Goal: Task Accomplishment & Management: Use online tool/utility

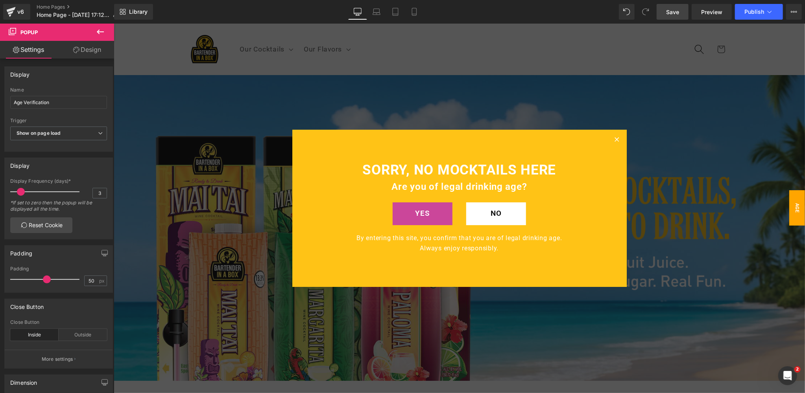
click at [673, 9] on span "Save" at bounding box center [672, 12] width 13 height 8
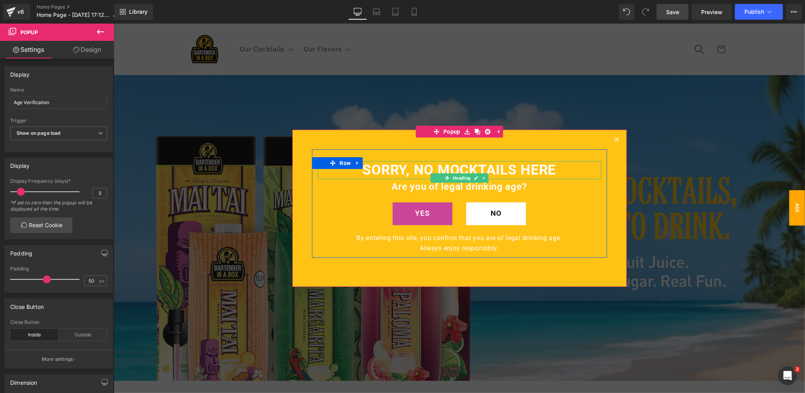
click at [417, 171] on h1 "SORRY, NO MOCKTAILS HERE" at bounding box center [458, 170] width 283 height 18
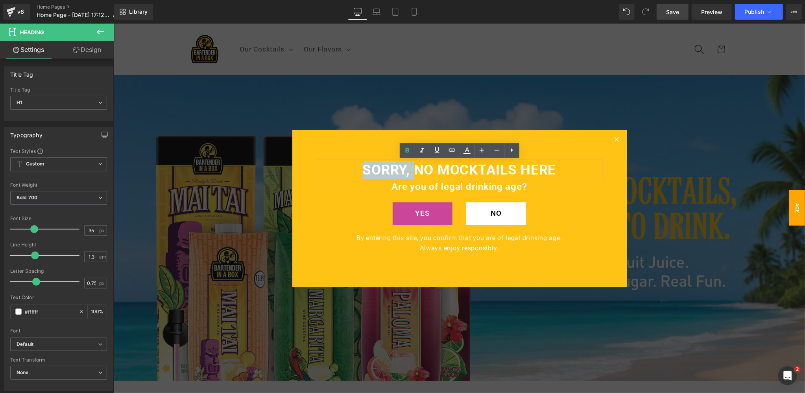
drag, startPoint x: 415, startPoint y: 168, endPoint x: 347, endPoint y: 169, distance: 68.8
click at [347, 169] on h1 "SORRY, NO MOCKTAILS HERE" at bounding box center [458, 170] width 283 height 18
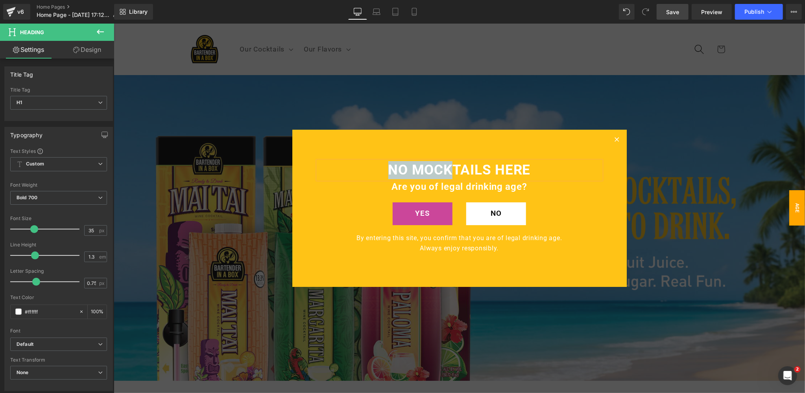
click at [462, 136] on div "NO MOCKTAILS HERE Heading Are you of legal drinking age? Text Block YES Button …" at bounding box center [459, 207] width 334 height 157
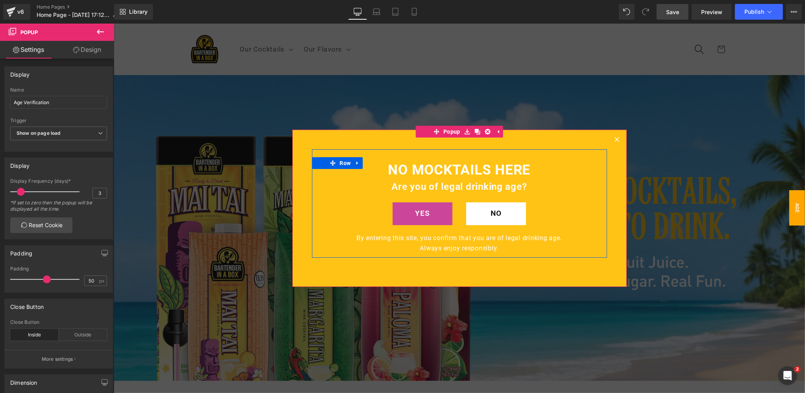
click at [113, 23] on div at bounding box center [113, 23] width 0 height 0
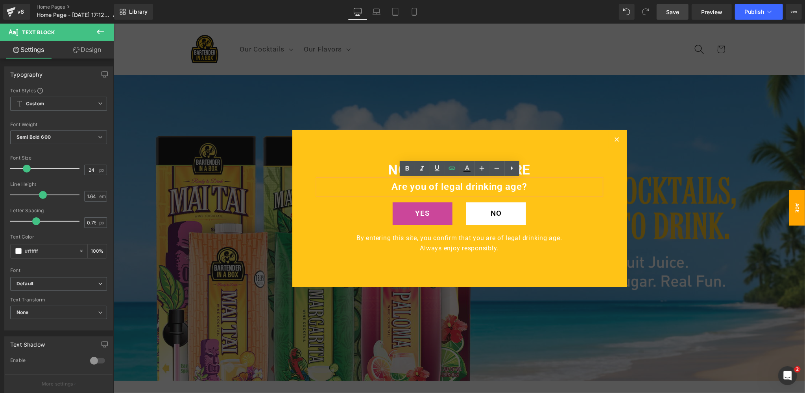
click at [549, 145] on div "NO MOCKTAILS HERE Heading Are you of legal drinking age? Text Block YES Button …" at bounding box center [459, 207] width 334 height 157
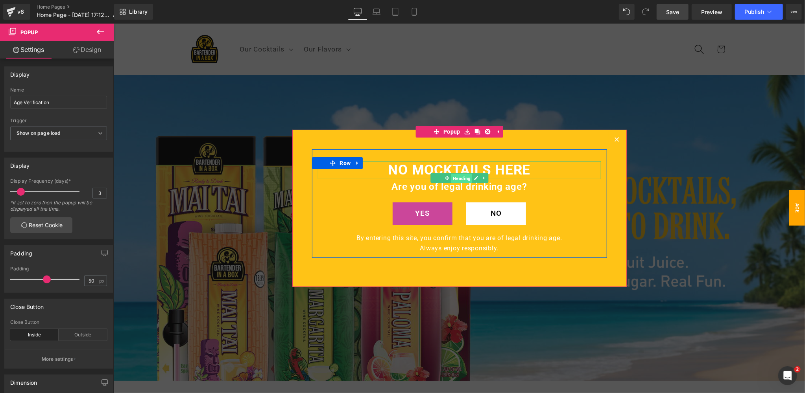
click at [458, 177] on span "Heading" at bounding box center [461, 177] width 21 height 9
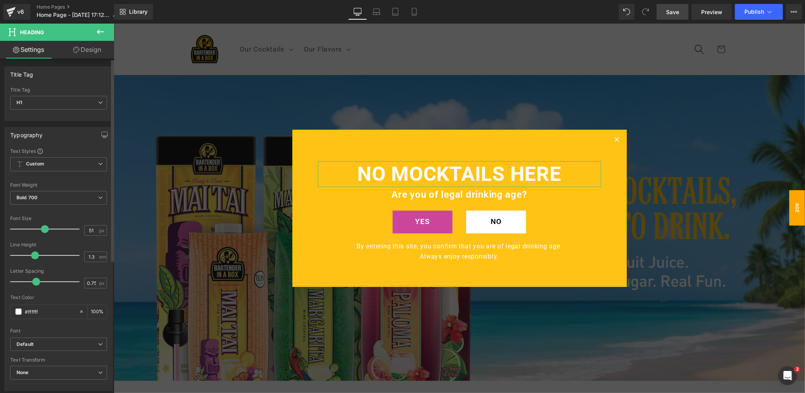
type input "50"
drag, startPoint x: 34, startPoint y: 229, endPoint x: 44, endPoint y: 228, distance: 10.3
click at [44, 228] on span at bounding box center [45, 229] width 8 height 8
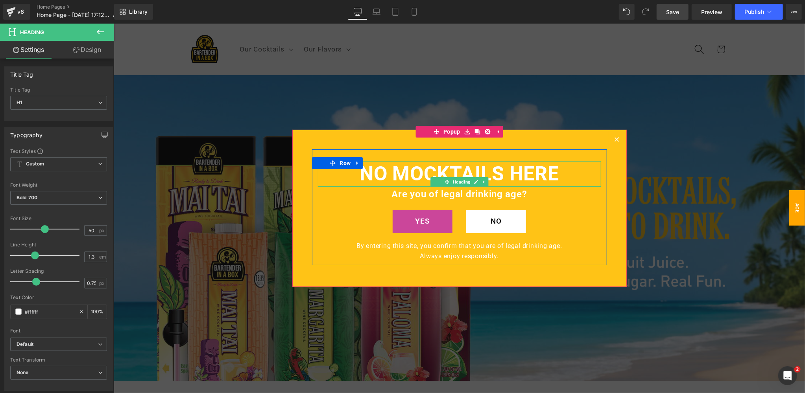
click at [564, 170] on h1 "NO MOCKTAILS HERE" at bounding box center [458, 174] width 283 height 26
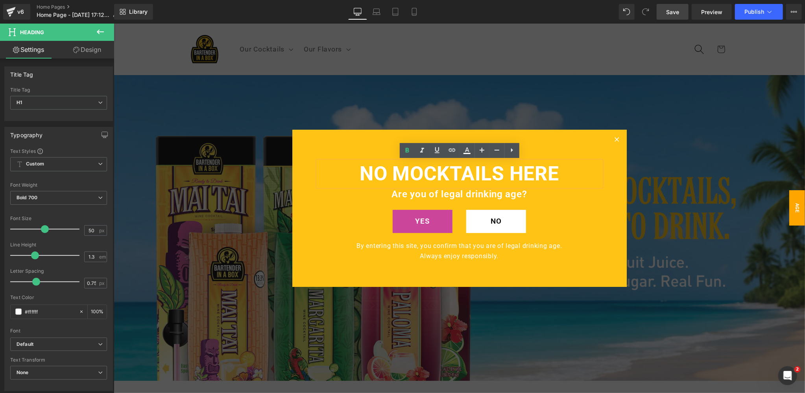
click at [665, 125] on div at bounding box center [458, 208] width 691 height 370
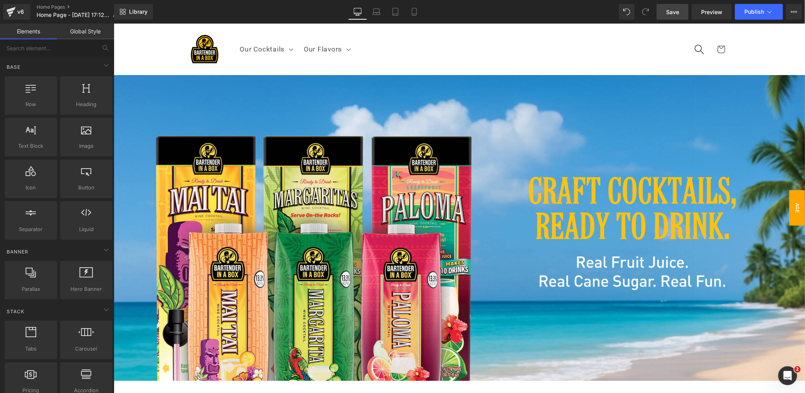
click at [798, 202] on span "Age Verification" at bounding box center [788, 207] width 31 height 35
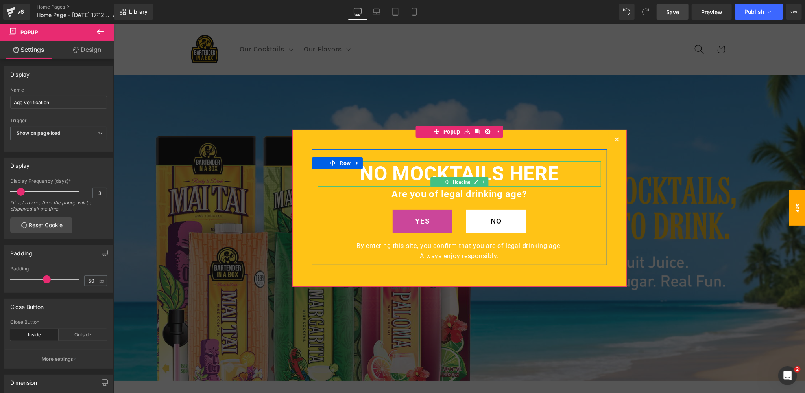
click at [363, 172] on h1 "NO MOCKTAILS HERE" at bounding box center [458, 174] width 283 height 26
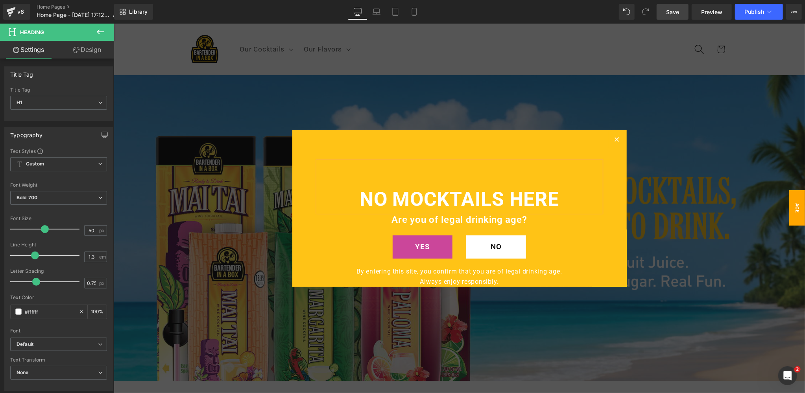
click at [360, 192] on h1 "NO MOCKTAILS HERE" at bounding box center [458, 199] width 283 height 26
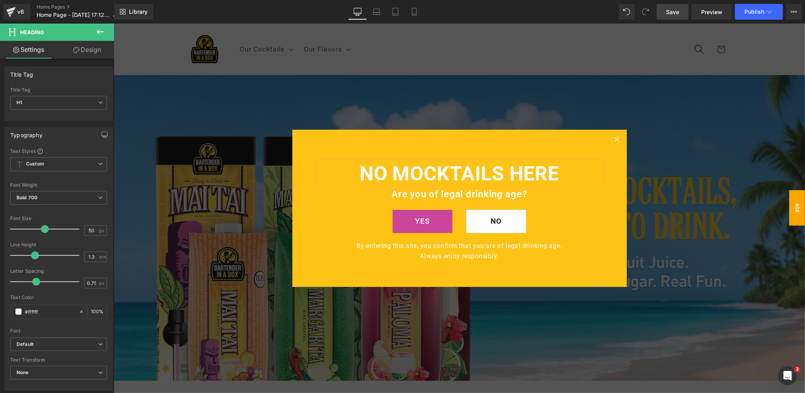
click at [665, 124] on div at bounding box center [458, 208] width 691 height 370
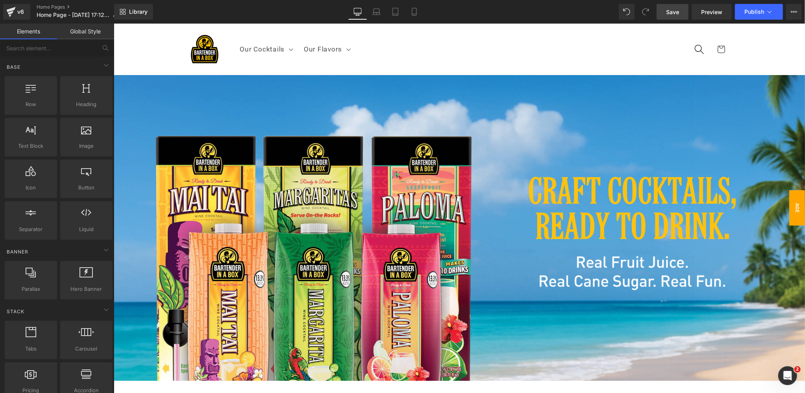
click at [797, 207] on span "Age Verification" at bounding box center [788, 207] width 31 height 35
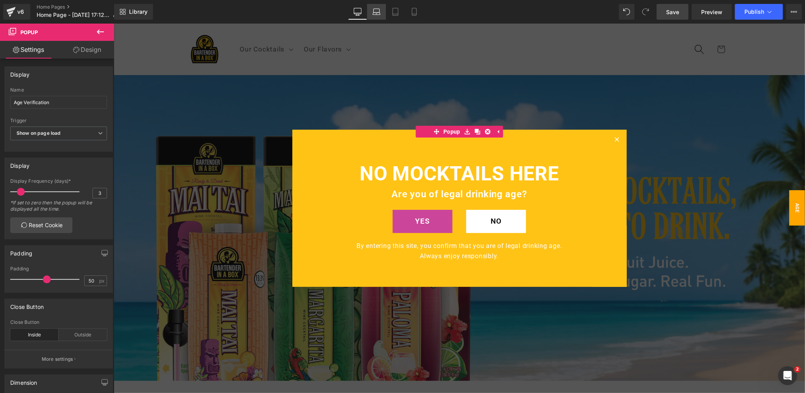
click at [374, 12] on icon at bounding box center [377, 11] width 6 height 4
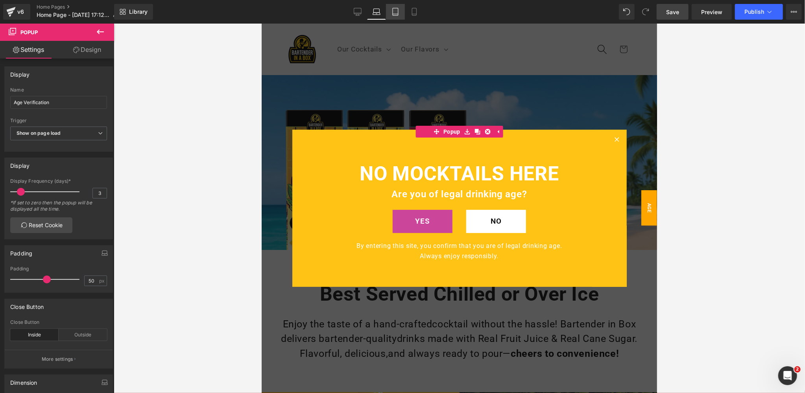
click at [395, 11] on icon at bounding box center [395, 12] width 8 height 8
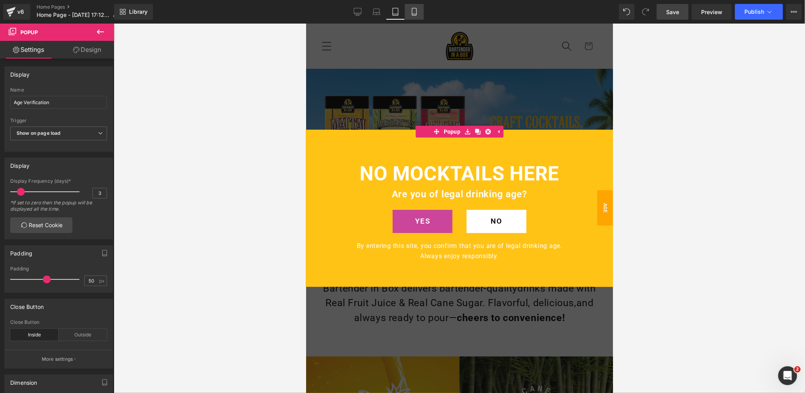
click at [413, 7] on link "Mobile" at bounding box center [414, 12] width 19 height 16
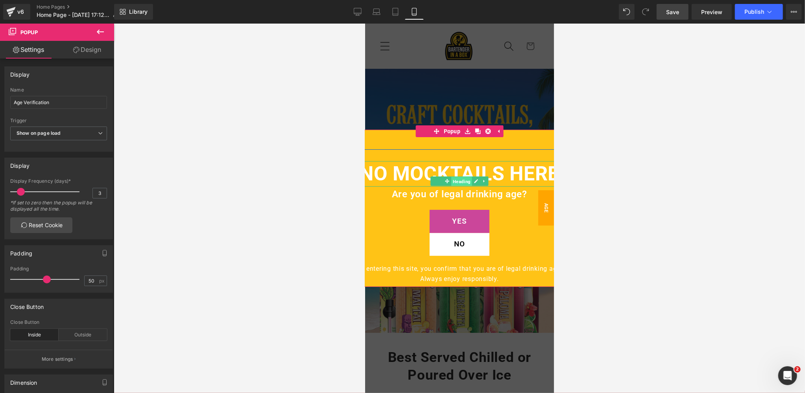
click at [460, 180] on span "Heading" at bounding box center [461, 181] width 21 height 9
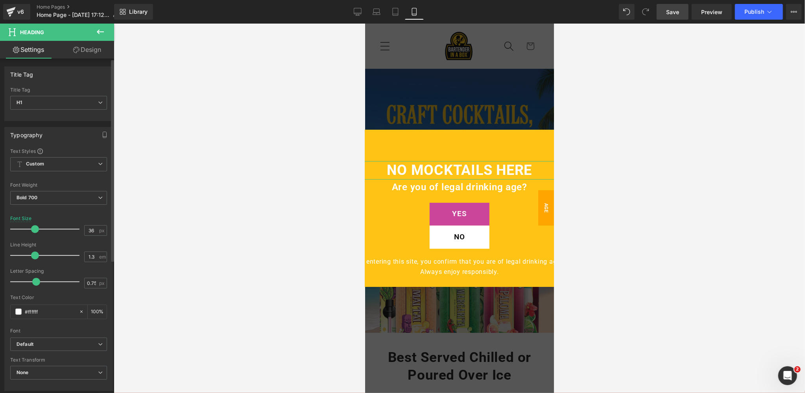
type input "35"
drag, startPoint x: 42, startPoint y: 229, endPoint x: 32, endPoint y: 231, distance: 10.0
click at [32, 231] on span at bounding box center [34, 229] width 8 height 8
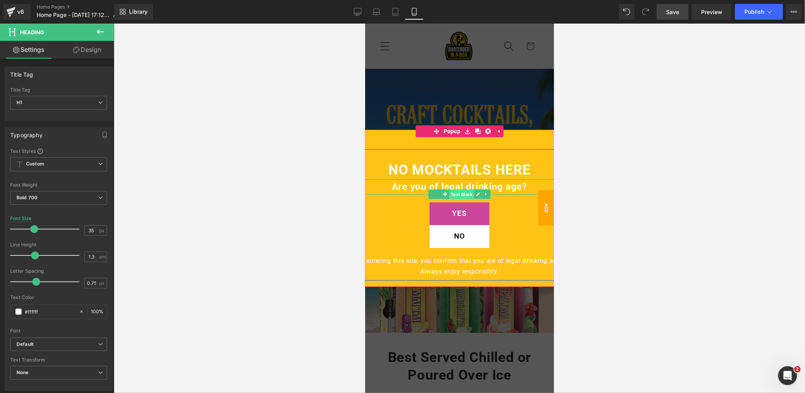
click at [461, 194] on span "Text Block" at bounding box center [461, 194] width 25 height 9
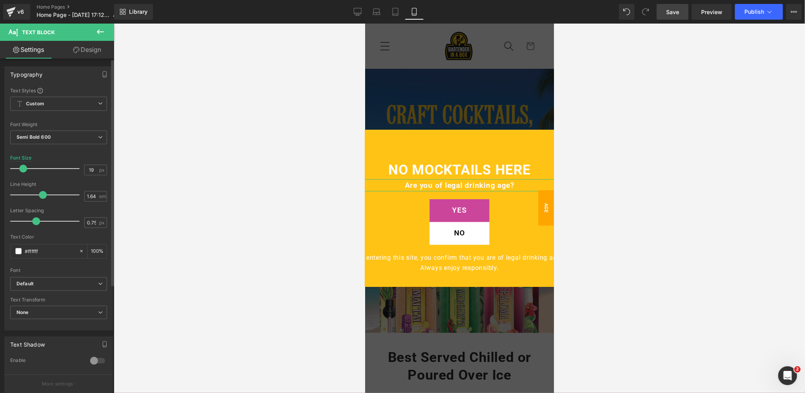
type input "20"
click at [21, 169] on span at bounding box center [24, 169] width 8 height 8
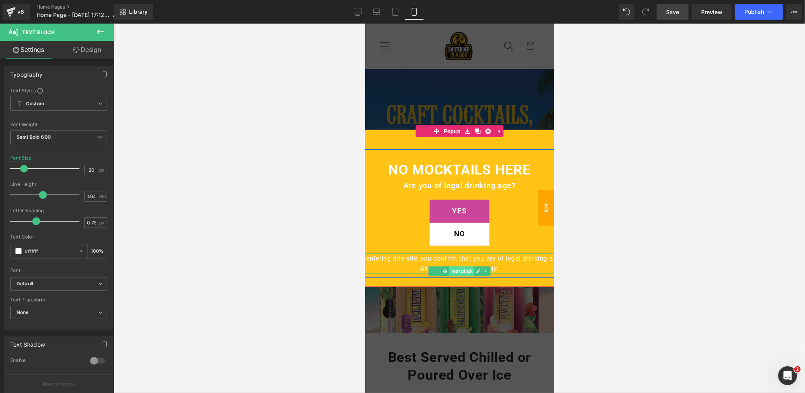
click at [461, 272] on span "Text Block" at bounding box center [461, 270] width 25 height 9
click at [461, 271] on span "Text Block" at bounding box center [461, 271] width 25 height 9
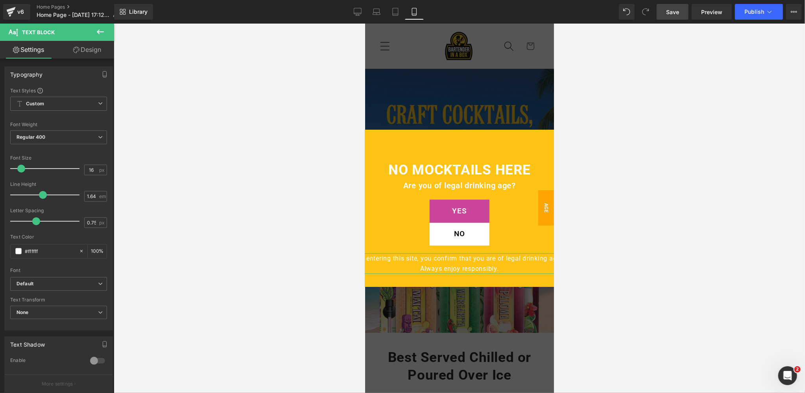
click at [103, 48] on link "Design" at bounding box center [87, 50] width 57 height 18
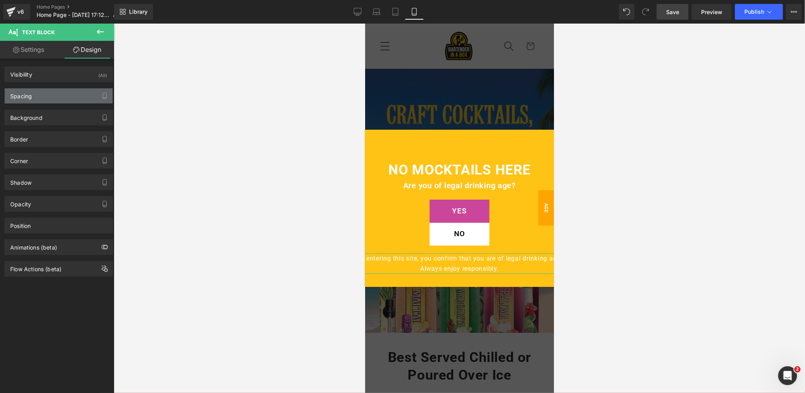
click at [46, 96] on div "Spacing" at bounding box center [59, 96] width 108 height 15
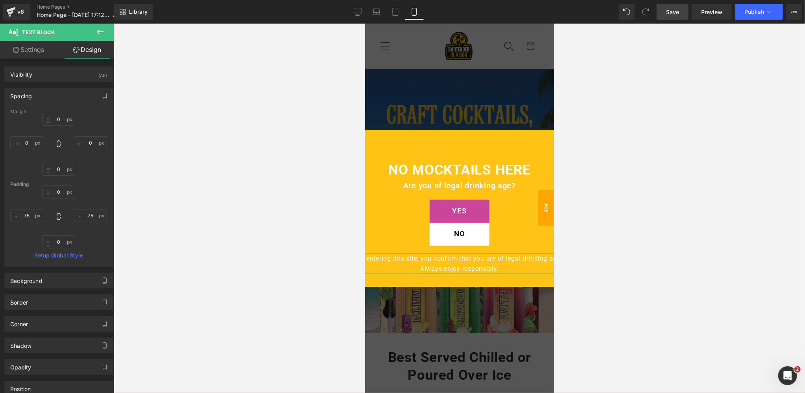
type input "0"
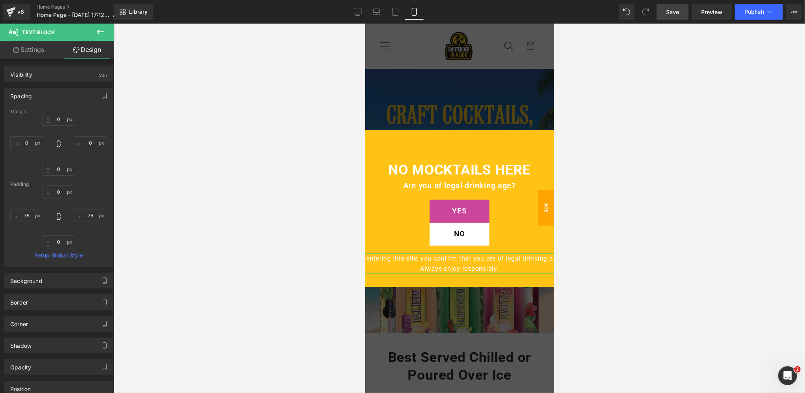
type input "75"
type input "0"
click at [31, 215] on input "75" at bounding box center [26, 215] width 33 height 13
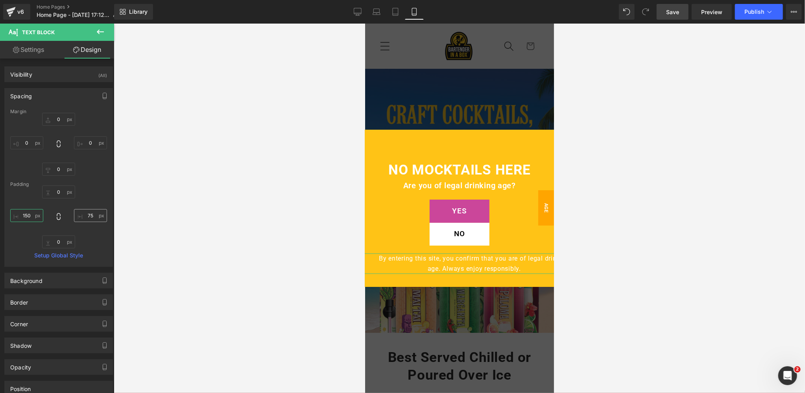
type input "150"
click at [88, 216] on input "75" at bounding box center [90, 215] width 33 height 13
click at [88, 216] on input "50" at bounding box center [90, 215] width 33 height 13
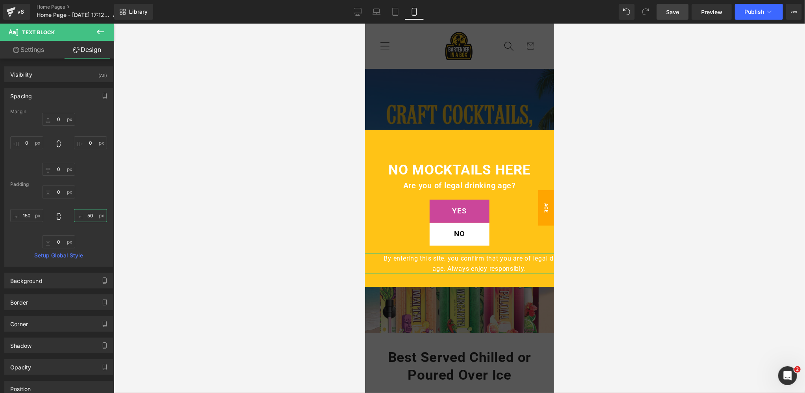
click at [88, 216] on input "50" at bounding box center [90, 215] width 33 height 13
type input "150"
click at [395, 151] on div "NO MOCKTAILS HERE Heading Are you of legal drinking age? Text Block YES Button …" at bounding box center [459, 213] width 295 height 129
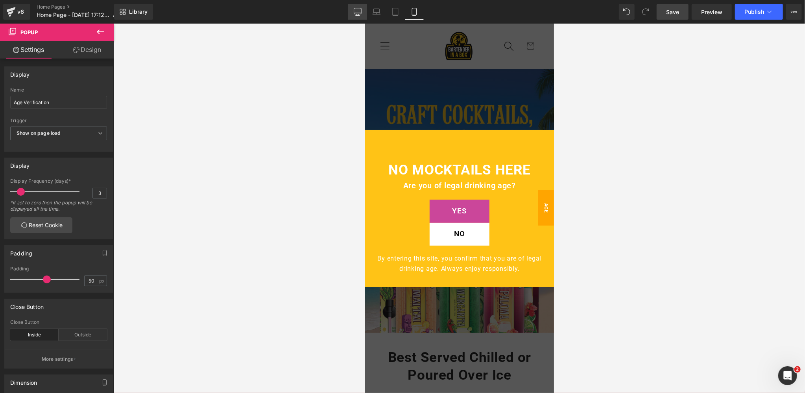
drag, startPoint x: 358, startPoint y: 8, endPoint x: 247, endPoint y: 114, distance: 153.0
click at [358, 8] on icon at bounding box center [358, 12] width 8 height 8
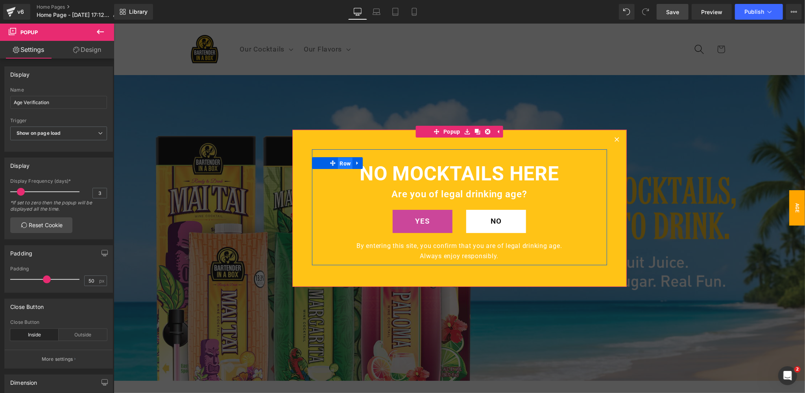
click at [342, 163] on span "Row" at bounding box center [344, 163] width 15 height 12
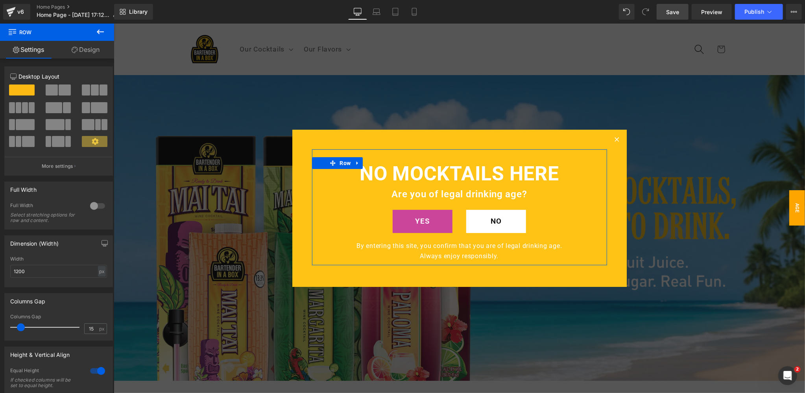
click at [85, 49] on link "Design" at bounding box center [85, 50] width 57 height 18
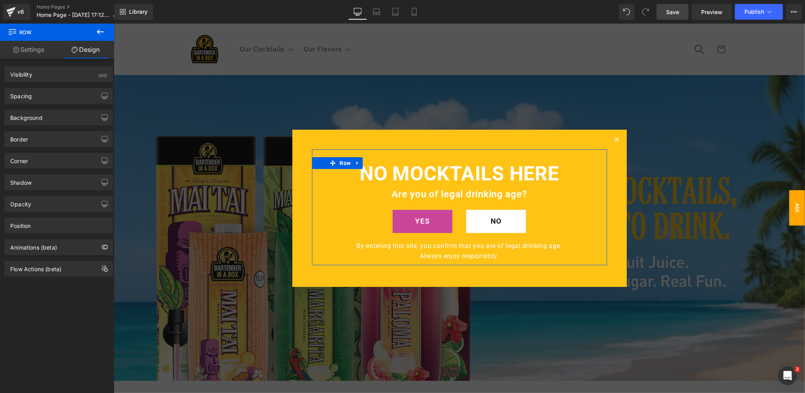
type input "0"
type input "30"
type input "0"
type input "10"
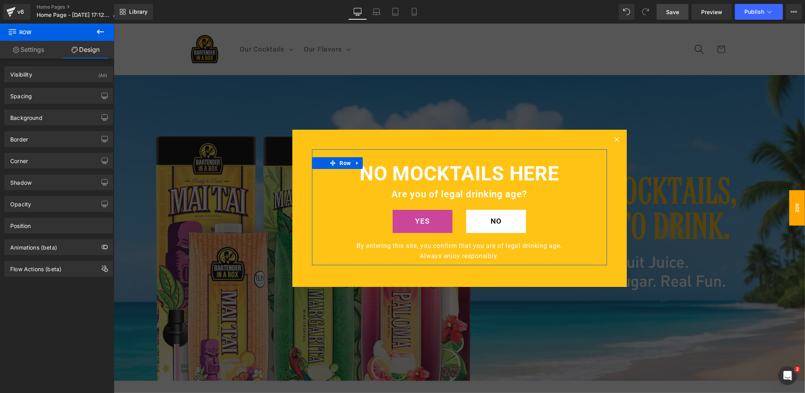
type input "0"
click at [74, 96] on div "Spacing" at bounding box center [59, 96] width 108 height 15
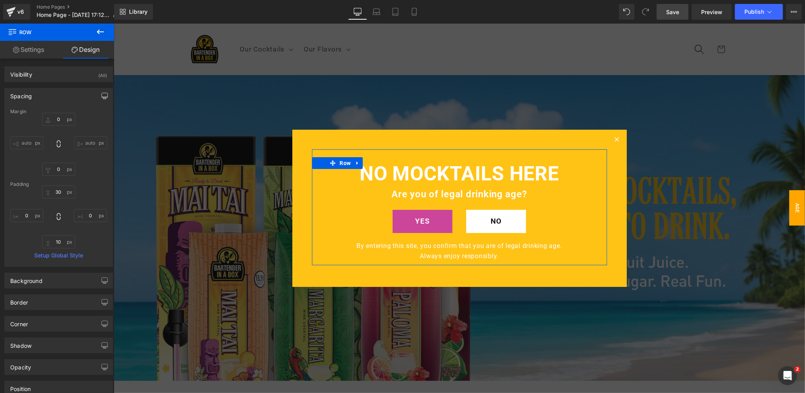
click at [101, 96] on icon "button" at bounding box center [104, 96] width 6 height 6
click at [88, 114] on button "Mobile" at bounding box center [91, 112] width 24 height 13
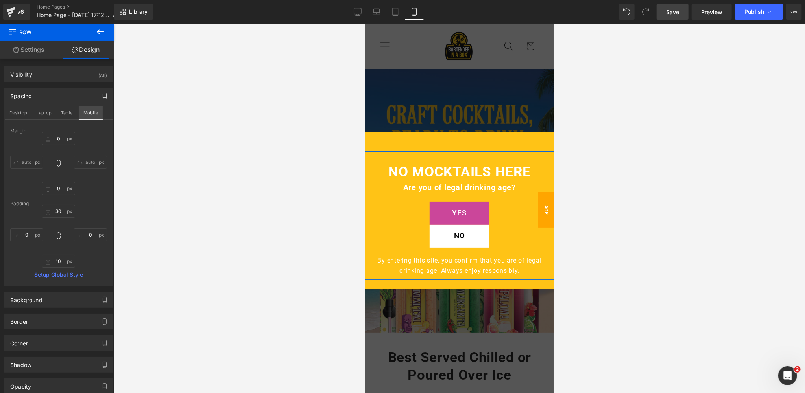
type input "0"
type input "30"
type input "0"
type input "10"
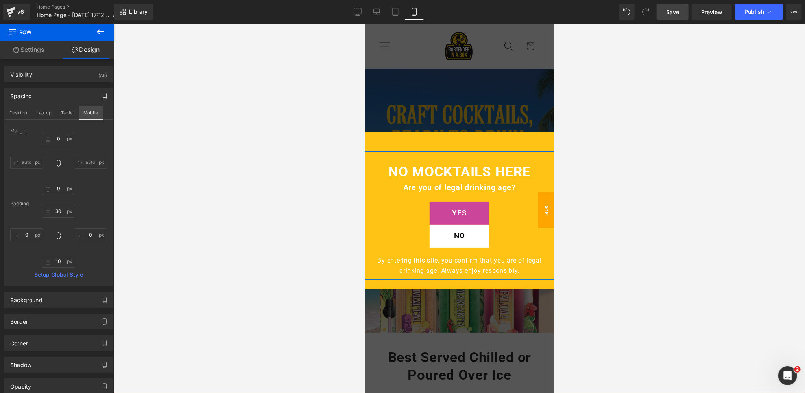
type input "0"
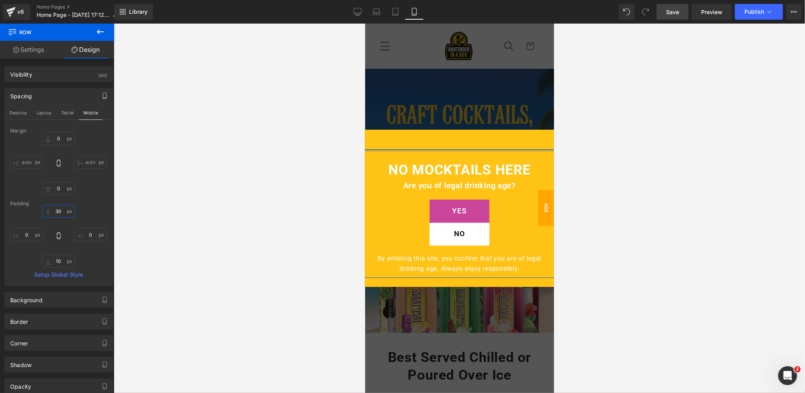
click at [61, 211] on input "30" at bounding box center [58, 211] width 33 height 13
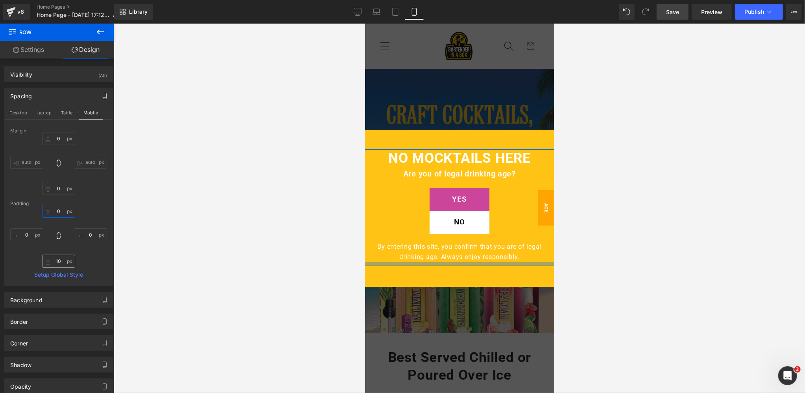
type input "0"
click at [59, 260] on input "10" at bounding box center [58, 261] width 33 height 13
type input "0"
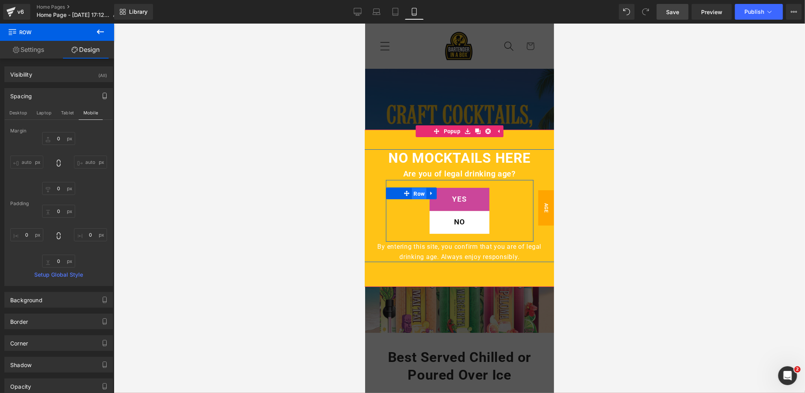
click at [419, 193] on span "Row" at bounding box center [418, 194] width 15 height 12
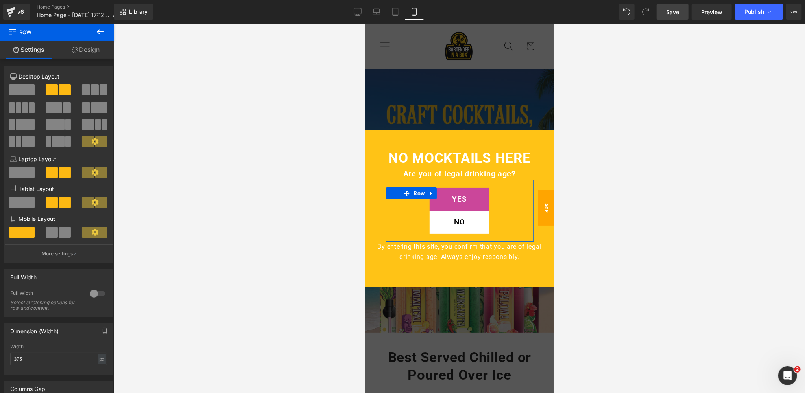
click at [90, 47] on link "Design" at bounding box center [85, 50] width 57 height 18
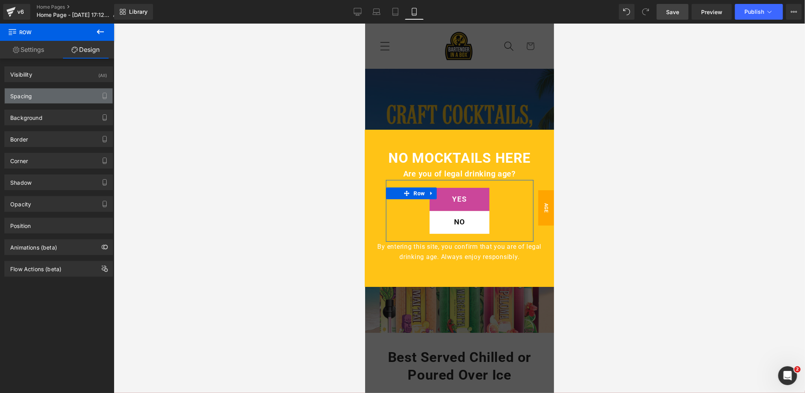
type input "0"
type input "20"
type input "0"
type input "20"
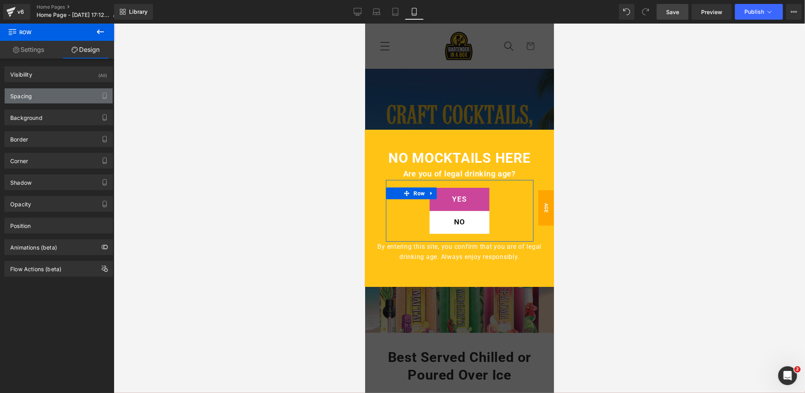
type input "0"
click at [56, 100] on div "Spacing" at bounding box center [59, 96] width 108 height 15
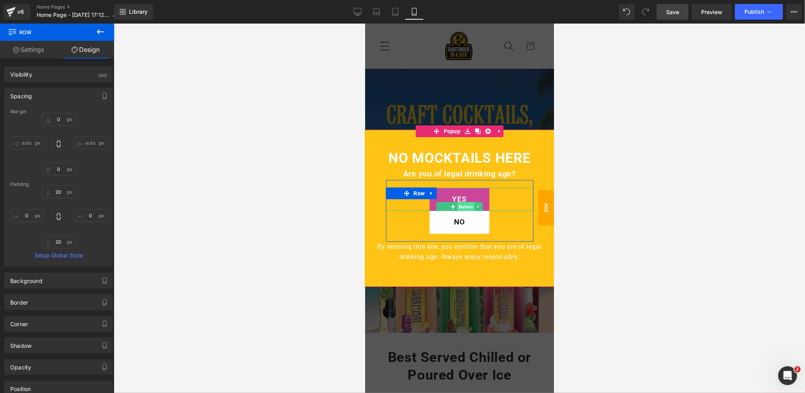
click at [463, 207] on span "Button" at bounding box center [465, 206] width 17 height 9
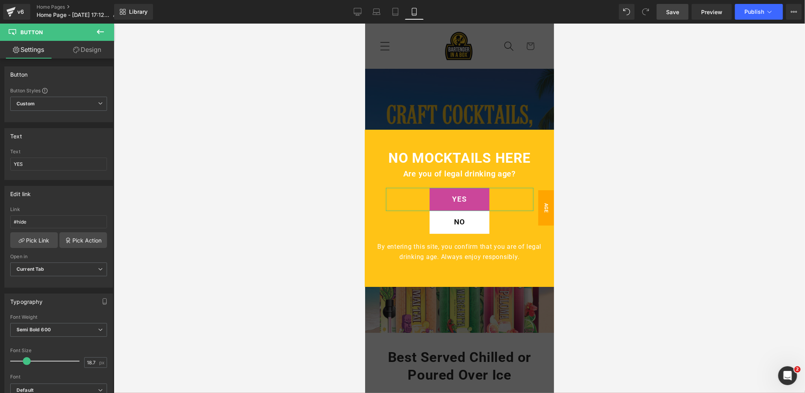
click at [90, 52] on link "Design" at bounding box center [87, 50] width 57 height 18
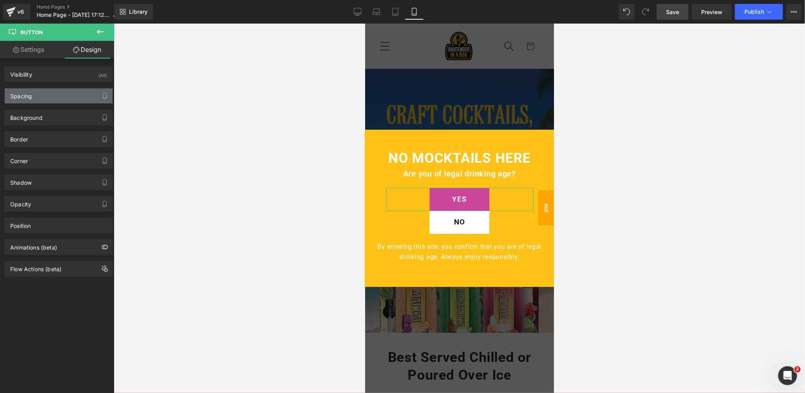
click at [62, 96] on div "Spacing" at bounding box center [59, 96] width 108 height 15
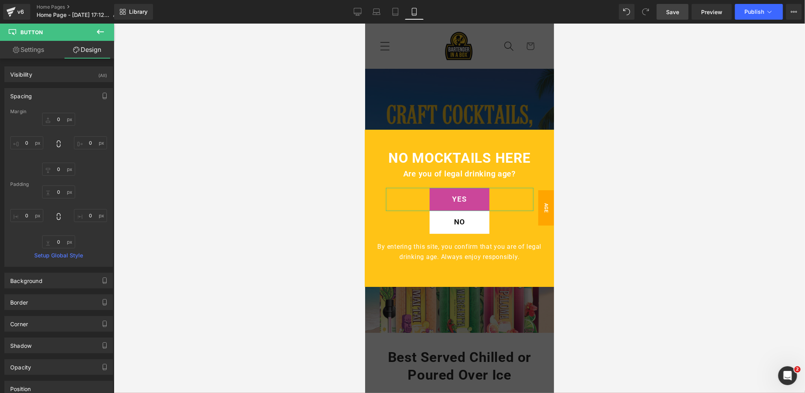
type input "0"
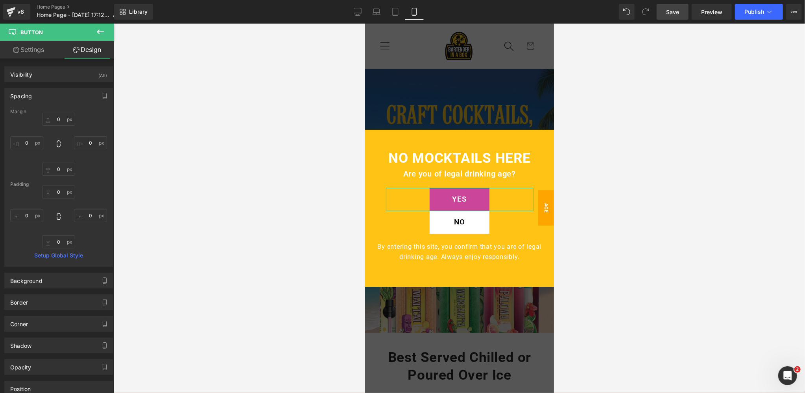
type input "0"
click at [59, 240] on input "0" at bounding box center [58, 242] width 33 height 13
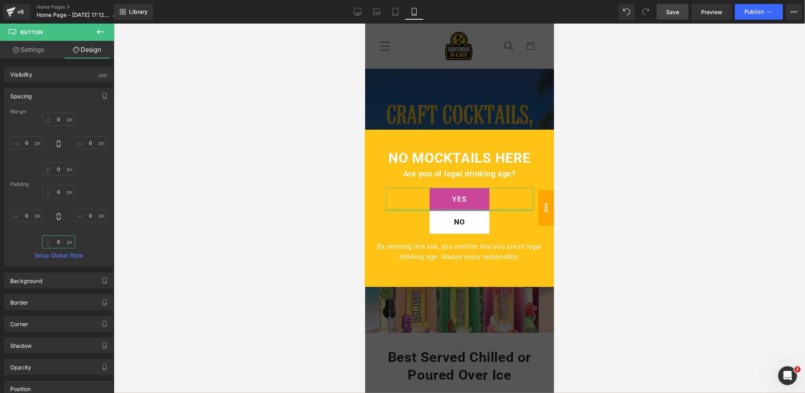
click at [59, 240] on input "0" at bounding box center [58, 242] width 33 height 13
type input "2"
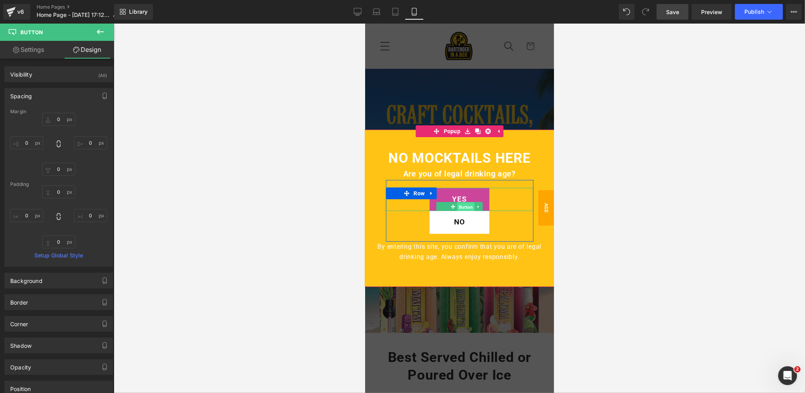
click at [467, 205] on span "Button" at bounding box center [465, 206] width 17 height 9
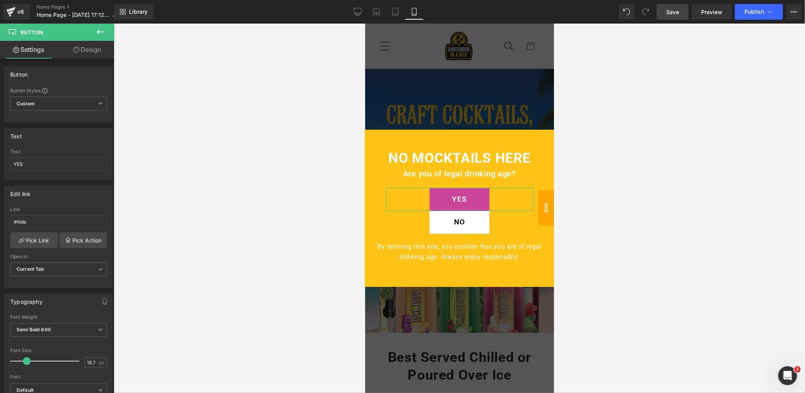
click at [97, 50] on link "Design" at bounding box center [87, 50] width 57 height 18
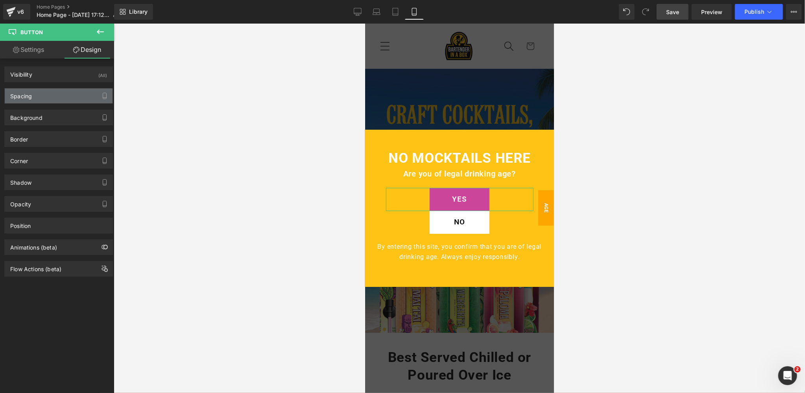
click at [52, 98] on div "Spacing" at bounding box center [59, 96] width 108 height 15
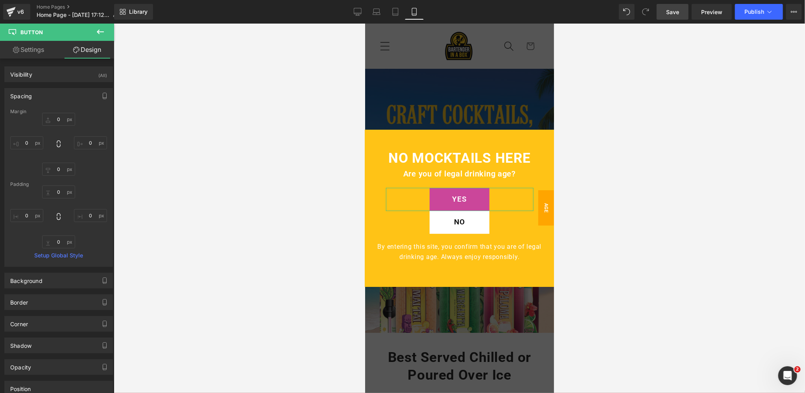
type input "0"
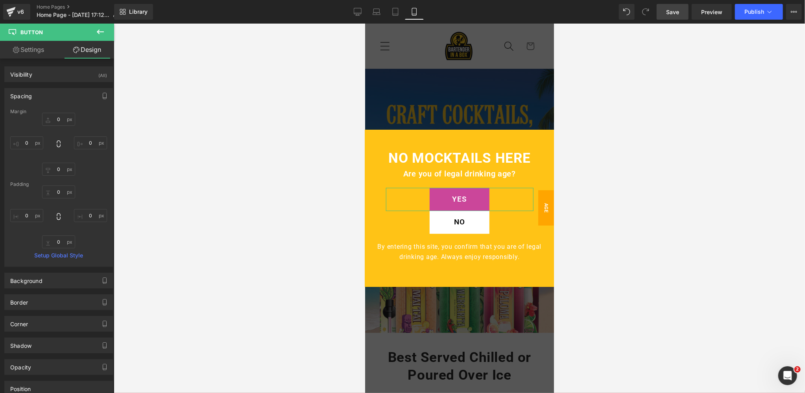
type input "0"
click at [59, 168] on input "0" at bounding box center [58, 169] width 33 height 13
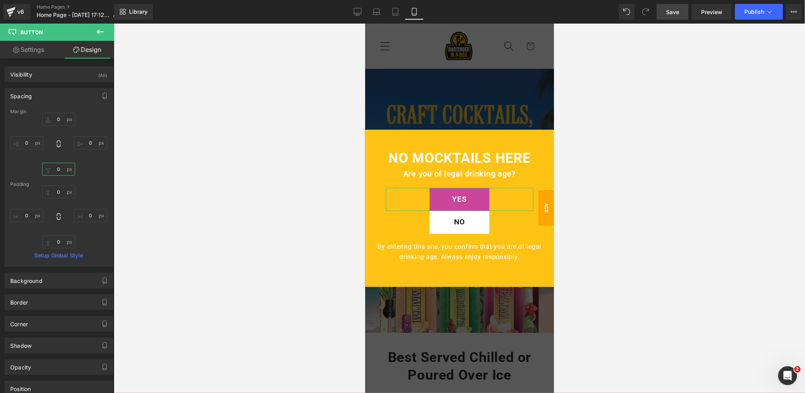
click at [59, 168] on input "0" at bounding box center [58, 169] width 33 height 13
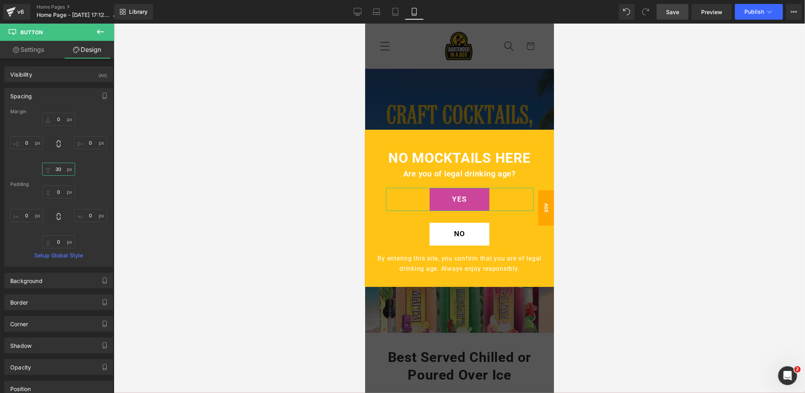
click at [59, 168] on input "30" at bounding box center [58, 169] width 33 height 13
type input "20"
click at [668, 14] on span "Save" at bounding box center [672, 12] width 13 height 8
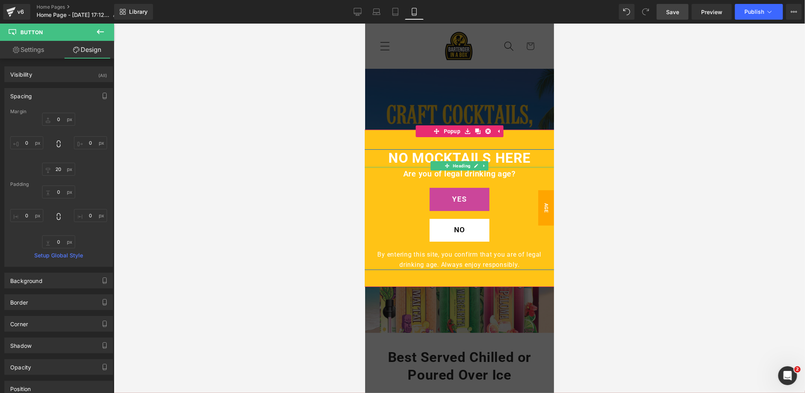
scroll to position [3, 0]
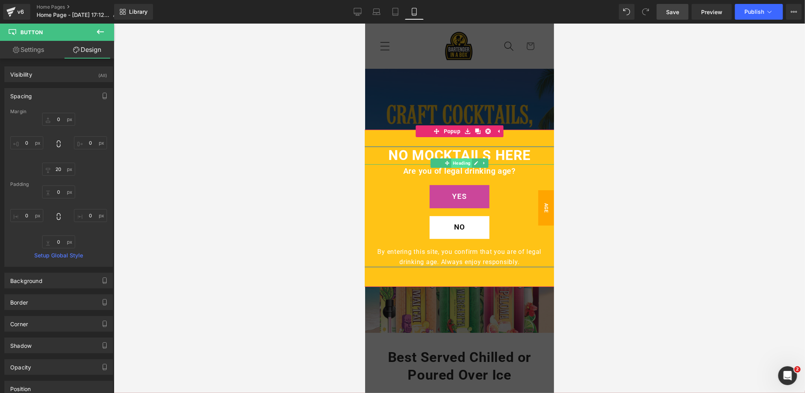
click at [460, 162] on span "Heading" at bounding box center [461, 162] width 21 height 9
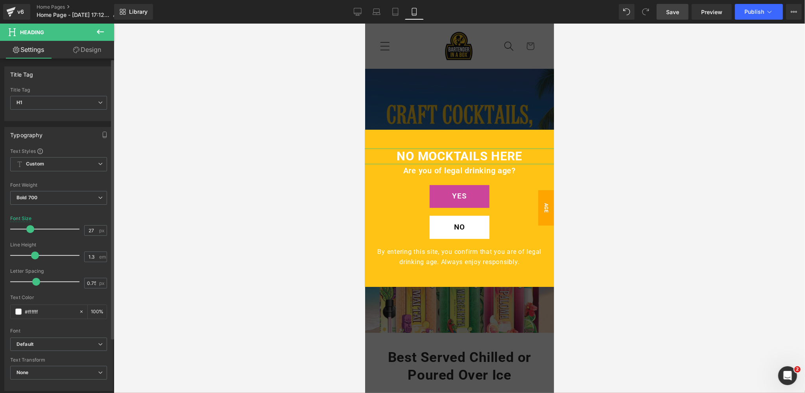
scroll to position [0, 0]
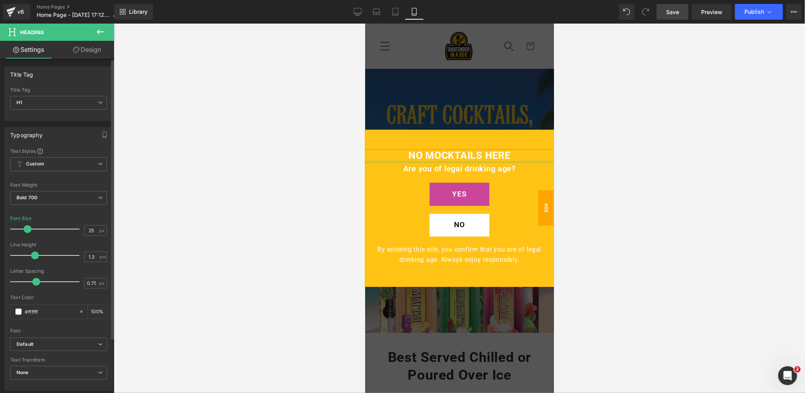
drag, startPoint x: 32, startPoint y: 230, endPoint x: 26, endPoint y: 230, distance: 6.7
click at [26, 230] on span at bounding box center [28, 229] width 8 height 8
click at [677, 9] on span "Save" at bounding box center [672, 12] width 13 height 8
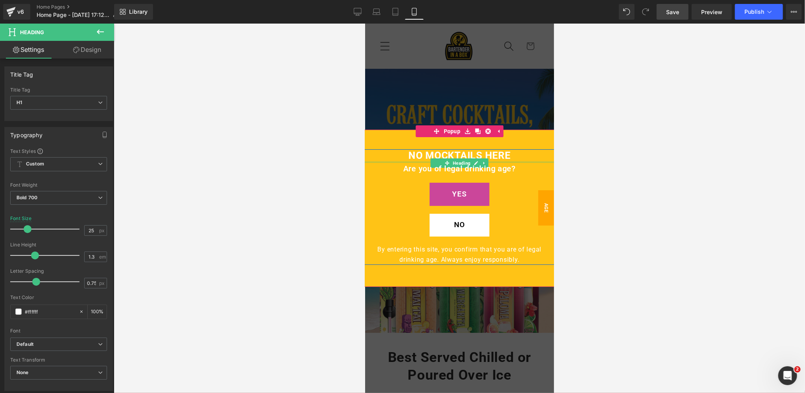
click at [461, 161] on span "Heading" at bounding box center [461, 162] width 21 height 9
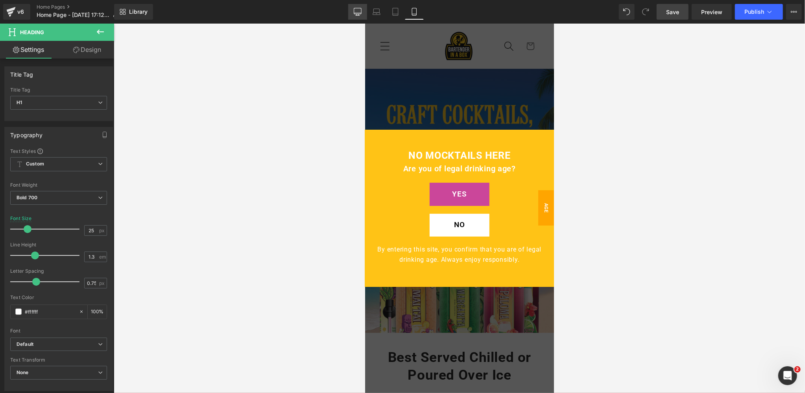
click at [358, 12] on icon at bounding box center [358, 12] width 8 height 8
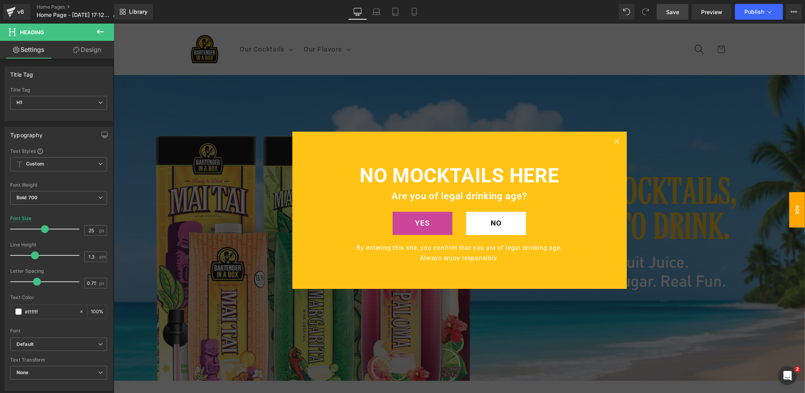
type input "50"
type input "100"
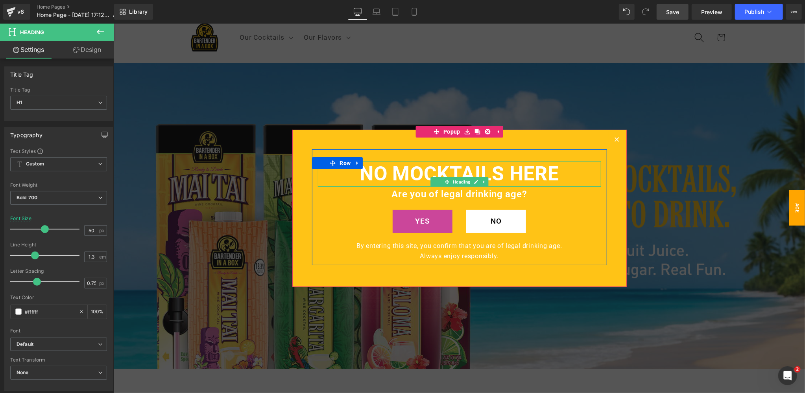
click at [375, 174] on h1 "NO MOCKTAILS HERE" at bounding box center [458, 174] width 283 height 26
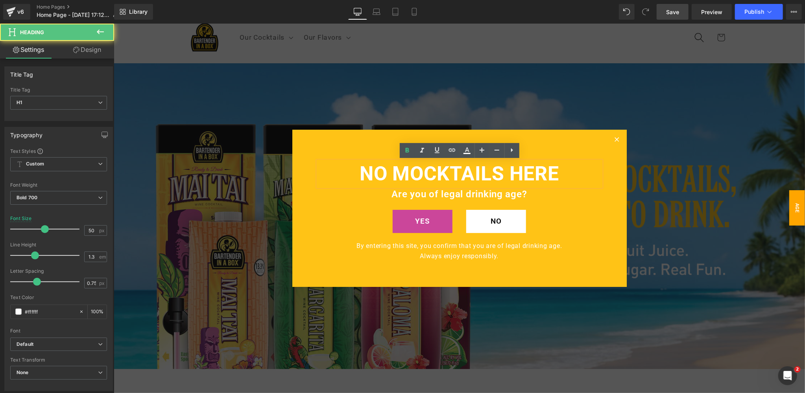
click at [363, 171] on h1 "NO MOCKTAILS HERE" at bounding box center [458, 174] width 283 height 26
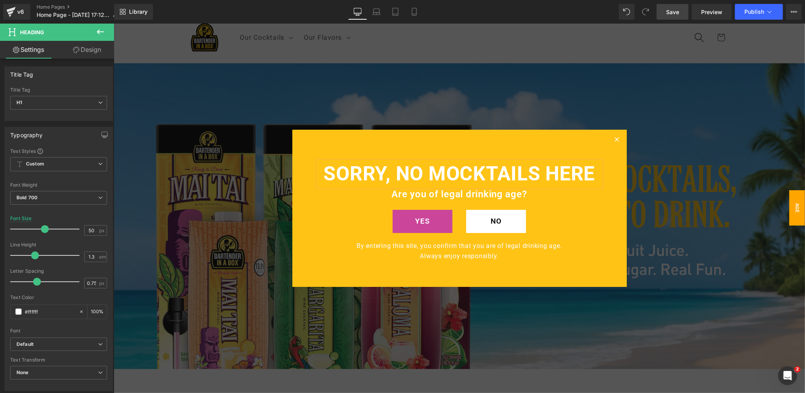
click at [455, 149] on div "SORRY, NO MOCKTAILS HERE Heading Are you of legal drinking age? Text Block YES …" at bounding box center [459, 207] width 295 height 116
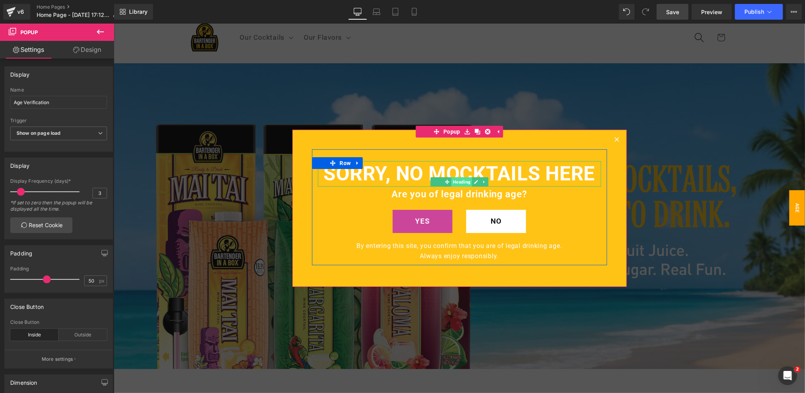
click at [462, 184] on span "Heading" at bounding box center [461, 181] width 21 height 9
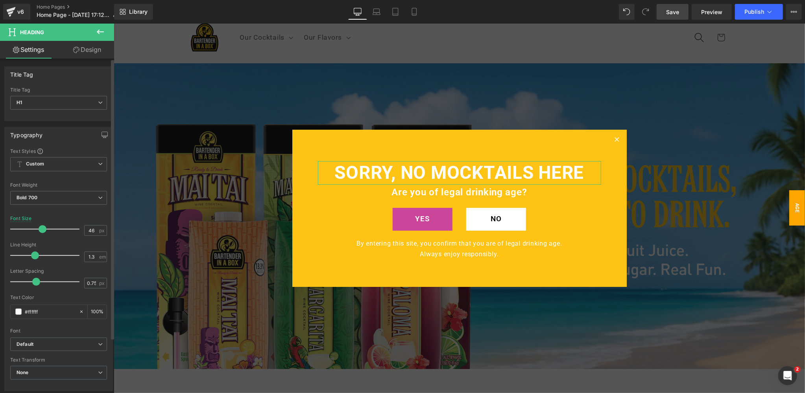
type input "45"
click at [40, 228] on span at bounding box center [41, 229] width 8 height 8
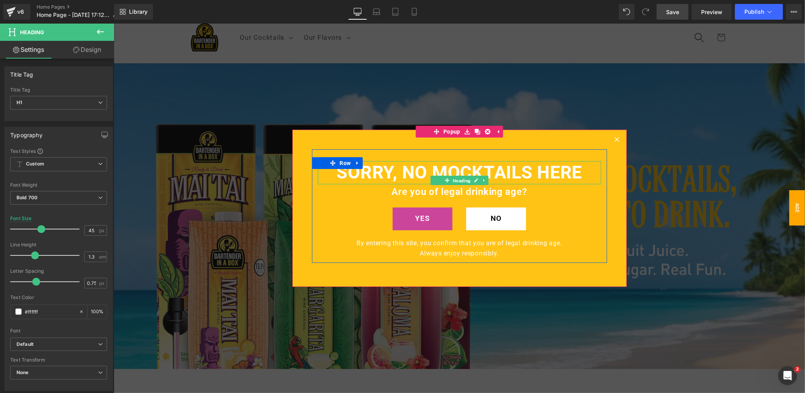
click at [462, 183] on span "Heading" at bounding box center [461, 180] width 21 height 9
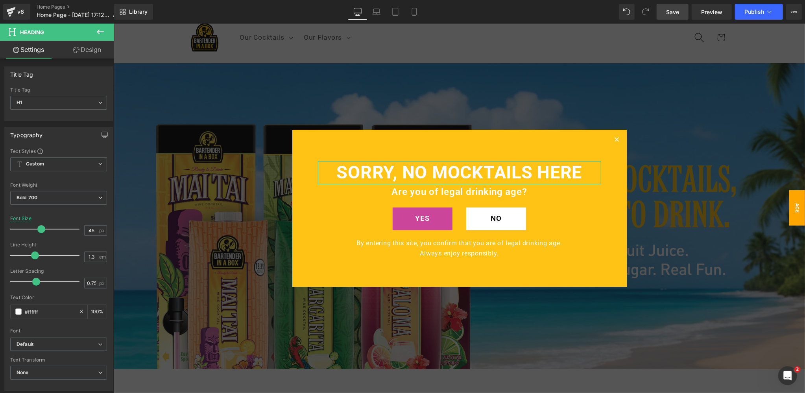
click at [94, 53] on link "Design" at bounding box center [87, 50] width 57 height 18
click at [0, 0] on div "Spacing" at bounding box center [0, 0] width 0 height 0
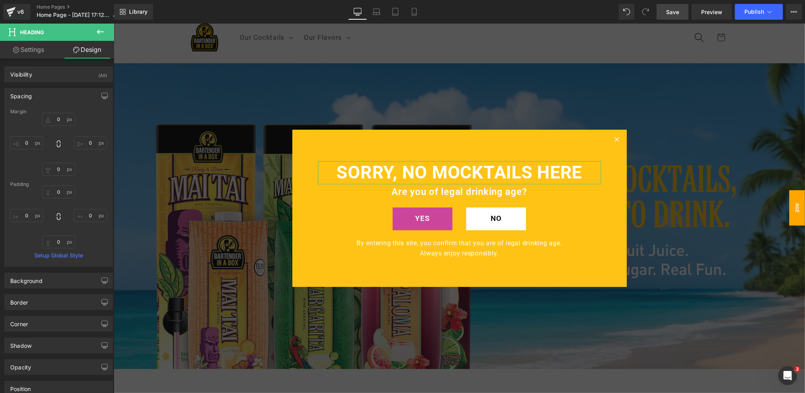
type input "0"
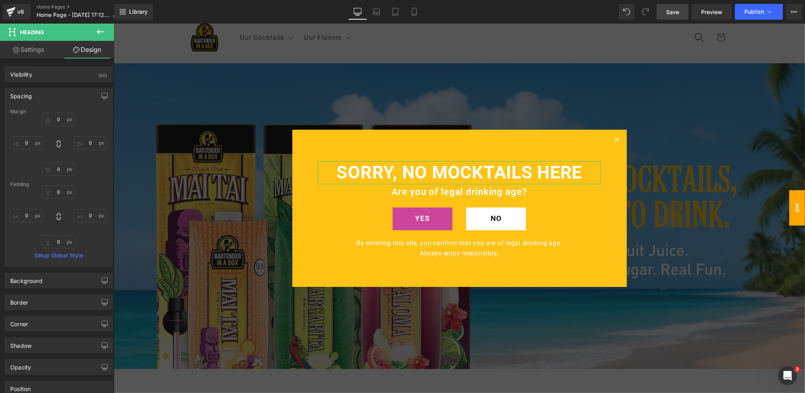
type input "0"
click at [58, 243] on input "0" at bounding box center [58, 242] width 33 height 13
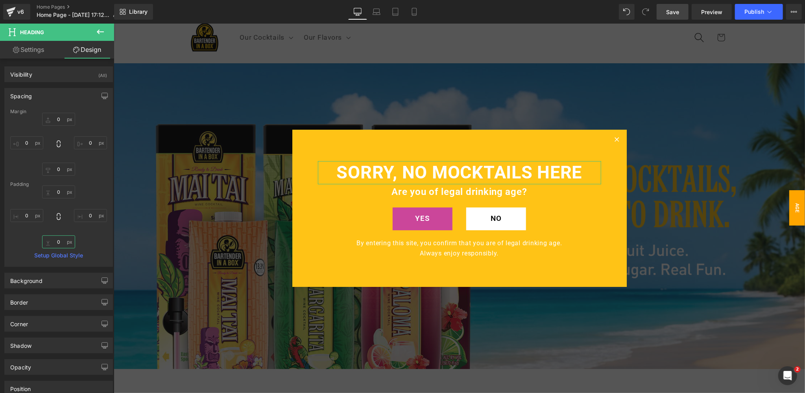
click at [58, 243] on input "0" at bounding box center [58, 242] width 33 height 13
type input "10"
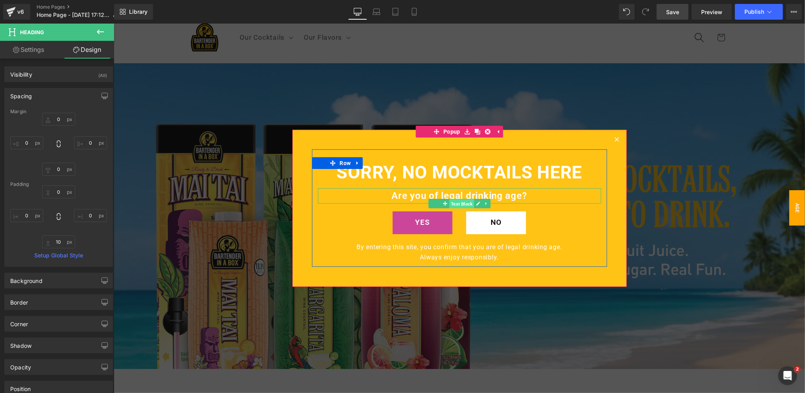
click at [459, 202] on span "Text Block" at bounding box center [461, 203] width 25 height 9
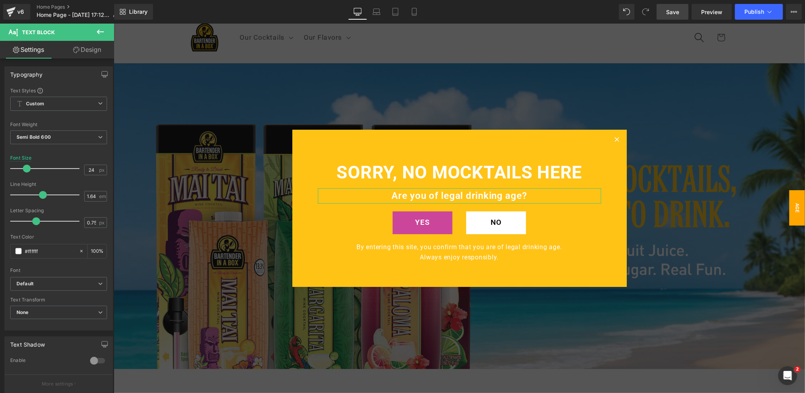
click at [89, 51] on link "Design" at bounding box center [87, 50] width 57 height 18
click at [0, 0] on div "Spacing" at bounding box center [0, 0] width 0 height 0
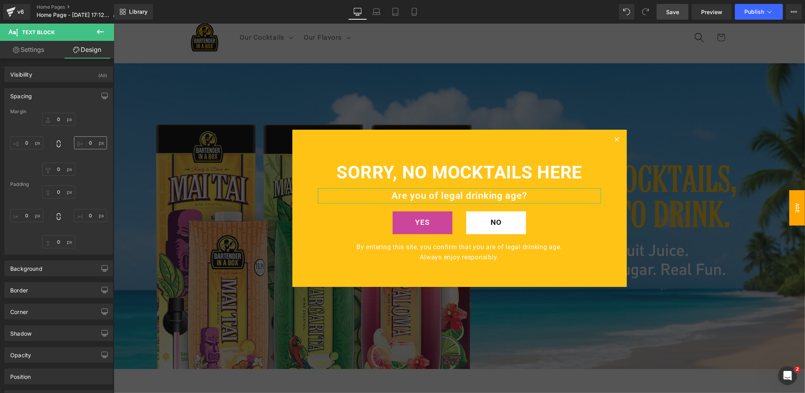
type input "0"
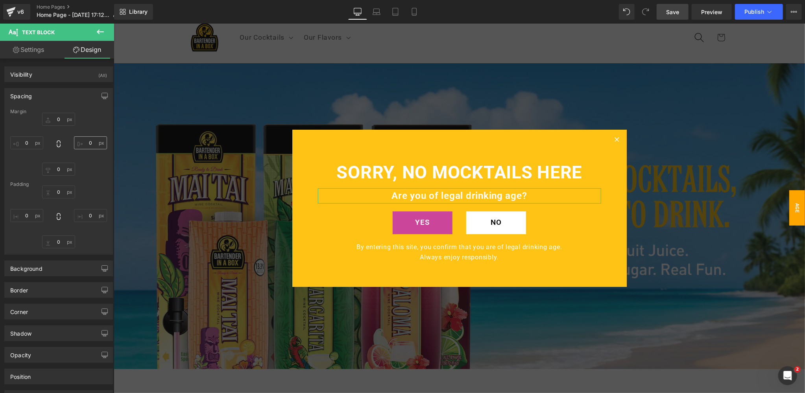
type input "0"
click at [52, 241] on input "0" at bounding box center [58, 242] width 33 height 13
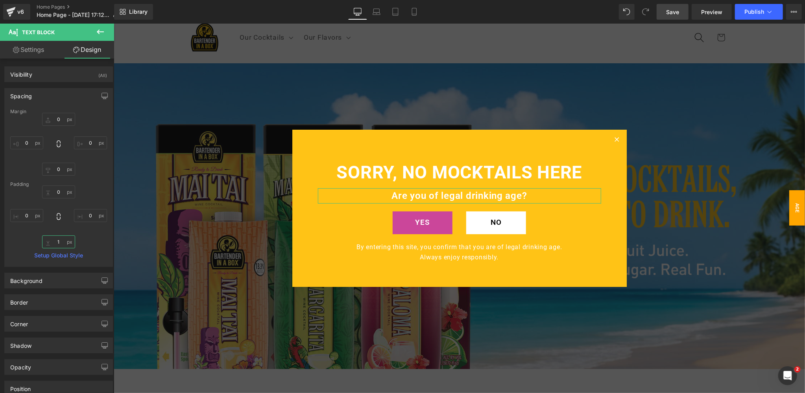
type input "10"
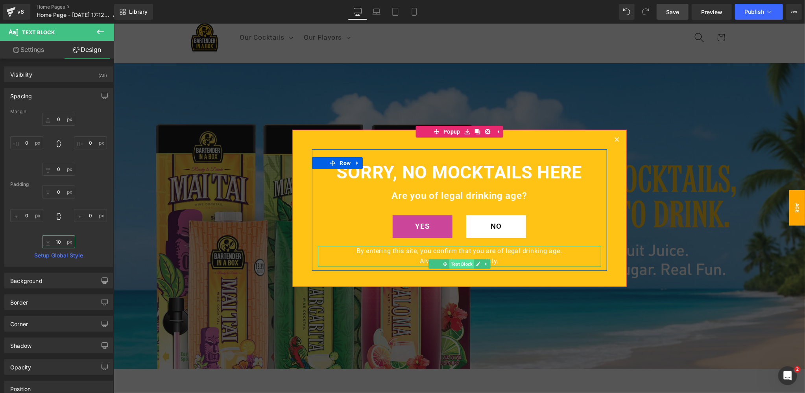
drag, startPoint x: 464, startPoint y: 264, endPoint x: 280, endPoint y: 200, distance: 194.9
click at [464, 264] on span "Text Block" at bounding box center [461, 263] width 25 height 9
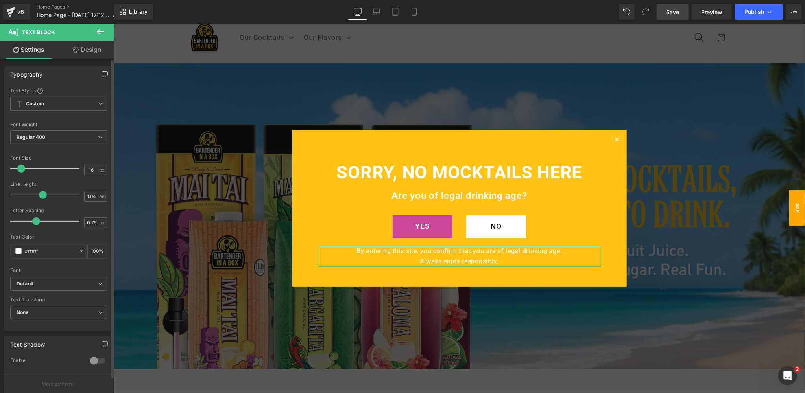
click at [101, 72] on icon "button" at bounding box center [104, 74] width 6 height 6
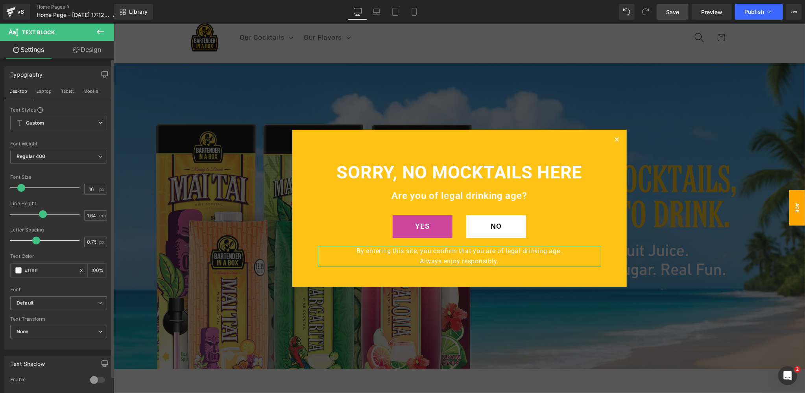
click at [101, 73] on icon "button" at bounding box center [104, 74] width 6 height 6
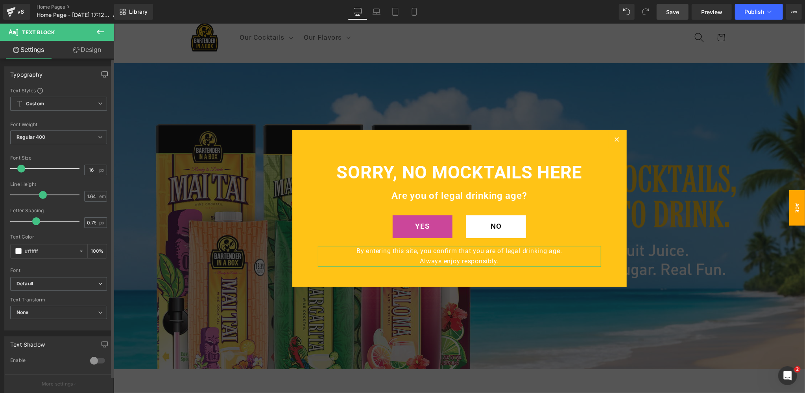
click at [101, 73] on icon "button" at bounding box center [104, 74] width 6 height 6
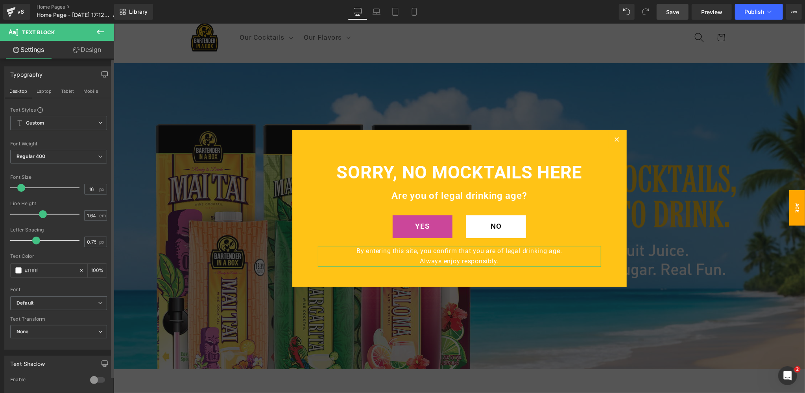
click at [89, 50] on link "Design" at bounding box center [87, 50] width 57 height 18
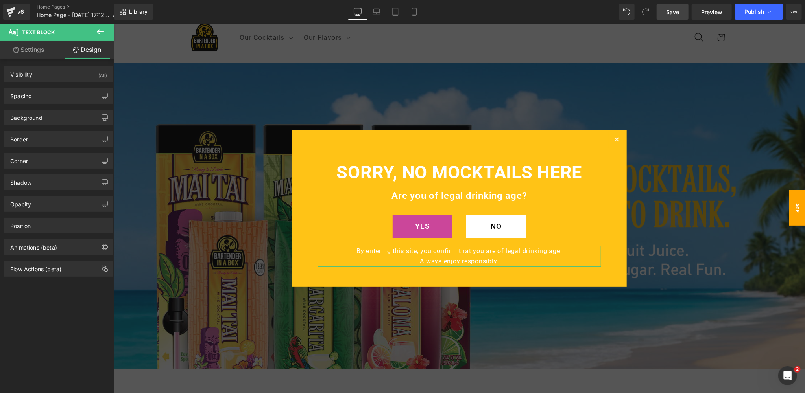
click at [53, 97] on div "Spacing" at bounding box center [59, 96] width 108 height 15
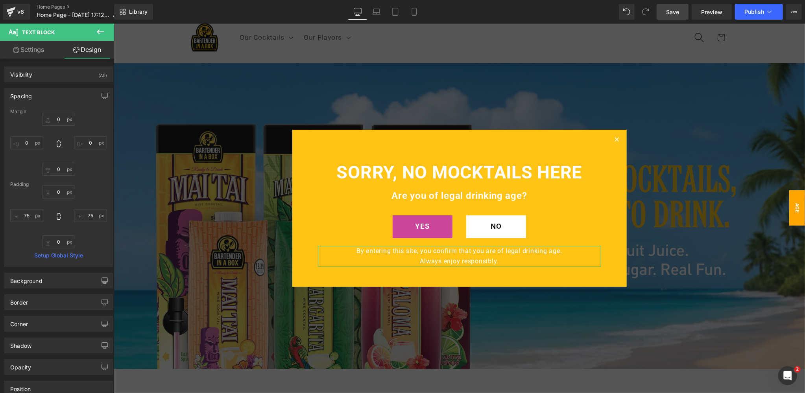
type input "0"
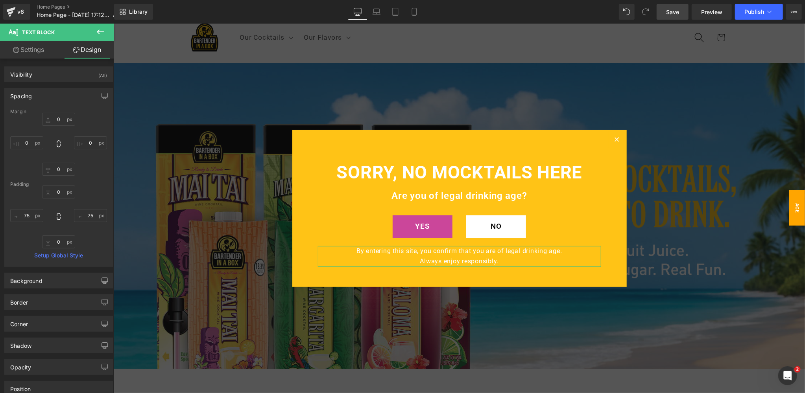
type input "75"
type input "0"
type input "75"
click at [59, 192] on input "0" at bounding box center [58, 192] width 33 height 13
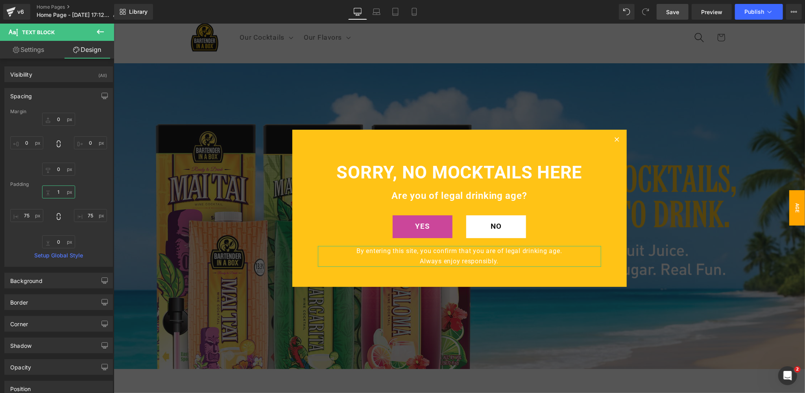
type input "10"
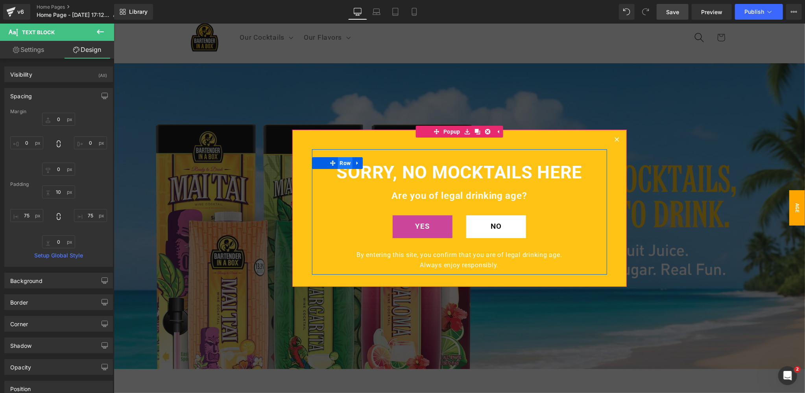
click at [343, 163] on span "Row" at bounding box center [344, 163] width 15 height 12
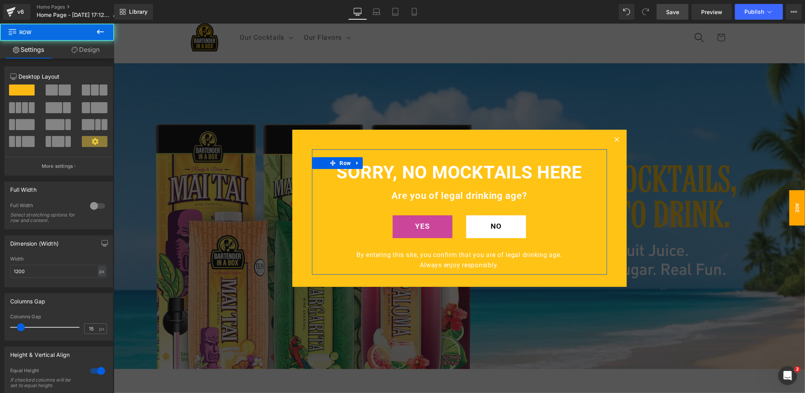
click at [92, 51] on link "Design" at bounding box center [85, 50] width 57 height 18
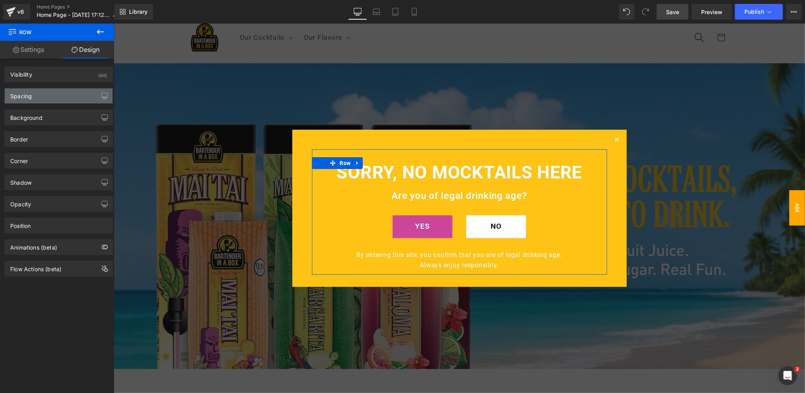
click at [46, 98] on div "Spacing" at bounding box center [59, 96] width 108 height 15
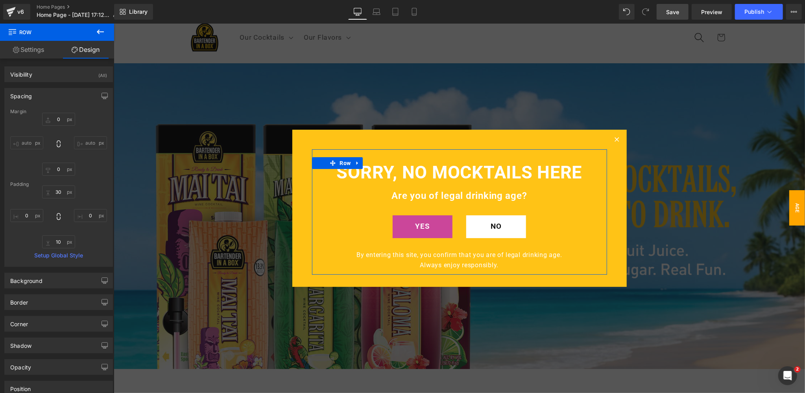
type input "0"
type input "30"
type input "0"
type input "10"
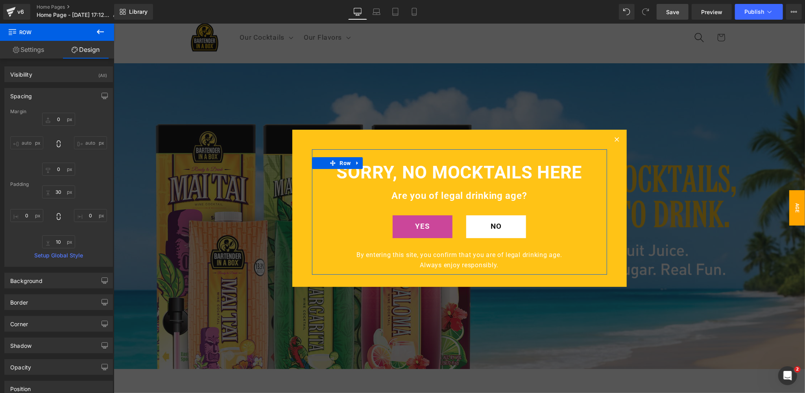
type input "0"
click at [57, 190] on input "30" at bounding box center [58, 192] width 33 height 13
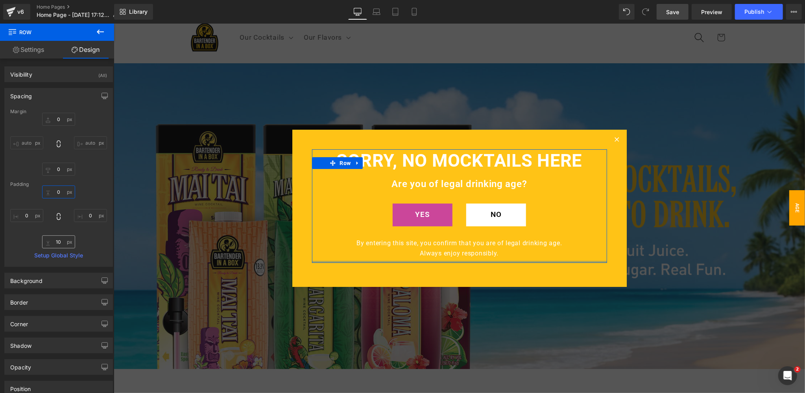
type input "0"
click at [58, 241] on input "10" at bounding box center [58, 242] width 33 height 13
type input "0"
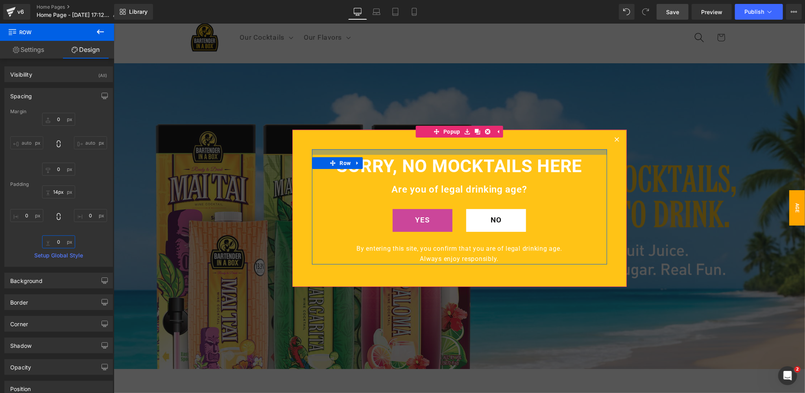
type input "12px"
drag, startPoint x: 465, startPoint y: 151, endPoint x: 465, endPoint y: 155, distance: 4.3
click at [465, 155] on div "SORRY, NO MOCKTAILS HERE Heading Are you of legal drinking age? Text Block YES …" at bounding box center [459, 206] width 295 height 114
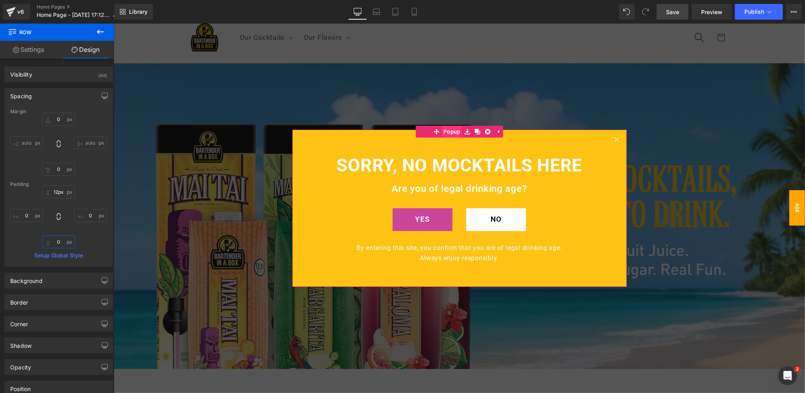
type input "0"
click at [452, 131] on span "Popup" at bounding box center [451, 132] width 21 height 12
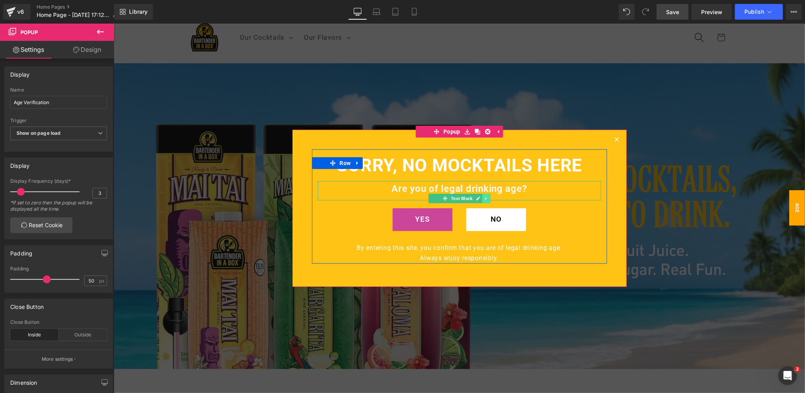
click at [487, 198] on icon at bounding box center [485, 198] width 4 height 5
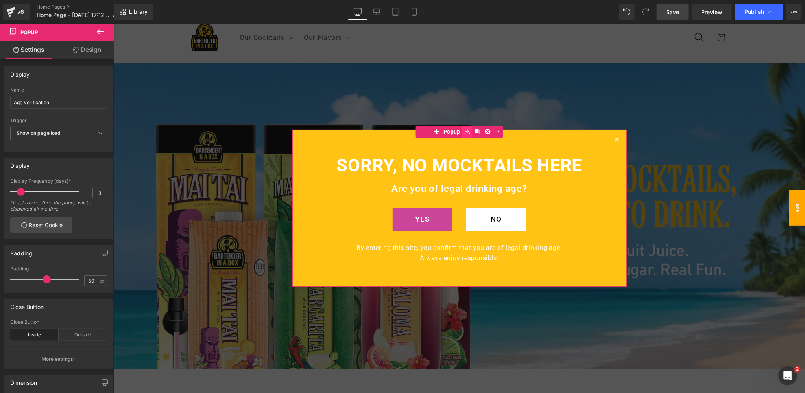
click at [467, 131] on icon at bounding box center [467, 132] width 6 height 6
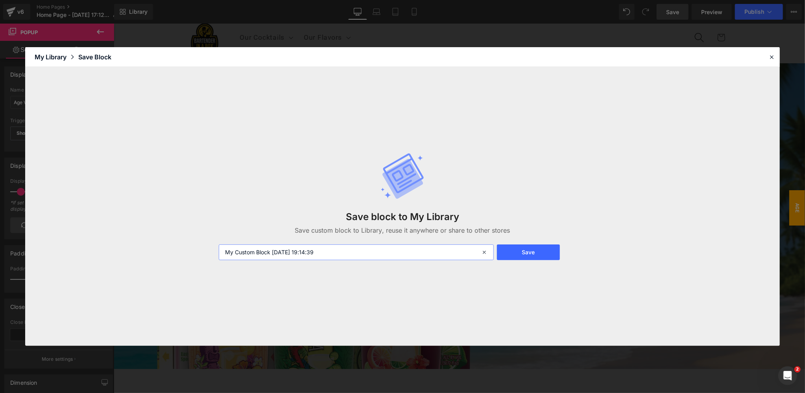
drag, startPoint x: 299, startPoint y: 252, endPoint x: 205, endPoint y: 252, distance: 93.6
click at [205, 252] on div "Save block to My Library Save custom block to Library, reuse it anywhere or sha…" at bounding box center [402, 206] width 754 height 279
type input "Age Pop Up 1"
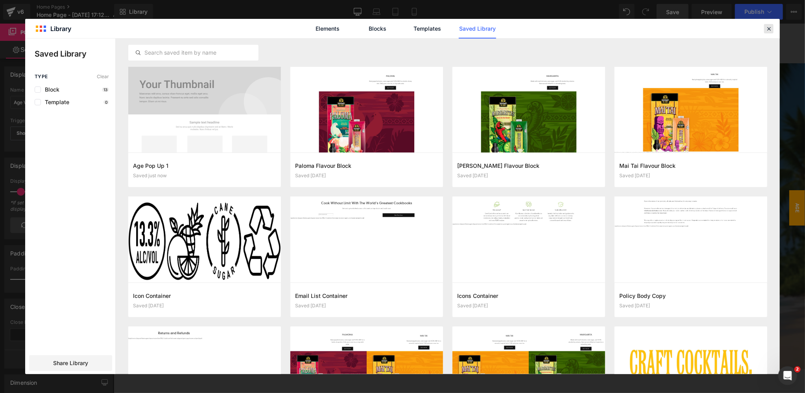
drag, startPoint x: 768, startPoint y: 28, endPoint x: 655, endPoint y: 4, distance: 116.1
click at [768, 28] on icon at bounding box center [768, 28] width 7 height 7
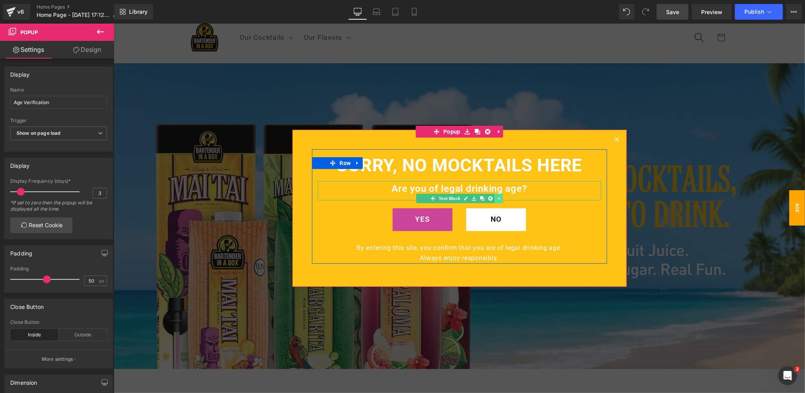
click at [500, 197] on icon at bounding box center [498, 198] width 4 height 5
click at [486, 199] on icon at bounding box center [485, 198] width 4 height 5
click at [490, 198] on icon at bounding box center [490, 198] width 4 height 5
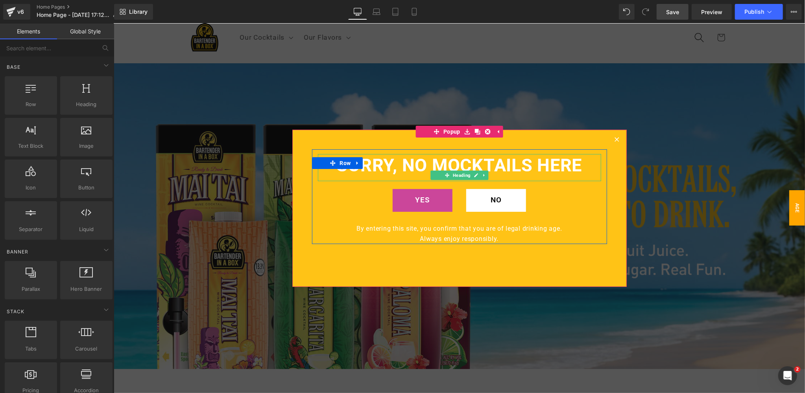
click at [455, 163] on h1 "SORRY, NO MOCKTAILS HERE" at bounding box center [458, 165] width 283 height 23
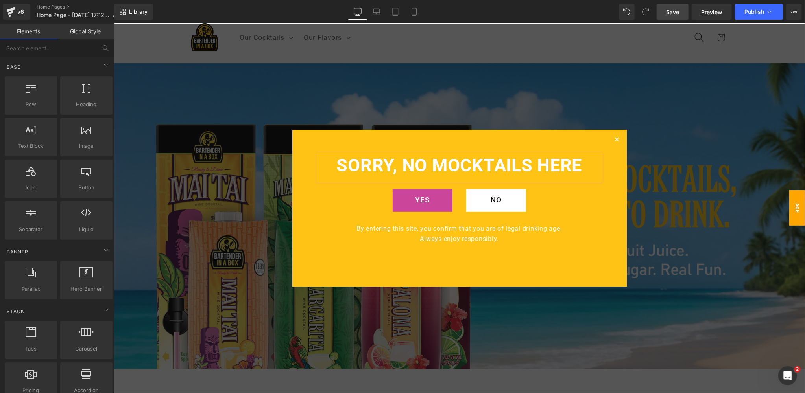
click at [456, 162] on h1 "SORRY, NO MOCKTAILS HERE" at bounding box center [458, 165] width 283 height 23
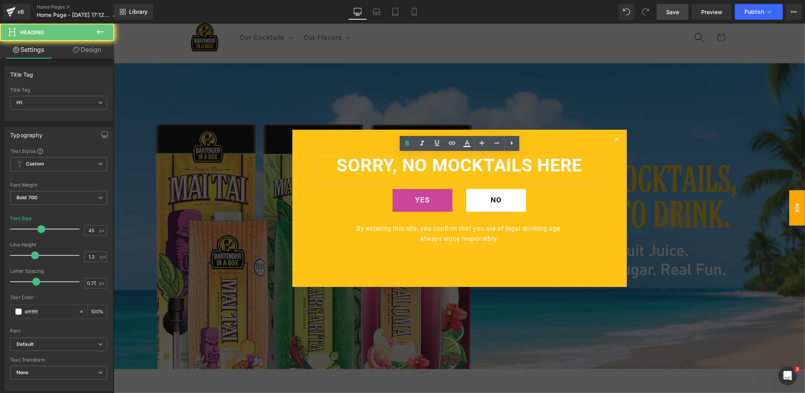
click at [456, 162] on h1 "SORRY, NO MOCKTAILS HERE" at bounding box center [458, 165] width 283 height 23
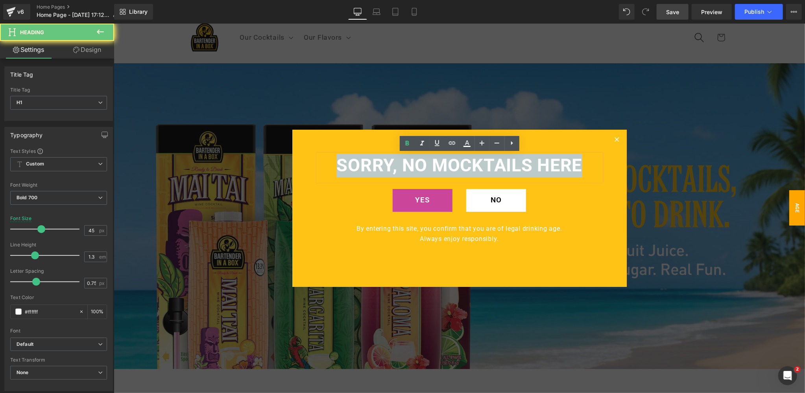
click at [456, 162] on h1 "SORRY, NO MOCKTAILS HERE" at bounding box center [458, 165] width 283 height 23
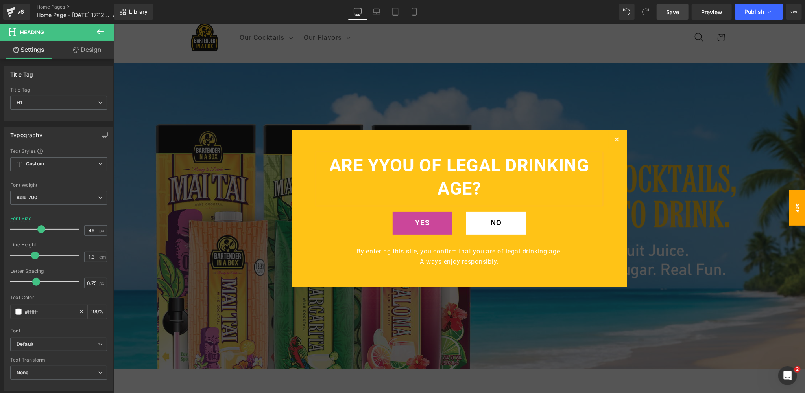
click at [391, 162] on h1 "ARE YYOU OF LEGAL DRINKING AGE?" at bounding box center [458, 177] width 283 height 46
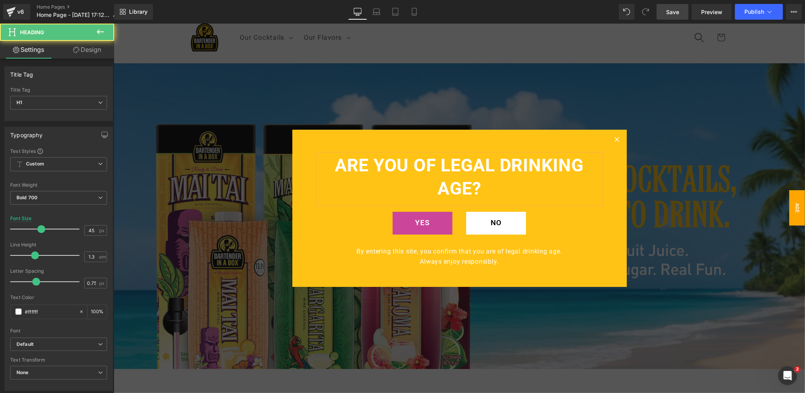
click at [440, 157] on h1 "ARE YOU OF LEGAL DRINKING AGE?" at bounding box center [458, 177] width 283 height 46
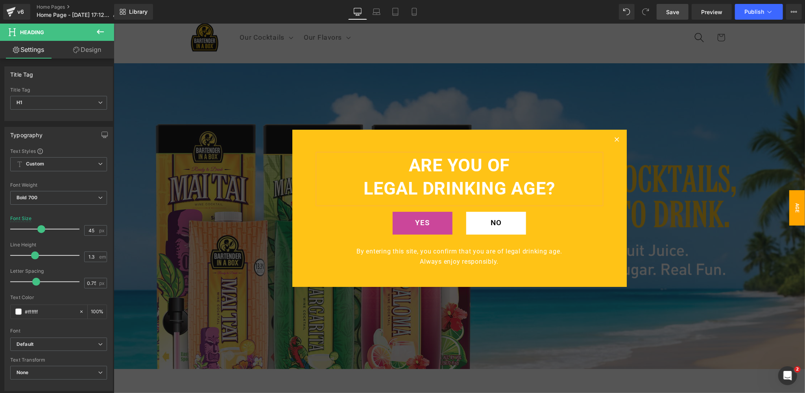
click at [587, 222] on div "ARE YOU OF LEGAL DRINKING AGE? Heading YES Button NaNpx NO Button Row By enteri…" at bounding box center [459, 210] width 295 height 113
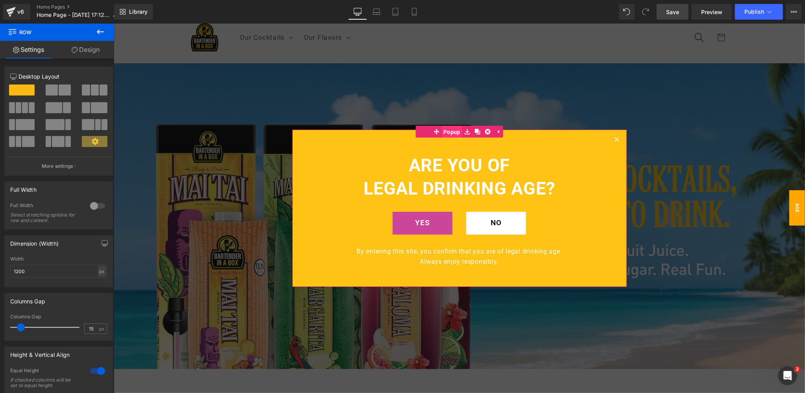
click at [454, 131] on span "Popup" at bounding box center [451, 132] width 21 height 12
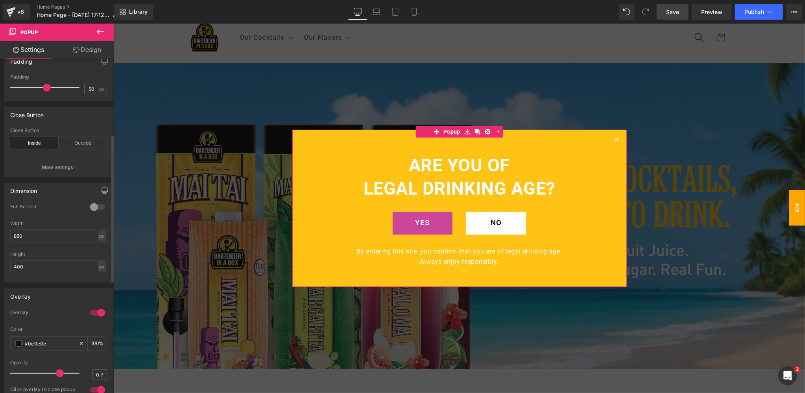
scroll to position [198, 0]
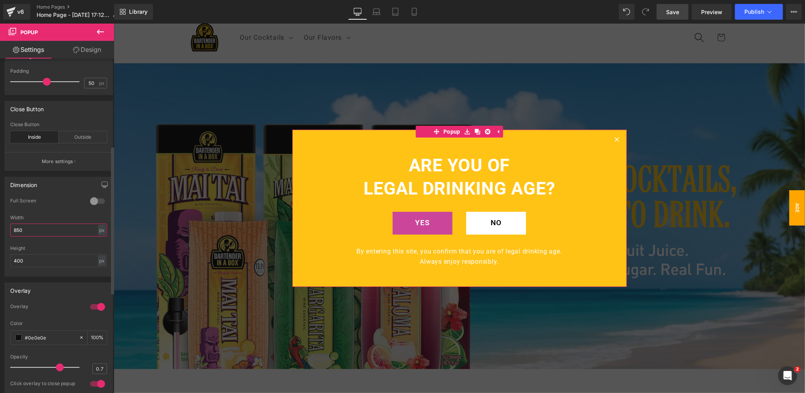
drag, startPoint x: 28, startPoint y: 227, endPoint x: 0, endPoint y: 227, distance: 28.3
click at [0, 227] on div "Dimension 0 Full Screen 0 Full Screen 0 Full Screen 0 Full Screen 850px Width 8…" at bounding box center [59, 224] width 118 height 106
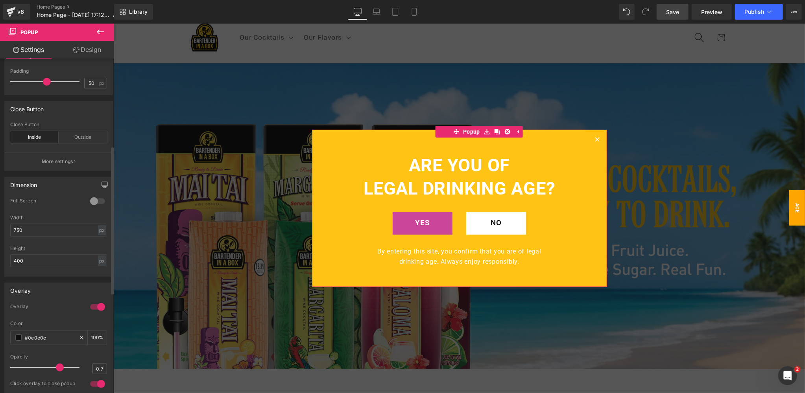
click at [0, 227] on div "Dimension 0 Full Screen 0 Full Screen 0 Full Screen 0 Full Screen 750px Width 7…" at bounding box center [59, 224] width 118 height 106
click at [18, 228] on input "750" at bounding box center [58, 230] width 97 height 13
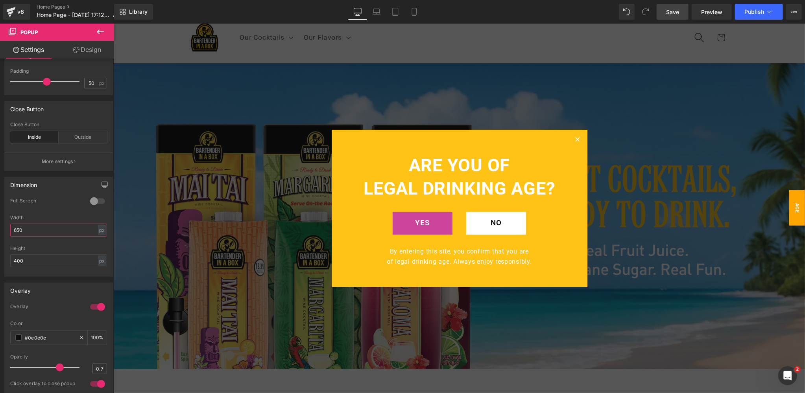
type input "650"
click at [674, 13] on span "Save" at bounding box center [672, 12] width 13 height 8
click at [668, 12] on span "Save" at bounding box center [672, 12] width 13 height 8
click at [380, 11] on icon at bounding box center [376, 12] width 8 height 8
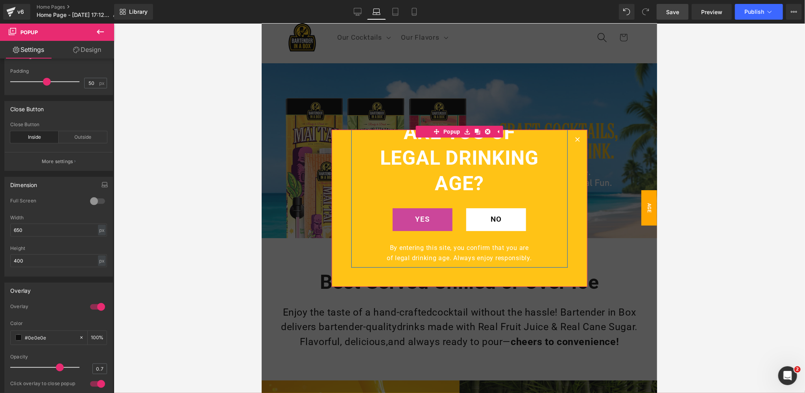
scroll to position [0, 0]
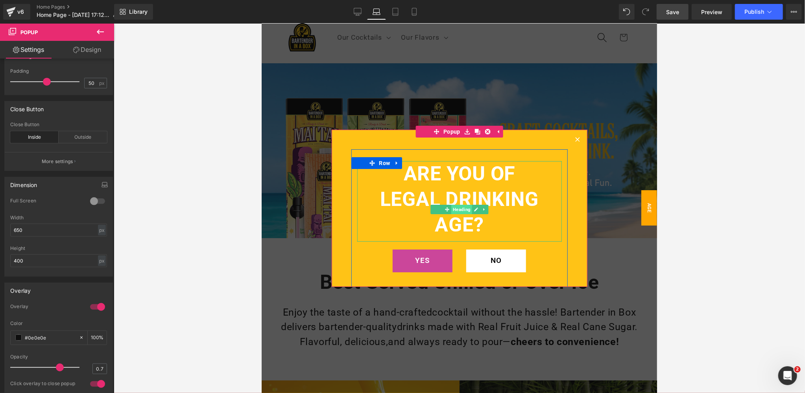
click at [461, 210] on span "Heading" at bounding box center [461, 209] width 21 height 9
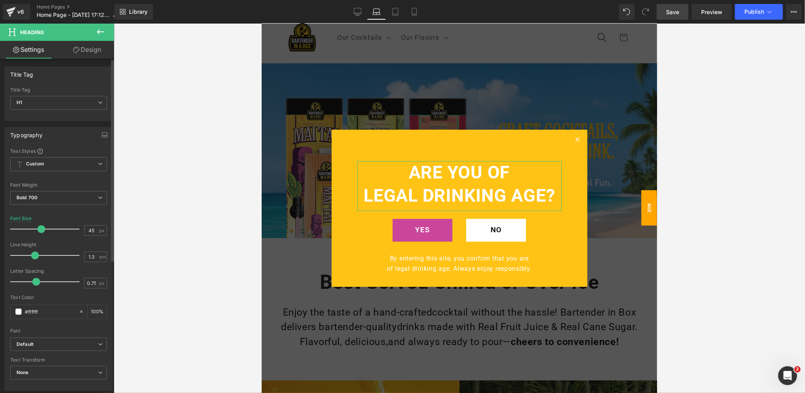
click at [39, 230] on span at bounding box center [41, 229] width 8 height 8
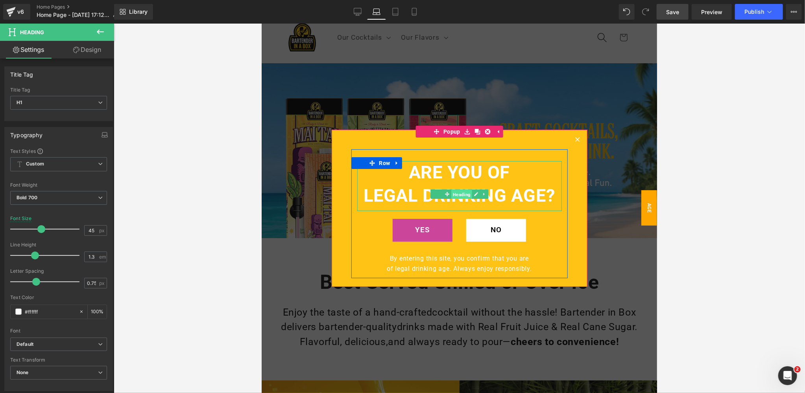
click at [461, 195] on span "Heading" at bounding box center [461, 193] width 21 height 9
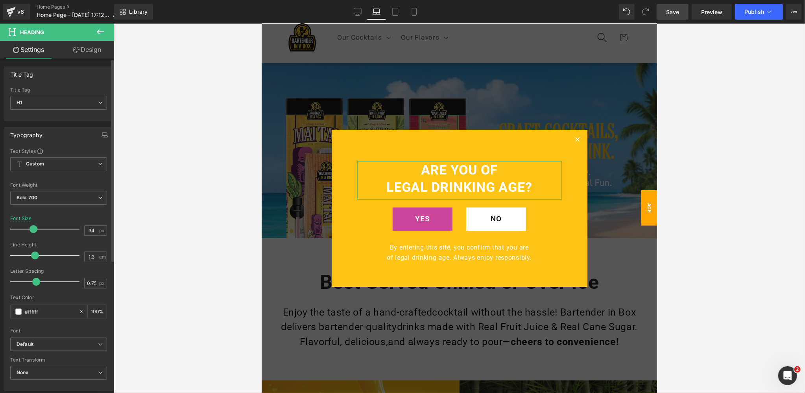
type input "35"
drag, startPoint x: 39, startPoint y: 229, endPoint x: 32, endPoint y: 229, distance: 6.7
click at [32, 229] on span at bounding box center [34, 229] width 8 height 8
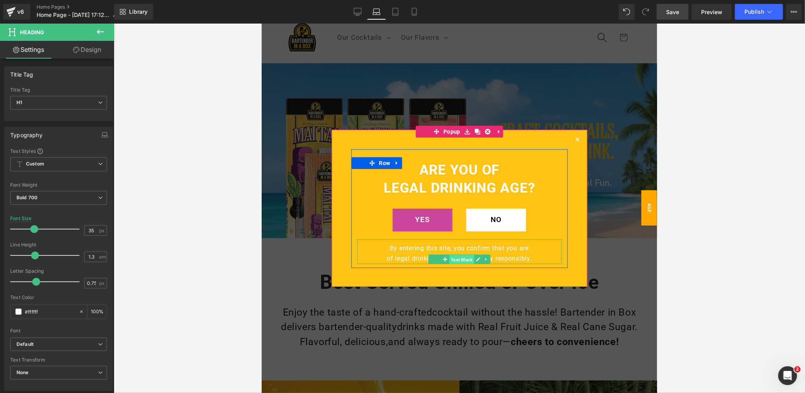
click at [460, 260] on span "Text Block" at bounding box center [461, 259] width 25 height 9
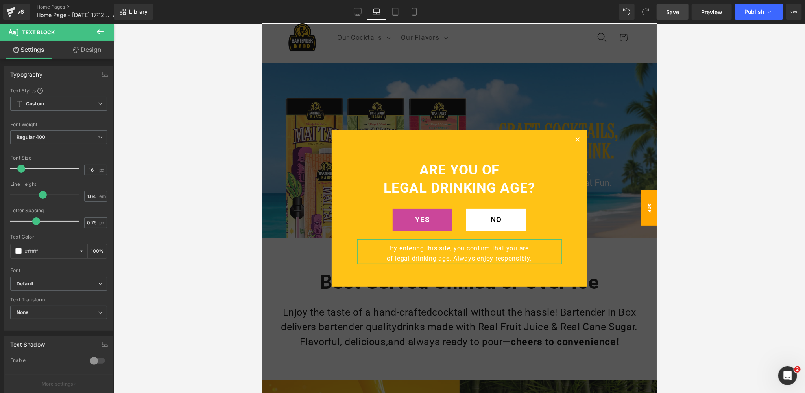
click at [93, 49] on link "Design" at bounding box center [87, 50] width 57 height 18
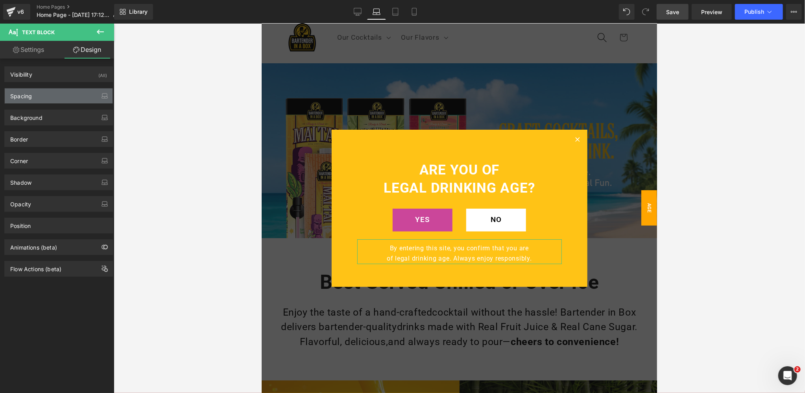
click at [49, 93] on div "Spacing" at bounding box center [59, 96] width 108 height 15
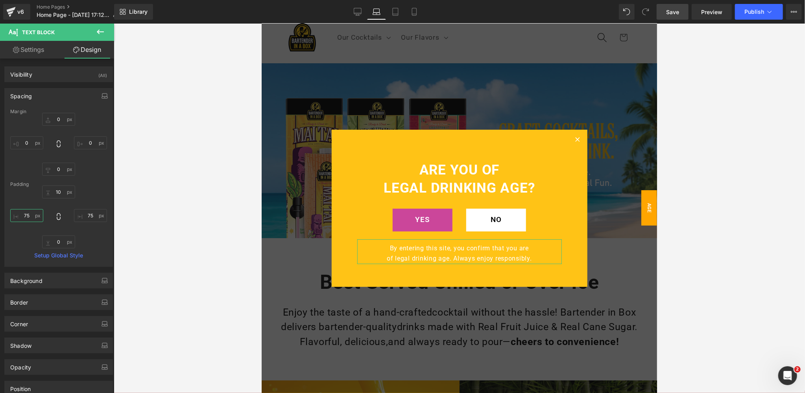
click at [29, 216] on input "75" at bounding box center [26, 215] width 33 height 13
type input "50"
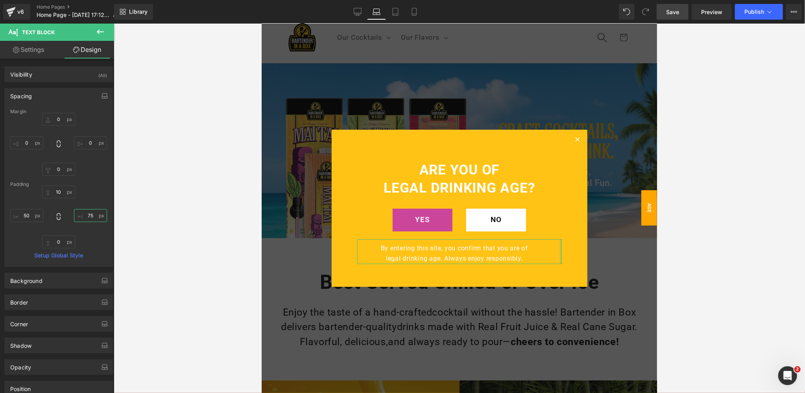
click at [91, 215] on input "75" at bounding box center [90, 215] width 33 height 13
type input "50"
click at [450, 130] on span "Popup" at bounding box center [451, 131] width 21 height 12
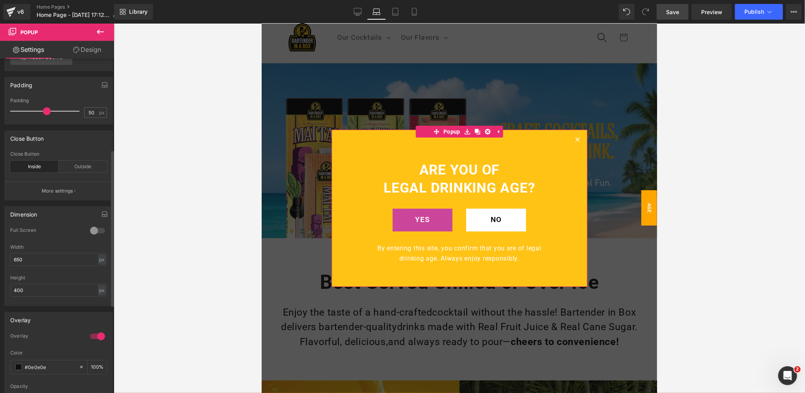
scroll to position [195, 0]
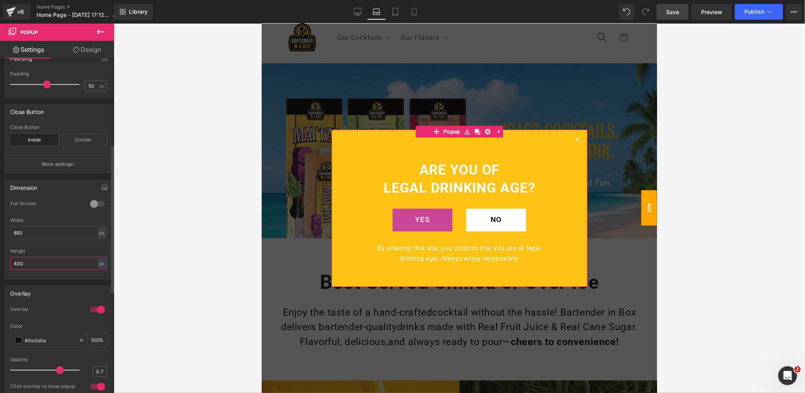
drag, startPoint x: 27, startPoint y: 262, endPoint x: 6, endPoint y: 262, distance: 21.2
click at [6, 262] on div "0 Full Screen 0 Full Screen 0 Full Screen 0 Full Screen 650px Width 650 px % px…" at bounding box center [59, 240] width 108 height 79
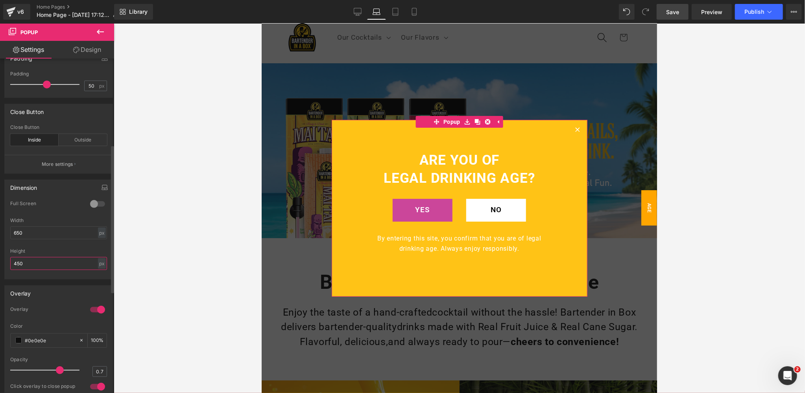
drag, startPoint x: 28, startPoint y: 264, endPoint x: 2, endPoint y: 264, distance: 25.6
click at [2, 264] on div "Dimension 0 Full Screen 0 Full Screen 0 Full Screen 0 Full Screen 650px Width 6…" at bounding box center [59, 227] width 118 height 106
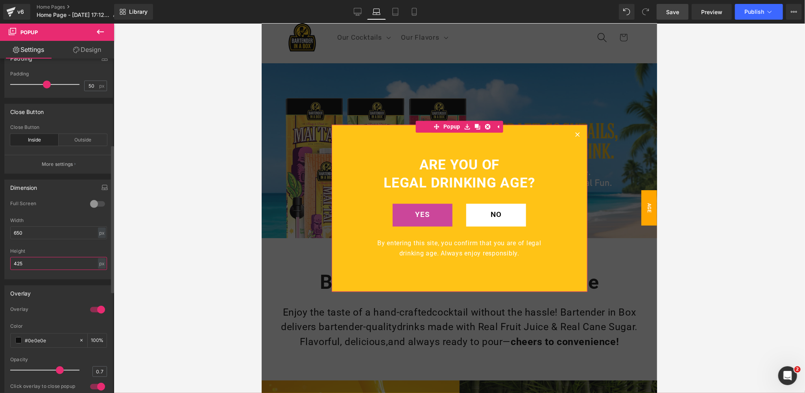
drag, startPoint x: 28, startPoint y: 264, endPoint x: 0, endPoint y: 262, distance: 28.0
click at [0, 262] on div "Dimension 0 Full Screen 0 Full Screen 0 Full Screen 0 Full Screen 650px Width 6…" at bounding box center [59, 227] width 118 height 106
type input "400"
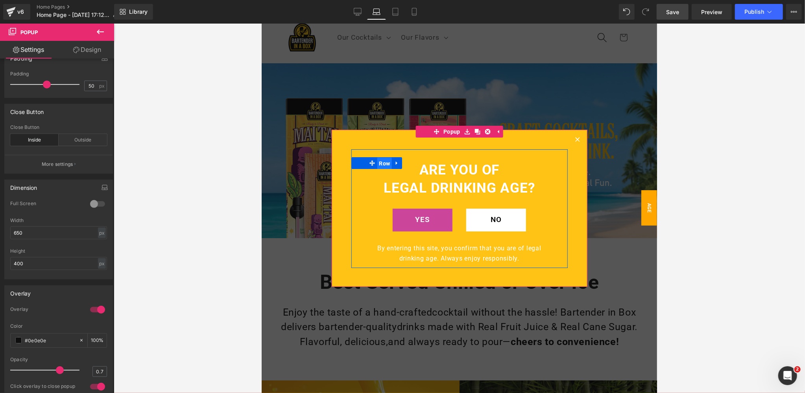
click at [382, 162] on span "Row" at bounding box center [384, 163] width 15 height 12
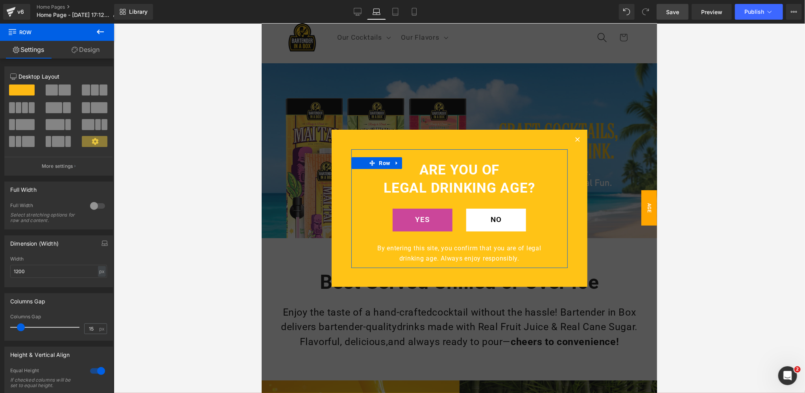
click at [88, 48] on link "Design" at bounding box center [85, 50] width 57 height 18
click at [0, 0] on div "Spacing" at bounding box center [0, 0] width 0 height 0
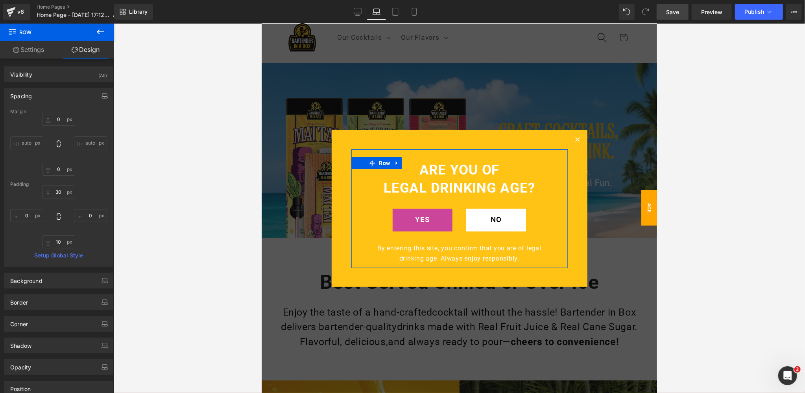
type input "0"
type input "30"
type input "0"
type input "10"
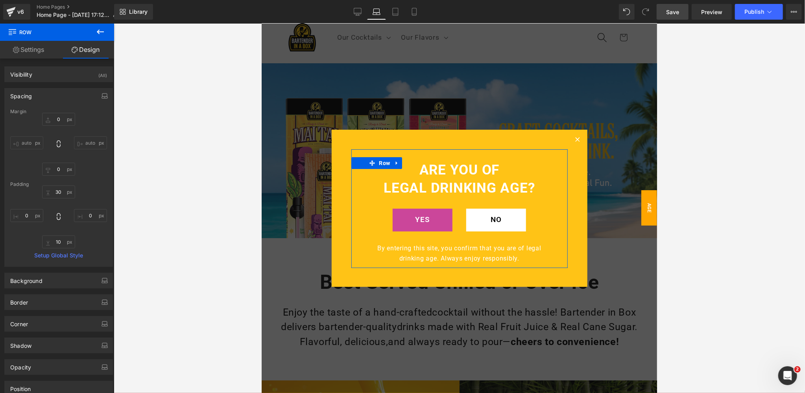
type input "0"
click at [58, 192] on input "30" at bounding box center [58, 192] width 33 height 13
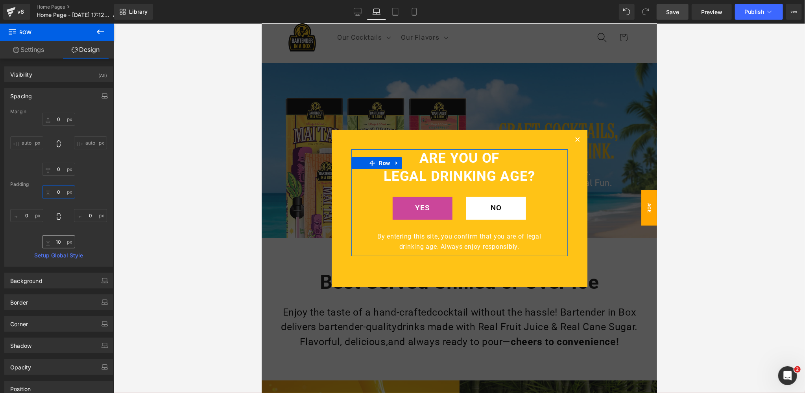
type input "0"
click at [60, 238] on input "10" at bounding box center [58, 242] width 33 height 13
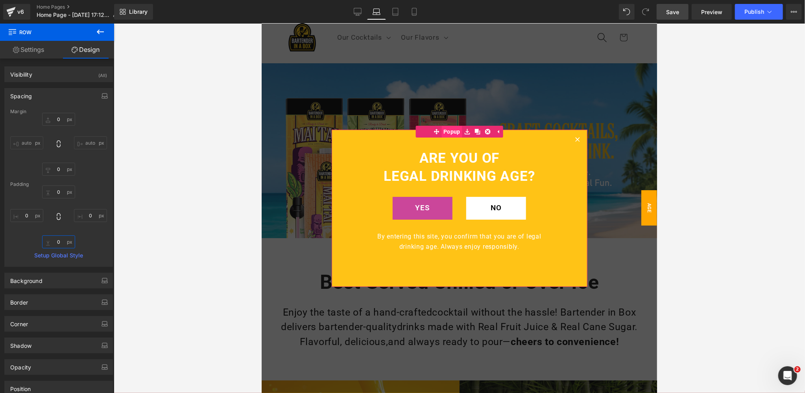
type input "0"
click at [449, 132] on span "Popup" at bounding box center [451, 132] width 21 height 12
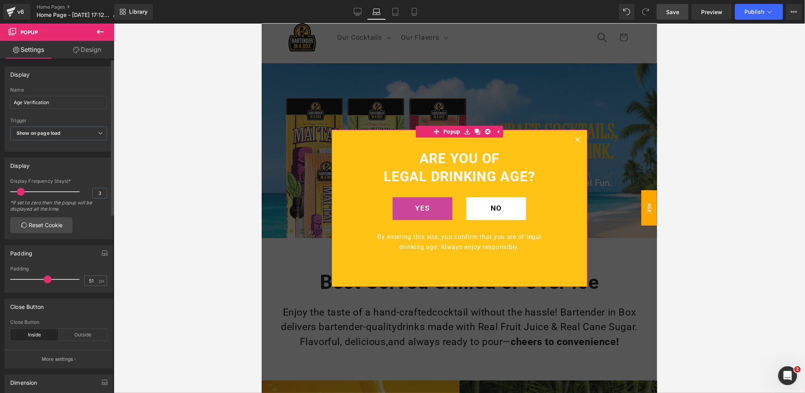
type input "50"
click at [44, 280] on span at bounding box center [47, 280] width 8 height 8
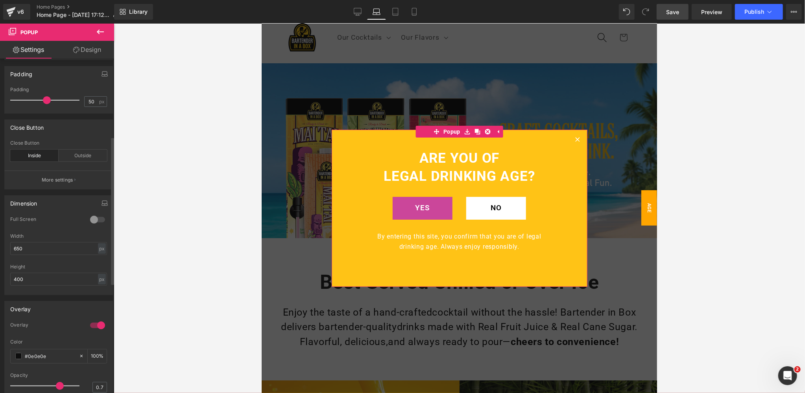
scroll to position [176, 0]
drag, startPoint x: 28, startPoint y: 281, endPoint x: 0, endPoint y: 280, distance: 27.9
click at [0, 280] on div "Dimension 0 Full Screen 0 Full Screen 0 Full Screen 0 Full Screen 650px Width 6…" at bounding box center [59, 246] width 118 height 106
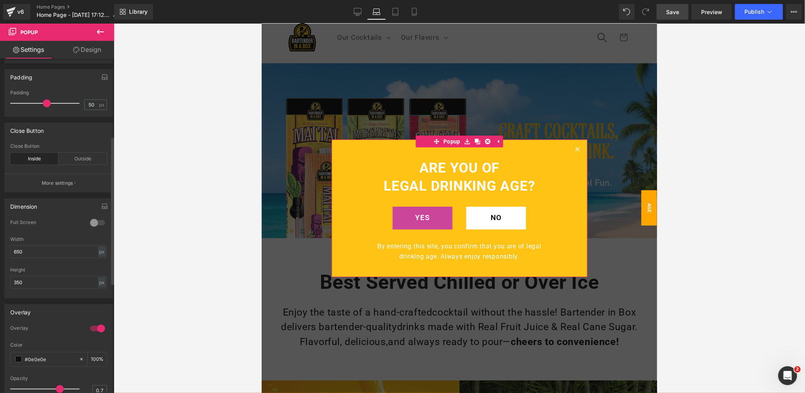
click at [45, 273] on div "Height 350 px px %" at bounding box center [58, 282] width 97 height 31
click at [25, 281] on input "350" at bounding box center [58, 282] width 97 height 13
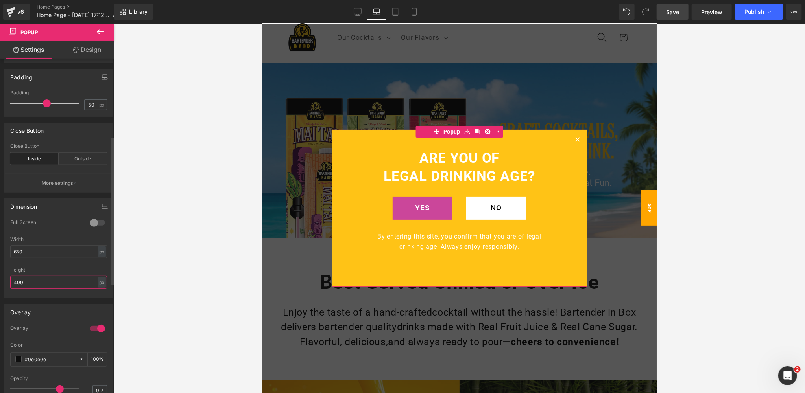
drag, startPoint x: 30, startPoint y: 282, endPoint x: 0, endPoint y: 280, distance: 29.6
click at [0, 280] on div "Dimension 0 Full Screen 0 Full Screen 0 Full Screen 0 Full Screen 650px Width 6…" at bounding box center [59, 246] width 118 height 106
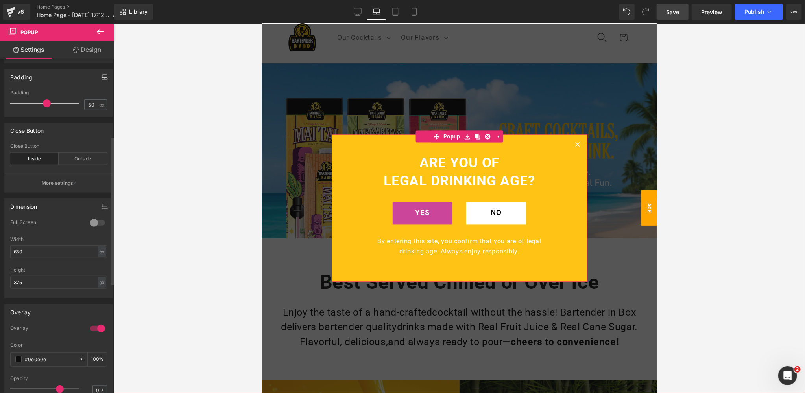
click at [101, 76] on icon "button" at bounding box center [104, 77] width 6 height 6
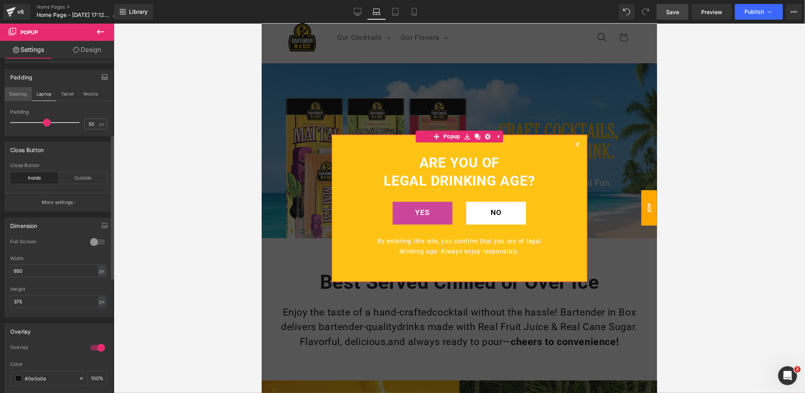
click at [17, 92] on button "Desktop" at bounding box center [18, 93] width 27 height 13
type input "400"
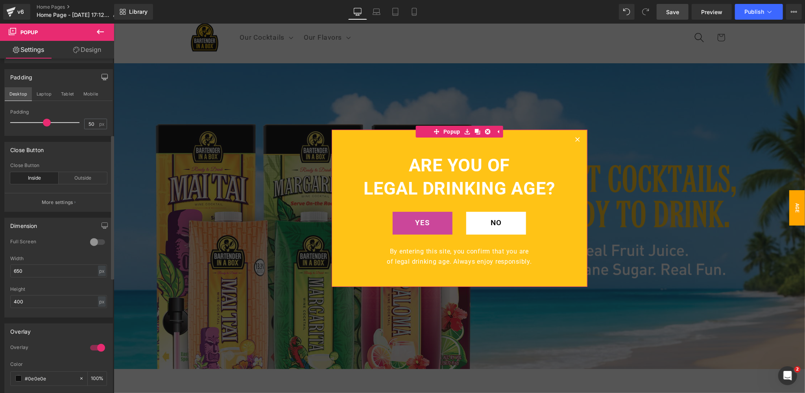
scroll to position [7, 0]
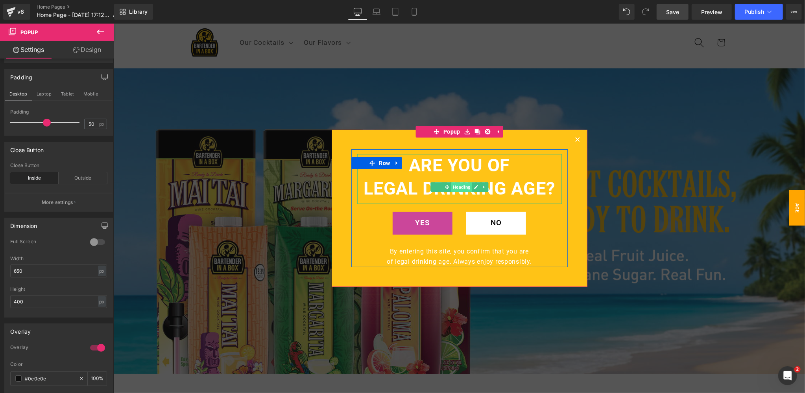
click at [462, 186] on span "Heading" at bounding box center [461, 186] width 21 height 9
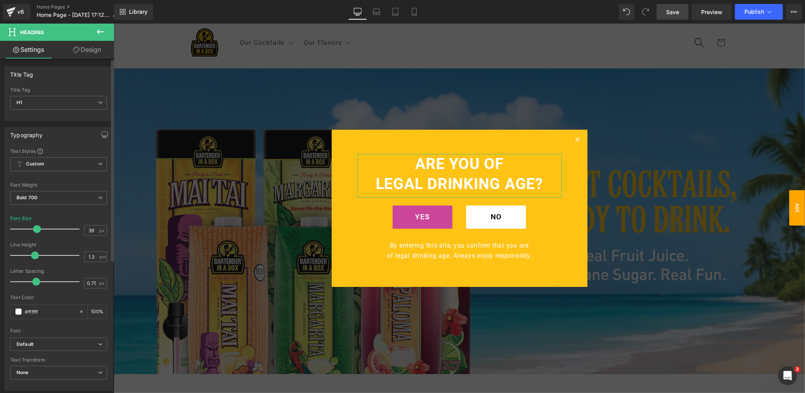
type input "40"
click at [37, 229] on span at bounding box center [38, 229] width 8 height 8
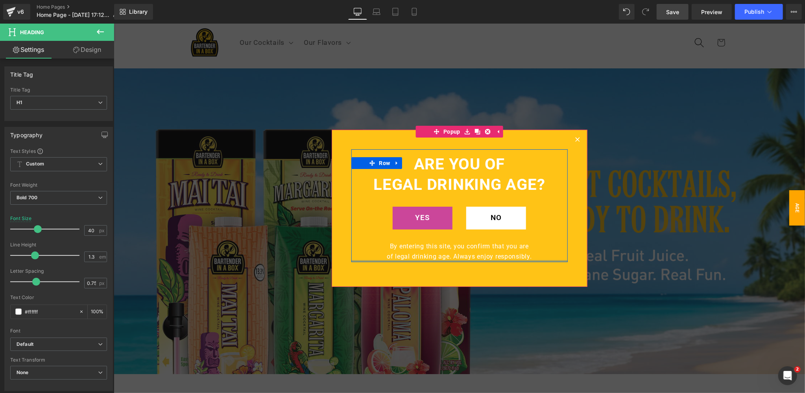
click at [458, 260] on div at bounding box center [459, 261] width 216 height 2
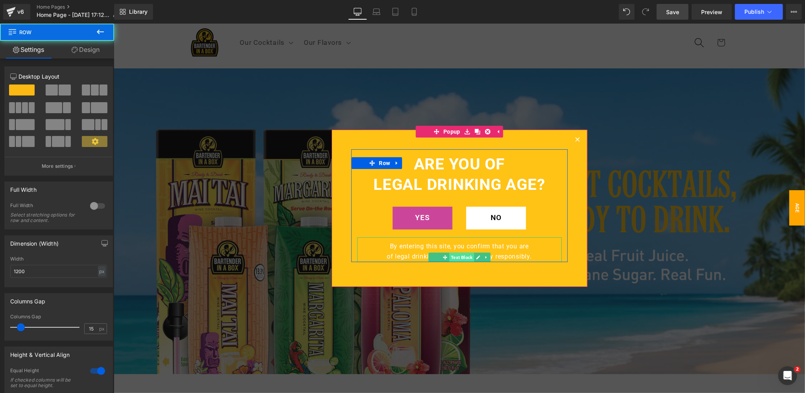
click at [459, 257] on span "Text Block" at bounding box center [461, 257] width 25 height 9
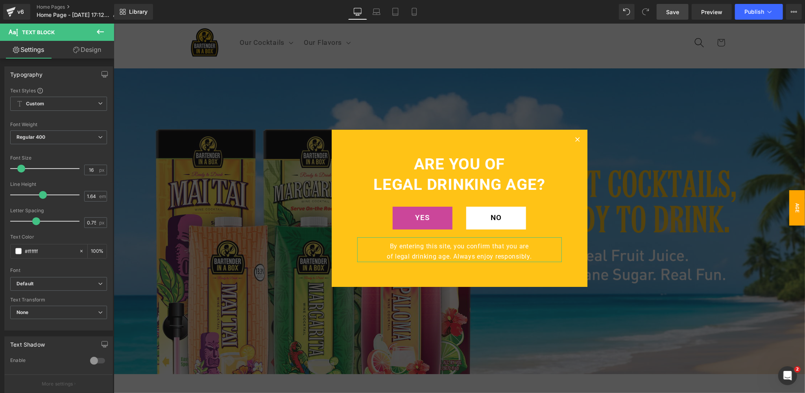
click at [90, 48] on link "Design" at bounding box center [87, 50] width 57 height 18
click at [0, 0] on div "Spacing" at bounding box center [0, 0] width 0 height 0
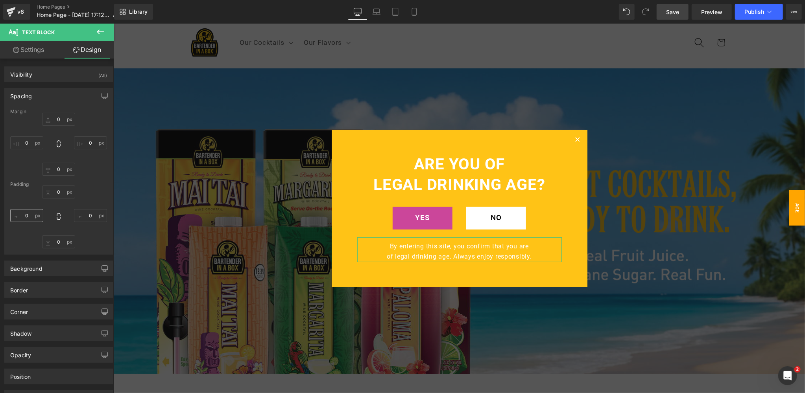
type input "0"
type input "10"
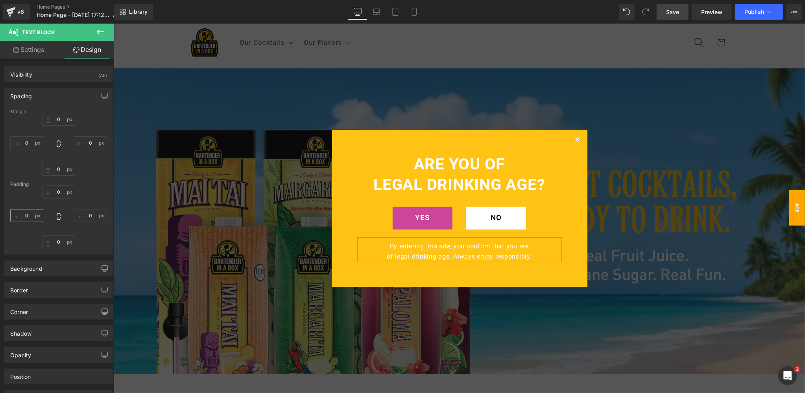
type input "75"
type input "0"
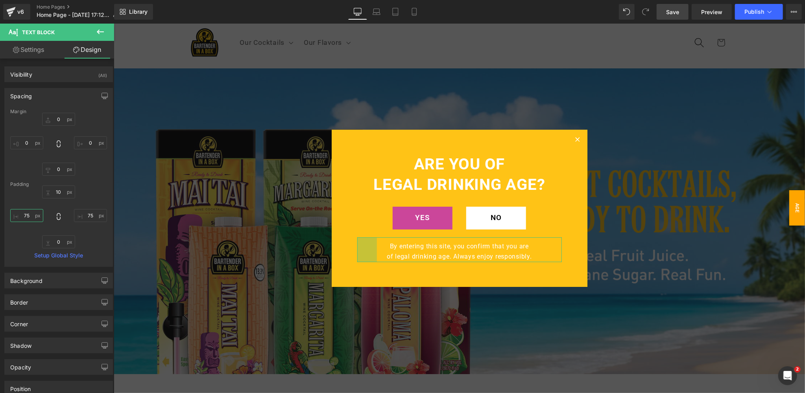
click at [31, 214] on input "75" at bounding box center [26, 215] width 33 height 13
type input "50"
click at [87, 216] on input "75" at bounding box center [90, 215] width 33 height 13
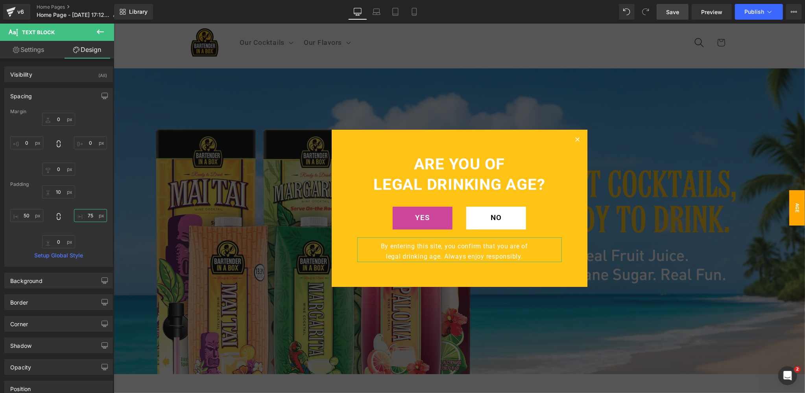
click at [87, 216] on input "75" at bounding box center [90, 215] width 33 height 13
type input "50"
click at [674, 14] on span "Save" at bounding box center [672, 12] width 13 height 8
click at [376, 11] on icon at bounding box center [376, 12] width 8 height 8
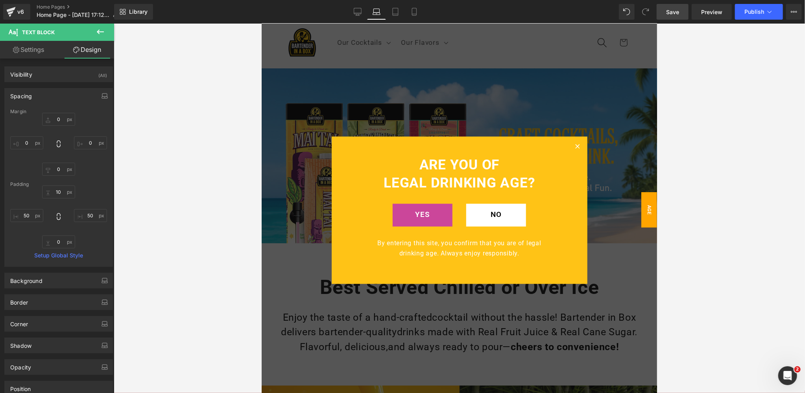
type input "0"
type input "10"
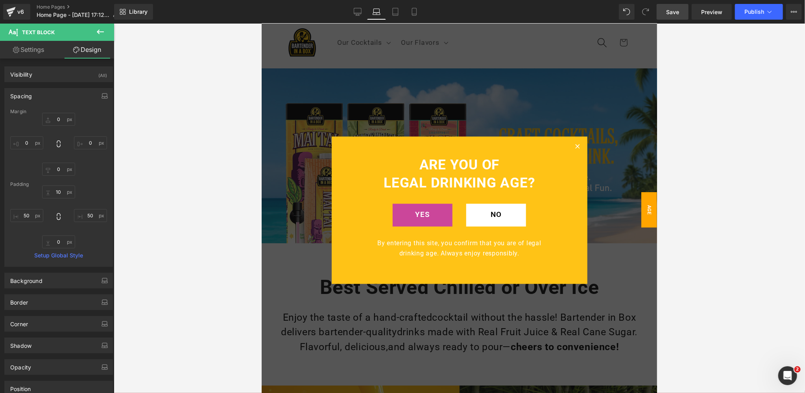
type input "50"
type input "0"
type input "50"
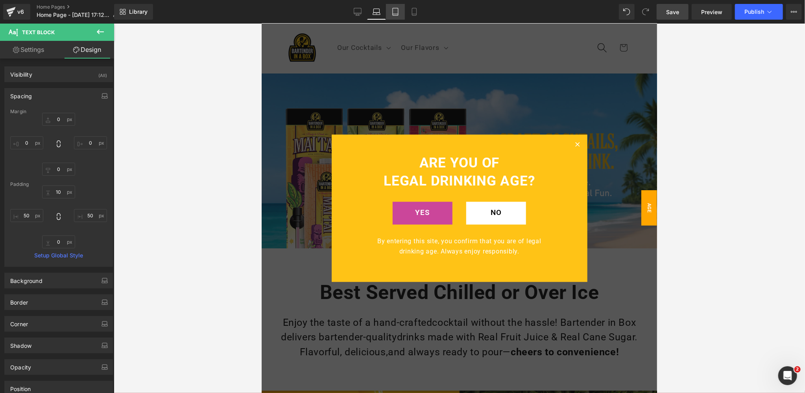
click at [395, 13] on icon at bounding box center [395, 12] width 8 height 8
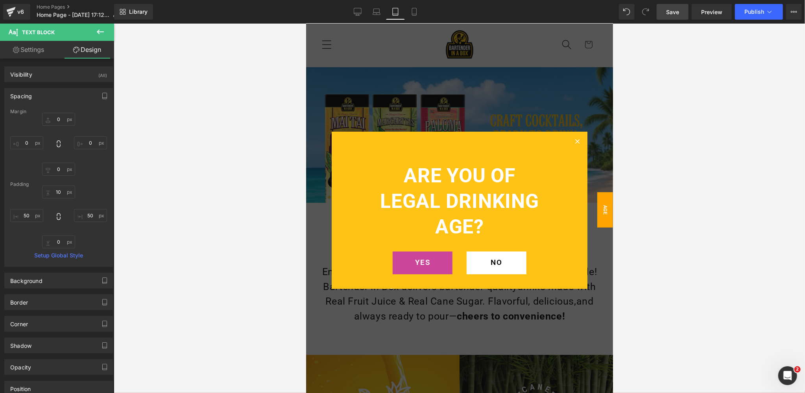
type input "0"
type input "10"
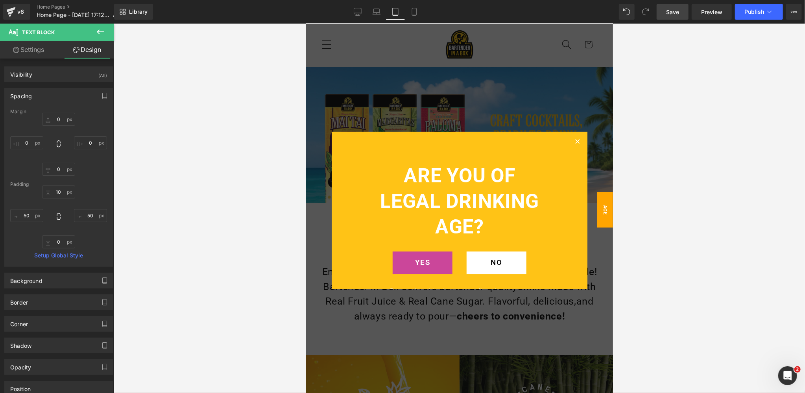
type input "75"
type input "0"
type input "75"
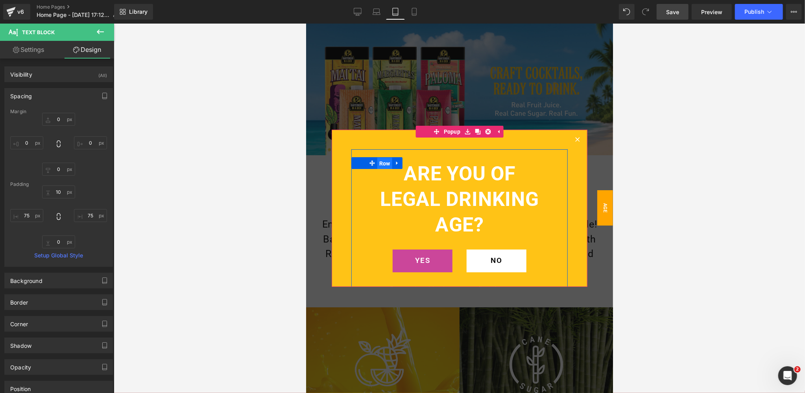
click at [385, 163] on span "Row" at bounding box center [384, 163] width 15 height 12
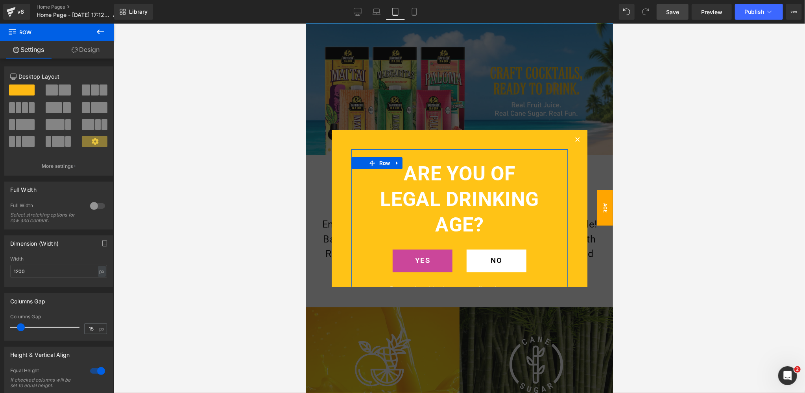
click at [97, 46] on link "Design" at bounding box center [85, 50] width 57 height 18
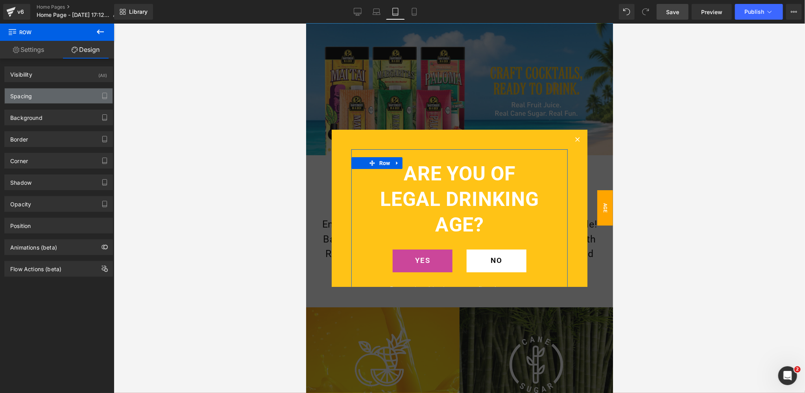
click at [43, 96] on div "Spacing" at bounding box center [59, 96] width 108 height 15
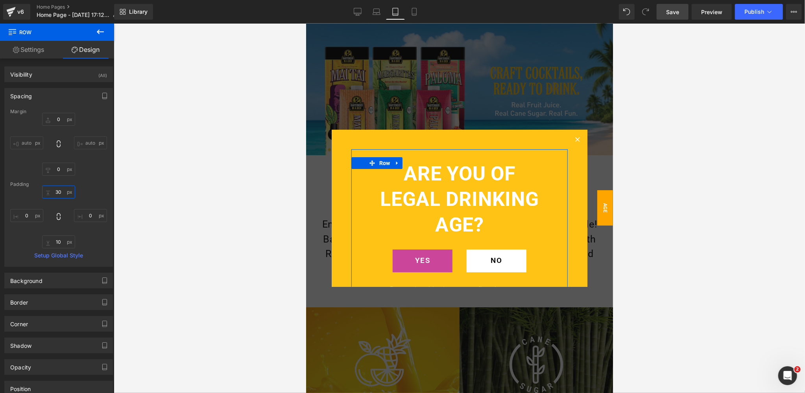
click at [57, 194] on input "30" at bounding box center [58, 192] width 33 height 13
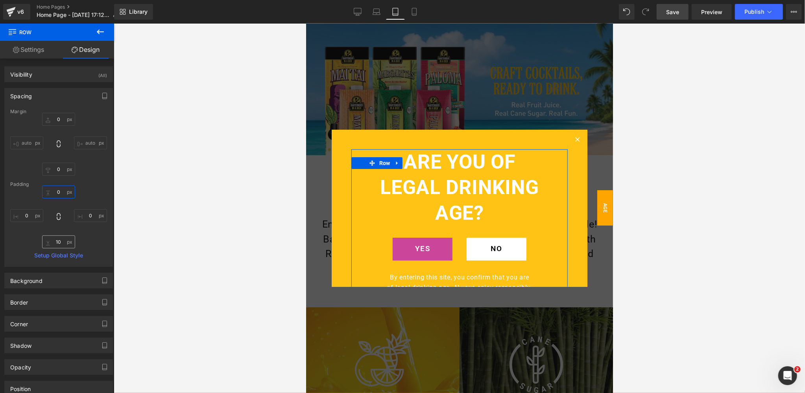
type input "0"
click at [59, 238] on input "10" at bounding box center [58, 242] width 33 height 13
type input "0"
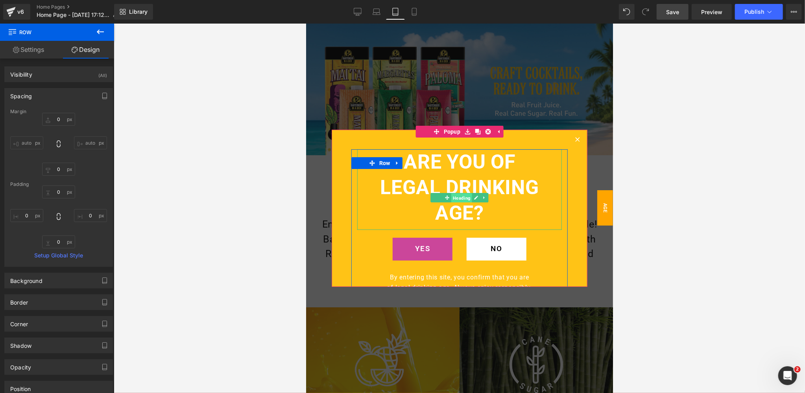
click at [461, 197] on span "Heading" at bounding box center [461, 197] width 21 height 9
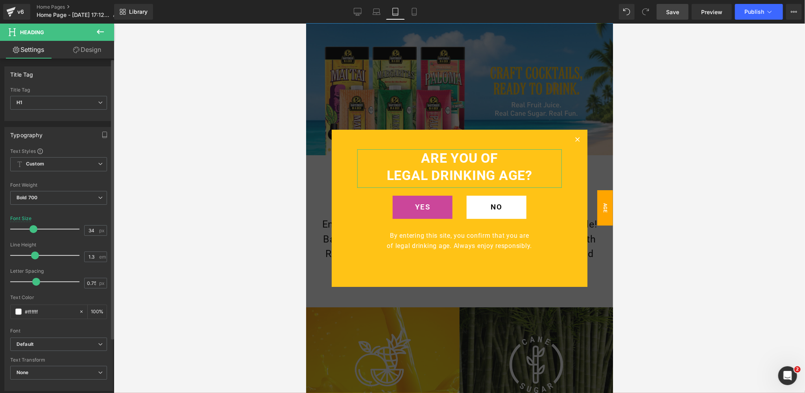
type input "35"
drag, startPoint x: 42, startPoint y: 229, endPoint x: 32, endPoint y: 229, distance: 10.2
click at [32, 229] on span at bounding box center [34, 229] width 8 height 8
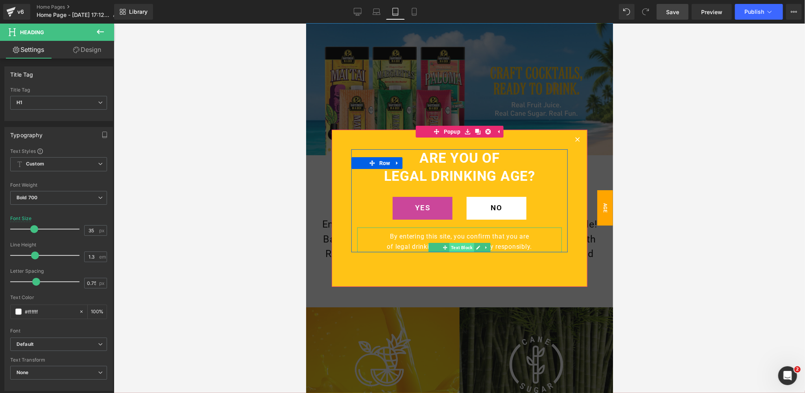
click at [460, 249] on span "Text Block" at bounding box center [461, 247] width 25 height 9
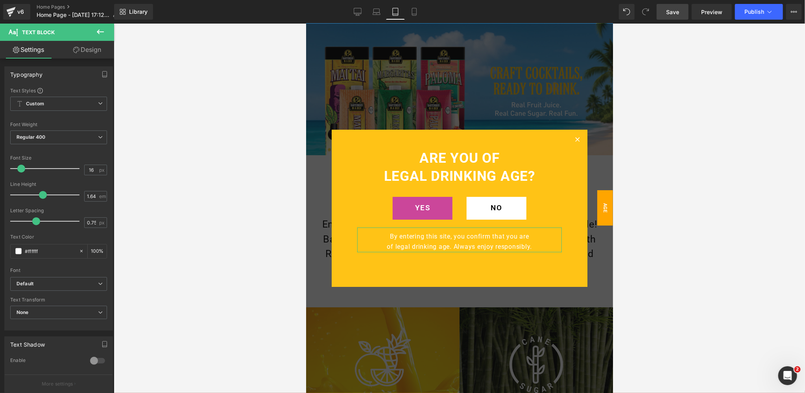
click at [97, 48] on link "Design" at bounding box center [87, 50] width 57 height 18
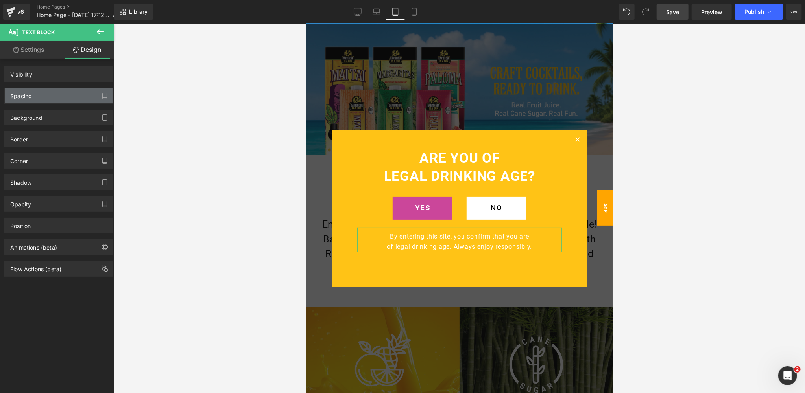
click at [44, 97] on div "Spacing" at bounding box center [59, 96] width 108 height 15
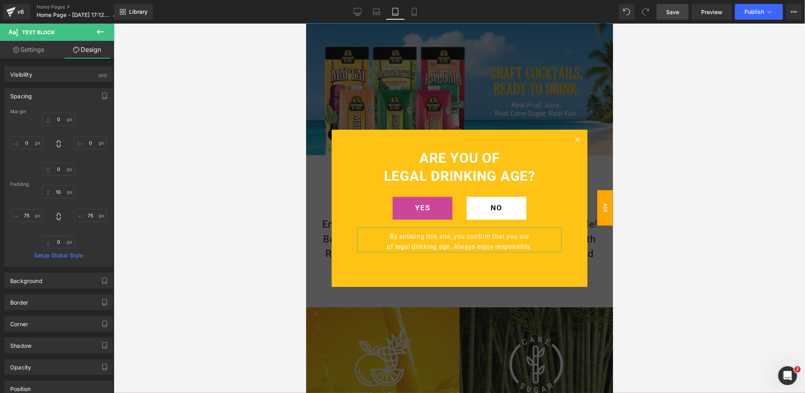
type input "0"
type input "10"
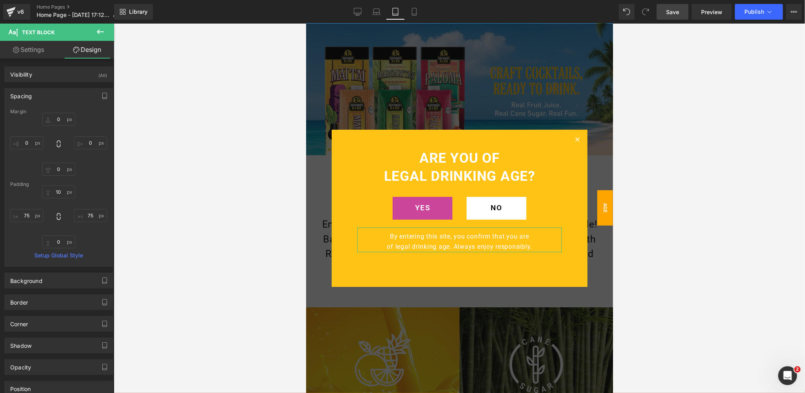
type input "75"
type input "0"
click at [29, 214] on input "75" at bounding box center [26, 215] width 33 height 13
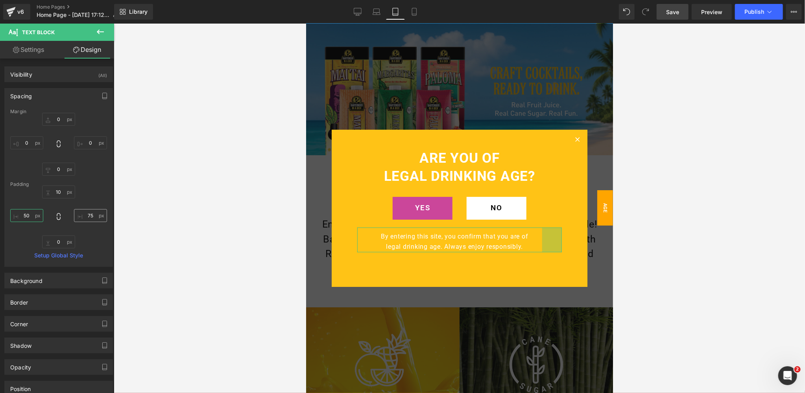
type input "50"
click at [90, 216] on input "75" at bounding box center [90, 215] width 33 height 13
type input "50"
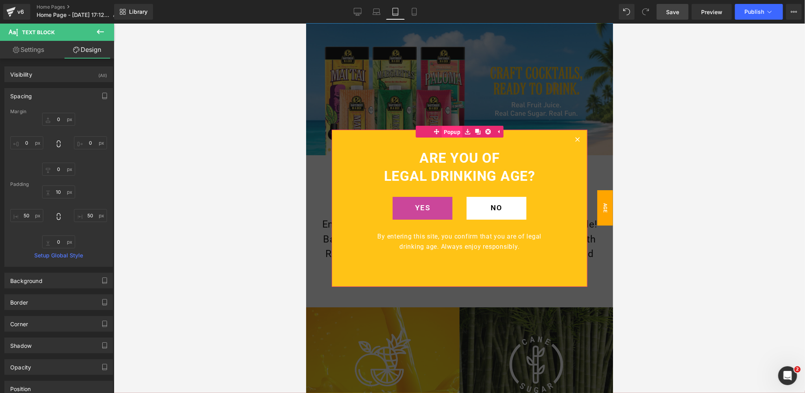
click at [450, 133] on span "Popup" at bounding box center [451, 132] width 21 height 12
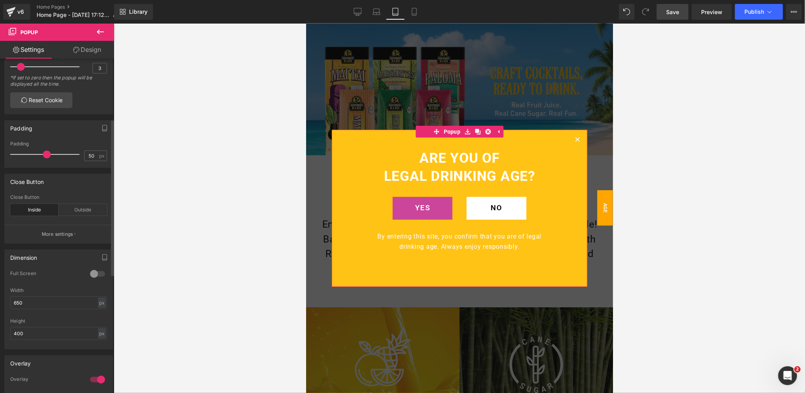
scroll to position [129, 0]
drag, startPoint x: 14, startPoint y: 326, endPoint x: 3, endPoint y: 325, distance: 10.6
click at [3, 325] on div "Dimension 0 Full Screen 0 Full Screen 0 Full Screen 0 Full Screen 650px Width 6…" at bounding box center [59, 293] width 118 height 106
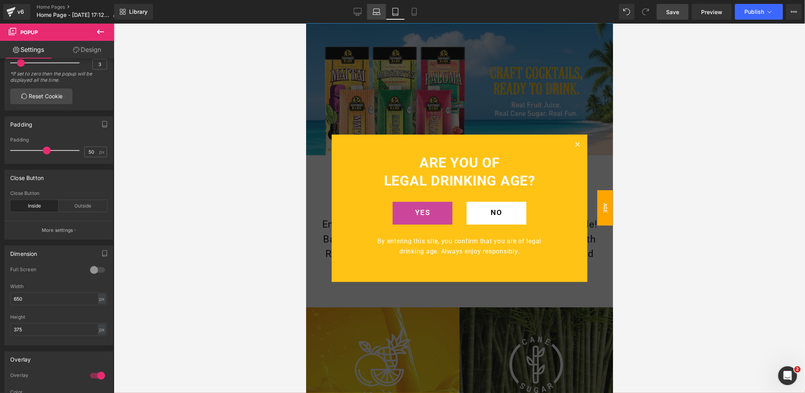
click at [380, 10] on icon at bounding box center [376, 12] width 8 height 8
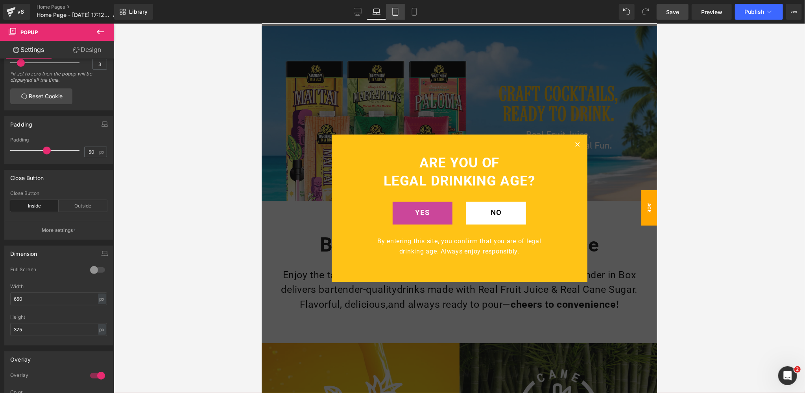
click at [396, 9] on icon at bounding box center [395, 12] width 8 height 8
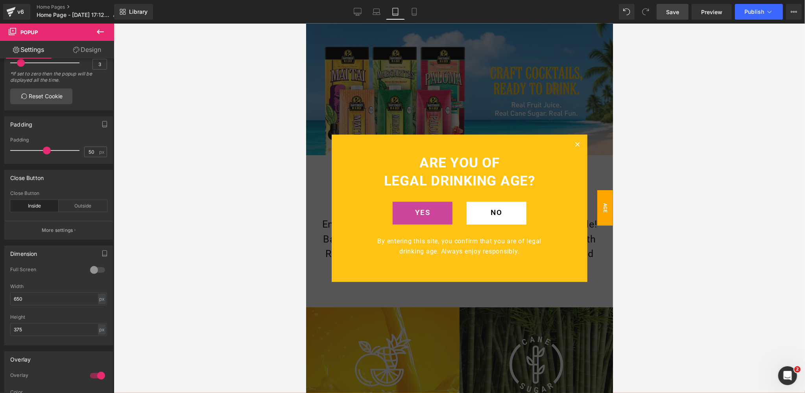
click at [668, 18] on link "Save" at bounding box center [672, 12] width 32 height 16
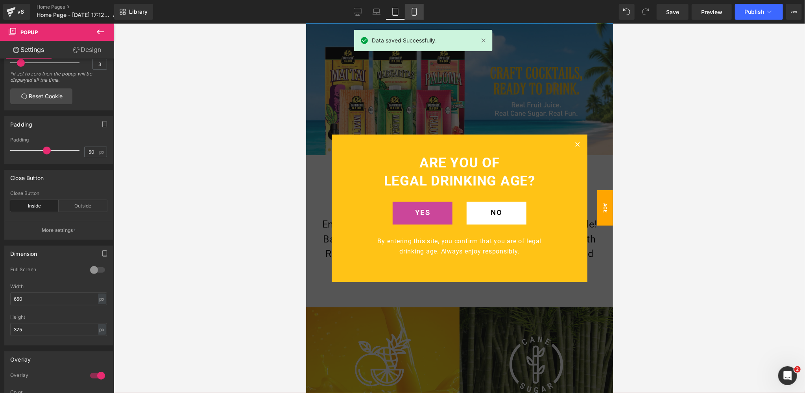
click at [415, 13] on icon at bounding box center [414, 12] width 8 height 8
type input "400"
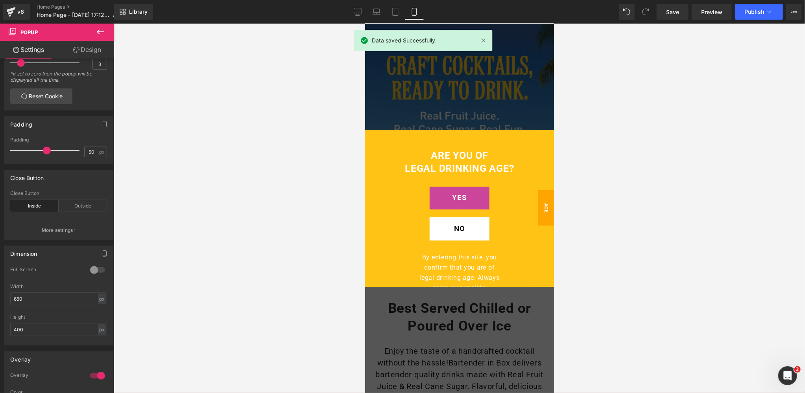
scroll to position [44, 0]
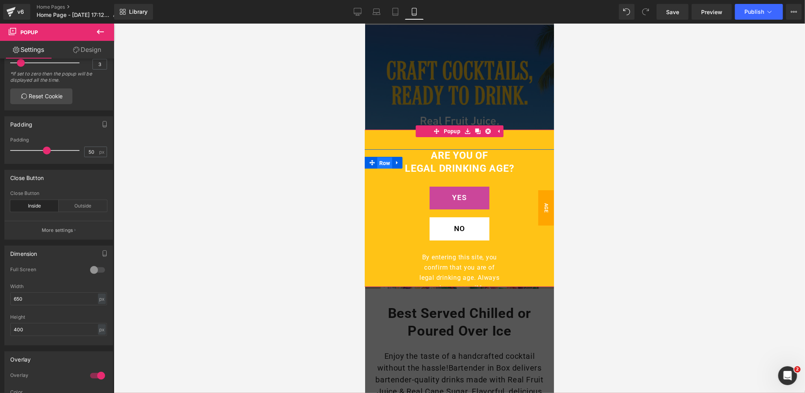
click at [384, 162] on span "Row" at bounding box center [384, 163] width 15 height 12
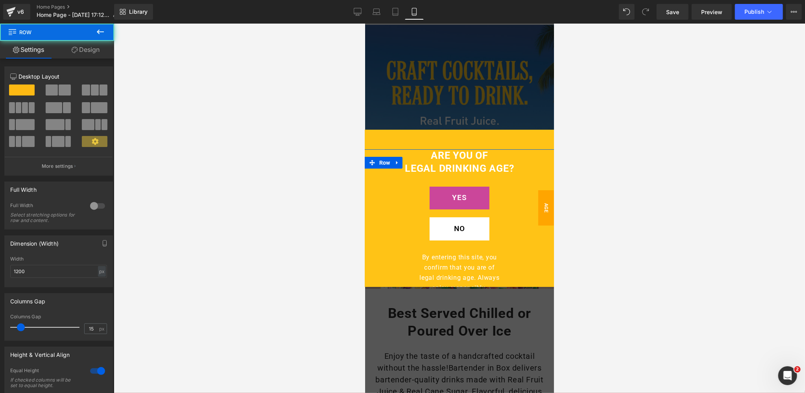
click at [91, 50] on link "Design" at bounding box center [85, 50] width 57 height 18
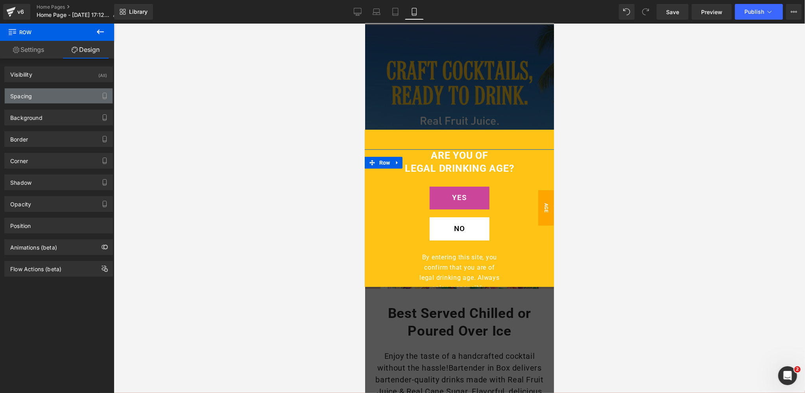
click at [44, 97] on div "Spacing" at bounding box center [59, 96] width 108 height 15
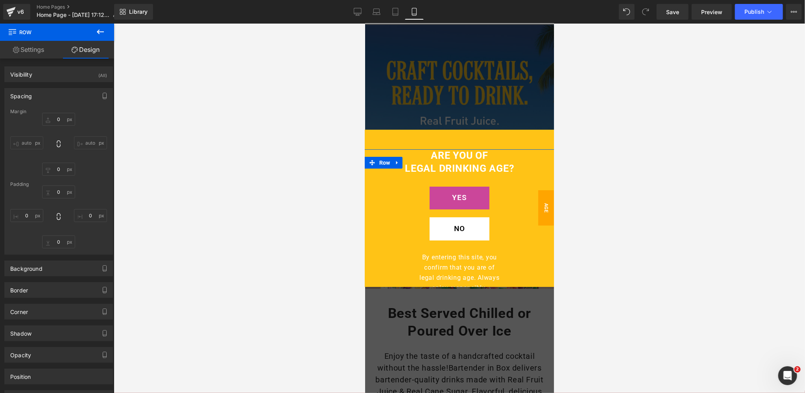
type input "0"
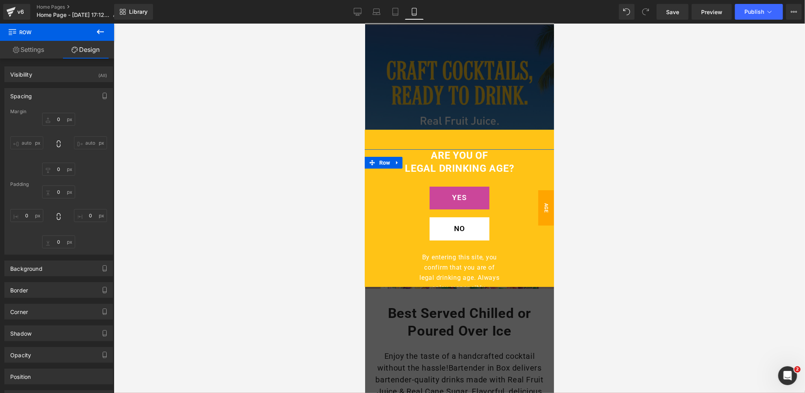
type input "0"
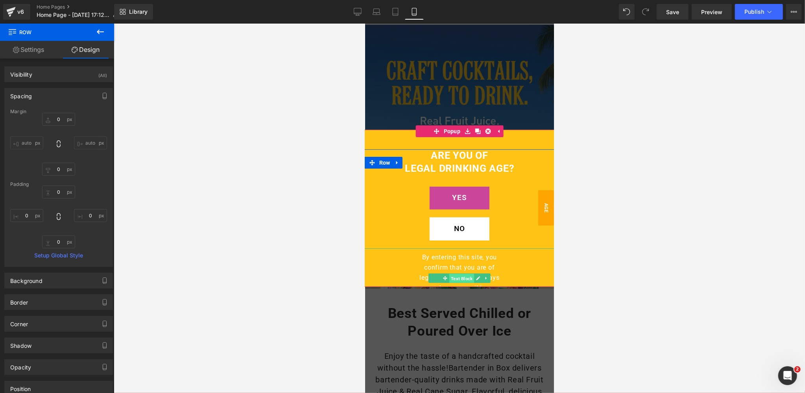
click at [459, 277] on span "Text Block" at bounding box center [461, 278] width 25 height 9
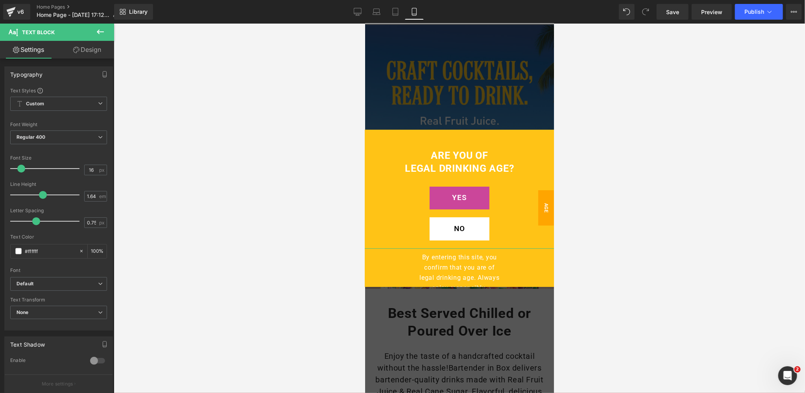
click at [93, 54] on link "Design" at bounding box center [87, 50] width 57 height 18
click at [0, 0] on div "Spacing" at bounding box center [0, 0] width 0 height 0
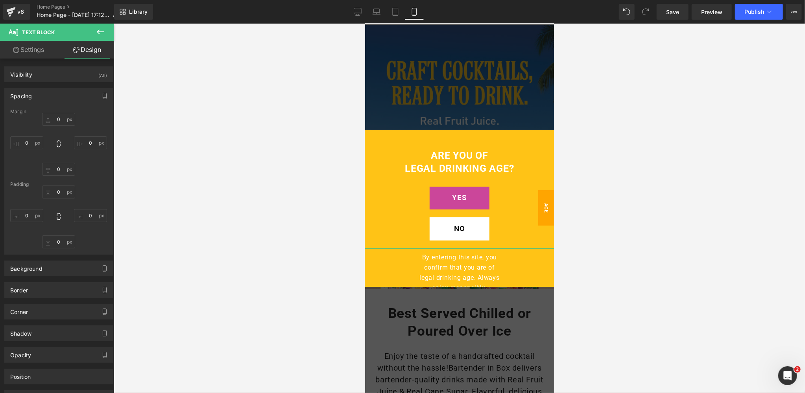
type input "0"
type input "10"
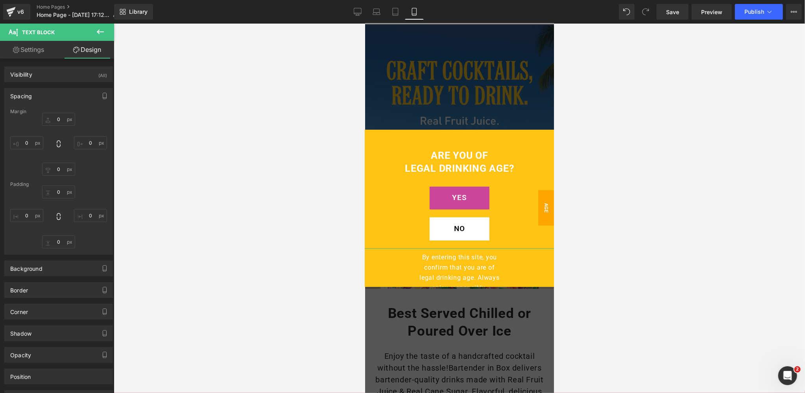
type input "150"
type input "0"
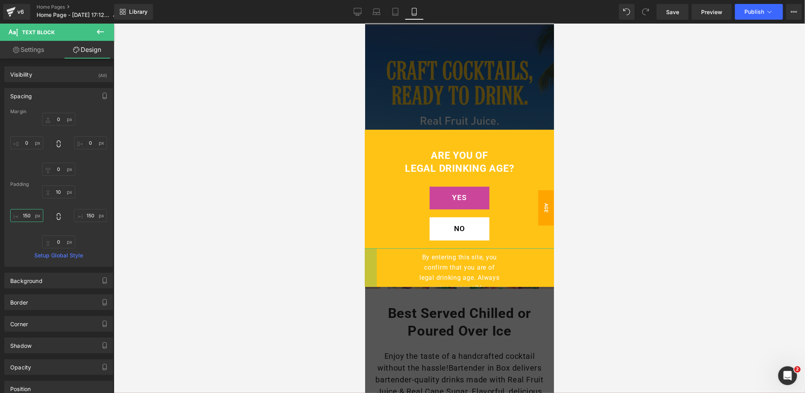
click at [29, 215] on input "150" at bounding box center [26, 215] width 33 height 13
type input "50"
click at [87, 214] on input "150" at bounding box center [90, 215] width 33 height 13
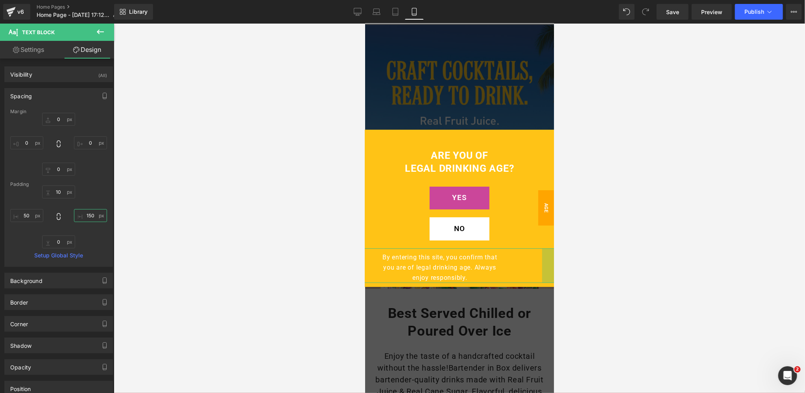
click at [87, 214] on input "150" at bounding box center [90, 215] width 33 height 13
type input "50"
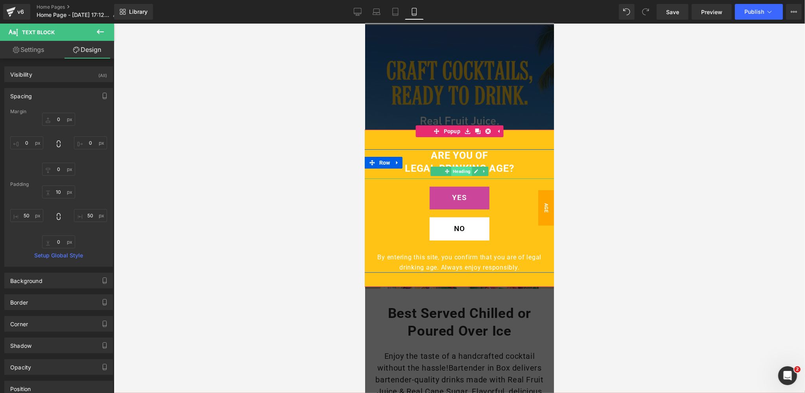
click at [459, 171] on span "Heading" at bounding box center [461, 170] width 21 height 9
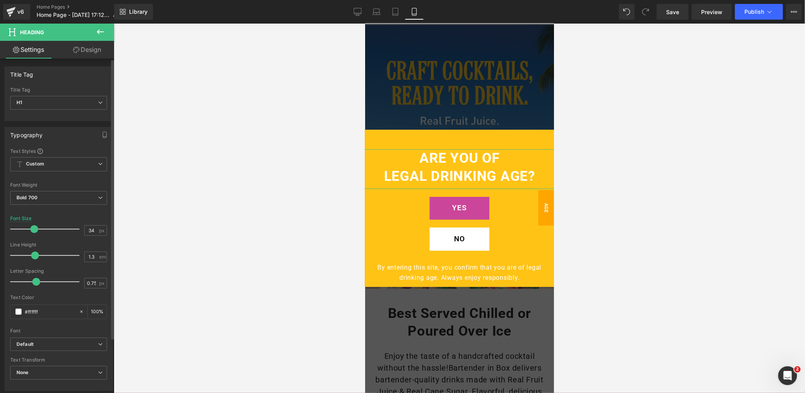
drag, startPoint x: 26, startPoint y: 230, endPoint x: 32, endPoint y: 229, distance: 6.0
click at [33, 229] on span at bounding box center [34, 229] width 8 height 8
type input "35"
click at [31, 229] on span at bounding box center [34, 229] width 8 height 8
click at [88, 47] on link "Design" at bounding box center [87, 50] width 57 height 18
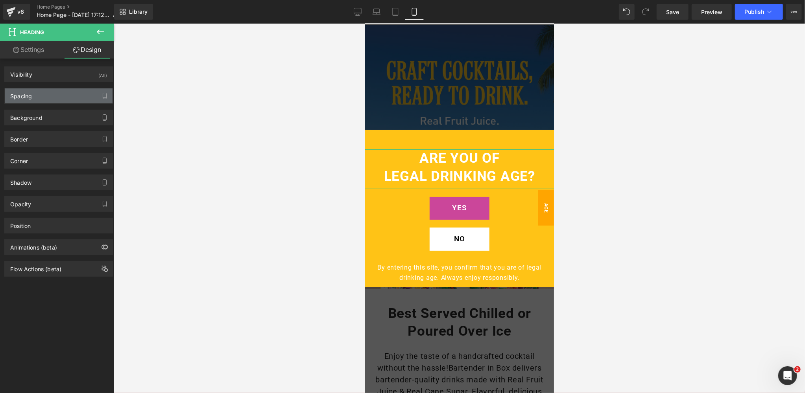
click at [37, 98] on div "Spacing" at bounding box center [59, 96] width 108 height 15
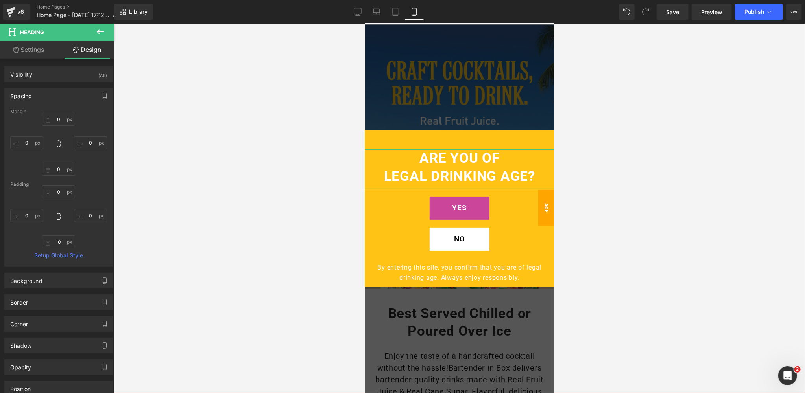
type input "0"
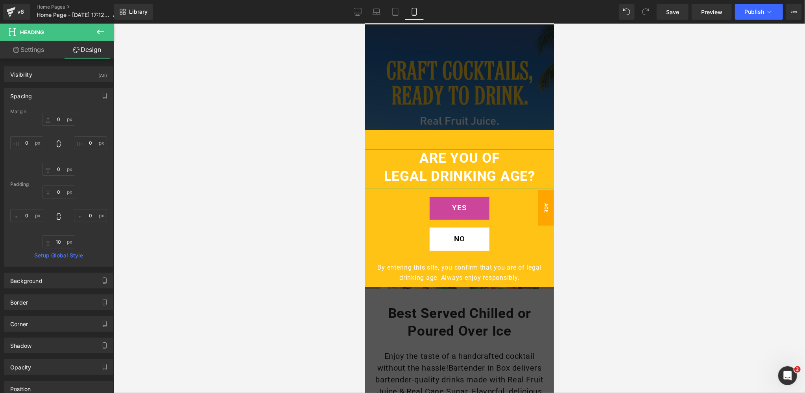
type input "0"
type input "10"
click at [28, 216] on input "0" at bounding box center [26, 215] width 33 height 13
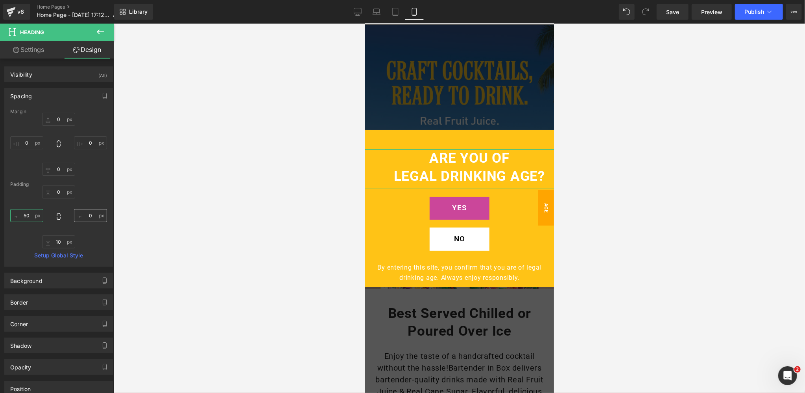
type input "50"
click at [85, 214] on input "0" at bounding box center [90, 215] width 33 height 13
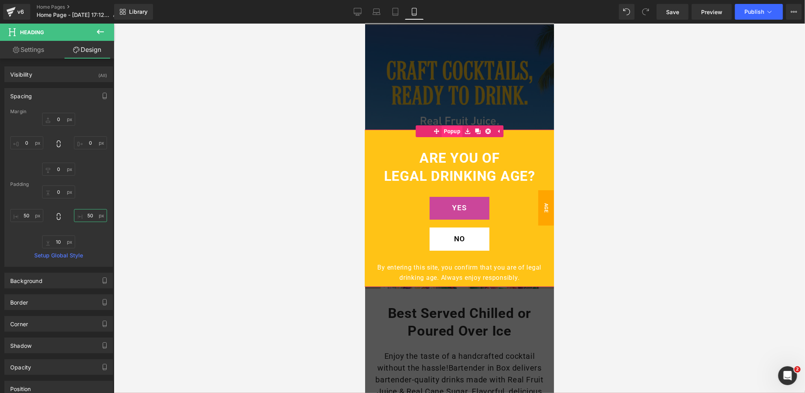
type input "50"
click at [452, 133] on span "Popup" at bounding box center [451, 131] width 21 height 12
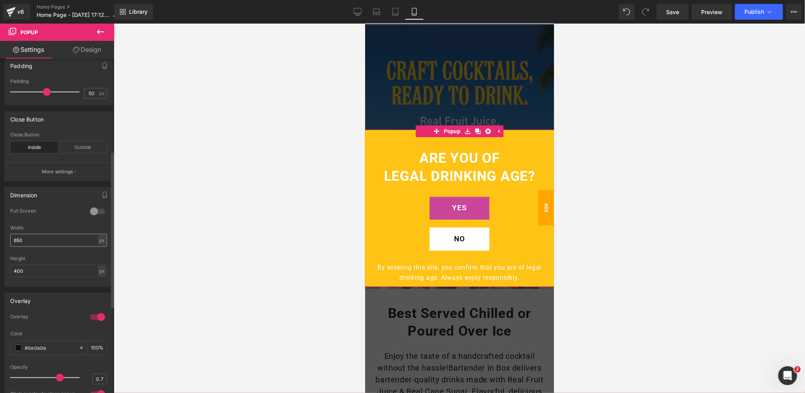
scroll to position [198, 0]
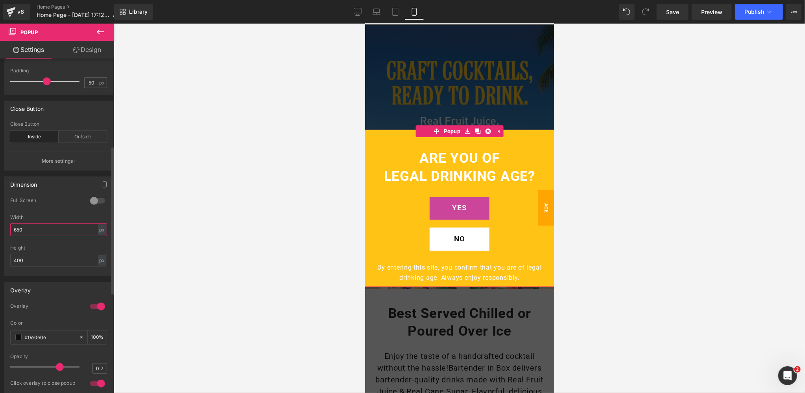
drag, startPoint x: 27, startPoint y: 230, endPoint x: 5, endPoint y: 229, distance: 21.7
click at [5, 229] on div "0 Full Screen 0 Full Screen 0 Full Screen 0 Full Screen 650px Width 650 px % px…" at bounding box center [59, 236] width 108 height 79
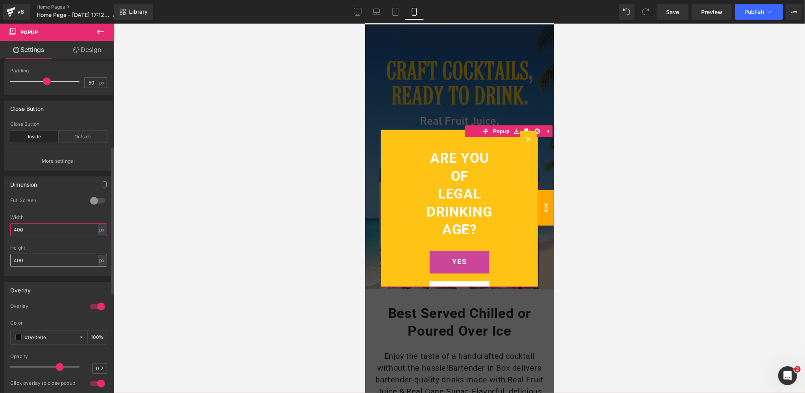
type input "400"
drag, startPoint x: 26, startPoint y: 260, endPoint x: 6, endPoint y: 258, distance: 19.3
click at [6, 258] on div "0 Full Screen 0 Full Screen 0 Full Screen 0 Full Screen 400px Width 400 px % px…" at bounding box center [59, 236] width 108 height 79
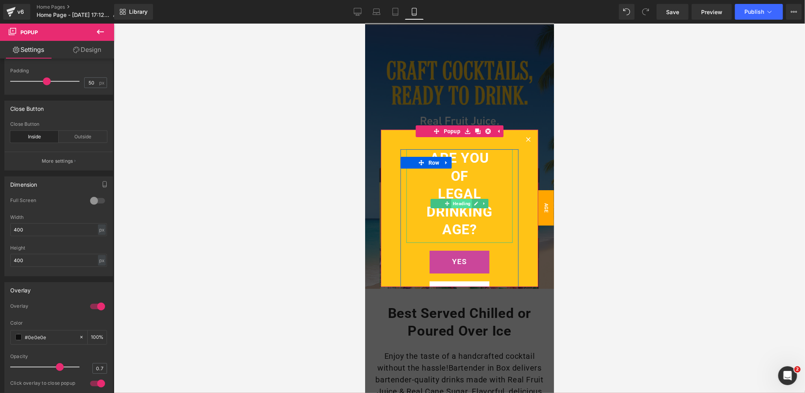
click at [461, 202] on span "Heading" at bounding box center [461, 203] width 21 height 9
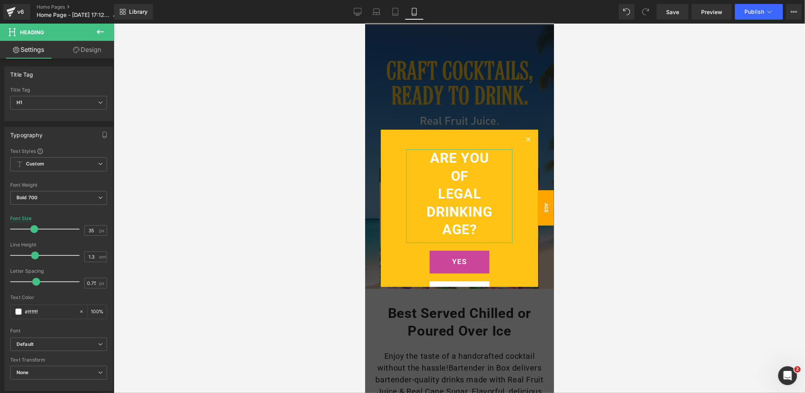
click at [94, 50] on link "Design" at bounding box center [87, 50] width 57 height 18
click at [0, 0] on div "Spacing" at bounding box center [0, 0] width 0 height 0
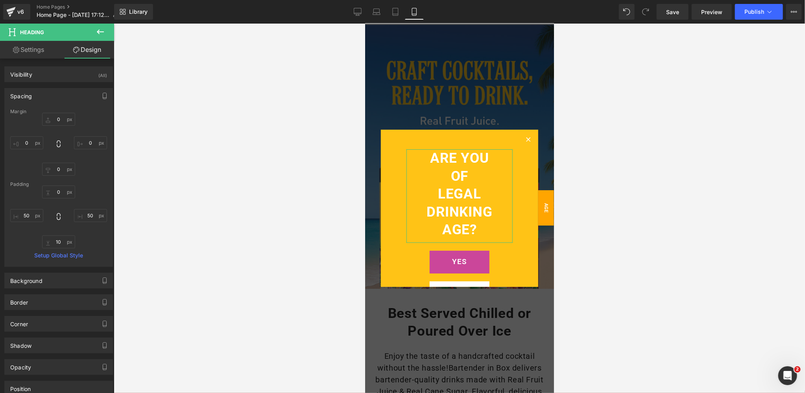
type input "0"
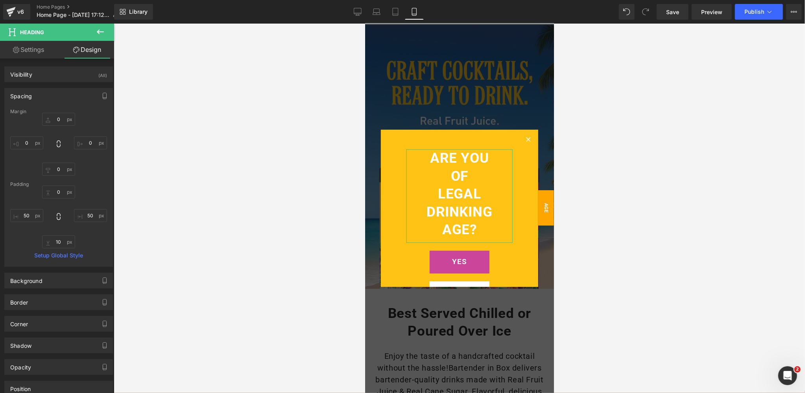
type input "50"
type input "10"
click at [29, 215] on input "50" at bounding box center [26, 215] width 33 height 13
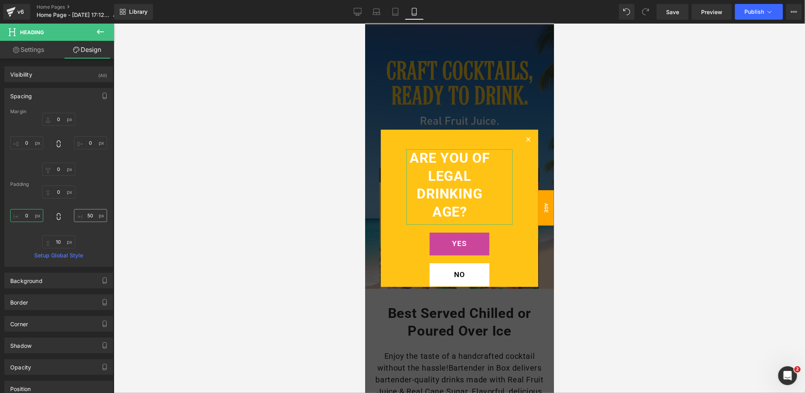
type input "0"
click at [89, 214] on input "50" at bounding box center [90, 215] width 33 height 13
type input "0"
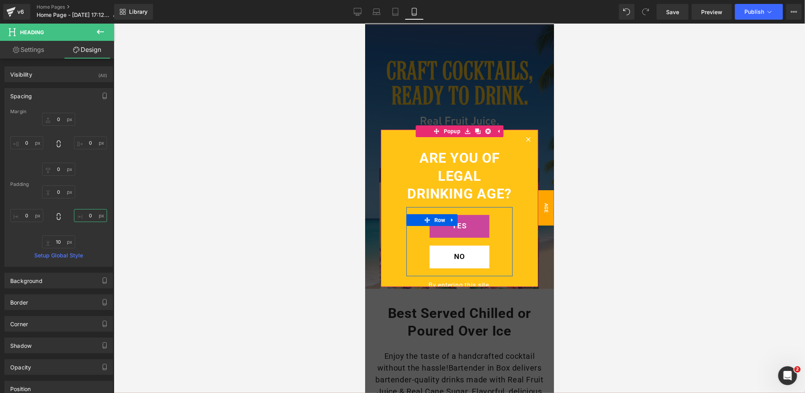
scroll to position [65, 0]
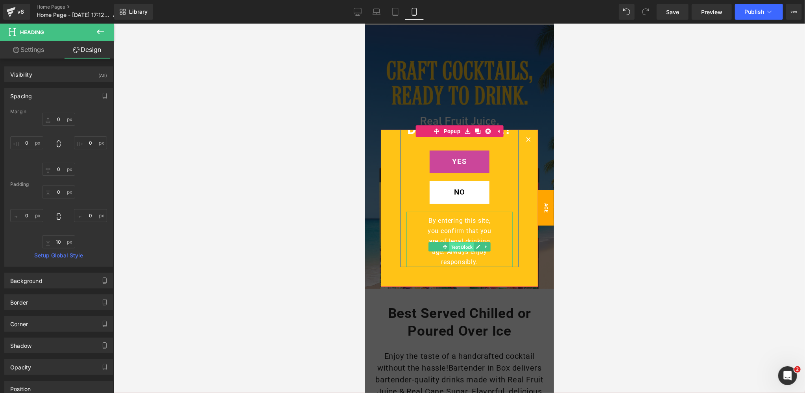
click at [459, 246] on span "Text Block" at bounding box center [461, 246] width 25 height 9
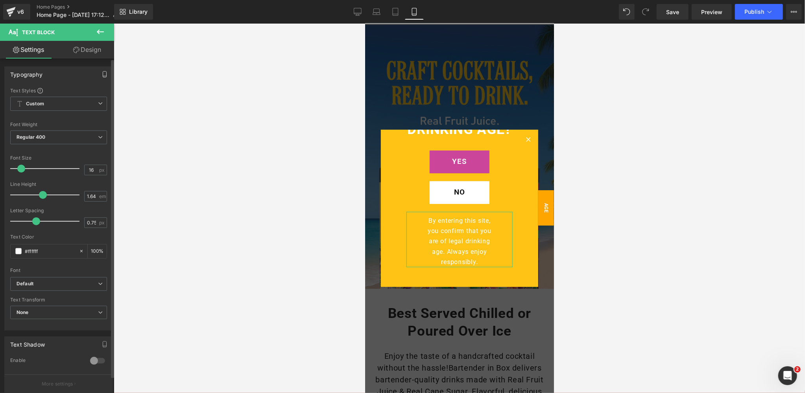
click at [98, 75] on button "button" at bounding box center [104, 74] width 13 height 15
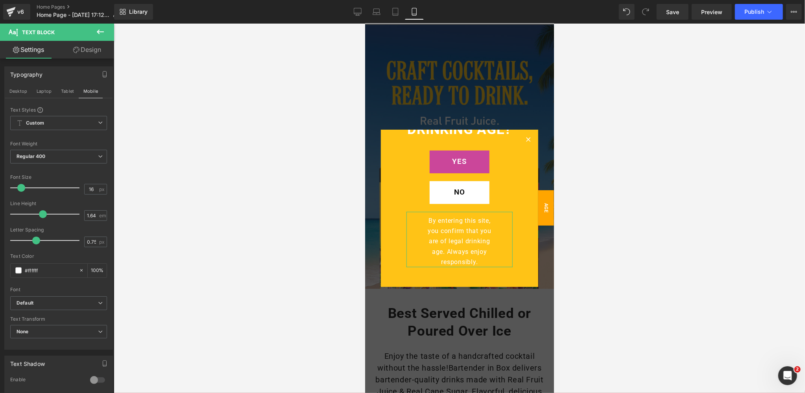
click at [87, 52] on link "Design" at bounding box center [87, 50] width 57 height 18
click at [0, 0] on div "Spacing" at bounding box center [0, 0] width 0 height 0
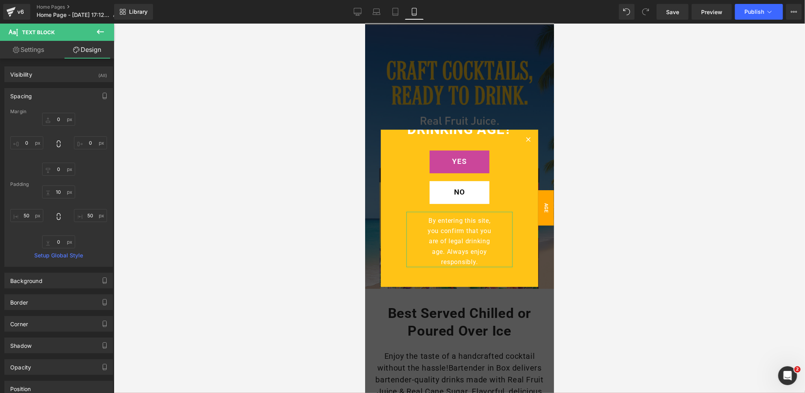
type input "0"
type input "10"
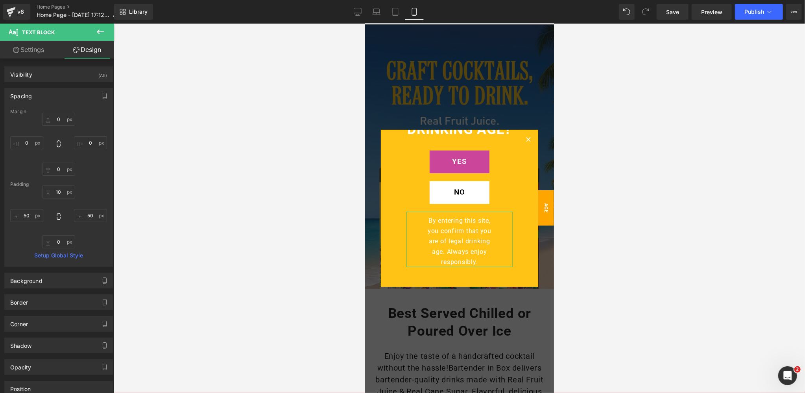
type input "50"
type input "0"
click at [29, 215] on input "50" at bounding box center [26, 215] width 33 height 13
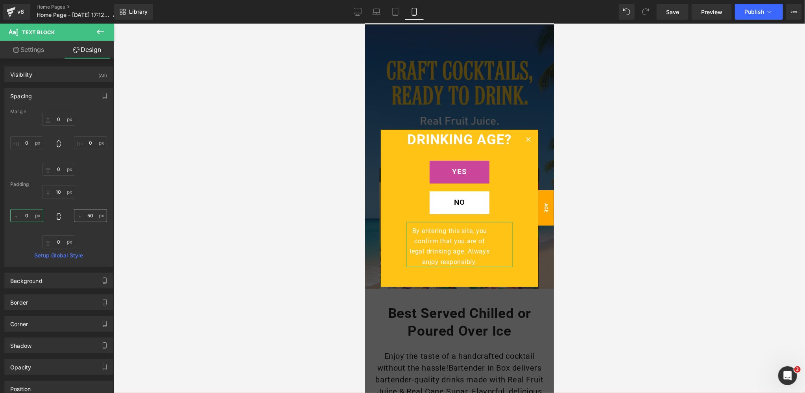
scroll to position [54, 0]
type input "0"
click at [87, 217] on input "50" at bounding box center [90, 215] width 33 height 13
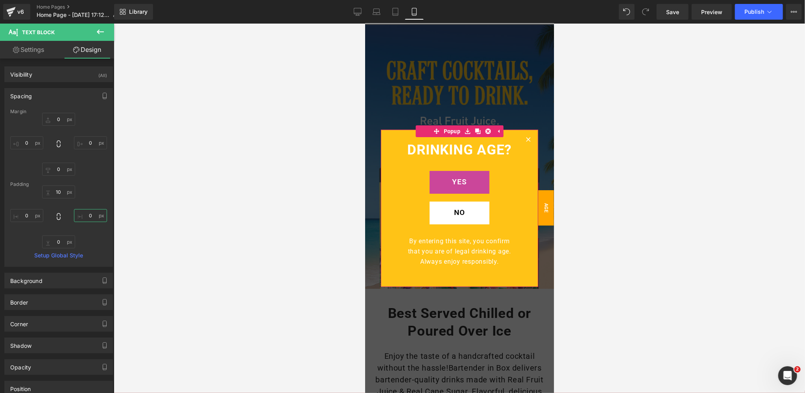
scroll to position [0, 0]
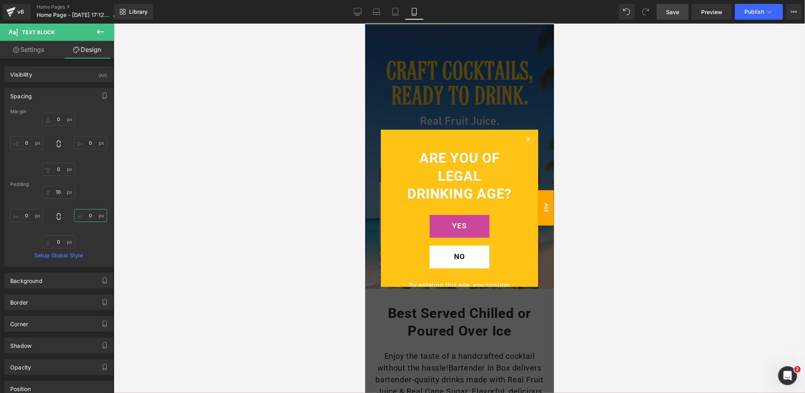
type input "0"
click at [674, 12] on span "Save" at bounding box center [672, 12] width 13 height 8
click at [452, 130] on span "Popup" at bounding box center [451, 131] width 21 height 12
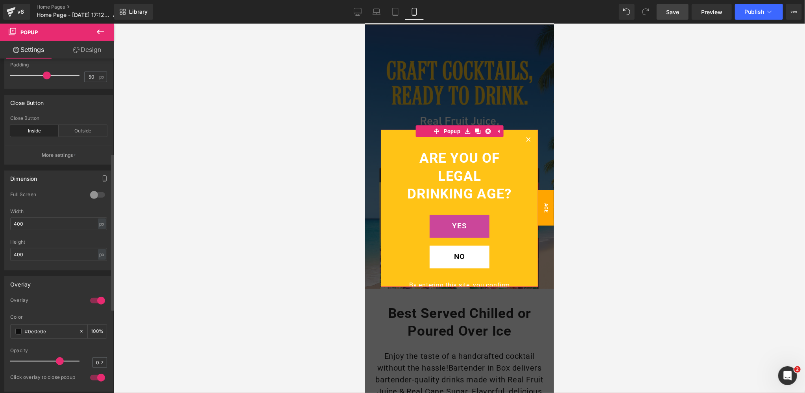
scroll to position [205, 0]
drag, startPoint x: 26, startPoint y: 253, endPoint x: 10, endPoint y: 253, distance: 16.5
click at [10, 253] on input "400" at bounding box center [58, 253] width 97 height 13
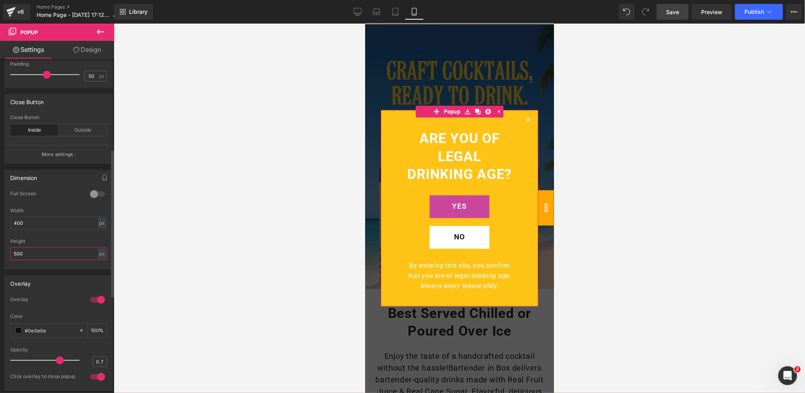
drag, startPoint x: 21, startPoint y: 252, endPoint x: 3, endPoint y: 252, distance: 18.1
click at [3, 252] on div "Dimension 0 Full Screen 0 Full Screen 0 Full Screen 0 Full Screen 400px Width 4…" at bounding box center [59, 217] width 118 height 106
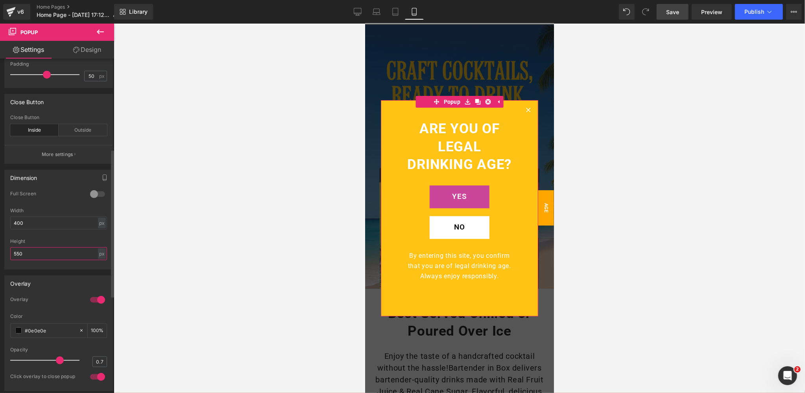
drag, startPoint x: 4, startPoint y: 249, endPoint x: 0, endPoint y: 248, distance: 4.1
click at [0, 248] on div "Dimension 0 Full Screen 0 Full Screen 0 Full Screen 0 Full Screen 400px Width 4…" at bounding box center [59, 217] width 118 height 106
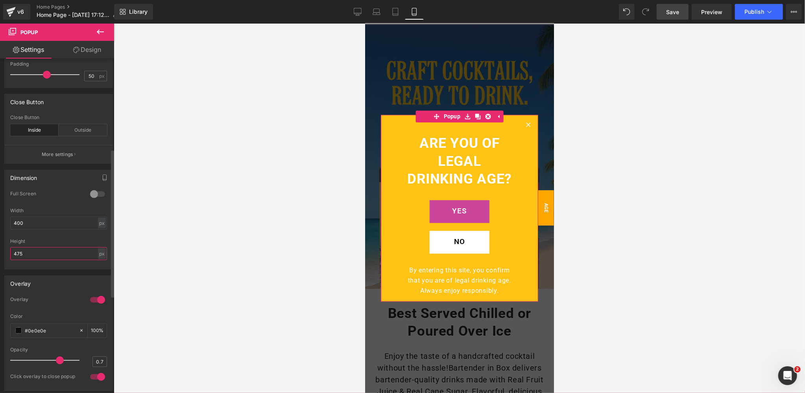
drag, startPoint x: 29, startPoint y: 252, endPoint x: 0, endPoint y: 251, distance: 29.1
click at [0, 251] on div "Dimension 0 Full Screen 0 Full Screen 0 Full Screen 0 Full Screen 400px Width 4…" at bounding box center [59, 217] width 118 height 106
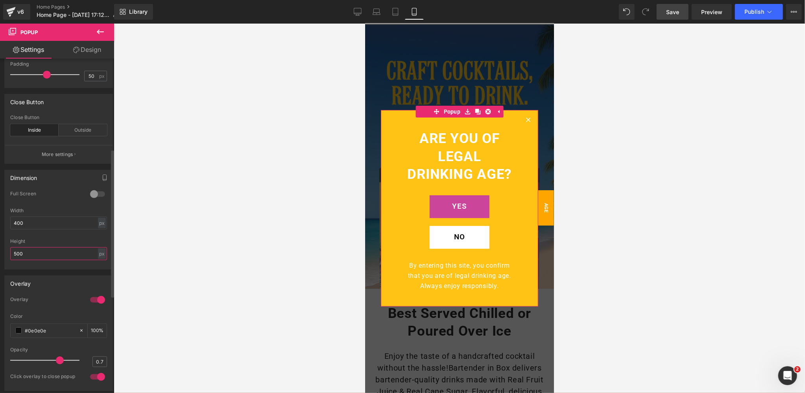
drag, startPoint x: 9, startPoint y: 252, endPoint x: 0, endPoint y: 251, distance: 9.5
click at [0, 251] on div "Dimension 0 Full Screen 0 Full Screen 0 Full Screen 0 Full Screen 400px Width 4…" at bounding box center [59, 217] width 118 height 106
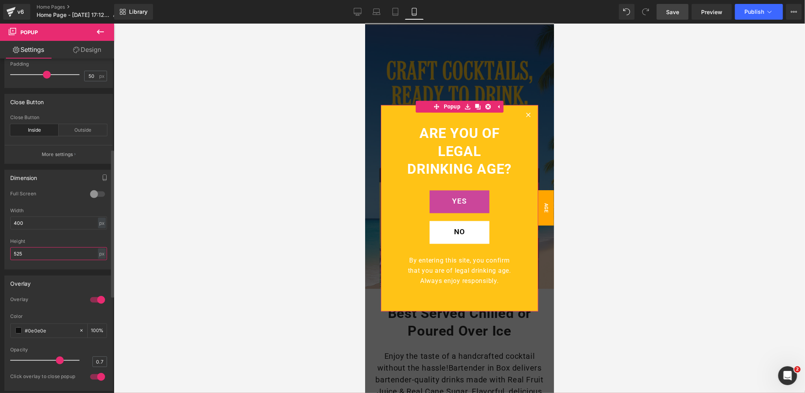
drag, startPoint x: 22, startPoint y: 253, endPoint x: 1, endPoint y: 253, distance: 21.2
click at [1, 253] on div "Dimension 0 Full Screen 0 Full Screen 0 Full Screen 0 Full Screen 400px Width 4…" at bounding box center [59, 217] width 118 height 106
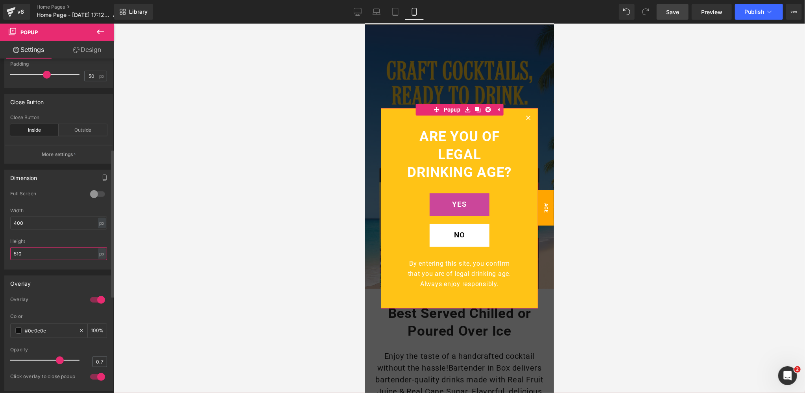
drag, startPoint x: 24, startPoint y: 252, endPoint x: 3, endPoint y: 252, distance: 20.9
click at [3, 252] on div "Dimension 0 Full Screen 0 Full Screen 0 Full Screen 0 Full Screen 400px Width 4…" at bounding box center [59, 217] width 118 height 106
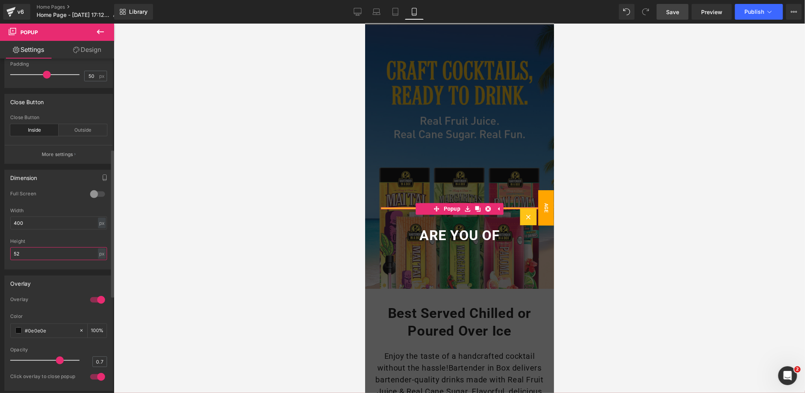
type input "525"
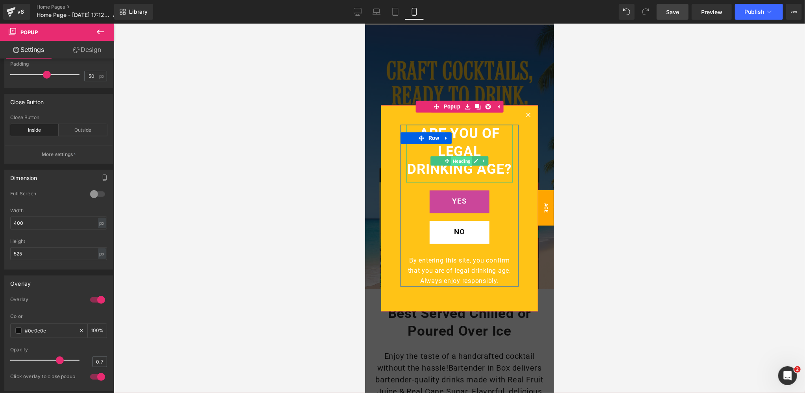
click at [462, 161] on span "Heading" at bounding box center [461, 160] width 21 height 9
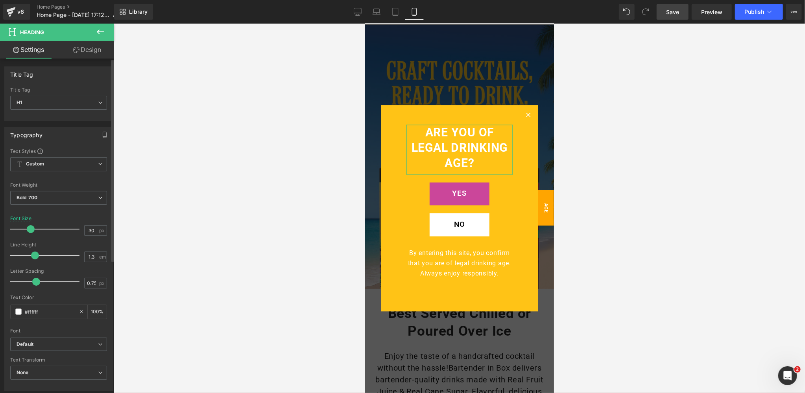
click at [30, 230] on span at bounding box center [31, 229] width 8 height 8
click at [677, 9] on span "Save" at bounding box center [672, 12] width 13 height 8
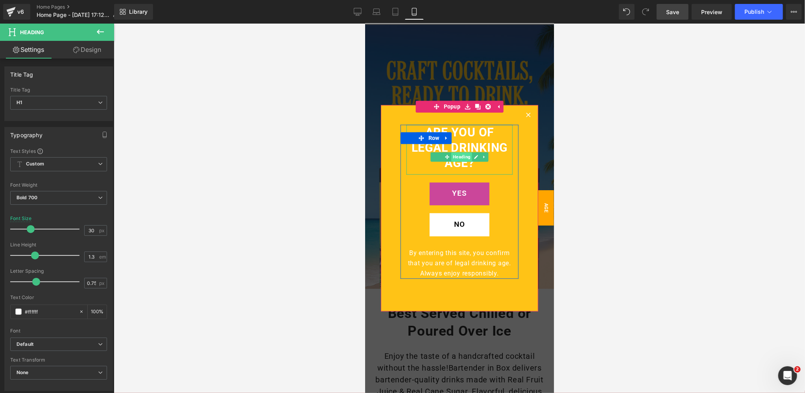
click at [459, 157] on span "Heading" at bounding box center [461, 156] width 21 height 9
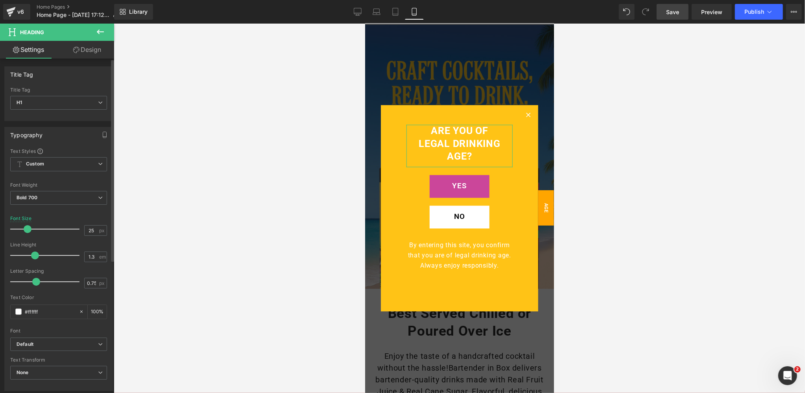
type input "24"
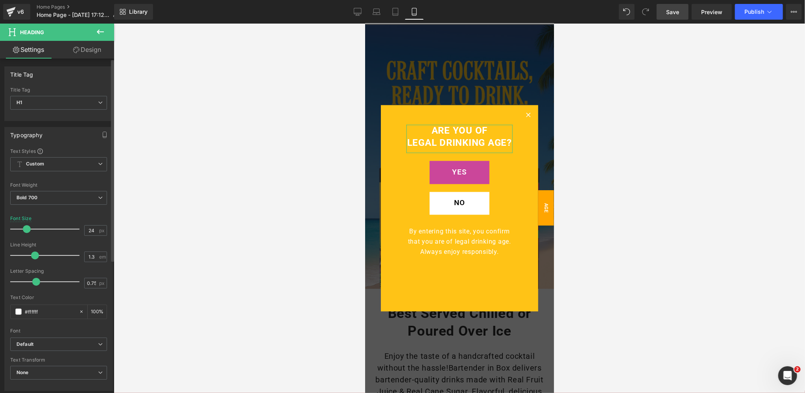
drag, startPoint x: 30, startPoint y: 230, endPoint x: 26, endPoint y: 230, distance: 4.0
click at [26, 230] on span at bounding box center [27, 229] width 8 height 8
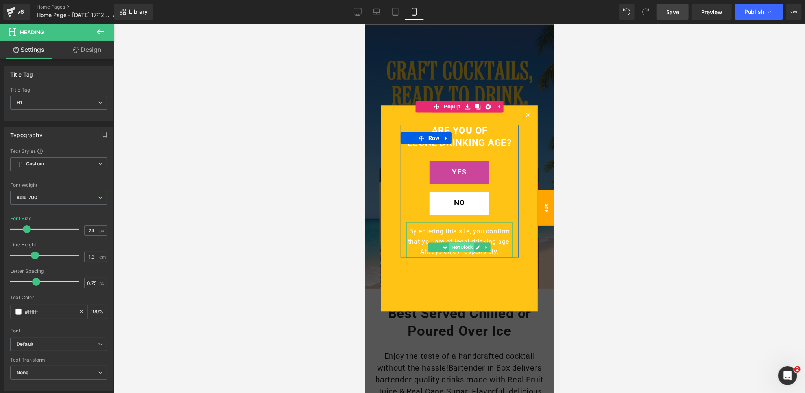
click at [462, 246] on span "Text Block" at bounding box center [461, 247] width 25 height 9
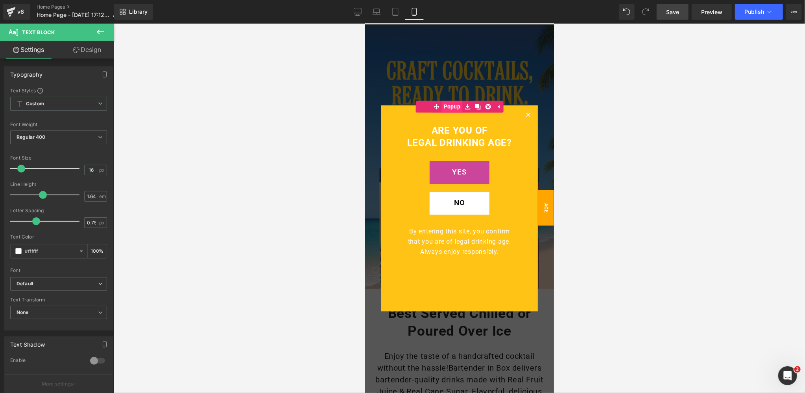
click at [451, 106] on span "Popup" at bounding box center [451, 106] width 21 height 12
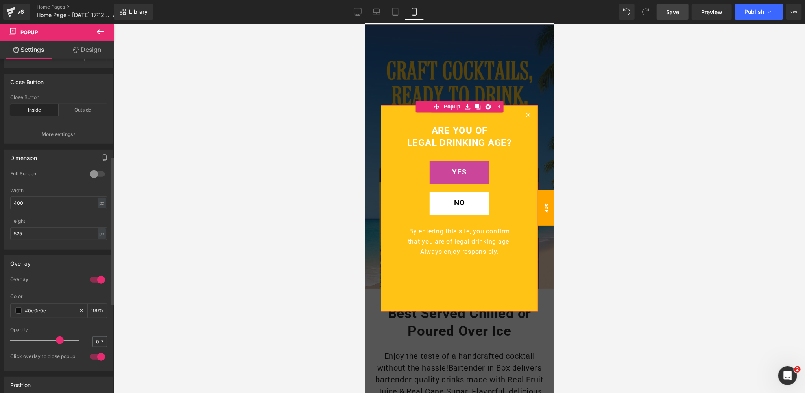
scroll to position [220, 0]
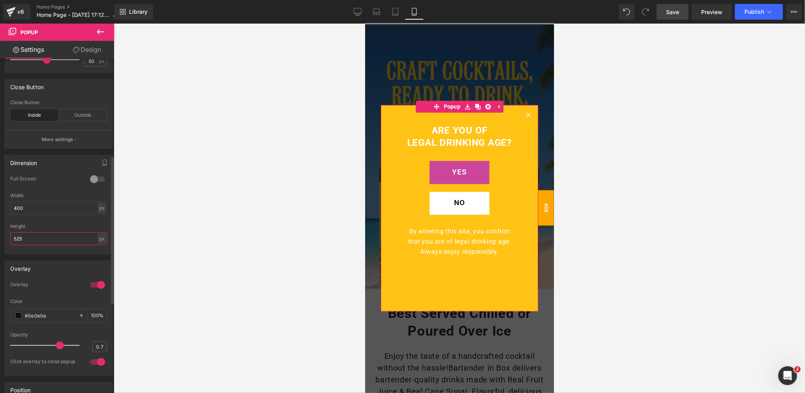
drag, startPoint x: 33, startPoint y: 235, endPoint x: 0, endPoint y: 237, distance: 32.7
click at [0, 237] on div "Dimension 0 Full Screen 0 Full Screen 0 Full Screen 0 Full Screen 400px Width 4…" at bounding box center [59, 202] width 118 height 106
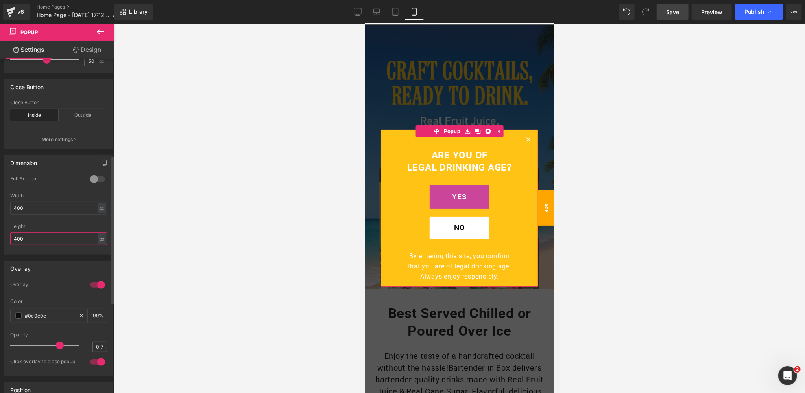
drag, startPoint x: 27, startPoint y: 237, endPoint x: 4, endPoint y: 237, distance: 22.4
click at [5, 237] on div "0 Full Screen 0 Full Screen 0 Full Screen 0 Full Screen 400px Width 400 px % px…" at bounding box center [59, 215] width 108 height 79
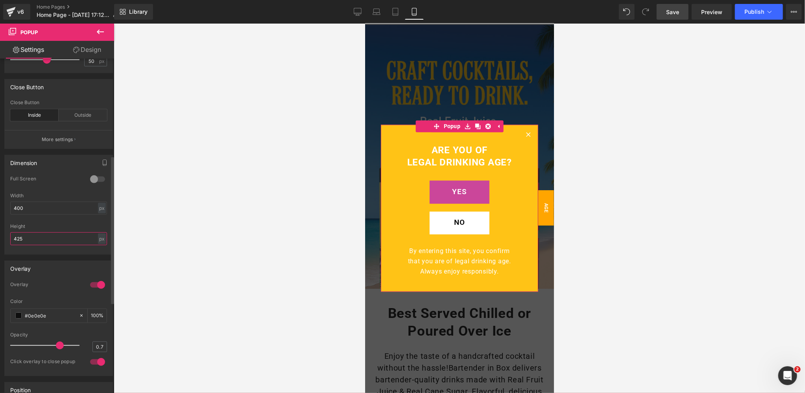
drag, startPoint x: 20, startPoint y: 238, endPoint x: 0, endPoint y: 237, distance: 20.5
click at [0, 237] on div "Dimension 0 Full Screen 0 Full Screen 0 Full Screen 0 Full Screen 400px Width 4…" at bounding box center [59, 202] width 118 height 106
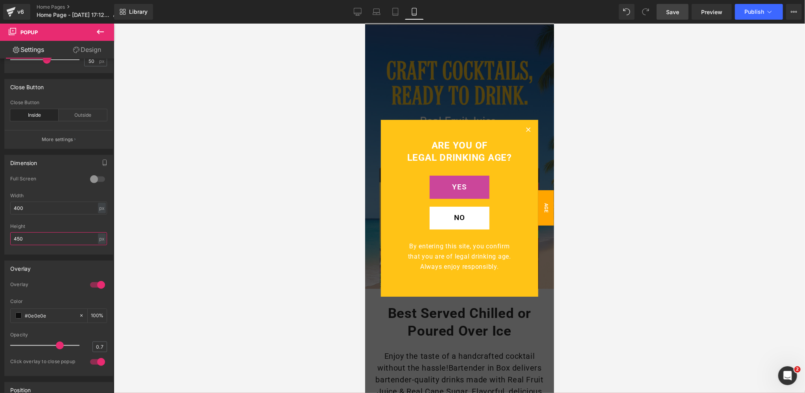
type input "450"
click at [676, 11] on span "Save" at bounding box center [672, 12] width 13 height 8
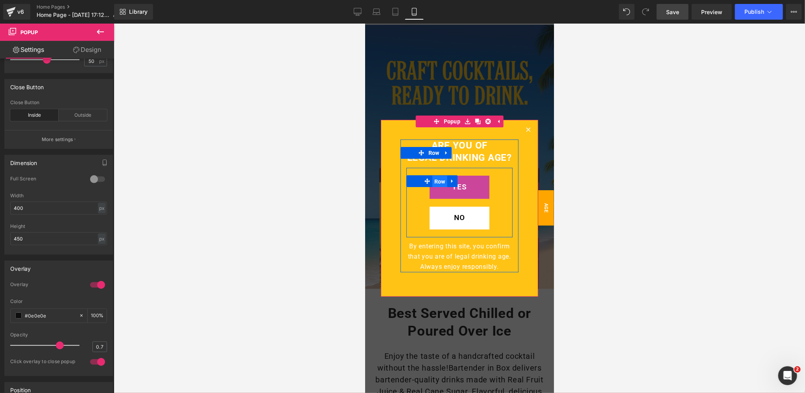
click at [439, 179] on span "Row" at bounding box center [439, 181] width 15 height 12
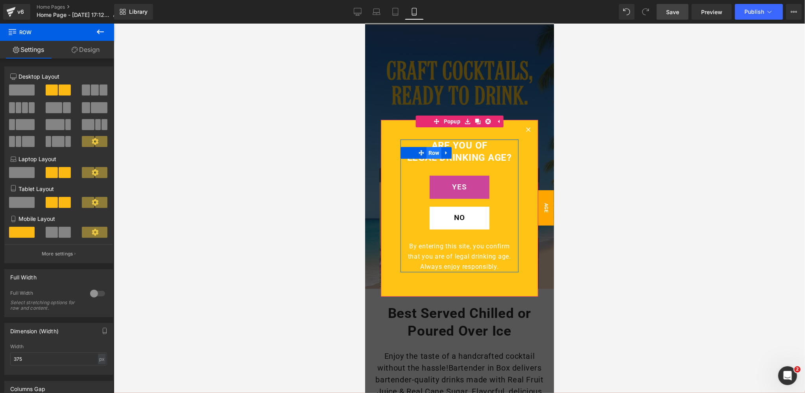
click at [431, 152] on span "Row" at bounding box center [433, 153] width 15 height 12
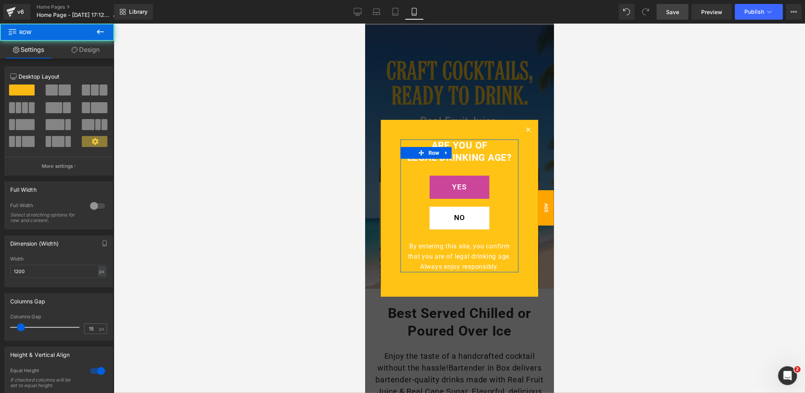
click at [92, 53] on link "Design" at bounding box center [85, 50] width 57 height 18
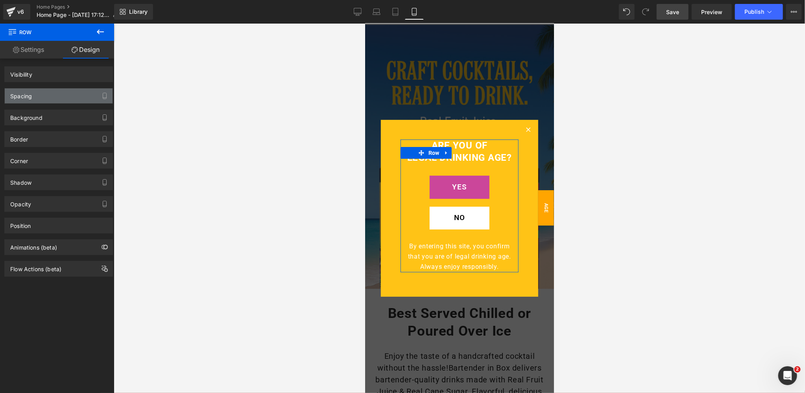
click at [62, 98] on div "Spacing" at bounding box center [59, 96] width 108 height 15
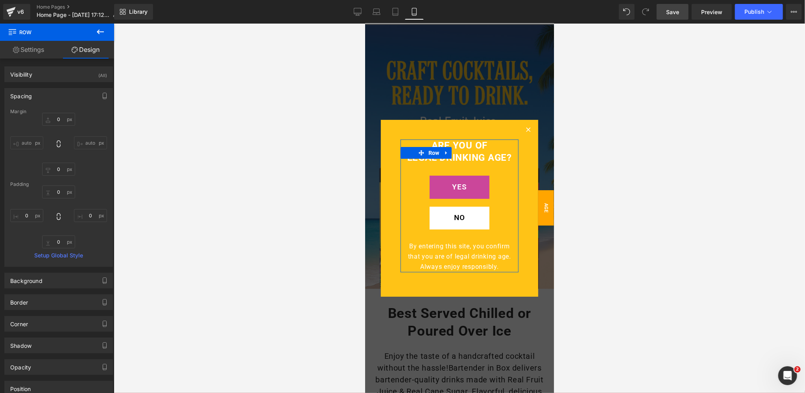
type input "0"
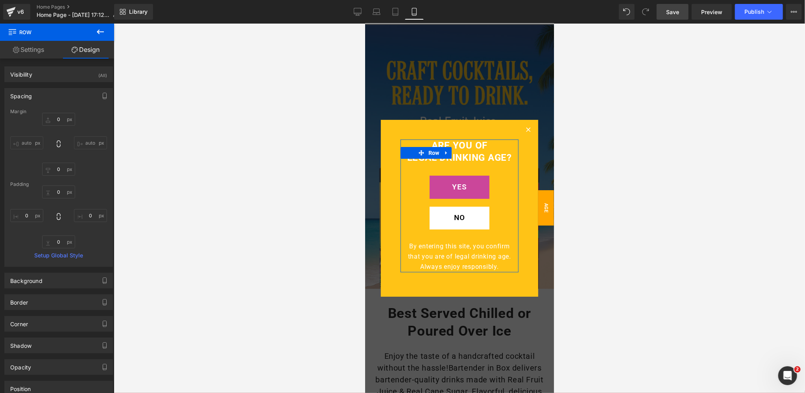
type input "0"
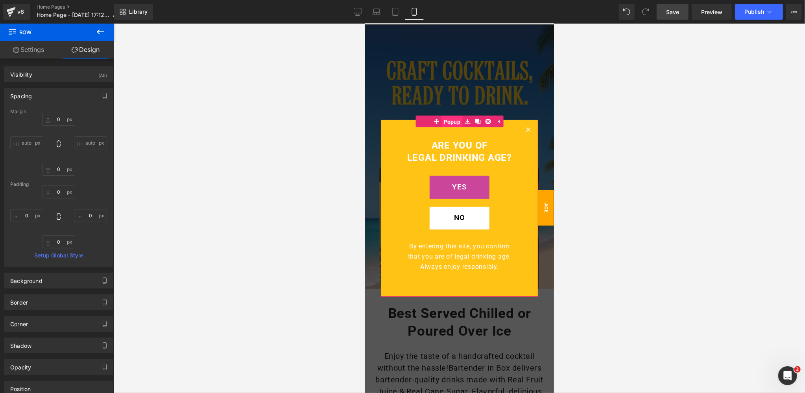
click at [454, 121] on span "Popup" at bounding box center [451, 122] width 21 height 12
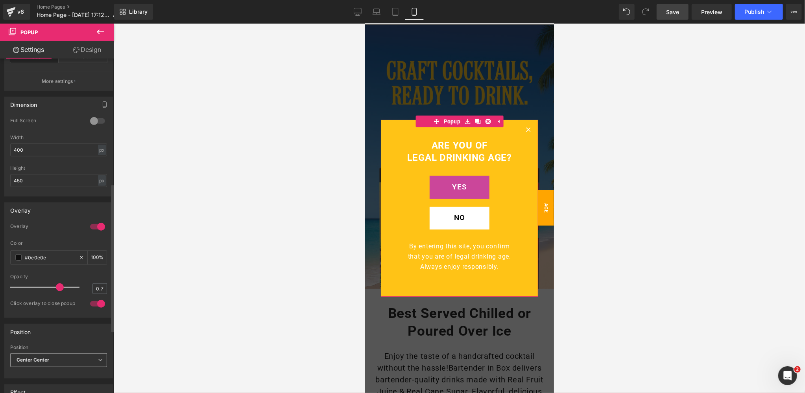
scroll to position [267, 0]
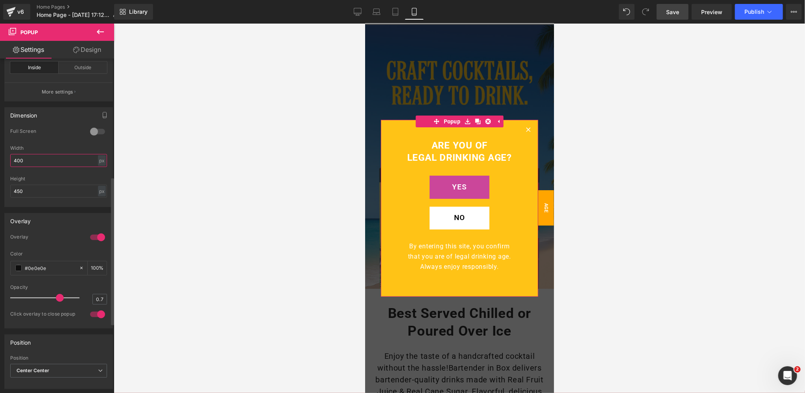
drag, startPoint x: 27, startPoint y: 159, endPoint x: 0, endPoint y: 157, distance: 26.9
click at [0, 157] on div "Dimension 0 Full Screen 0 Full Screen 0 Full Screen 0 Full Screen 400px Width 4…" at bounding box center [59, 154] width 118 height 106
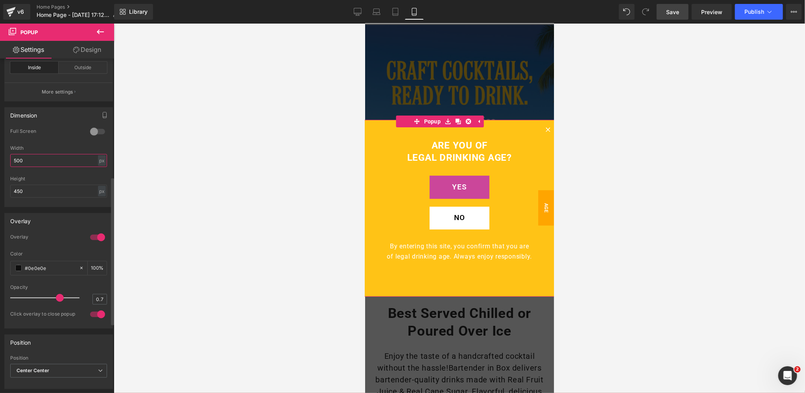
drag, startPoint x: 28, startPoint y: 158, endPoint x: 4, endPoint y: 158, distance: 24.0
click at [5, 158] on div "0 Full Screen 0 Full Screen 0 Full Screen 0 Full Screen 500px Width 500 px % px…" at bounding box center [59, 167] width 108 height 79
click at [453, 121] on span "Popup" at bounding box center [451, 121] width 21 height 12
drag, startPoint x: 33, startPoint y: 190, endPoint x: 10, endPoint y: 190, distance: 22.8
click at [10, 190] on input "450" at bounding box center [58, 191] width 97 height 13
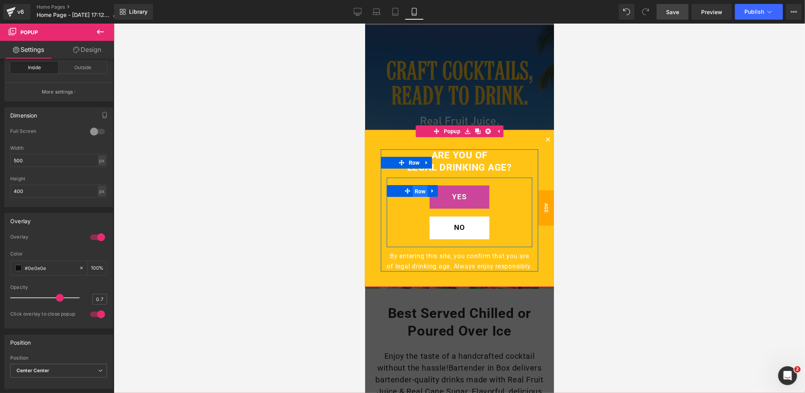
click at [421, 191] on span "Row" at bounding box center [419, 191] width 15 height 12
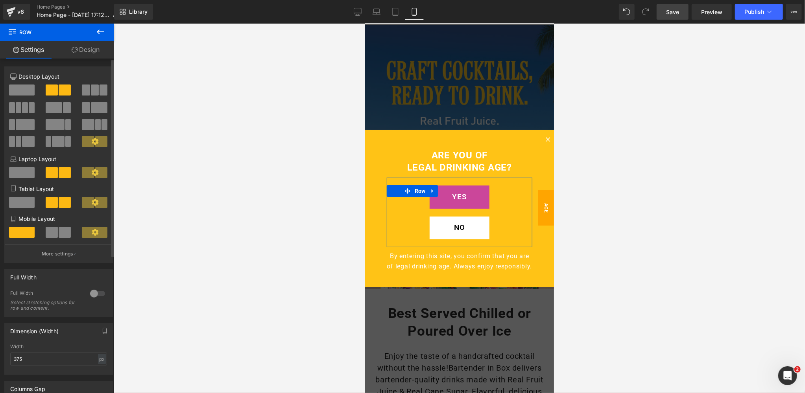
click at [59, 233] on span at bounding box center [65, 232] width 12 height 11
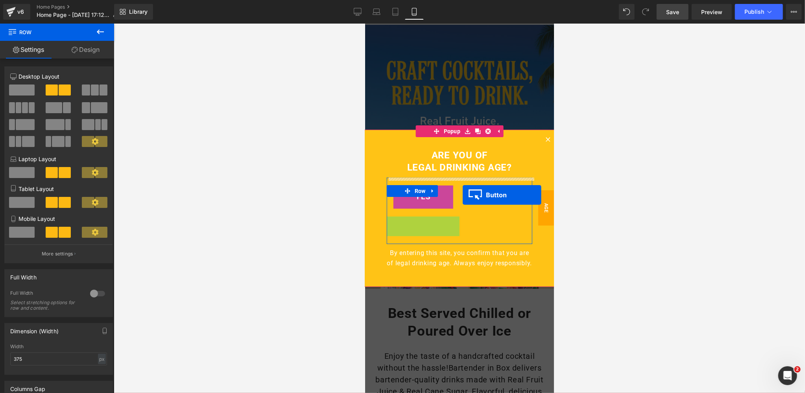
drag, startPoint x: 418, startPoint y: 232, endPoint x: 462, endPoint y: 195, distance: 57.8
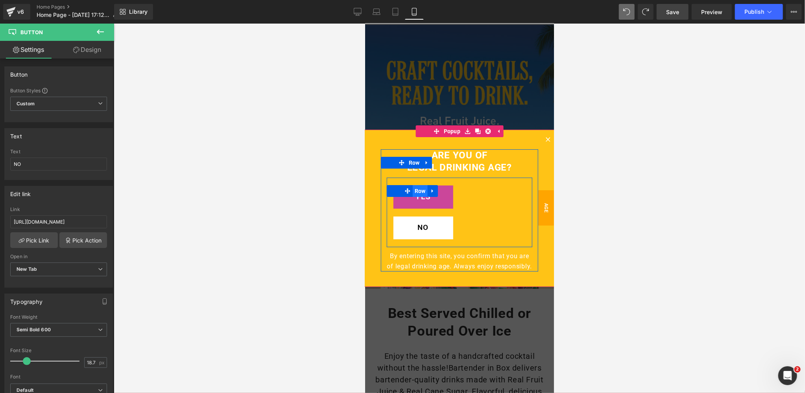
click at [421, 190] on span "Row" at bounding box center [419, 191] width 15 height 12
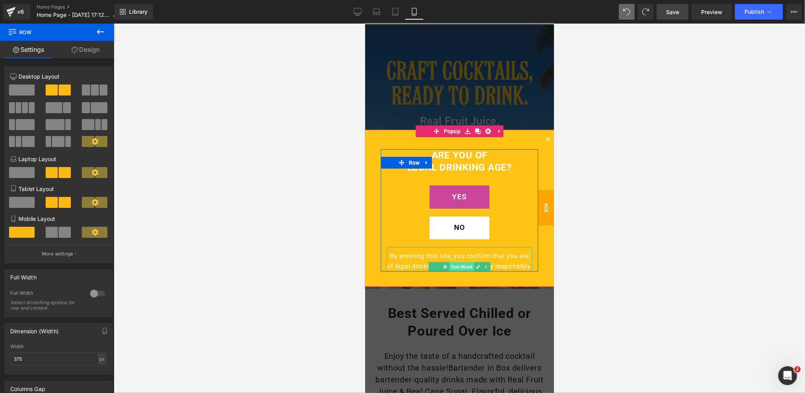
click at [462, 267] on span "Text Block" at bounding box center [461, 266] width 25 height 9
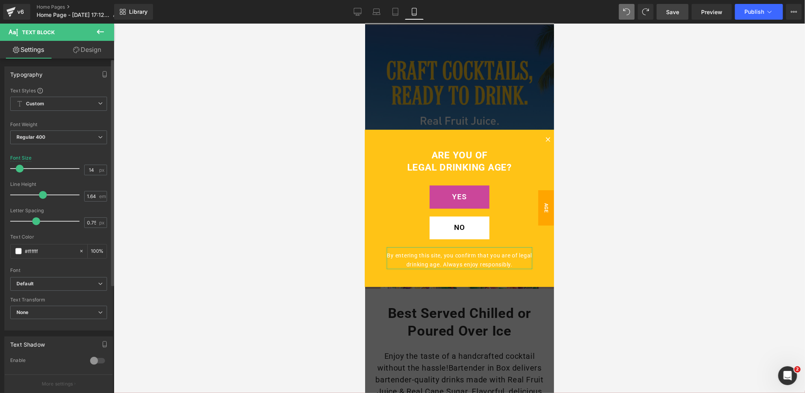
click at [19, 169] on span at bounding box center [20, 169] width 8 height 8
click at [675, 11] on span "Save" at bounding box center [672, 12] width 13 height 8
click at [452, 130] on span "Popup" at bounding box center [451, 131] width 21 height 12
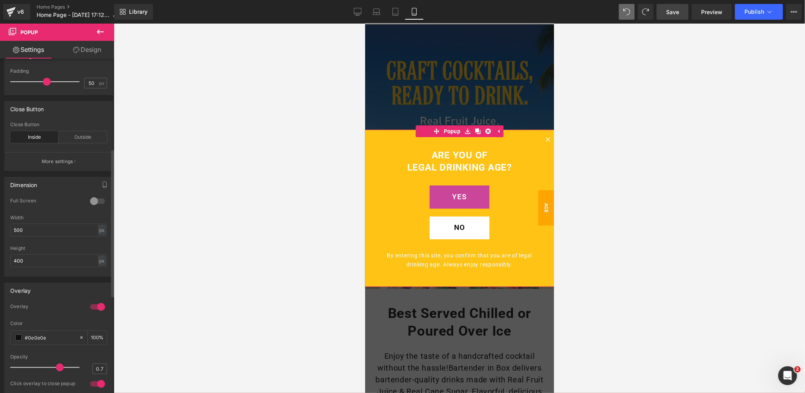
scroll to position [204, 0]
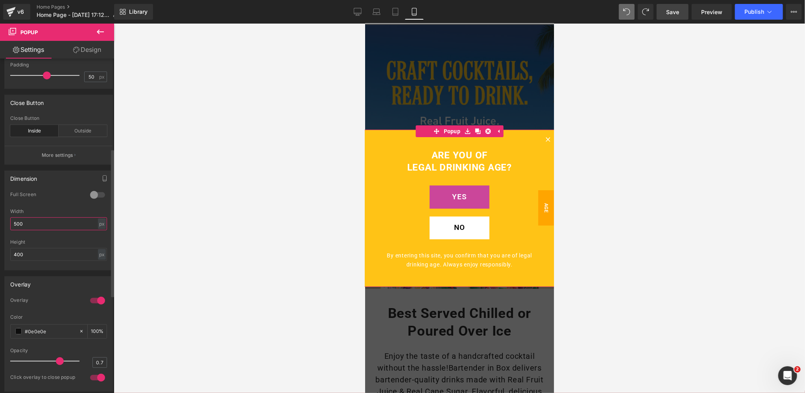
drag, startPoint x: 20, startPoint y: 219, endPoint x: 0, endPoint y: 220, distance: 20.1
click at [0, 220] on div "Dimension 0 Full Screen 0 Full Screen 0 Full Screen 0 Full Screen 500px Width 5…" at bounding box center [59, 218] width 118 height 106
drag, startPoint x: 30, startPoint y: 222, endPoint x: 5, endPoint y: 222, distance: 24.8
click at [5, 222] on div "0 Full Screen 0 Full Screen 0 Full Screen 0 Full Screen 500px Width 500 px % px…" at bounding box center [59, 231] width 108 height 79
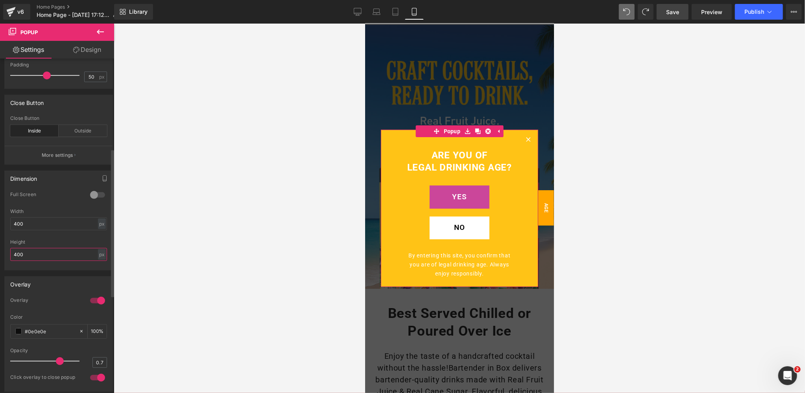
drag, startPoint x: 31, startPoint y: 253, endPoint x: 0, endPoint y: 253, distance: 31.1
click at [0, 253] on div "Dimension 0 Full Screen 0 Full Screen 0 Full Screen 0 Full Screen 400px Width 4…" at bounding box center [59, 218] width 118 height 106
click at [30, 226] on input "400" at bounding box center [58, 224] width 97 height 13
drag, startPoint x: 34, startPoint y: 222, endPoint x: 1, endPoint y: 222, distance: 33.0
click at [1, 222] on div "Dimension 0 Full Screen 0 Full Screen 0 Full Screen 0 Full Screen 400px Width 4…" at bounding box center [59, 218] width 118 height 106
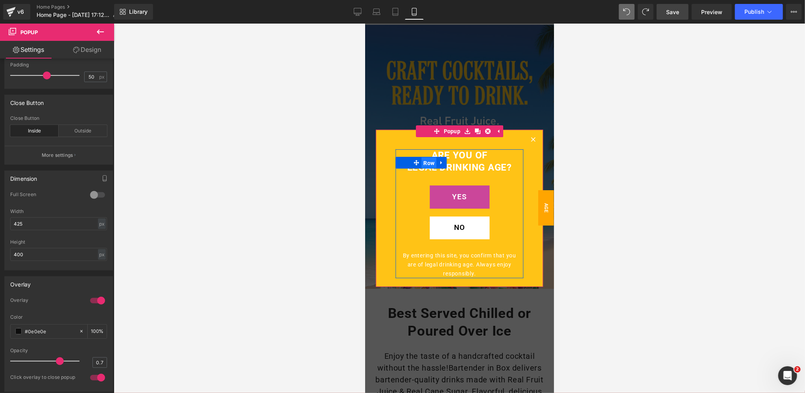
click at [430, 162] on span "Row" at bounding box center [428, 163] width 15 height 12
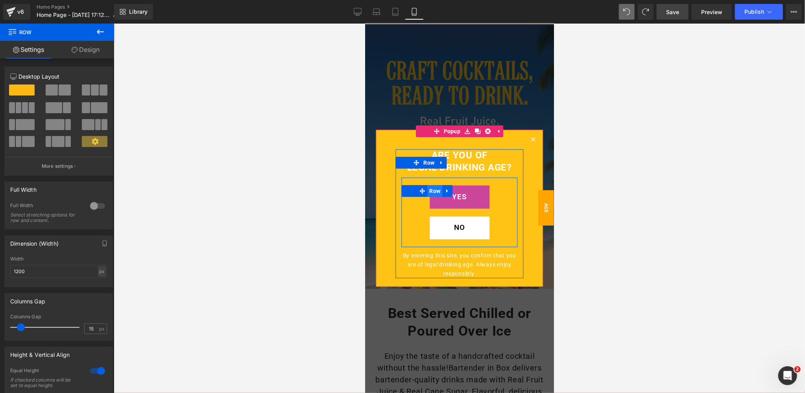
click at [435, 189] on span "Row" at bounding box center [434, 191] width 15 height 12
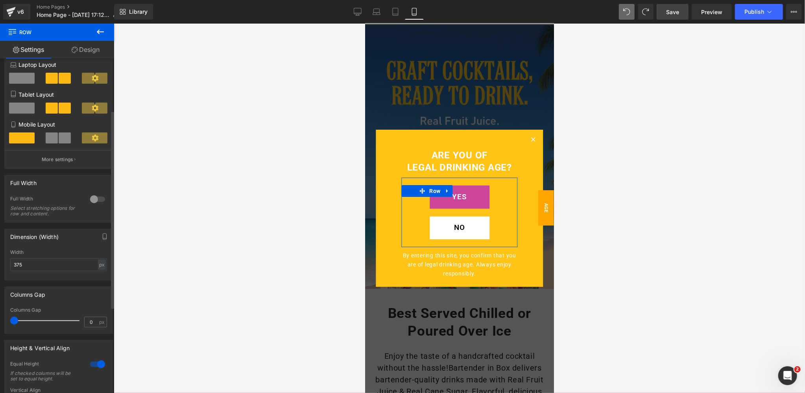
scroll to position [123, 0]
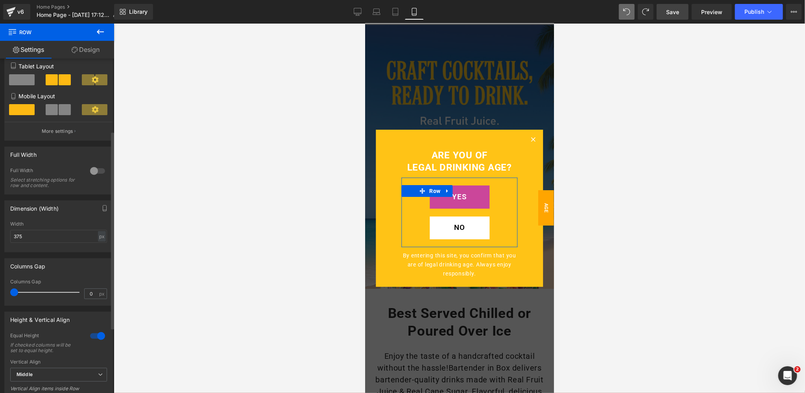
click at [56, 110] on button at bounding box center [59, 109] width 26 height 11
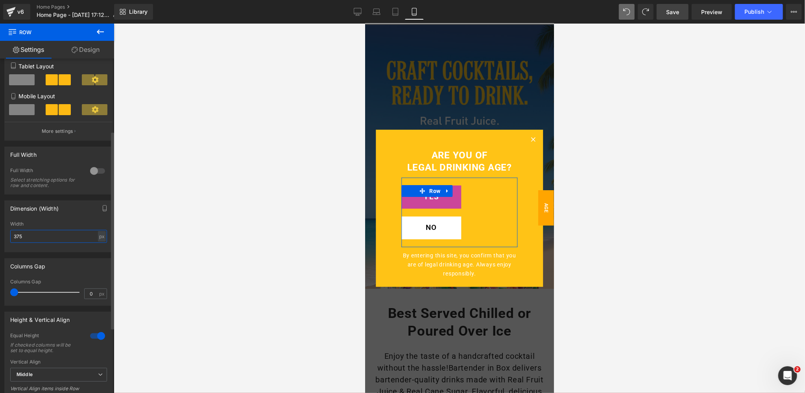
drag, startPoint x: 27, startPoint y: 238, endPoint x: 0, endPoint y: 238, distance: 27.2
click at [0, 238] on div "Dimension (Width) 375px Width 375 px % px" at bounding box center [59, 224] width 118 height 58
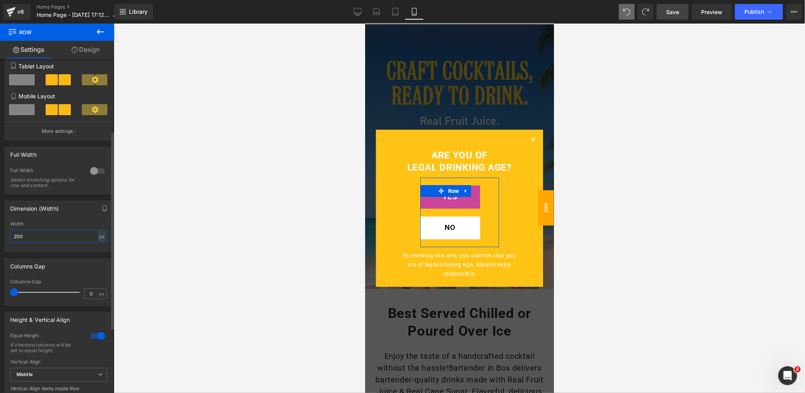
drag, startPoint x: 26, startPoint y: 239, endPoint x: 0, endPoint y: 239, distance: 25.6
click at [0, 239] on div "Dimension (Width) 200px Width 200 px % px" at bounding box center [59, 224] width 118 height 58
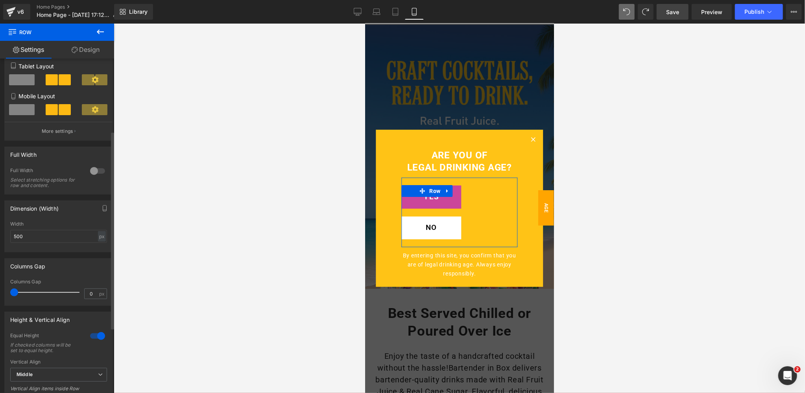
drag, startPoint x: 15, startPoint y: 293, endPoint x: 0, endPoint y: 293, distance: 15.0
click at [0, 293] on div "Columns Gap 0px Columns Gap 0 px" at bounding box center [59, 279] width 118 height 53
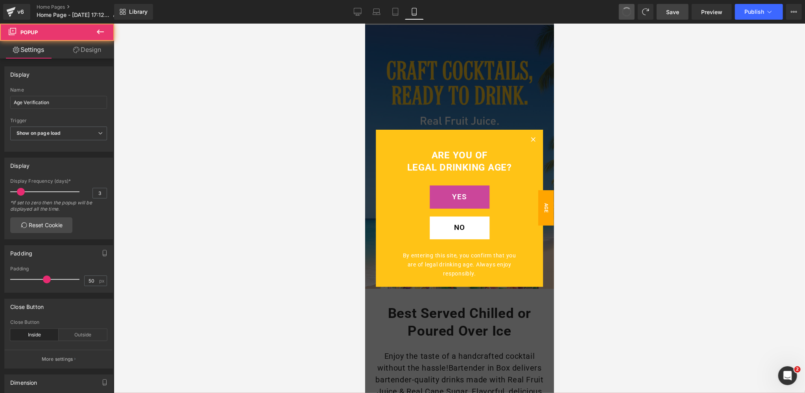
click at [625, 10] on span at bounding box center [626, 12] width 10 height 10
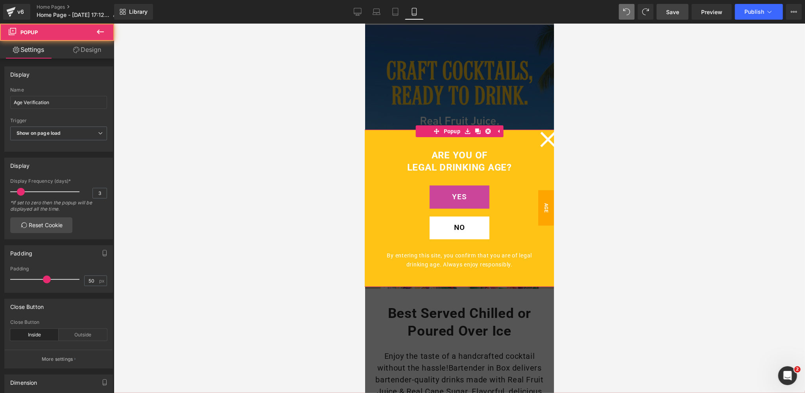
click at [548, 140] on icon at bounding box center [547, 138] width 15 height 15
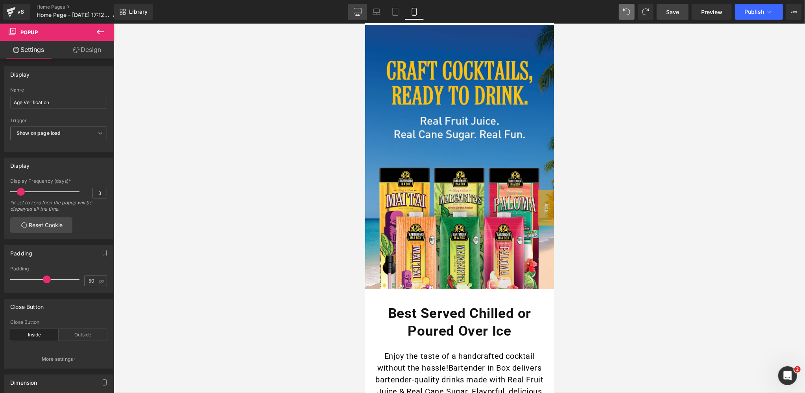
click at [355, 11] on icon at bounding box center [358, 12] width 8 height 8
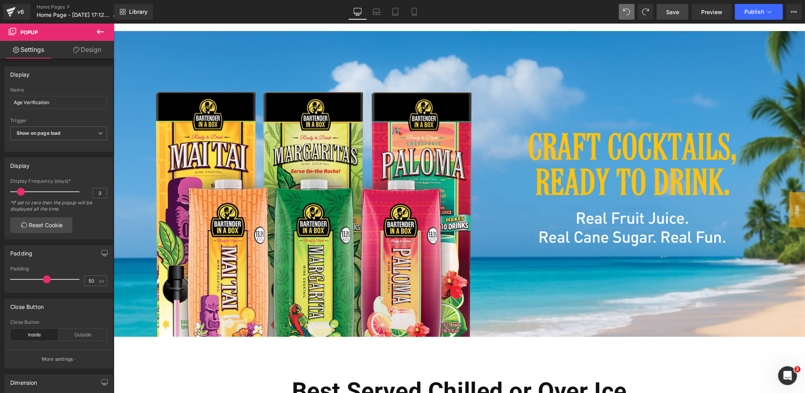
scroll to position [0, 0]
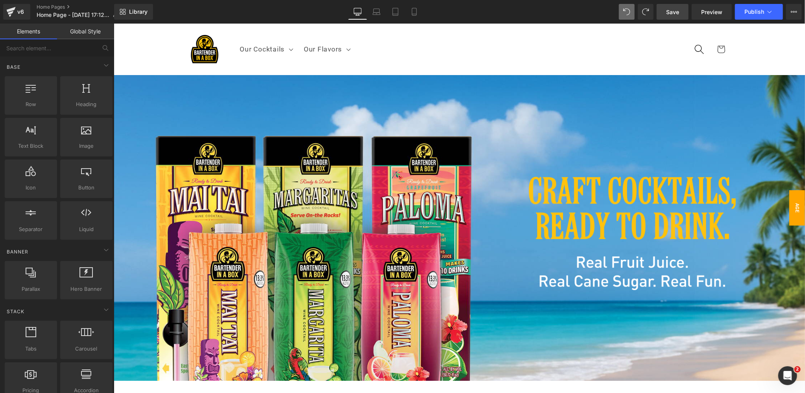
click at [791, 209] on span "Age Verification" at bounding box center [788, 207] width 31 height 35
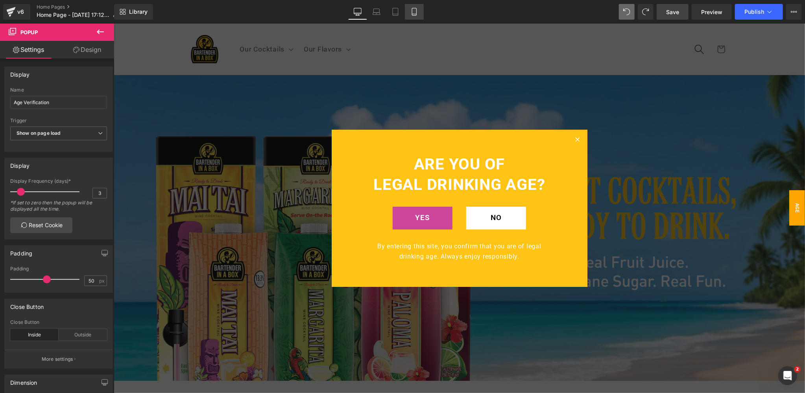
click at [412, 10] on icon at bounding box center [414, 11] width 4 height 7
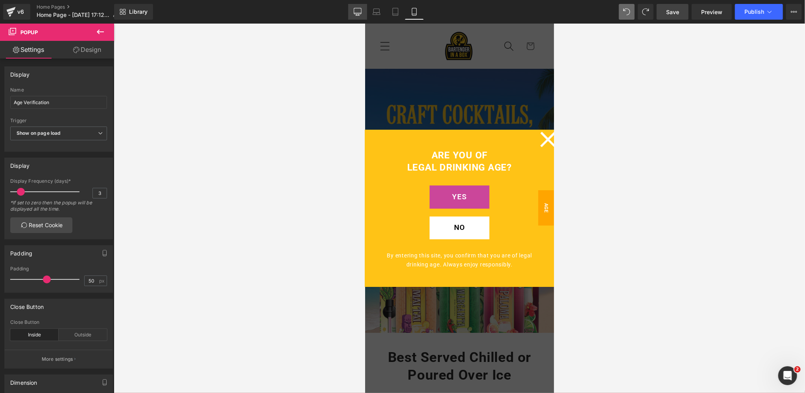
click at [354, 13] on link "Desktop" at bounding box center [357, 12] width 19 height 16
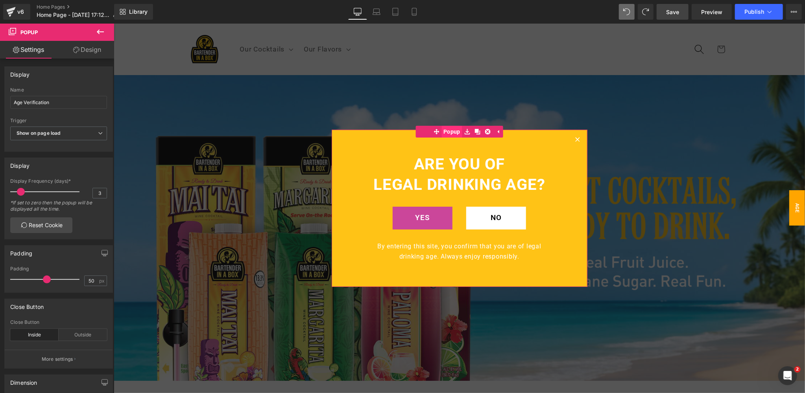
click at [452, 131] on span "Popup" at bounding box center [451, 131] width 21 height 12
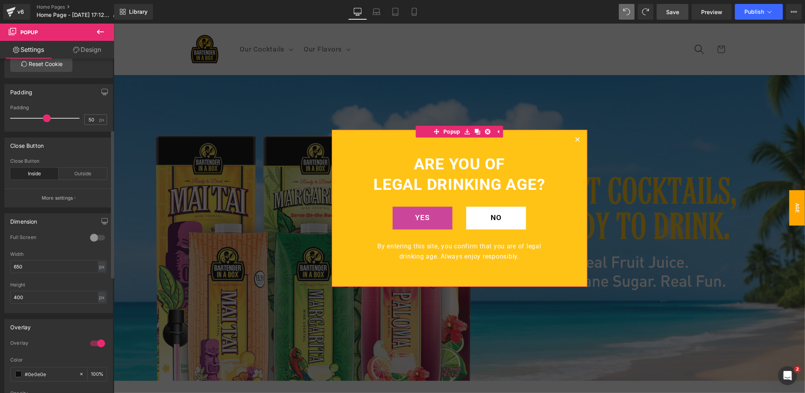
scroll to position [165, 0]
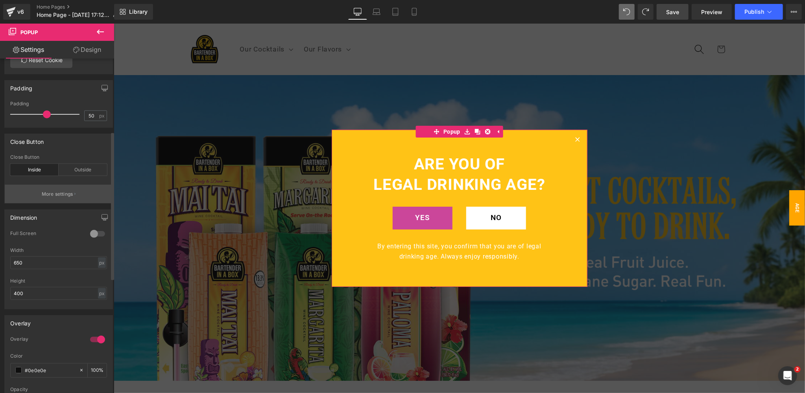
click at [54, 195] on p "More settings" at bounding box center [57, 194] width 31 height 7
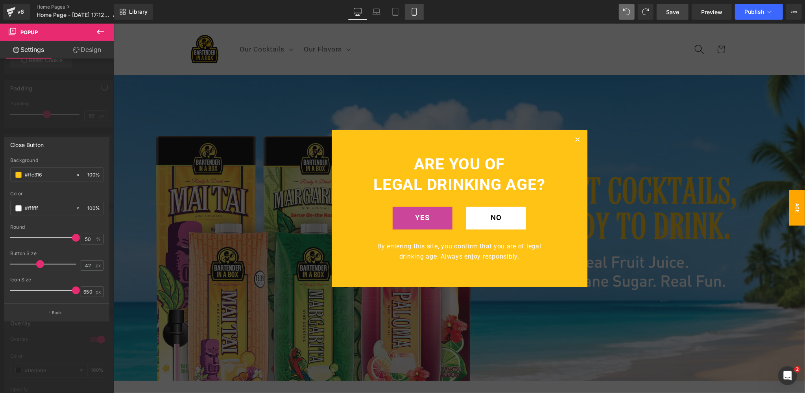
click at [415, 11] on icon at bounding box center [414, 12] width 8 height 8
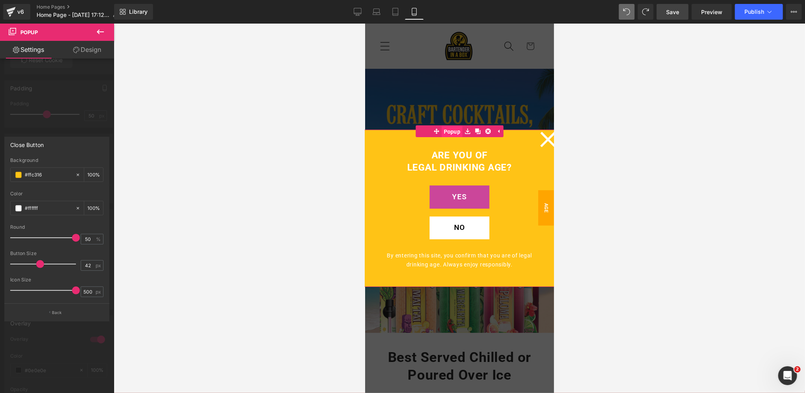
click at [450, 129] on span "Popup" at bounding box center [451, 131] width 21 height 12
drag, startPoint x: 39, startPoint y: 265, endPoint x: 22, endPoint y: 265, distance: 16.9
click at [22, 265] on span at bounding box center [24, 264] width 8 height 8
click at [76, 238] on span at bounding box center [76, 238] width 8 height 8
drag, startPoint x: 77, startPoint y: 291, endPoint x: 41, endPoint y: 291, distance: 35.4
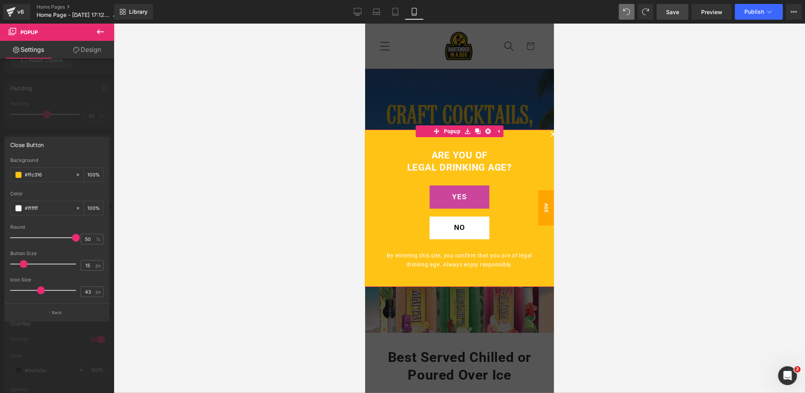
click at [41, 291] on span at bounding box center [41, 291] width 8 height 8
drag, startPoint x: 41, startPoint y: 291, endPoint x: 77, endPoint y: 291, distance: 36.2
click at [77, 291] on span at bounding box center [76, 291] width 8 height 8
click at [358, 12] on icon at bounding box center [358, 12] width 8 height 8
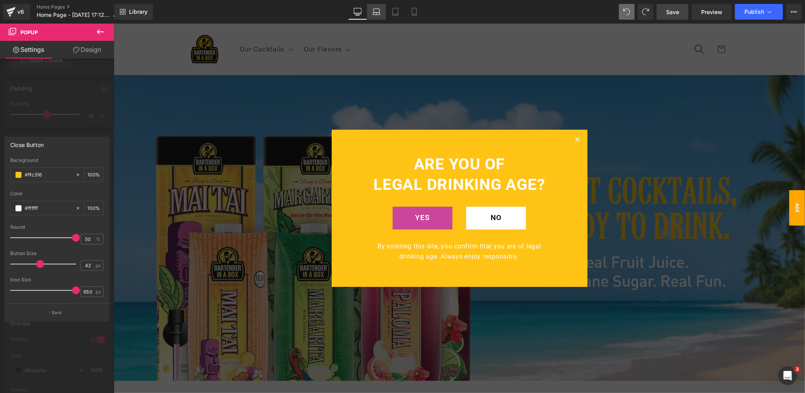
click at [379, 13] on icon at bounding box center [376, 14] width 7 height 2
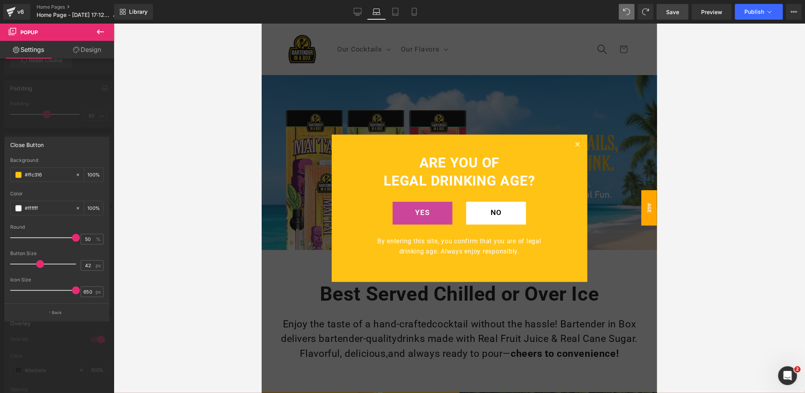
scroll to position [5, 0]
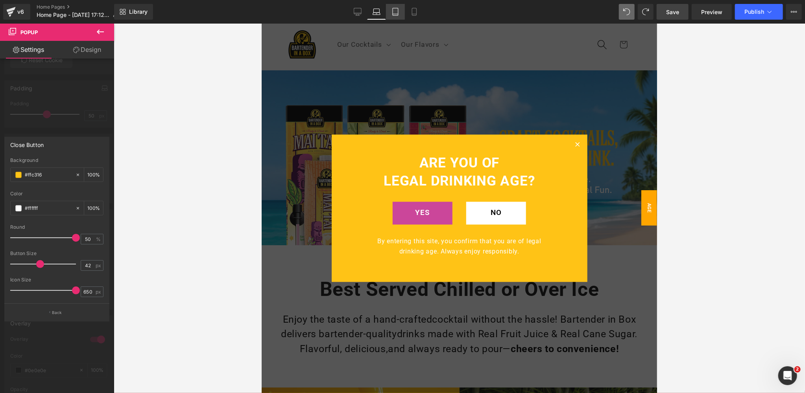
click at [396, 13] on icon at bounding box center [395, 12] width 8 height 8
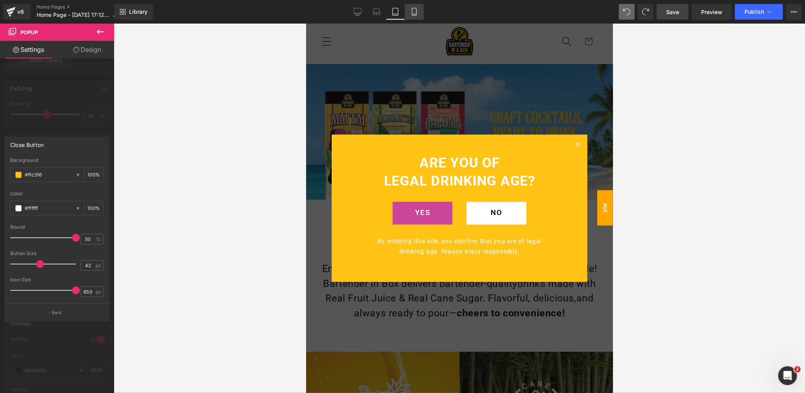
click at [415, 11] on icon at bounding box center [414, 12] width 8 height 8
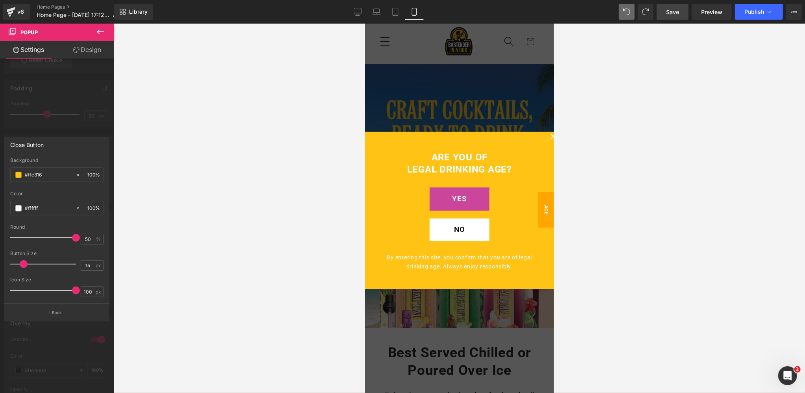
scroll to position [0, 0]
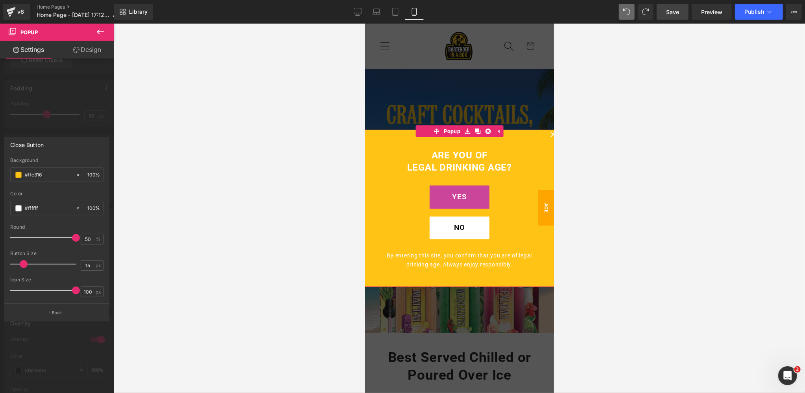
click at [76, 293] on span at bounding box center [76, 291] width 8 height 8
click at [22, 267] on span at bounding box center [24, 264] width 8 height 8
click at [98, 240] on span "%" at bounding box center [99, 239] width 7 height 5
click at [675, 13] on span "Save" at bounding box center [672, 12] width 13 height 8
click at [70, 341] on div at bounding box center [57, 211] width 114 height 374
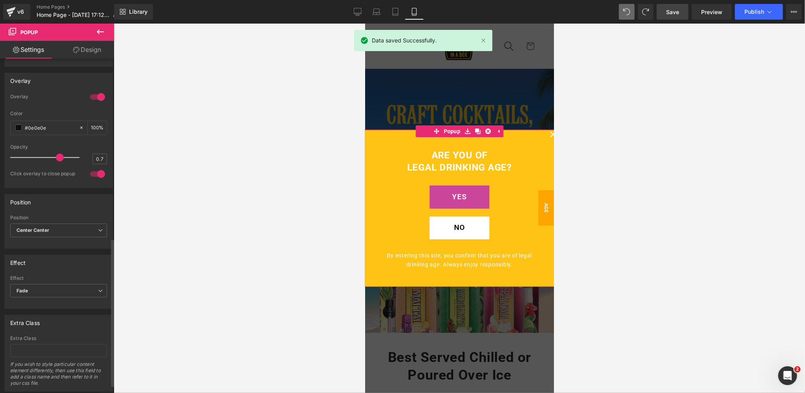
scroll to position [408, 0]
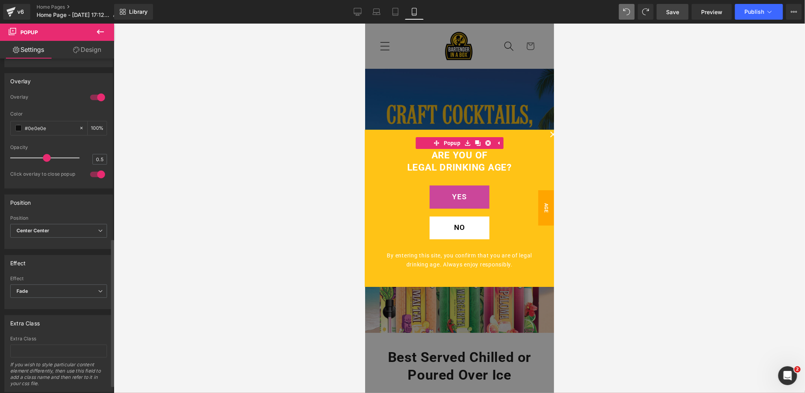
drag, startPoint x: 57, startPoint y: 157, endPoint x: 44, endPoint y: 156, distance: 13.0
click at [44, 156] on span at bounding box center [47, 158] width 8 height 8
click at [357, 12] on icon at bounding box center [358, 12] width 8 height 8
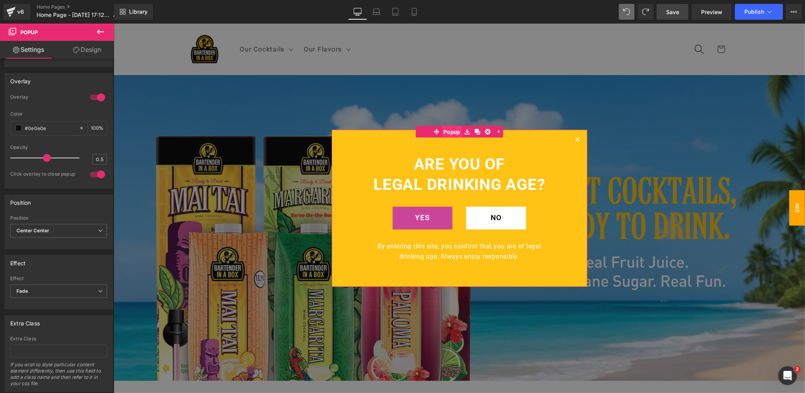
click at [451, 132] on span "Popup" at bounding box center [451, 132] width 21 height 12
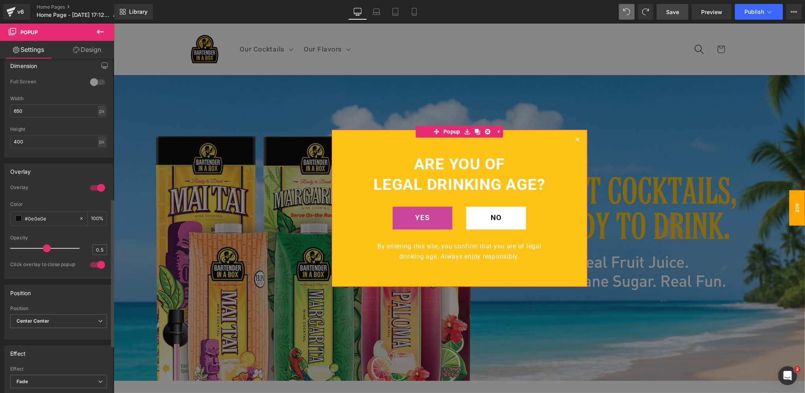
scroll to position [317, 0]
click at [673, 12] on span "Save" at bounding box center [672, 12] width 13 height 8
click at [415, 11] on icon at bounding box center [414, 12] width 8 height 8
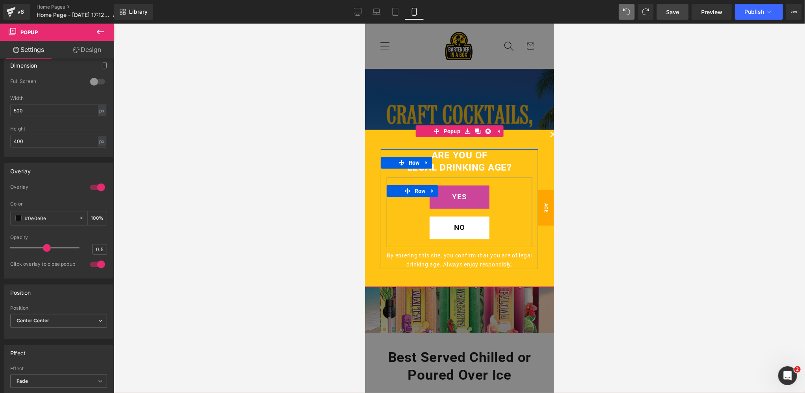
scroll to position [2, 0]
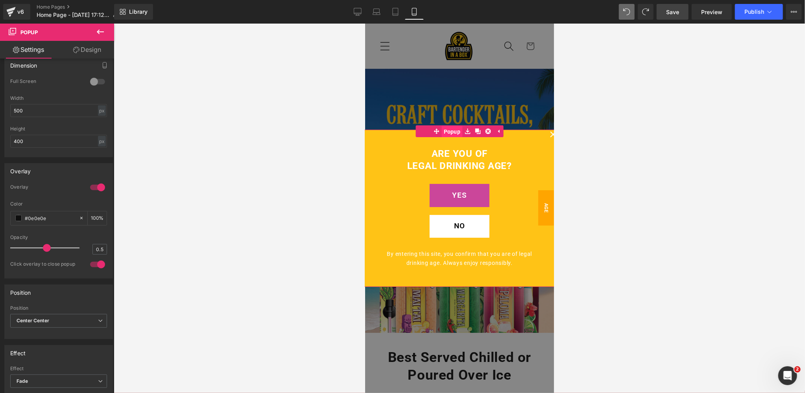
click at [450, 132] on span "Popup" at bounding box center [451, 131] width 21 height 12
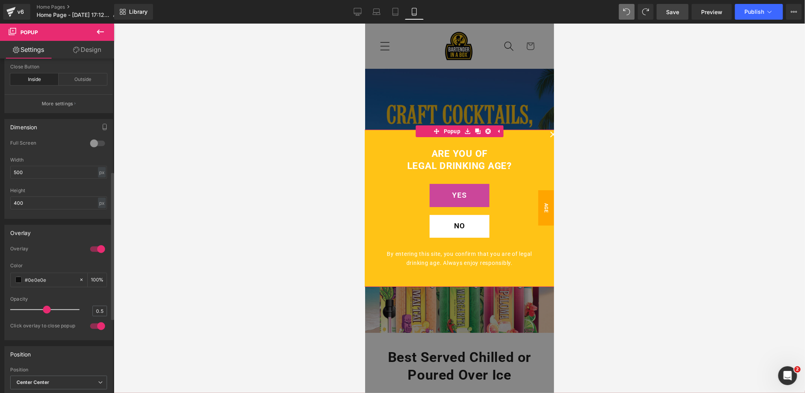
scroll to position [255, 0]
drag, startPoint x: 28, startPoint y: 171, endPoint x: 2, endPoint y: 171, distance: 26.4
click at [2, 171] on div "Dimension 0 Full Screen 0 Full Screen 0 Full Screen 0 Full Screen 500px Width 5…" at bounding box center [59, 167] width 118 height 106
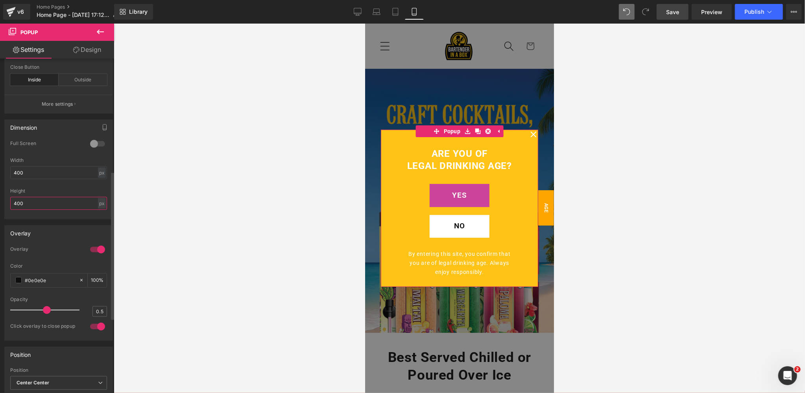
drag, startPoint x: 29, startPoint y: 202, endPoint x: 0, endPoint y: 199, distance: 29.2
click at [0, 199] on div "Dimension 0 Full Screen 0 Full Screen 0 Full Screen 0 Full Screen 400px Width 4…" at bounding box center [59, 167] width 118 height 106
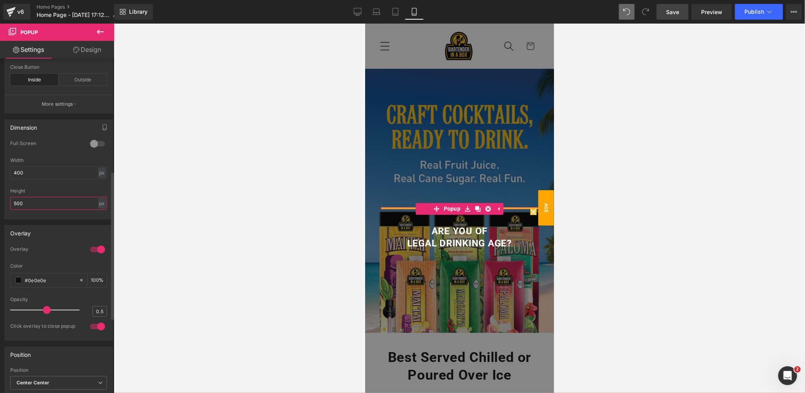
scroll to position [0, 0]
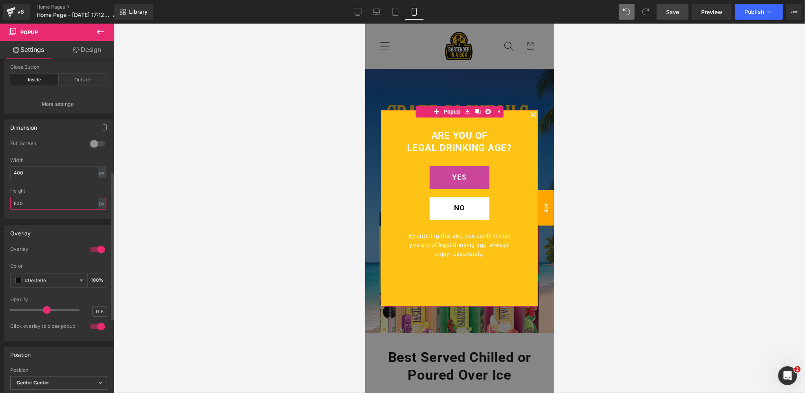
drag, startPoint x: 30, startPoint y: 203, endPoint x: 2, endPoint y: 201, distance: 28.8
click at [2, 201] on div "Dimension 0 Full Screen 0 Full Screen 0 Full Screen 0 Full Screen 400px Width 4…" at bounding box center [59, 167] width 118 height 106
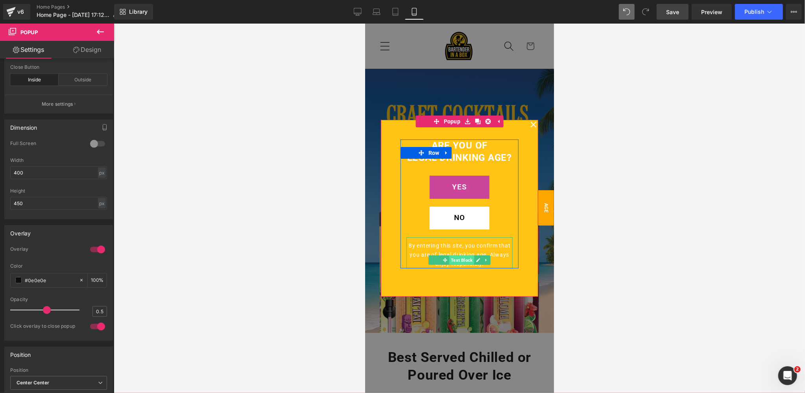
click at [460, 259] on span "Text Block" at bounding box center [461, 259] width 25 height 9
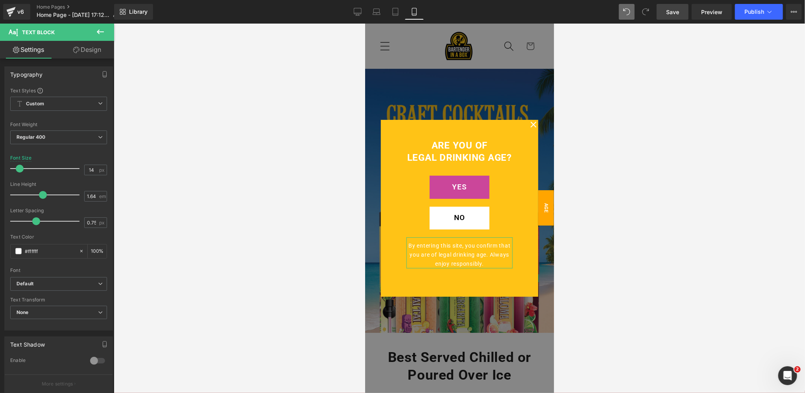
click at [95, 51] on link "Design" at bounding box center [87, 50] width 57 height 18
click at [0, 0] on div "Spacing" at bounding box center [0, 0] width 0 height 0
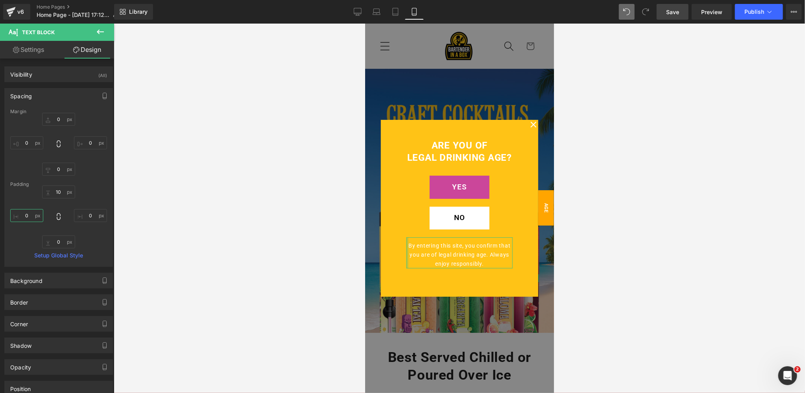
click at [27, 214] on input "0" at bounding box center [26, 215] width 33 height 13
click at [88, 216] on input "0" at bounding box center [90, 215] width 33 height 13
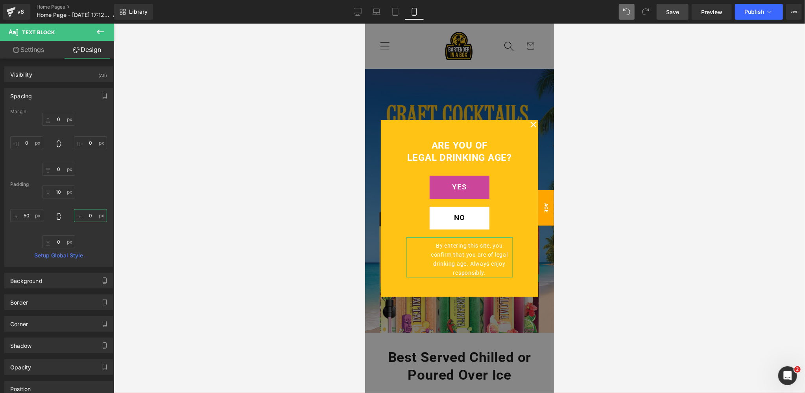
click at [88, 216] on input "0" at bounding box center [90, 215] width 33 height 13
click at [456, 121] on span "Popup" at bounding box center [451, 122] width 21 height 12
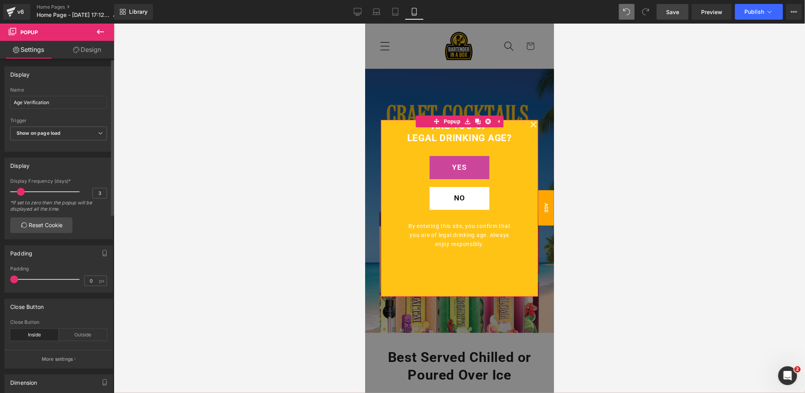
drag, startPoint x: 43, startPoint y: 282, endPoint x: 0, endPoint y: 282, distance: 42.9
click at [0, 282] on div "Padding 0px Padding 0 px" at bounding box center [59, 266] width 118 height 53
click at [454, 120] on span "Popup" at bounding box center [451, 121] width 21 height 12
click at [677, 11] on span "Save" at bounding box center [672, 12] width 13 height 8
click at [412, 131] on span "Row" at bounding box center [413, 133] width 15 height 12
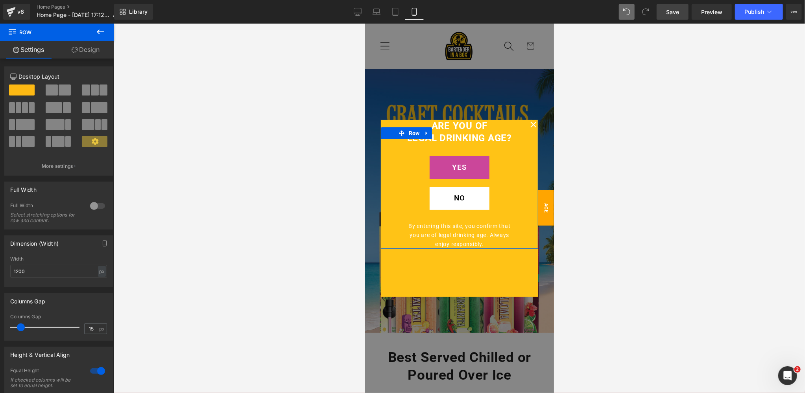
click at [90, 50] on link "Design" at bounding box center [85, 50] width 57 height 18
click at [0, 0] on div "Spacing" at bounding box center [0, 0] width 0 height 0
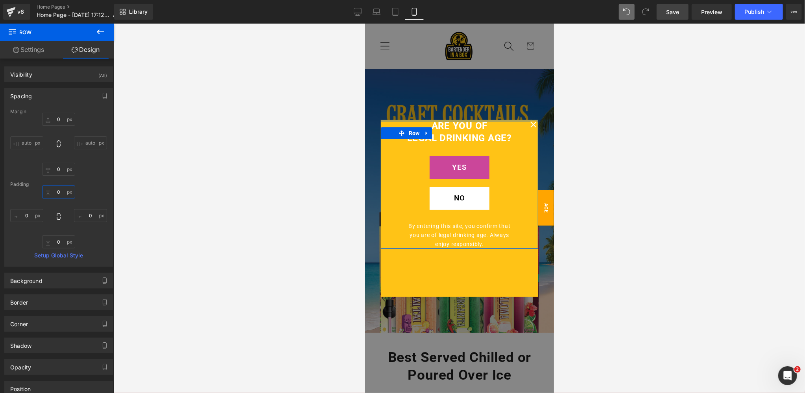
click at [60, 191] on input "0" at bounding box center [58, 192] width 33 height 13
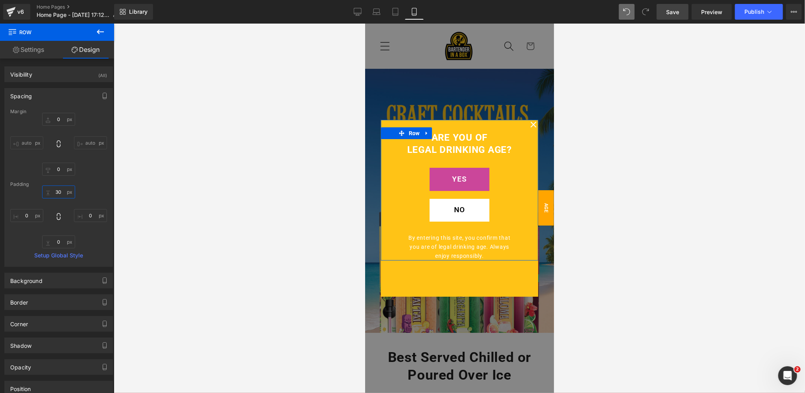
click at [60, 191] on input "30" at bounding box center [58, 192] width 33 height 13
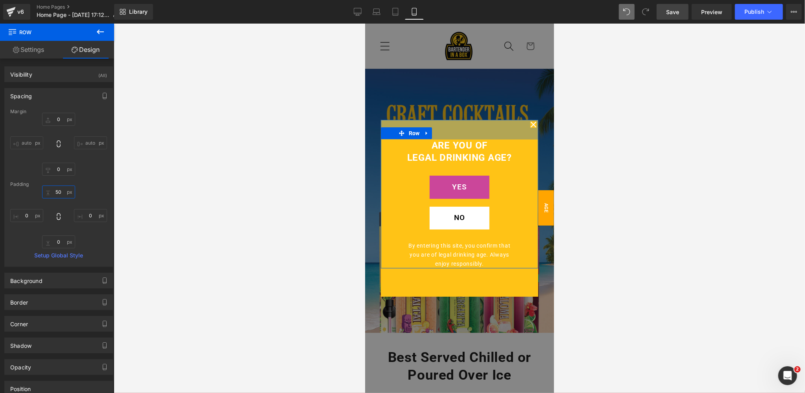
click at [56, 191] on input "50" at bounding box center [58, 192] width 33 height 13
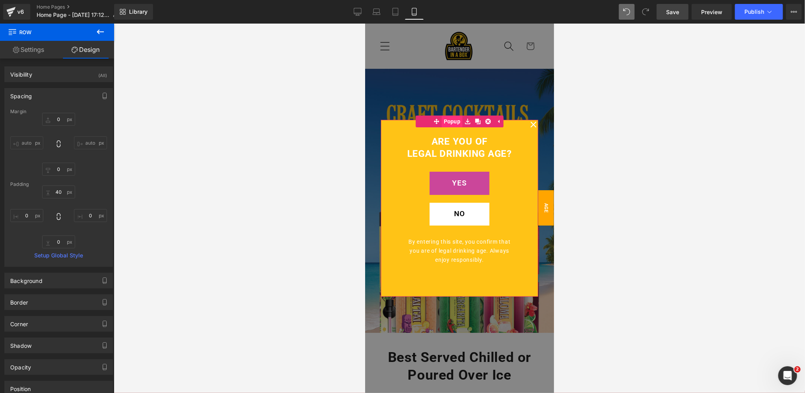
click at [454, 122] on span "Popup" at bounding box center [451, 121] width 21 height 12
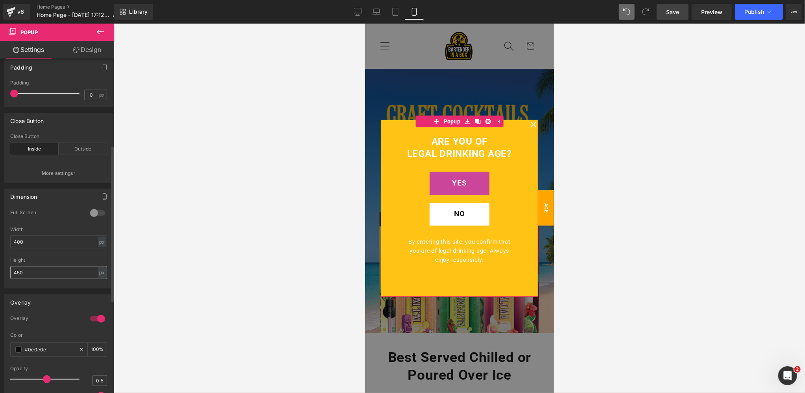
scroll to position [186, 0]
drag, startPoint x: 29, startPoint y: 273, endPoint x: 0, endPoint y: 271, distance: 29.1
click at [0, 271] on div "Dimension 0 Full Screen 0 Full Screen 0 Full Screen 0 Full Screen 400px Width 4…" at bounding box center [59, 236] width 118 height 106
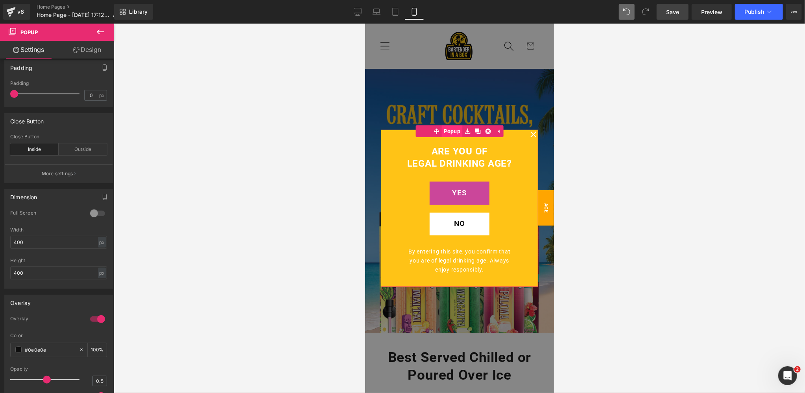
click at [450, 131] on span "Popup" at bounding box center [451, 131] width 21 height 12
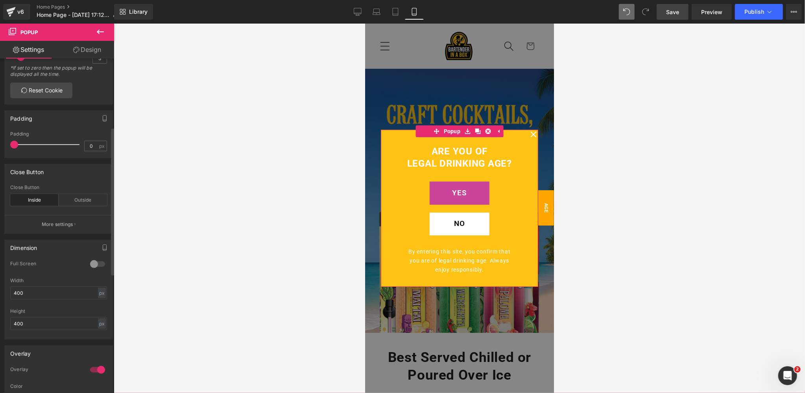
scroll to position [134, 0]
click at [56, 227] on p "More settings" at bounding box center [57, 225] width 31 height 7
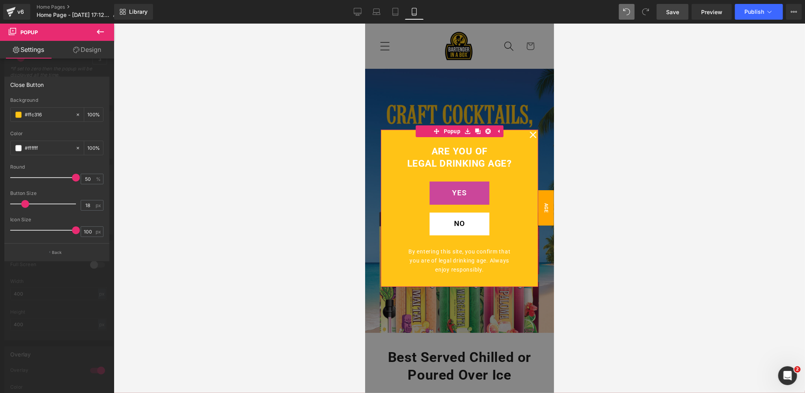
click at [26, 203] on span at bounding box center [25, 204] width 8 height 8
drag, startPoint x: 76, startPoint y: 178, endPoint x: 104, endPoint y: 179, distance: 27.9
click at [104, 179] on div "rgba(255, 195, 22, 1) Background #ffc316 100 % rgba(255, 255, 255, 1) Color #ff…" at bounding box center [57, 171] width 104 height 146
drag, startPoint x: 74, startPoint y: 230, endPoint x: 81, endPoint y: 229, distance: 6.9
click at [81, 229] on div "Icon Size 100 px" at bounding box center [56, 230] width 93 height 26
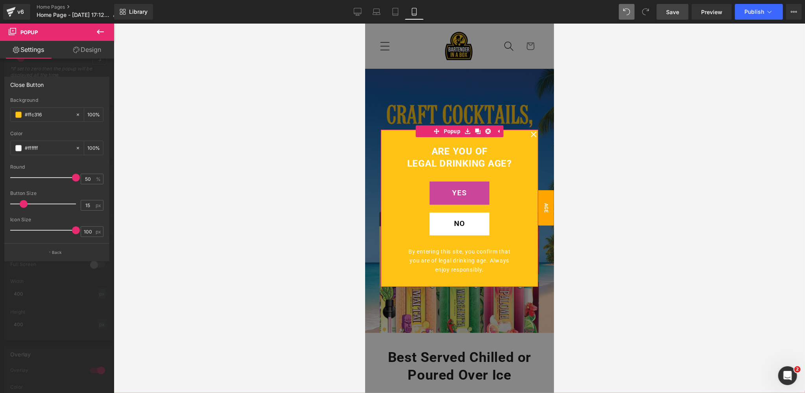
click at [24, 202] on span at bounding box center [24, 204] width 8 height 8
click at [53, 236] on div at bounding box center [45, 231] width 62 height 16
click at [668, 11] on span "Save" at bounding box center [672, 12] width 13 height 8
click at [352, 13] on link "Desktop" at bounding box center [357, 12] width 19 height 16
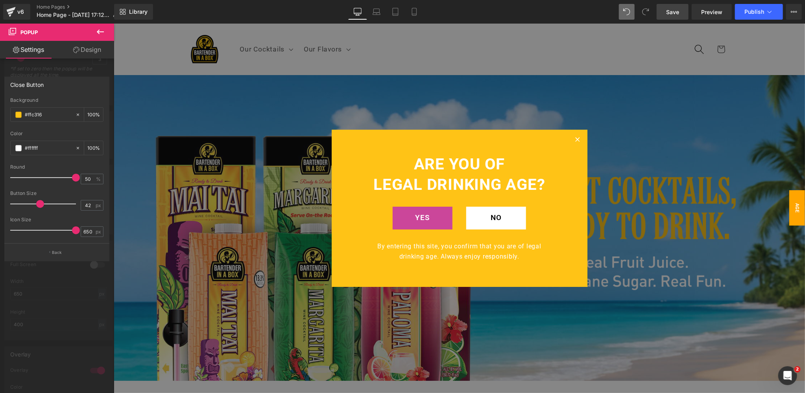
click at [797, 211] on span "Age Verification" at bounding box center [788, 207] width 31 height 35
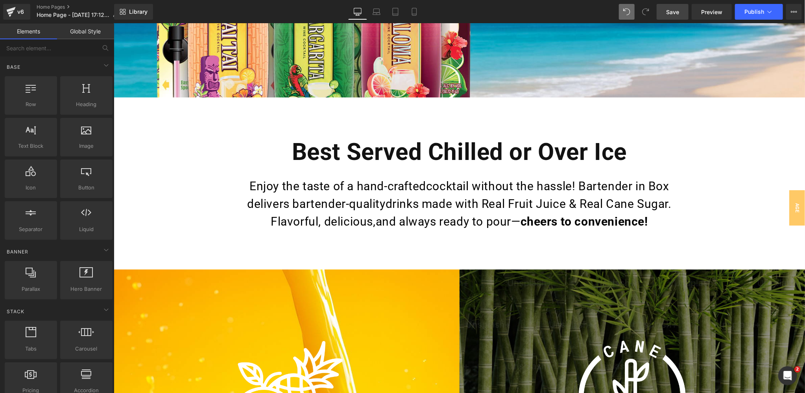
scroll to position [260, 0]
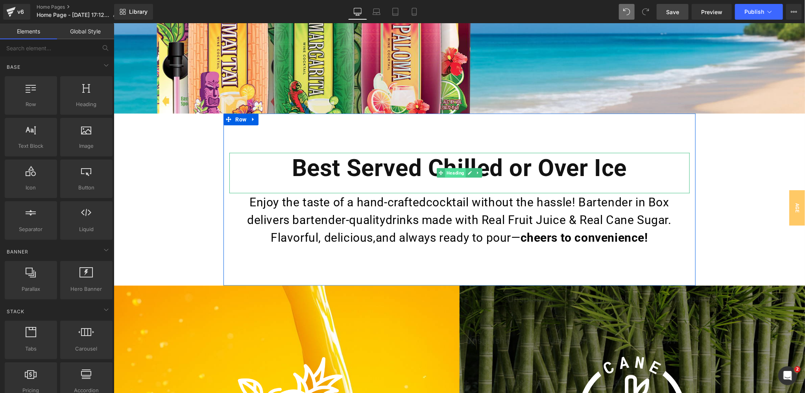
click at [459, 172] on span "Heading" at bounding box center [454, 172] width 21 height 9
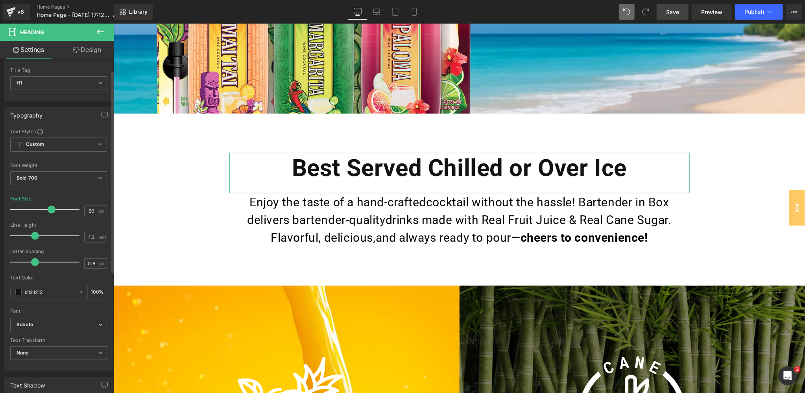
scroll to position [19, 0]
click at [43, 181] on span "Bold 700" at bounding box center [58, 179] width 97 height 14
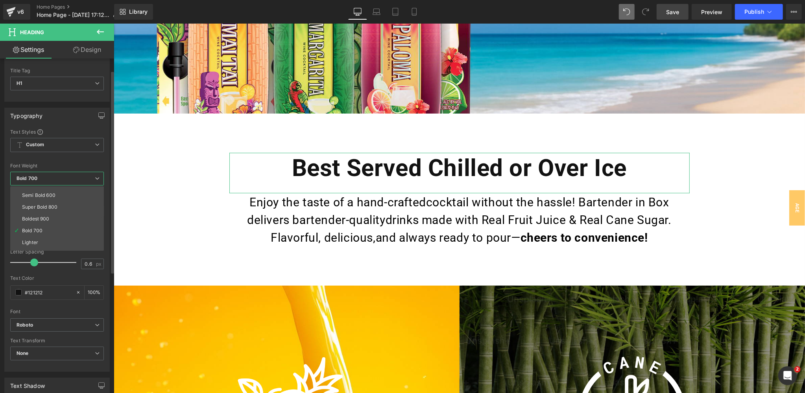
scroll to position [64, 0]
click at [40, 199] on div "Super Bold 800" at bounding box center [39, 199] width 35 height 6
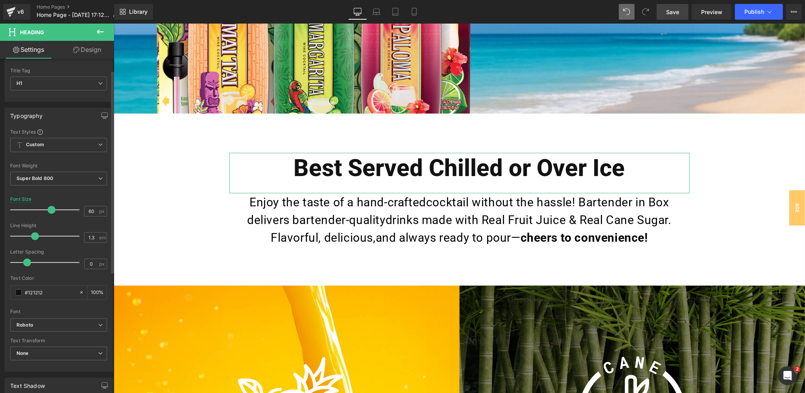
drag, startPoint x: 33, startPoint y: 262, endPoint x: 25, endPoint y: 263, distance: 7.5
click at [25, 263] on span at bounding box center [27, 263] width 8 height 8
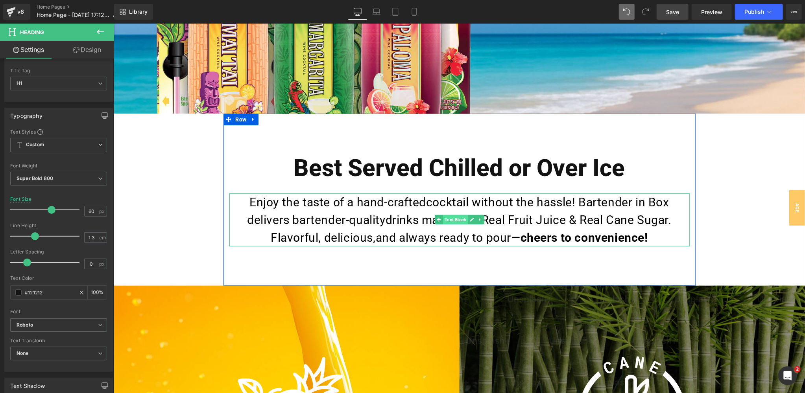
click at [454, 218] on span "Text Block" at bounding box center [455, 219] width 25 height 9
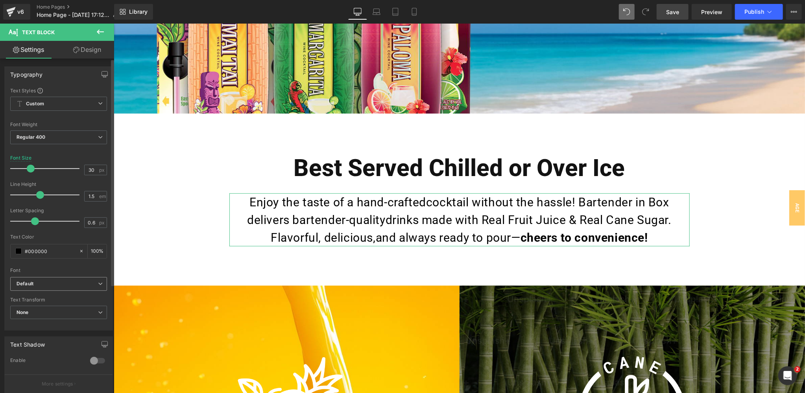
click at [46, 282] on b "Default" at bounding box center [57, 284] width 81 height 7
click at [30, 311] on p "Roboto" at bounding box center [34, 312] width 16 height 6
click at [70, 267] on div at bounding box center [58, 265] width 97 height 5
drag, startPoint x: 671, startPoint y: 11, endPoint x: 545, endPoint y: 48, distance: 131.5
click at [671, 11] on span "Save" at bounding box center [672, 12] width 13 height 8
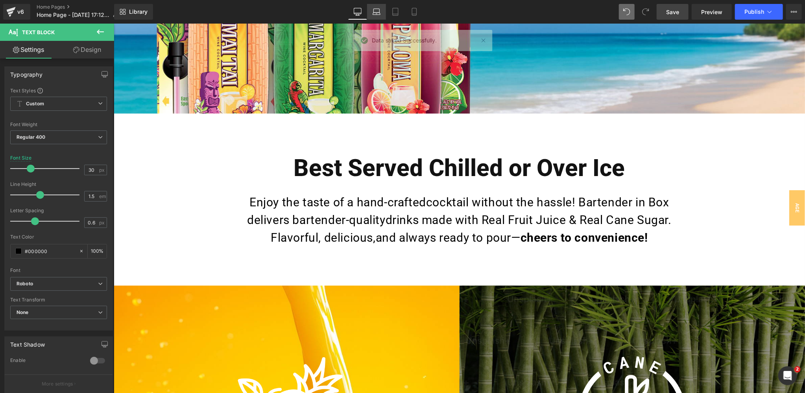
click at [376, 13] on icon at bounding box center [376, 14] width 7 height 2
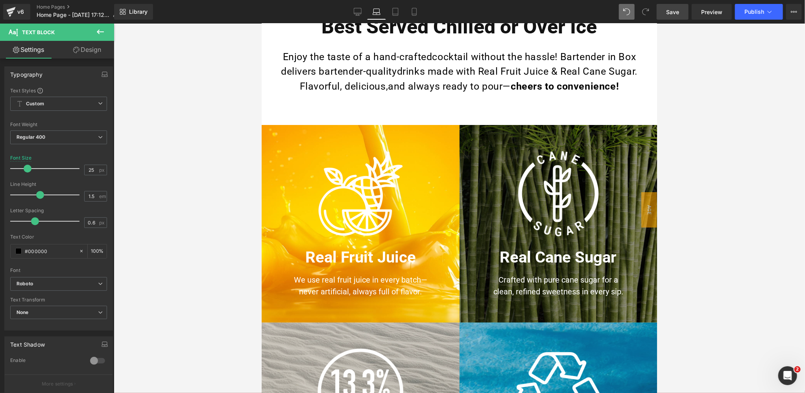
scroll to position [116, 0]
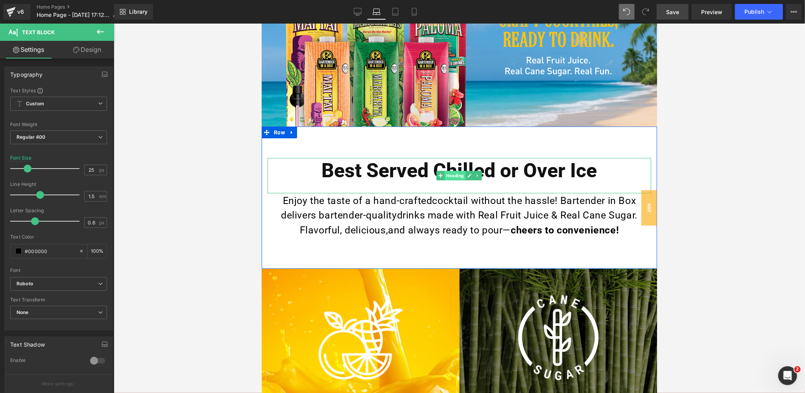
click at [457, 176] on span "Heading" at bounding box center [454, 175] width 21 height 9
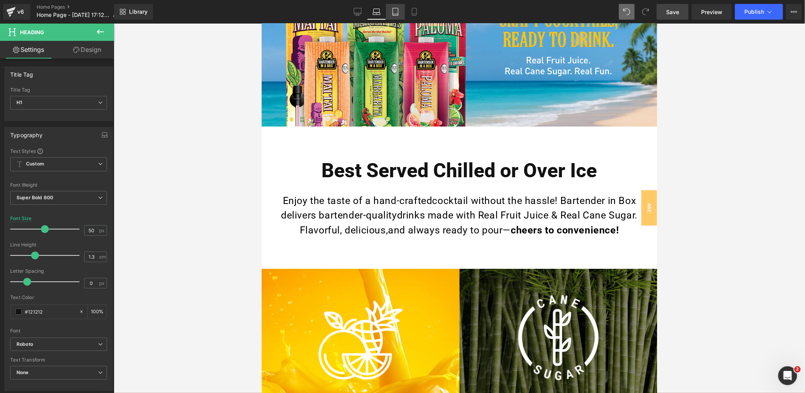
click at [392, 12] on icon at bounding box center [395, 12] width 8 height 8
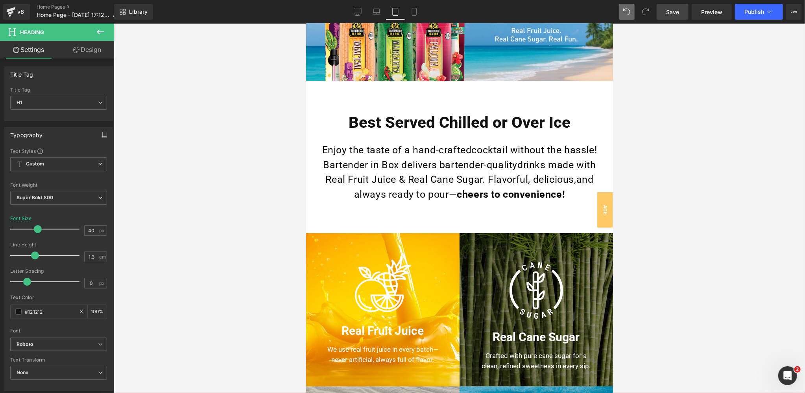
scroll to position [70, 0]
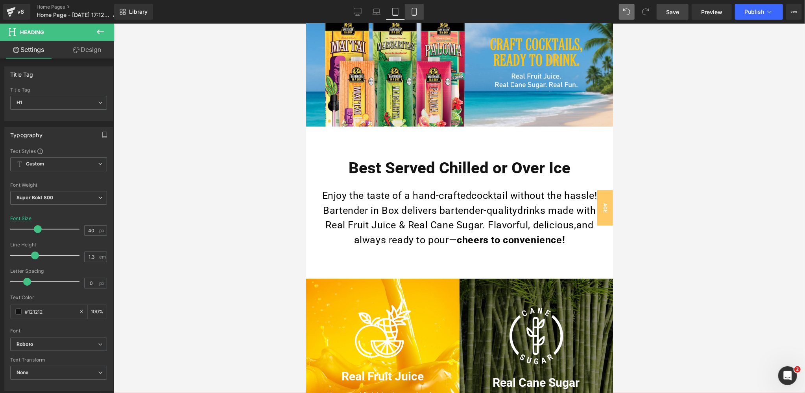
click at [415, 13] on icon at bounding box center [414, 12] width 8 height 8
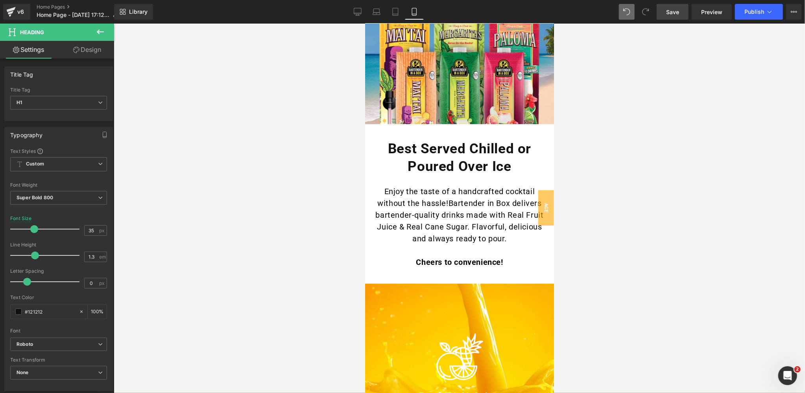
scroll to position [206, 0]
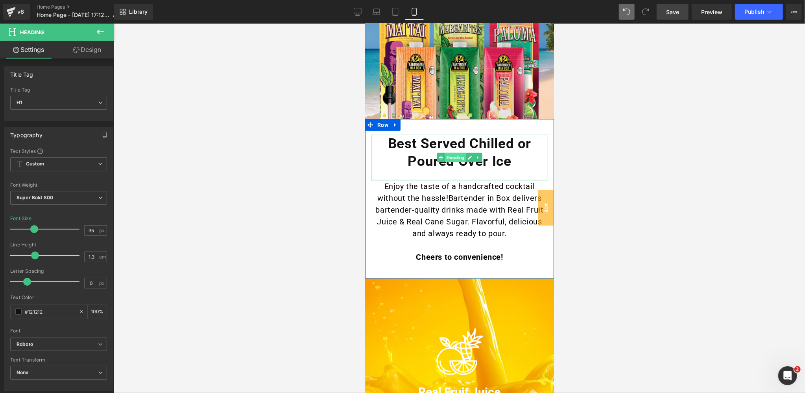
click at [458, 157] on span "Heading" at bounding box center [454, 157] width 21 height 9
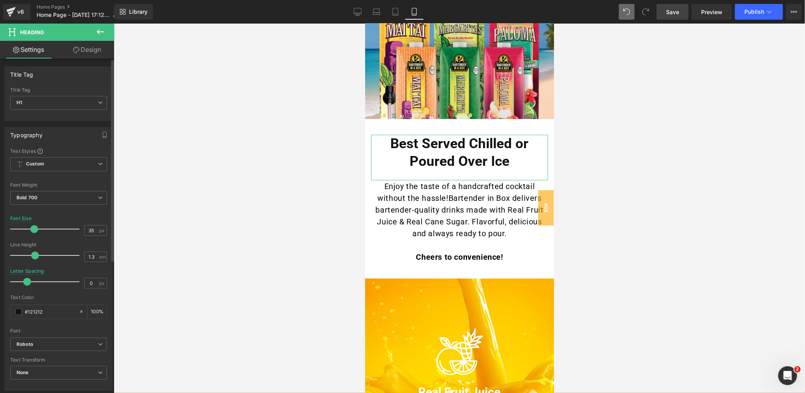
drag, startPoint x: 33, startPoint y: 281, endPoint x: 26, endPoint y: 283, distance: 7.3
click at [26, 283] on span at bounding box center [27, 282] width 8 height 8
click at [360, 12] on icon at bounding box center [358, 12] width 8 height 8
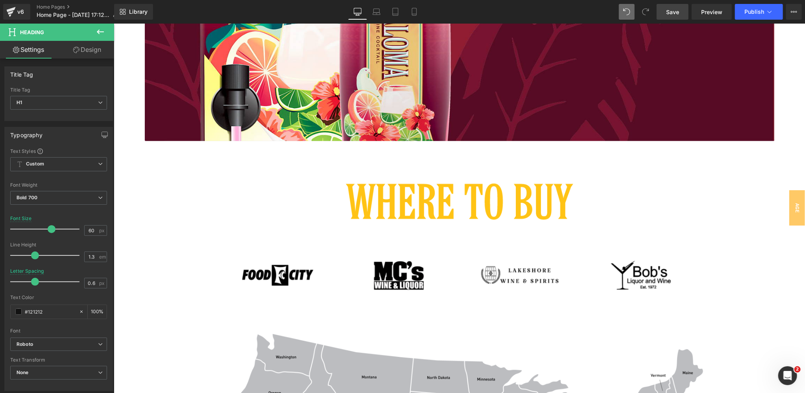
scroll to position [2937, 0]
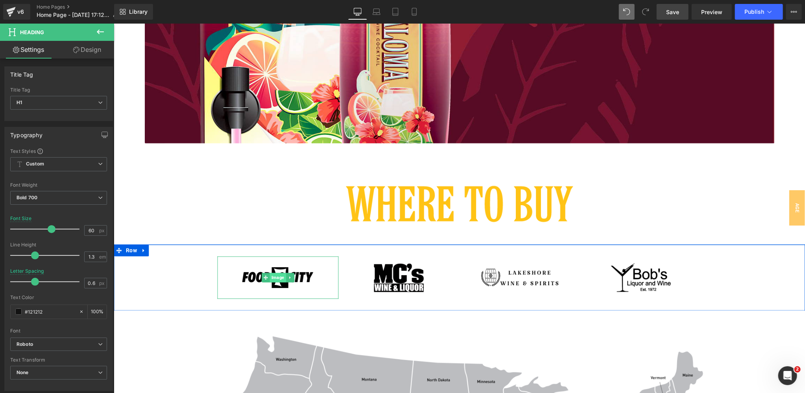
click at [280, 279] on span "Image" at bounding box center [277, 277] width 16 height 9
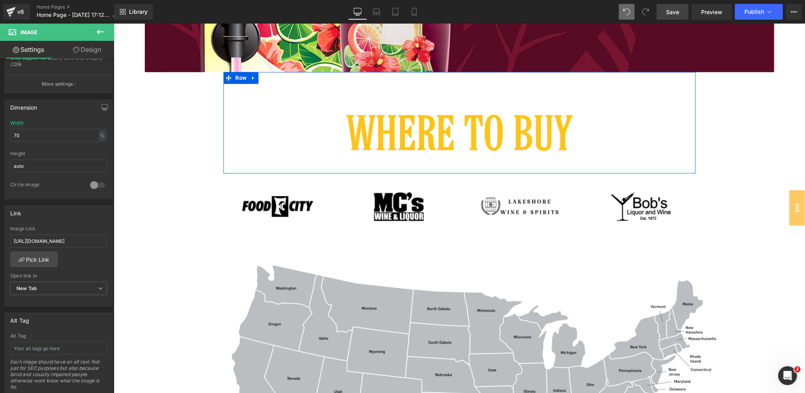
scroll to position [3010, 0]
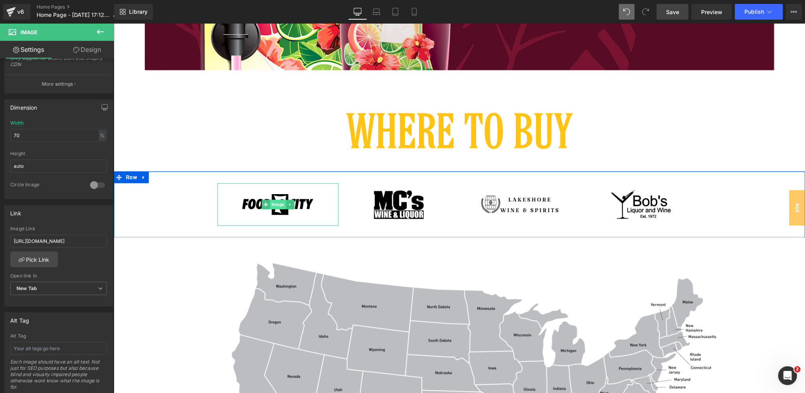
click at [276, 205] on span "Image" at bounding box center [277, 204] width 16 height 9
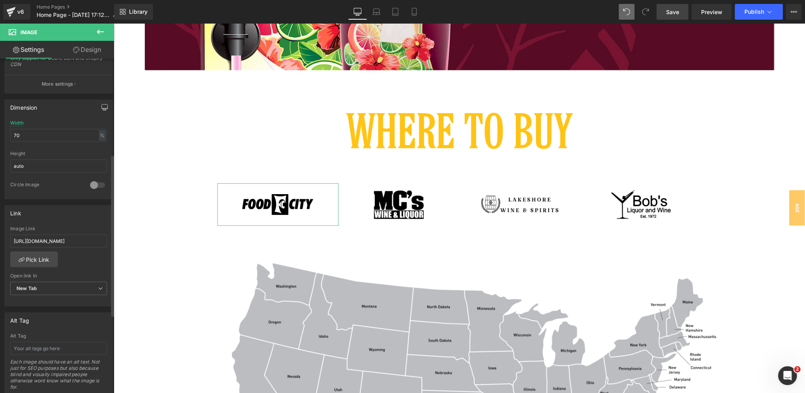
click at [98, 107] on button "button" at bounding box center [104, 107] width 13 height 15
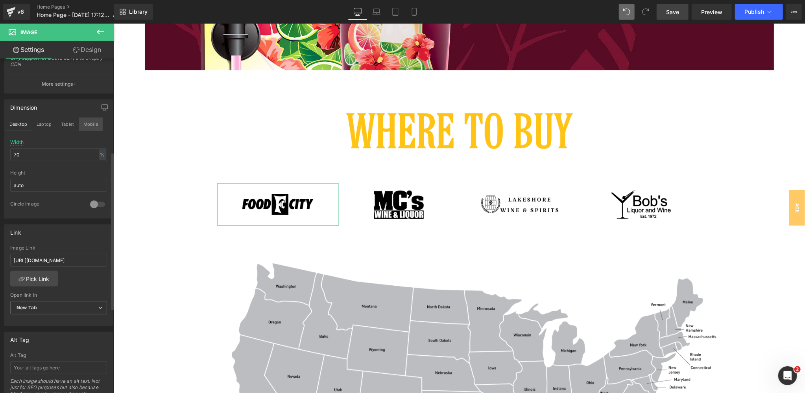
click at [89, 124] on button "Mobile" at bounding box center [91, 124] width 24 height 13
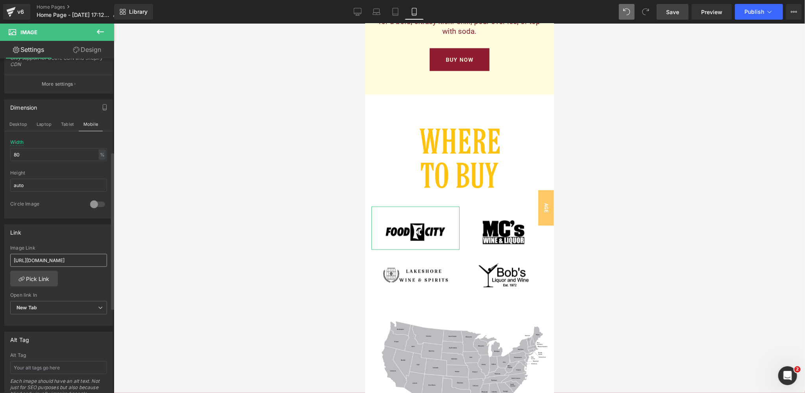
scroll to position [2749, 0]
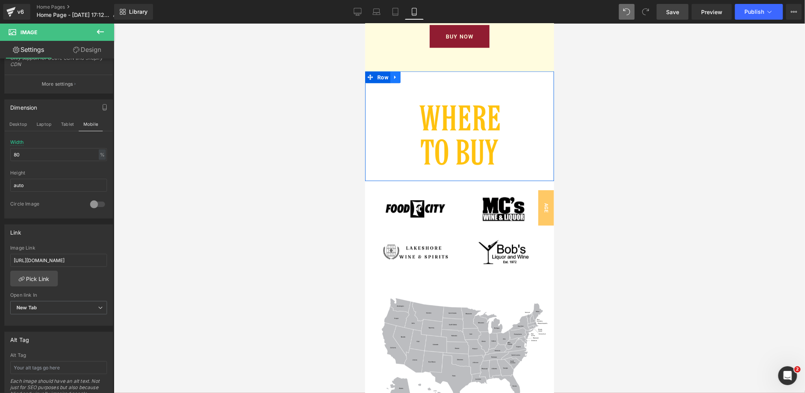
click at [396, 75] on icon at bounding box center [395, 77] width 6 height 6
click at [407, 77] on icon at bounding box center [405, 77] width 6 height 6
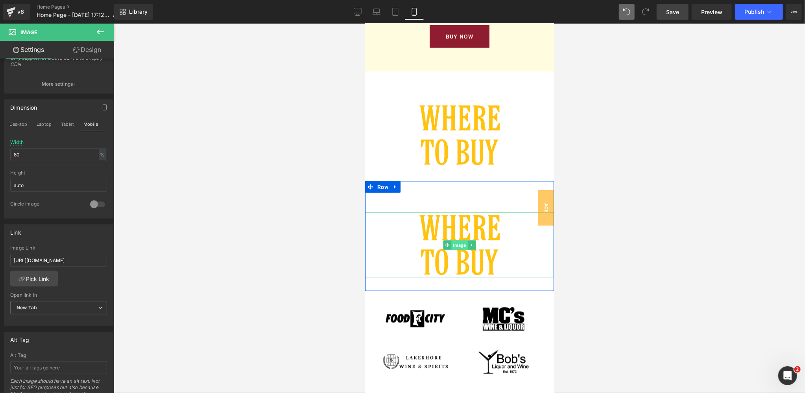
click at [459, 246] on span "Image" at bounding box center [459, 244] width 16 height 9
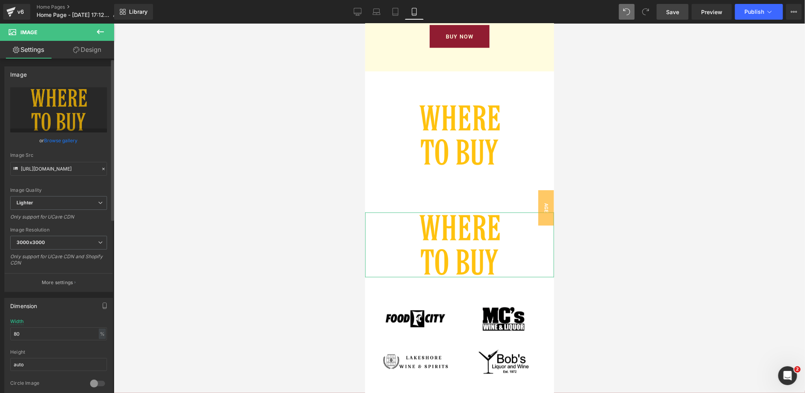
click at [57, 142] on link "Browse gallery" at bounding box center [60, 141] width 33 height 14
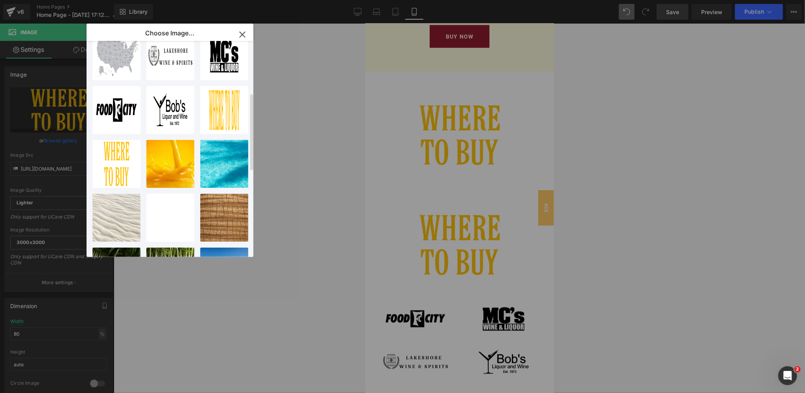
scroll to position [145, 0]
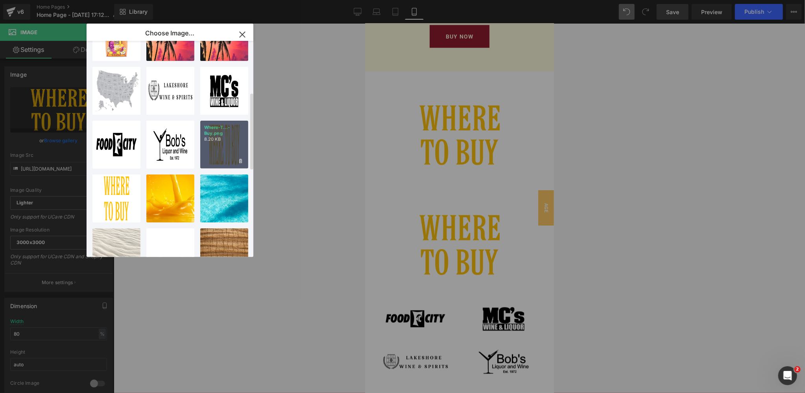
click at [223, 147] on div "Where-T...-Buy.png 8.20 KB" at bounding box center [224, 145] width 48 height 48
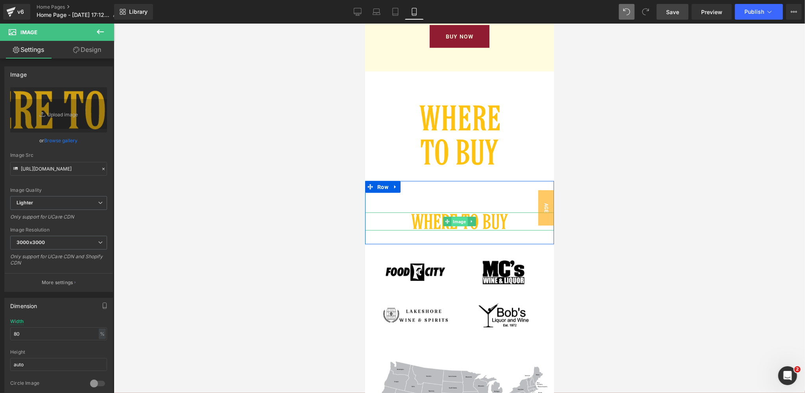
click at [459, 222] on span "Image" at bounding box center [459, 221] width 16 height 9
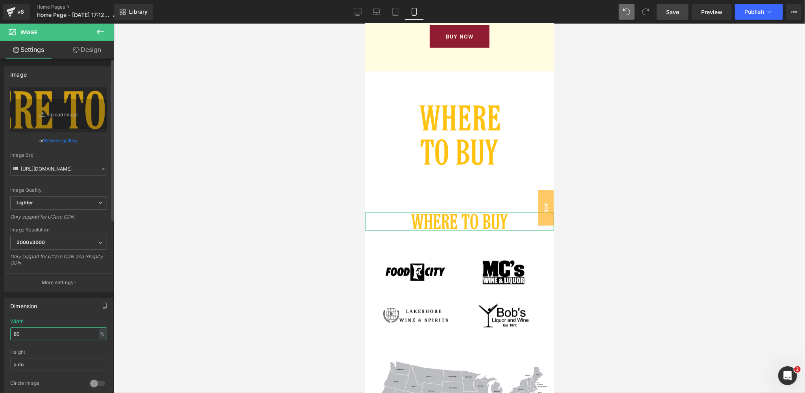
drag, startPoint x: 22, startPoint y: 333, endPoint x: 0, endPoint y: 332, distance: 22.1
click at [0, 333] on div "Dimension 80% Width 80 % % px auto Height auto 0 Circle Image" at bounding box center [59, 345] width 118 height 106
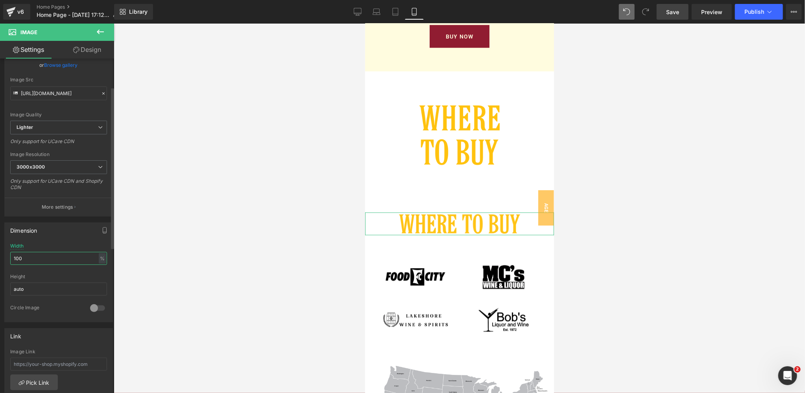
scroll to position [93, 0]
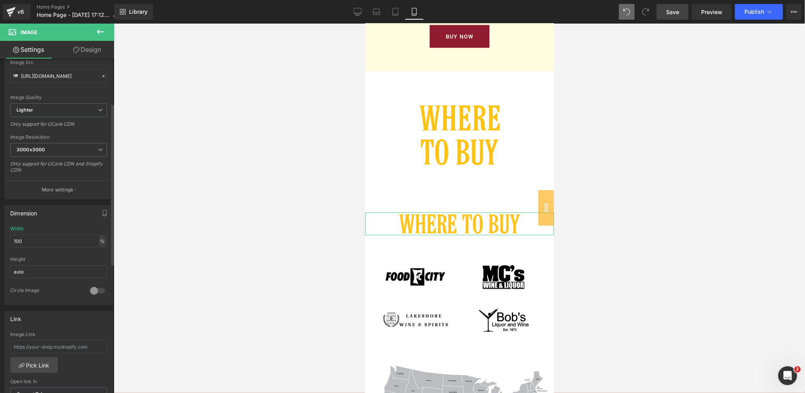
click at [99, 238] on div "%" at bounding box center [102, 241] width 7 height 11
click at [68, 226] on div "Width 100 % % px" at bounding box center [58, 241] width 97 height 31
drag, startPoint x: 27, startPoint y: 240, endPoint x: 5, endPoint y: 239, distance: 22.4
click at [5, 239] on div "100% Width 100 % % px auto Height auto 0 Circle Image" at bounding box center [59, 265] width 108 height 79
drag, startPoint x: 26, startPoint y: 239, endPoint x: 7, endPoint y: 239, distance: 19.3
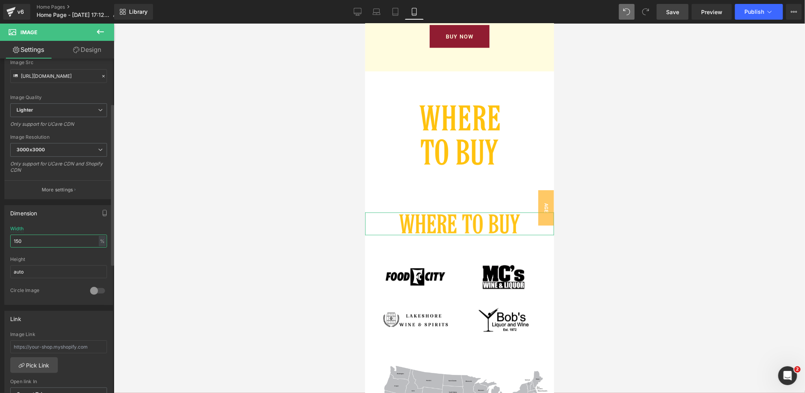
click at [7, 239] on div "150% Width 150 % % px auto Height auto 0 Circle Image" at bounding box center [59, 265] width 108 height 79
drag, startPoint x: 33, startPoint y: 239, endPoint x: 0, endPoint y: 238, distance: 33.5
click at [0, 238] on div "Dimension 200% Width 200 % % px auto Height auto 0 Circle Image" at bounding box center [59, 252] width 118 height 106
click at [100, 240] on div "%" at bounding box center [102, 241] width 7 height 11
click at [98, 264] on li "px" at bounding box center [102, 264] width 10 height 11
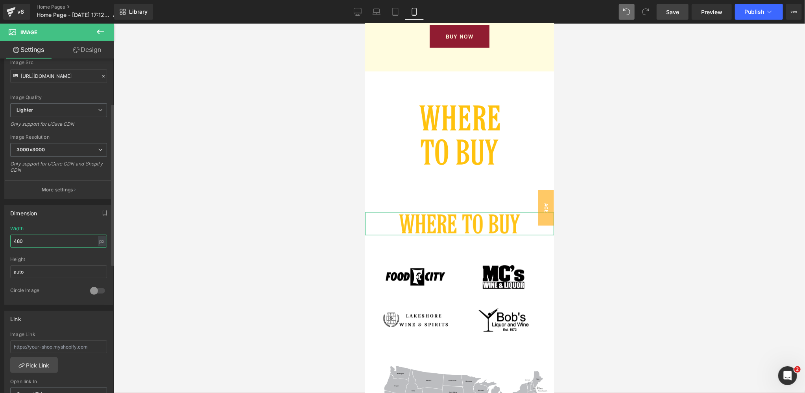
drag, startPoint x: 31, startPoint y: 239, endPoint x: 0, endPoint y: 238, distance: 31.1
click at [0, 238] on div "Dimension 480px Width 480 px % px auto Height auto 0 Circle Image" at bounding box center [59, 252] width 118 height 106
click at [102, 240] on div "px" at bounding box center [102, 241] width 8 height 11
click at [99, 251] on li "%" at bounding box center [102, 253] width 10 height 11
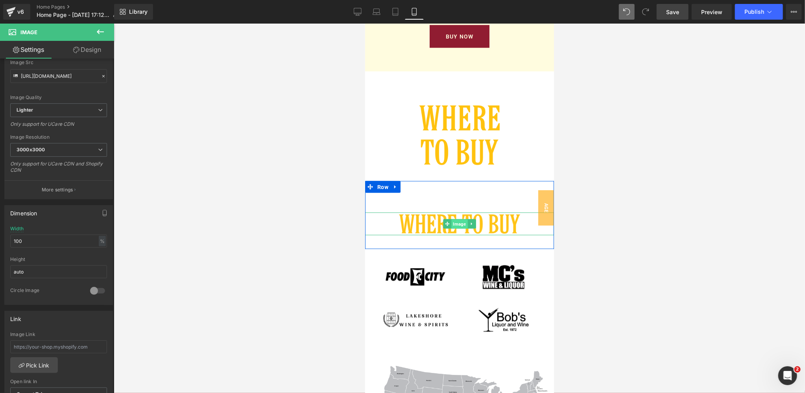
click at [459, 223] on span "Image" at bounding box center [459, 223] width 16 height 9
click at [87, 51] on link "Design" at bounding box center [87, 50] width 57 height 18
click at [0, 0] on div "Spacing" at bounding box center [0, 0] width 0 height 0
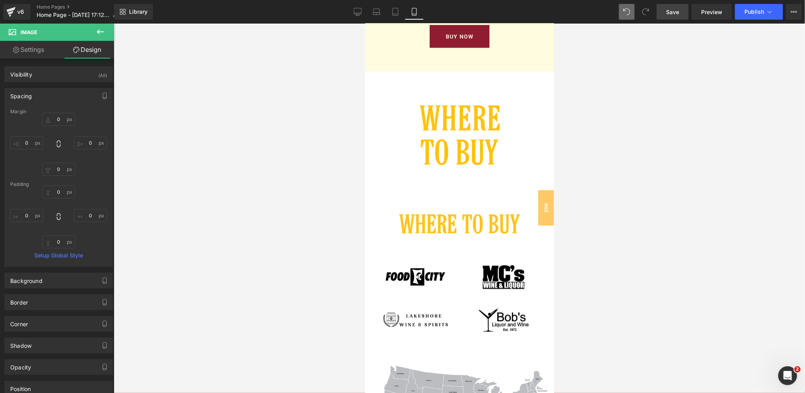
click at [677, 11] on span "Save" at bounding box center [672, 12] width 13 height 8
click at [380, 185] on span "Row" at bounding box center [382, 187] width 15 height 12
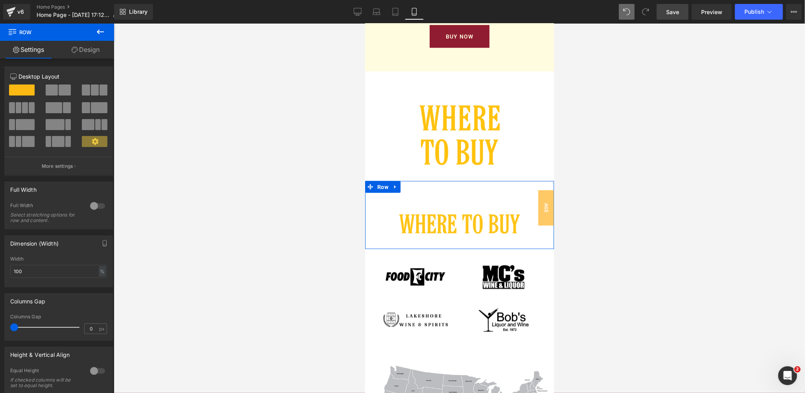
click at [93, 50] on link "Design" at bounding box center [85, 50] width 57 height 18
click at [0, 0] on div "Spacing" at bounding box center [0, 0] width 0 height 0
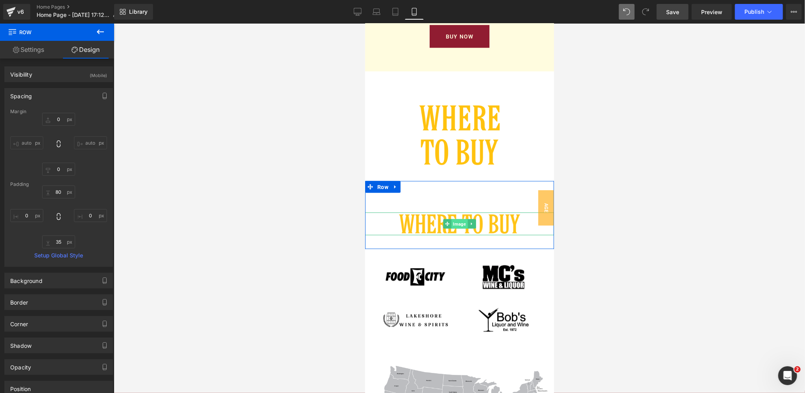
click at [461, 225] on span "Image" at bounding box center [459, 223] width 16 height 9
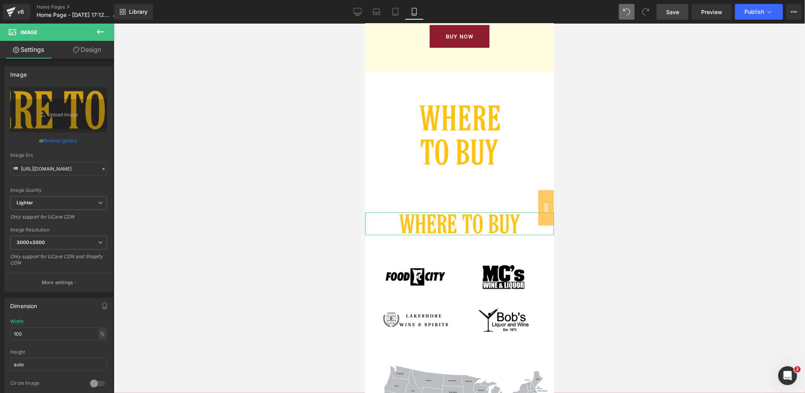
click at [90, 51] on link "Design" at bounding box center [87, 50] width 57 height 18
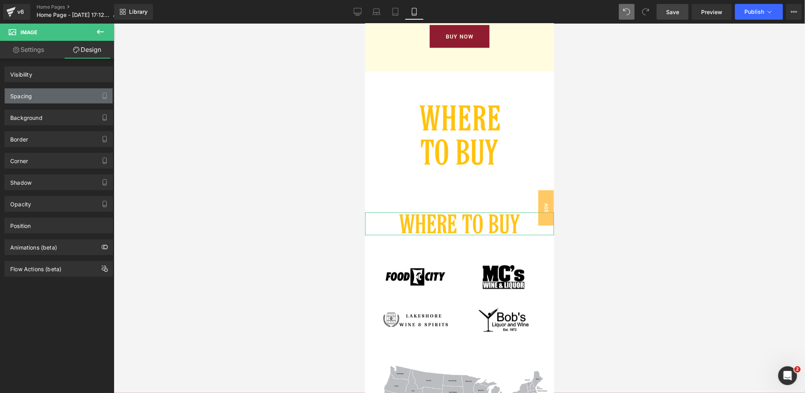
click at [28, 97] on div "Spacing" at bounding box center [21, 94] width 22 height 11
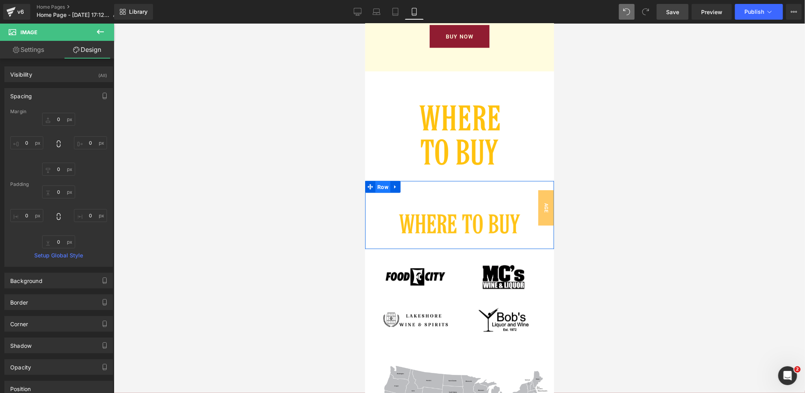
click at [384, 186] on span "Row" at bounding box center [382, 187] width 15 height 12
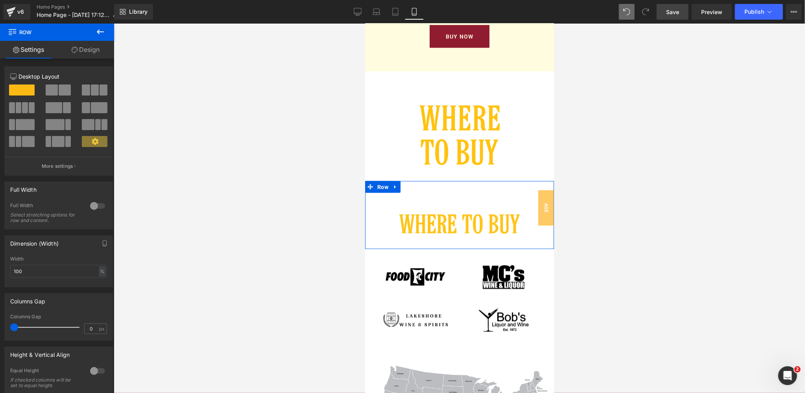
click at [96, 204] on div at bounding box center [97, 206] width 19 height 13
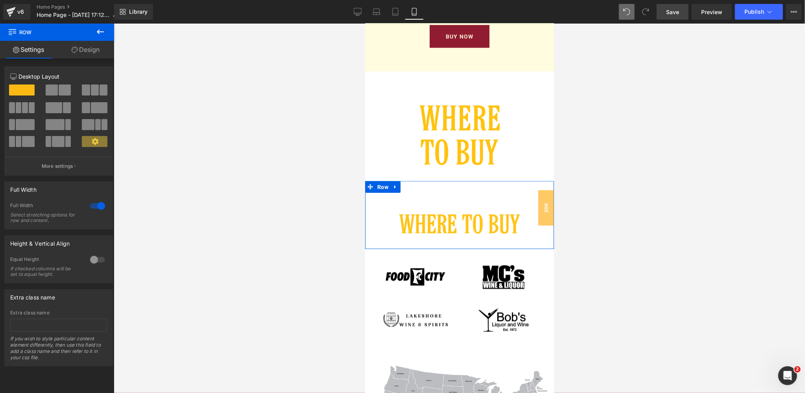
click at [96, 204] on div at bounding box center [97, 206] width 19 height 13
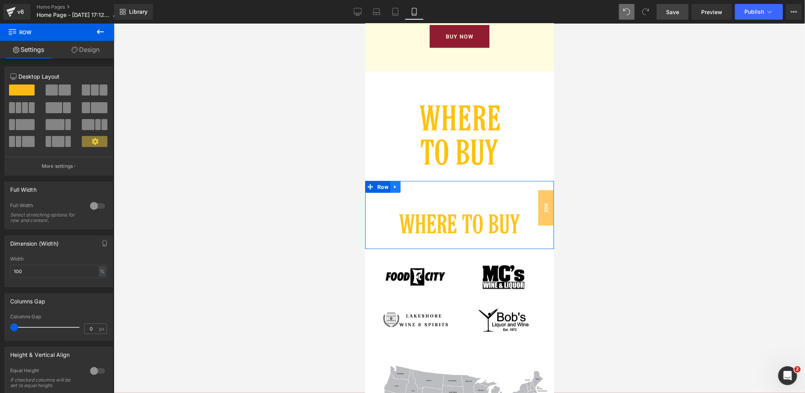
click at [394, 186] on icon at bounding box center [395, 187] width 6 height 6
click at [414, 187] on icon at bounding box center [416, 187] width 6 height 6
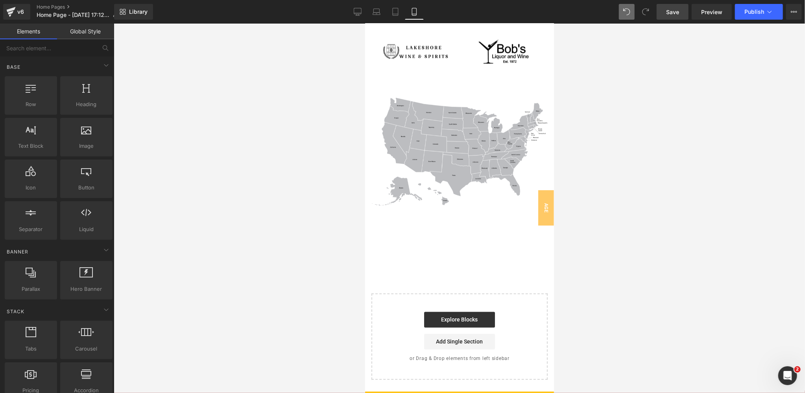
scroll to position [2954, 0]
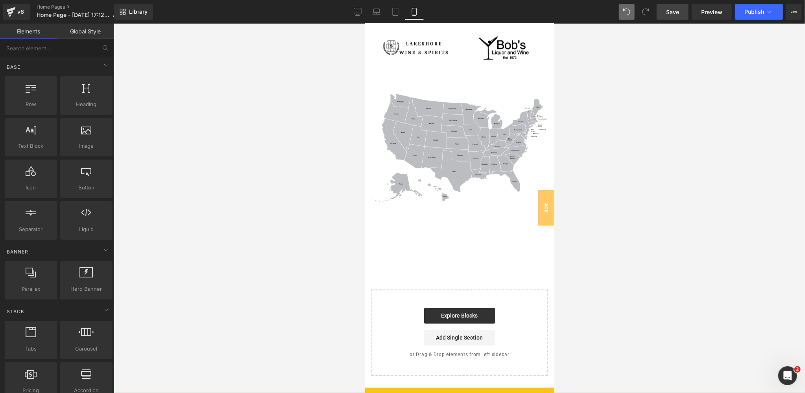
click at [452, 231] on div "Image Row" at bounding box center [459, 167] width 189 height 165
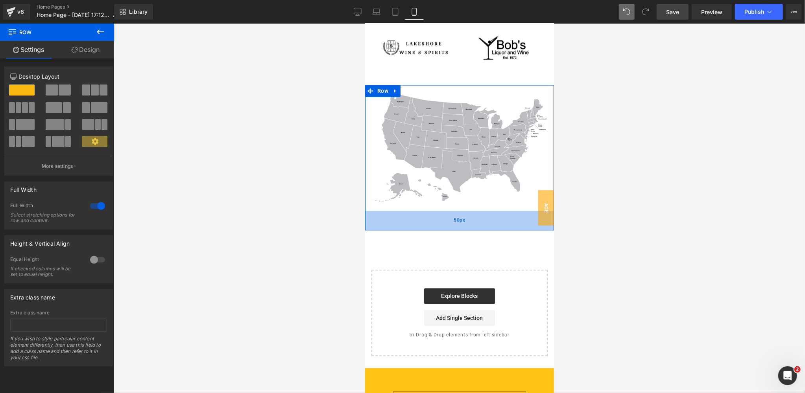
drag, startPoint x: 461, startPoint y: 248, endPoint x: 469, endPoint y: 228, distance: 21.5
click at [469, 228] on div "50px" at bounding box center [459, 221] width 189 height 20
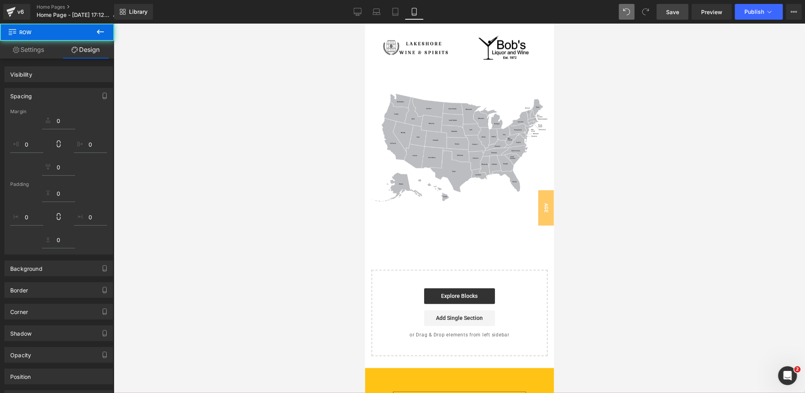
click at [640, 212] on div at bounding box center [459, 209] width 691 height 370
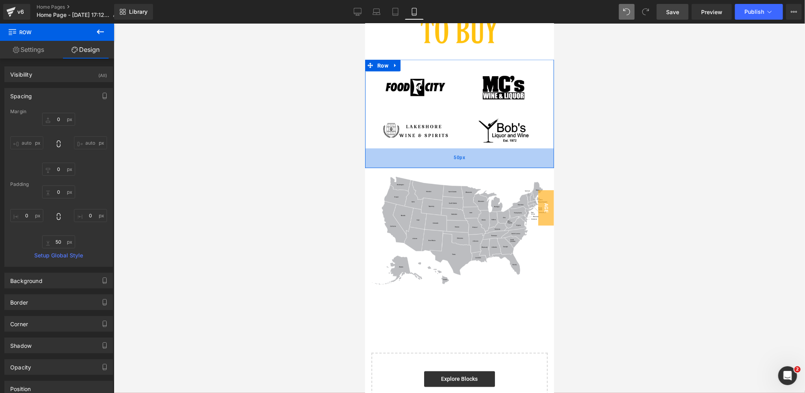
scroll to position [2868, 0]
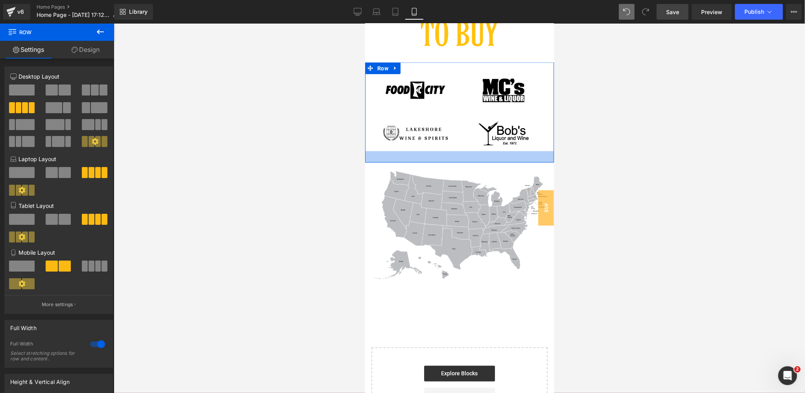
drag, startPoint x: 492, startPoint y: 167, endPoint x: 492, endPoint y: 159, distance: 7.9
click at [492, 159] on div at bounding box center [459, 156] width 189 height 11
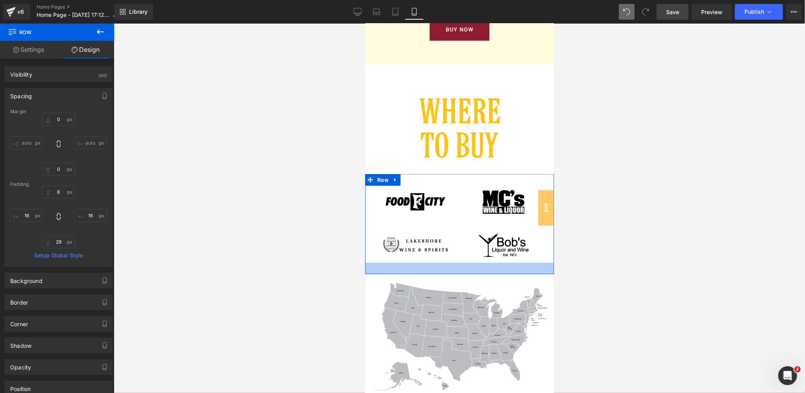
scroll to position [2756, 0]
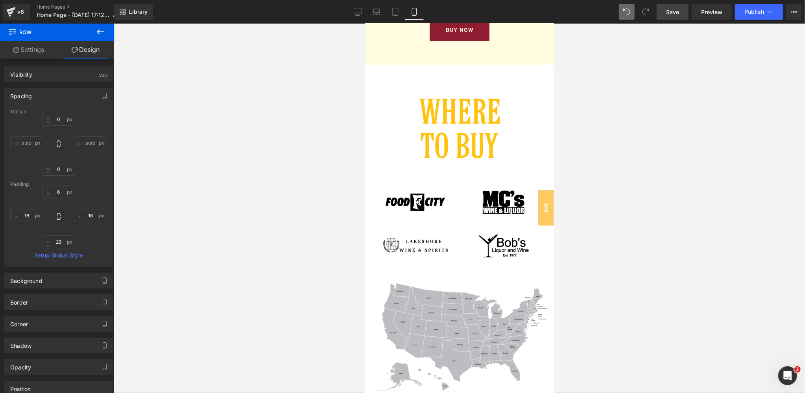
click at [671, 11] on span "Save" at bounding box center [672, 12] width 13 height 8
click at [292, 129] on div at bounding box center [459, 209] width 691 height 370
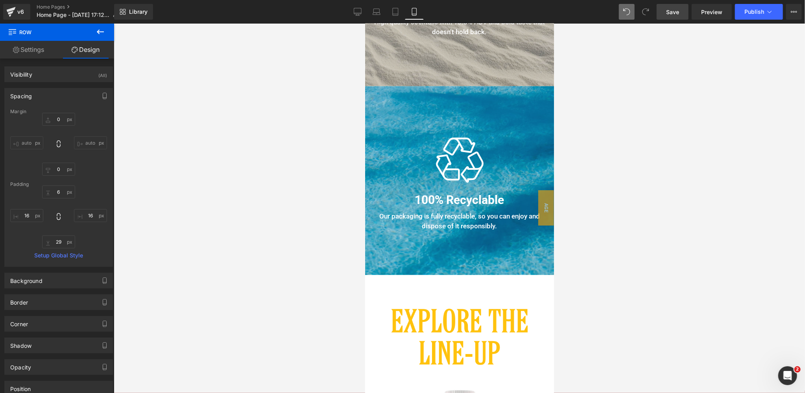
scroll to position [933, 0]
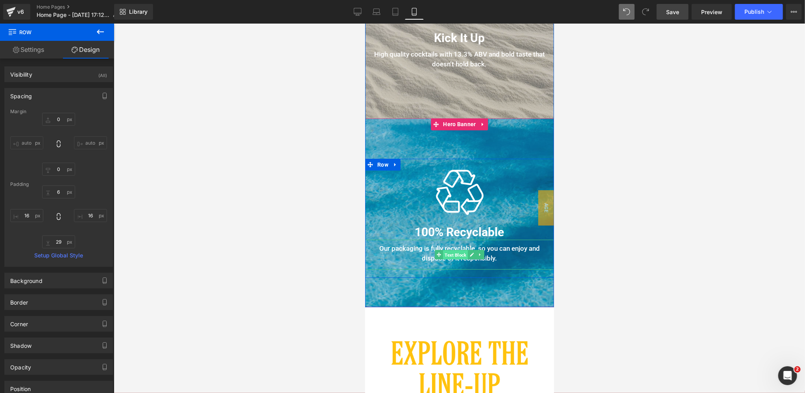
click at [455, 254] on span "Text Block" at bounding box center [455, 254] width 25 height 9
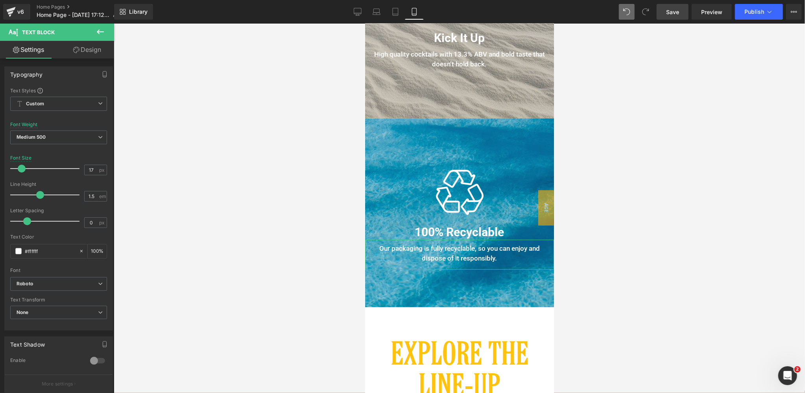
click at [90, 50] on link "Design" at bounding box center [87, 50] width 57 height 18
click at [0, 0] on div "Spacing" at bounding box center [0, 0] width 0 height 0
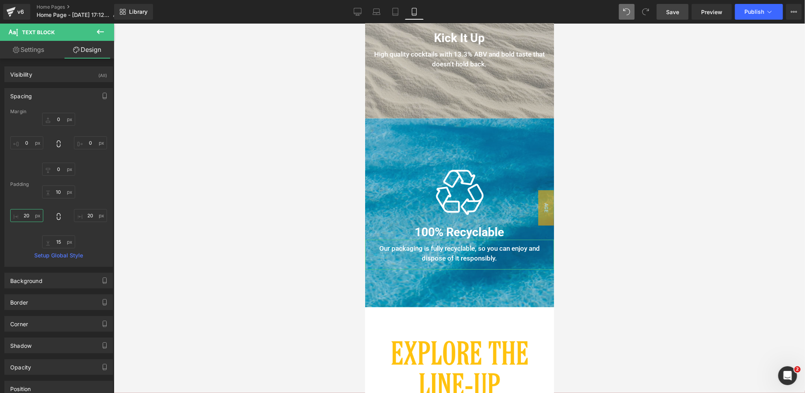
click at [32, 213] on input "20" at bounding box center [26, 215] width 33 height 13
click at [87, 214] on input "20" at bounding box center [90, 215] width 33 height 13
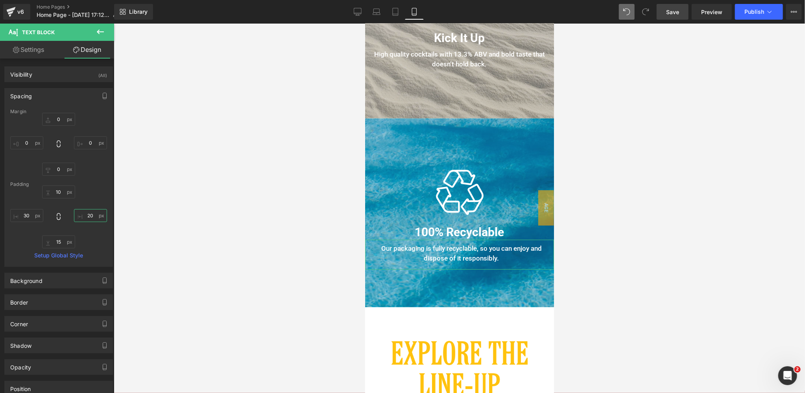
click at [87, 214] on input "20" at bounding box center [90, 215] width 33 height 13
click at [674, 13] on span "Save" at bounding box center [672, 12] width 13 height 8
click at [457, 255] on span "Text Block" at bounding box center [455, 254] width 25 height 9
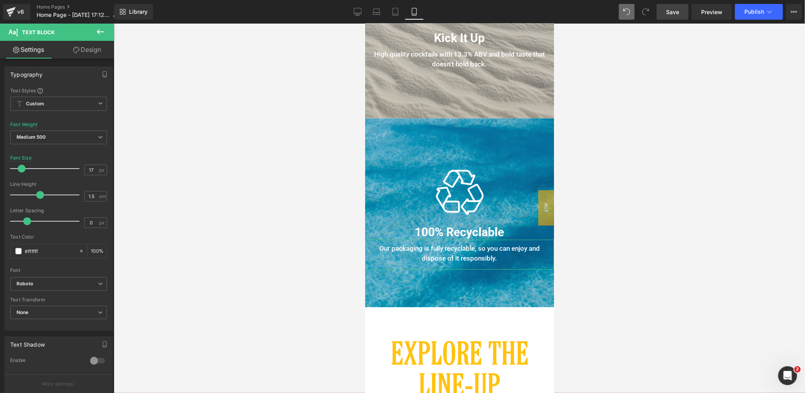
click at [95, 50] on link "Design" at bounding box center [87, 50] width 57 height 18
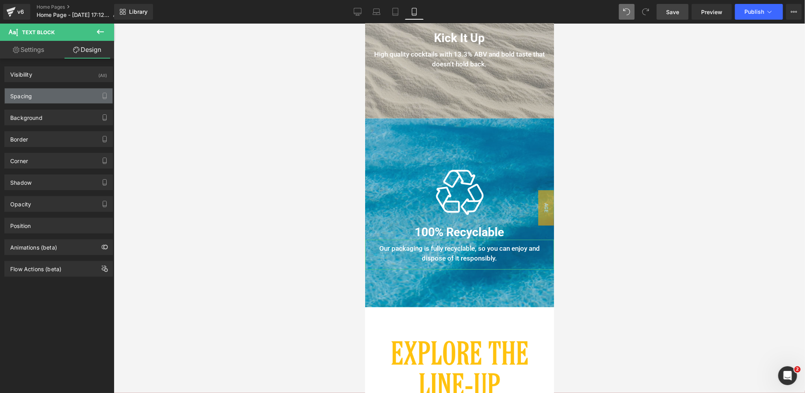
click at [35, 100] on div "Spacing" at bounding box center [59, 96] width 108 height 15
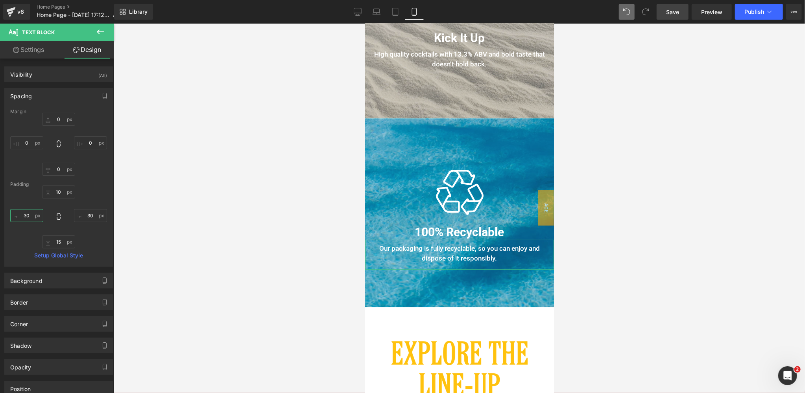
click at [28, 217] on input "30" at bounding box center [26, 215] width 33 height 13
click at [90, 215] on input "30" at bounding box center [90, 215] width 33 height 13
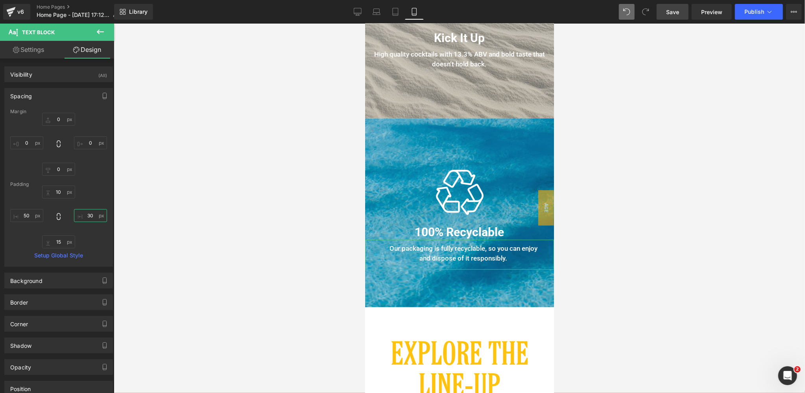
click at [90, 215] on input "30" at bounding box center [90, 215] width 33 height 13
click at [670, 13] on span "Save" at bounding box center [672, 12] width 13 height 8
click at [382, 163] on span "Row" at bounding box center [382, 165] width 15 height 12
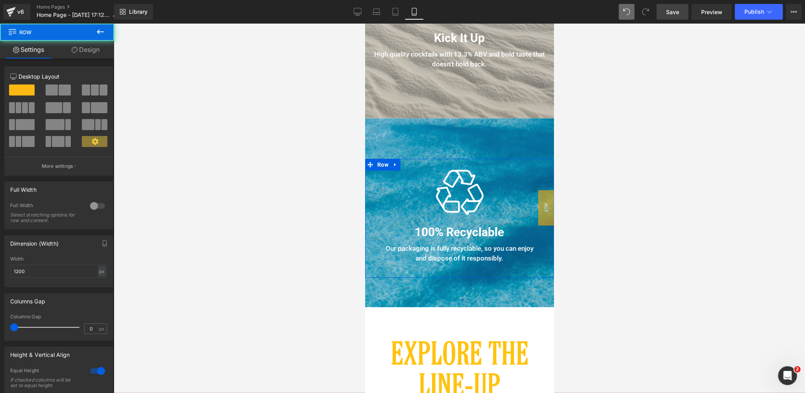
click at [93, 51] on link "Design" at bounding box center [85, 50] width 57 height 18
click at [0, 0] on div "Spacing" at bounding box center [0, 0] width 0 height 0
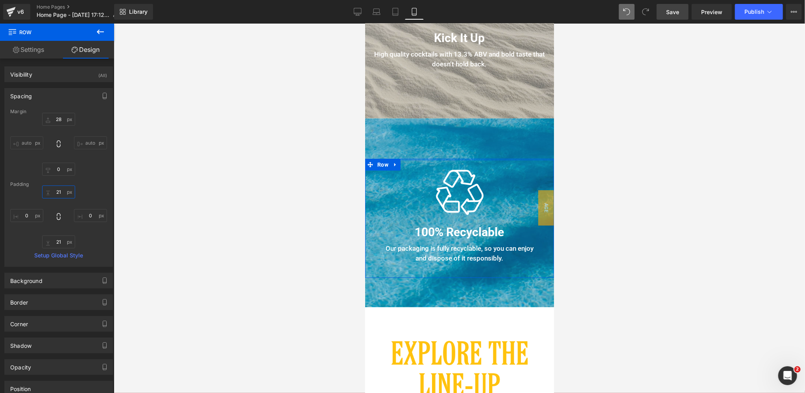
click at [59, 190] on input "21" at bounding box center [58, 192] width 33 height 13
click at [62, 244] on input "21" at bounding box center [58, 242] width 33 height 13
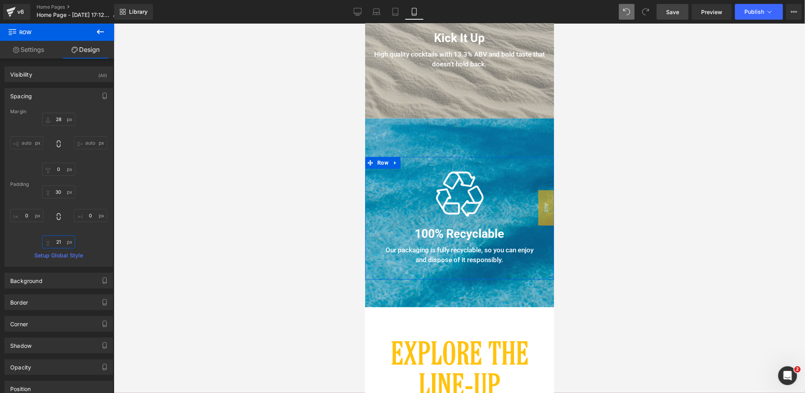
click at [62, 244] on input "21" at bounding box center [58, 242] width 33 height 13
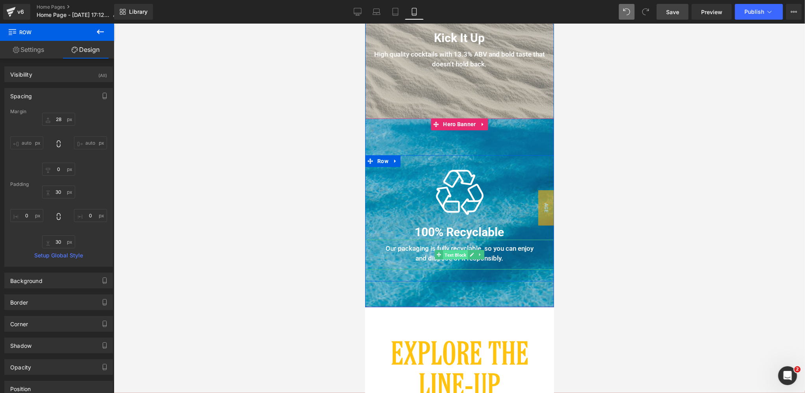
click at [455, 256] on span "Text Block" at bounding box center [455, 254] width 25 height 9
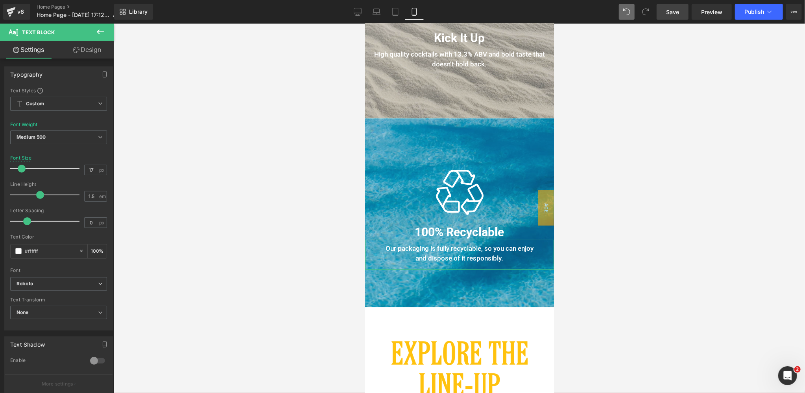
click at [92, 52] on link "Design" at bounding box center [87, 50] width 57 height 18
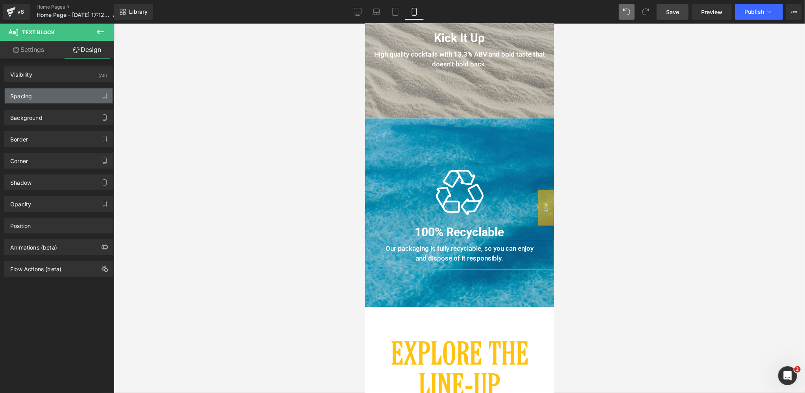
click at [45, 97] on div "Spacing" at bounding box center [59, 96] width 108 height 15
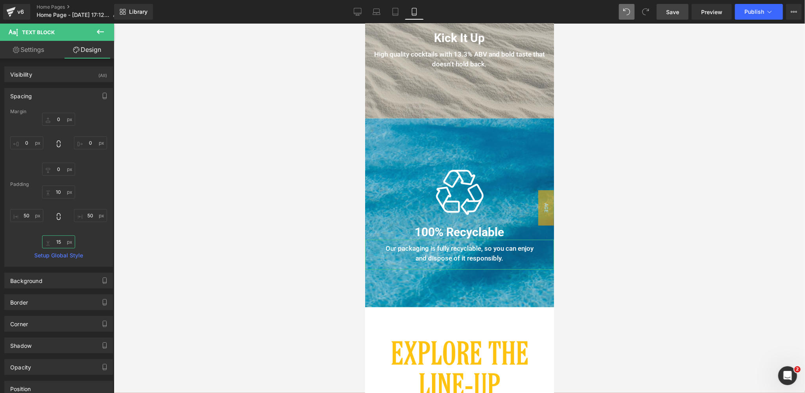
click at [60, 243] on input "15" at bounding box center [58, 242] width 33 height 13
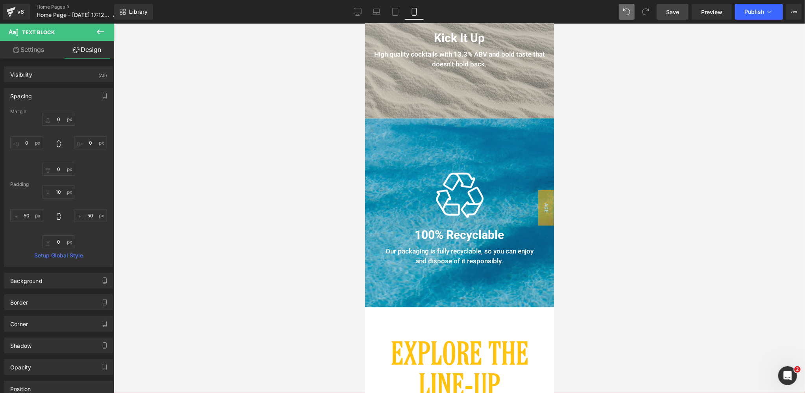
click at [676, 13] on span "Save" at bounding box center [672, 12] width 13 height 8
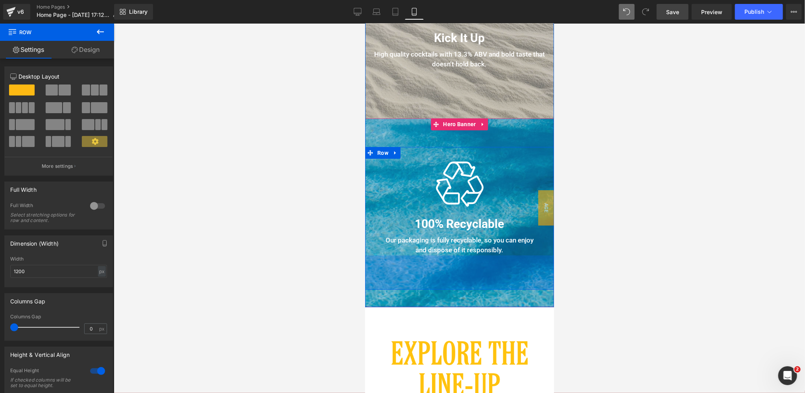
drag, startPoint x: 485, startPoint y: 279, endPoint x: 484, endPoint y: 295, distance: 15.8
click at [484, 295] on div "Image 100% Recyclable Heading Our packaging is fully recyclable, so you can enj…" at bounding box center [459, 212] width 189 height 189
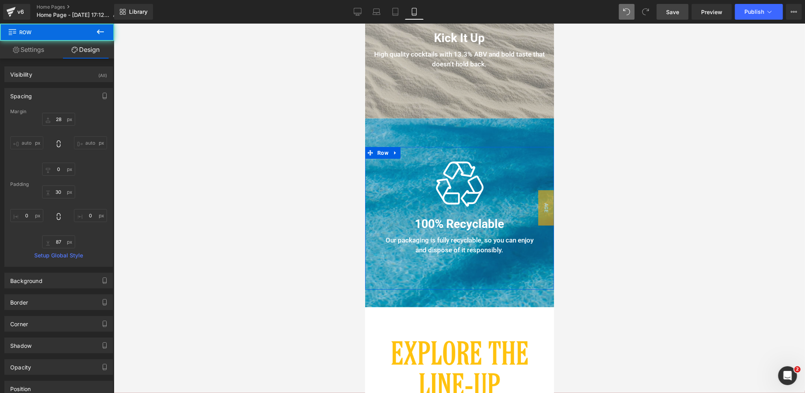
click at [675, 10] on span "Save" at bounding box center [672, 12] width 13 height 8
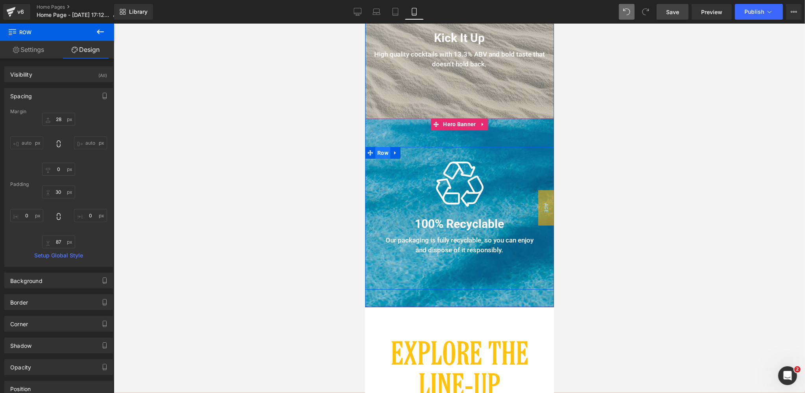
click at [385, 151] on span "Row" at bounding box center [382, 153] width 15 height 12
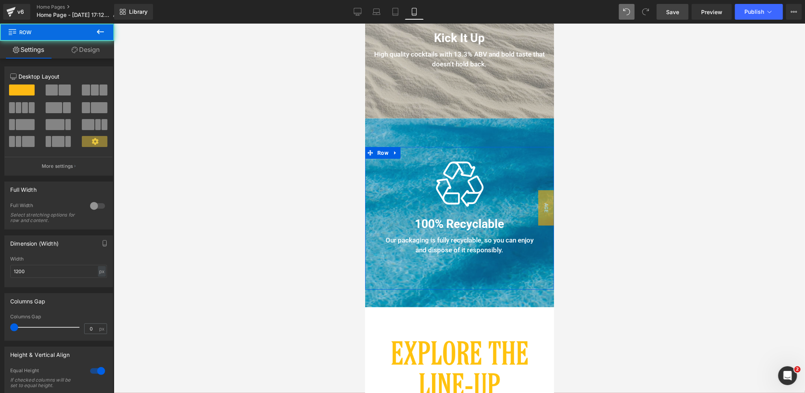
click at [95, 48] on link "Design" at bounding box center [85, 50] width 57 height 18
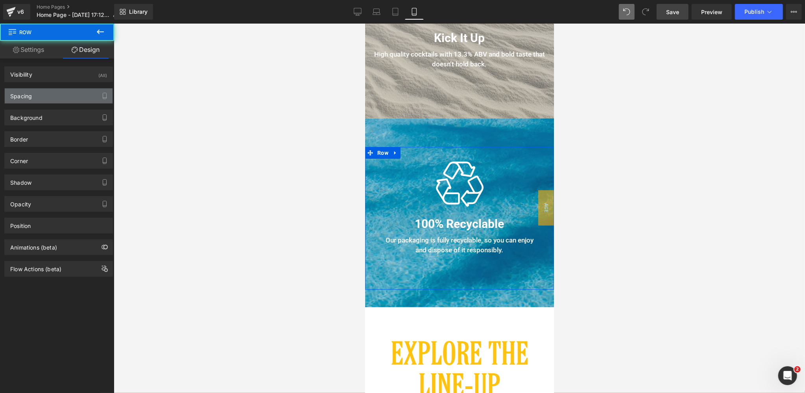
click at [26, 100] on div "Spacing" at bounding box center [59, 96] width 108 height 15
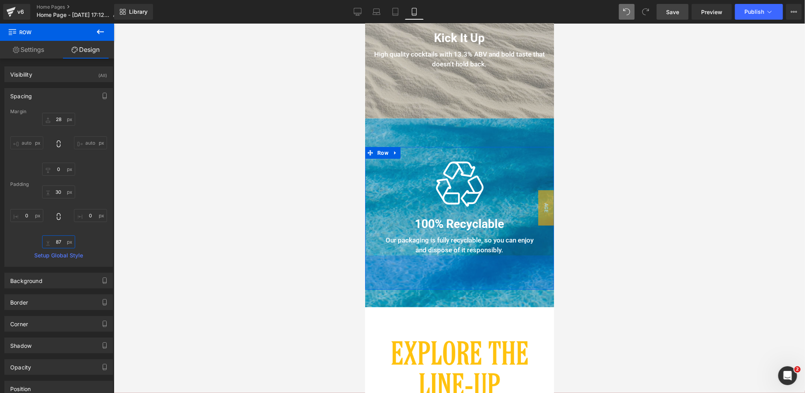
click at [60, 241] on input "87" at bounding box center [58, 242] width 33 height 13
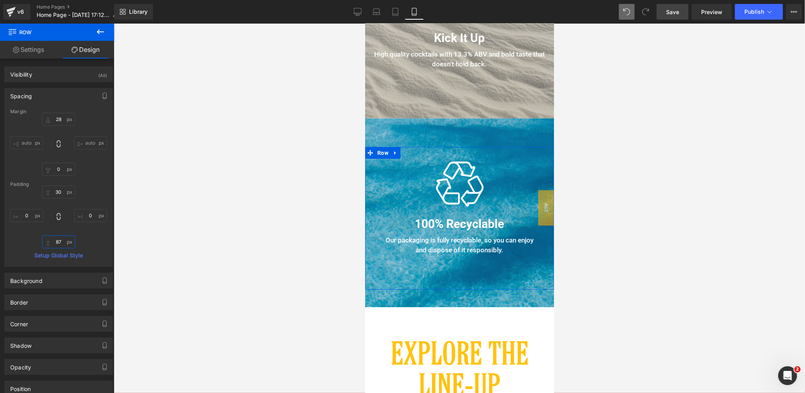
click at [60, 241] on input "87" at bounding box center [58, 242] width 33 height 13
click at [62, 194] on input "30" at bounding box center [58, 192] width 33 height 13
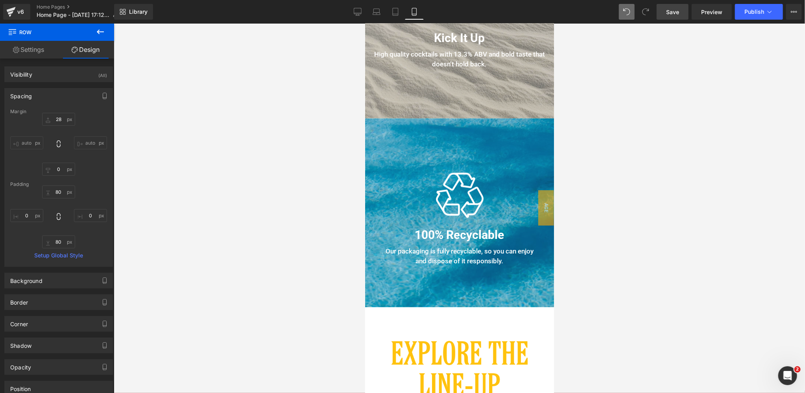
click at [679, 12] on span "Save" at bounding box center [672, 12] width 13 height 8
click at [461, 124] on span "Hero Banner" at bounding box center [459, 124] width 37 height 12
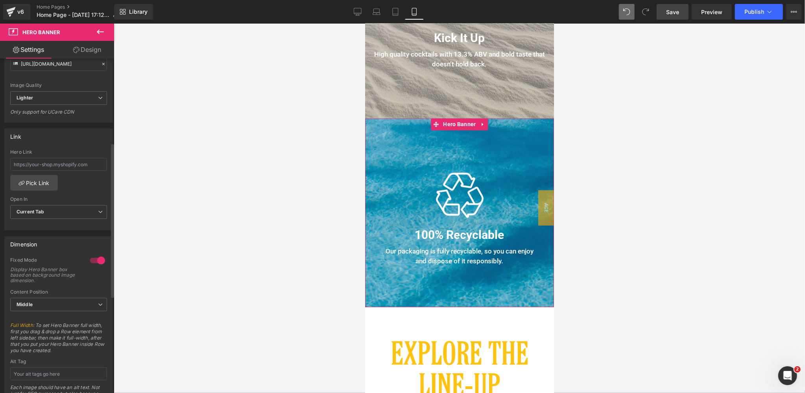
scroll to position [183, 0]
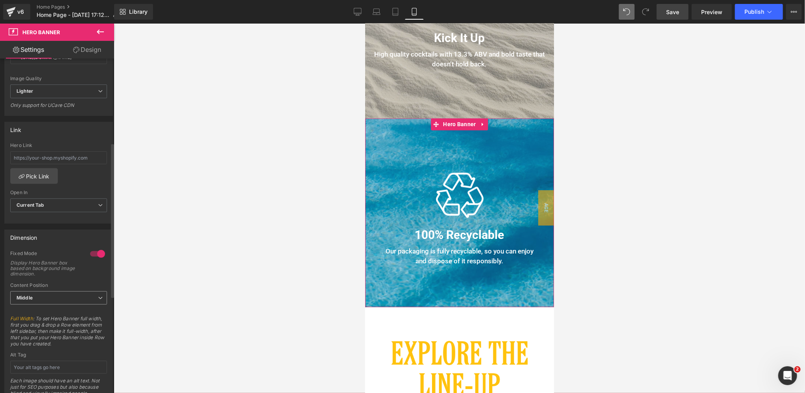
click at [43, 296] on span "Middle" at bounding box center [58, 298] width 97 height 14
click at [52, 279] on div "Fixed Mode Display Hero Banner box based on background image dimension." at bounding box center [57, 267] width 94 height 32
click at [91, 252] on div at bounding box center [97, 254] width 19 height 13
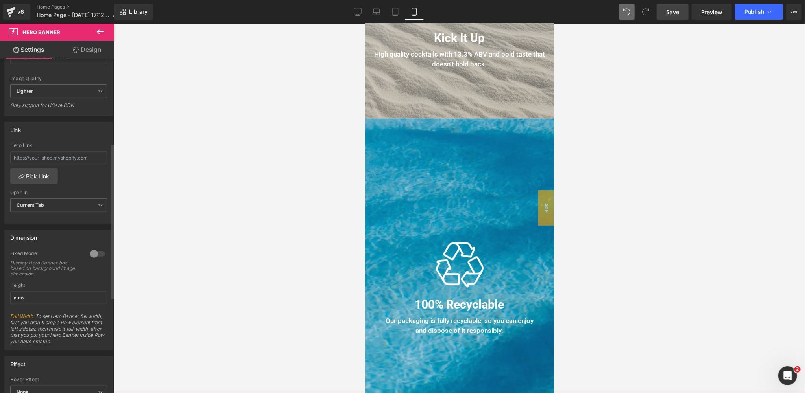
click at [91, 252] on div at bounding box center [97, 254] width 19 height 13
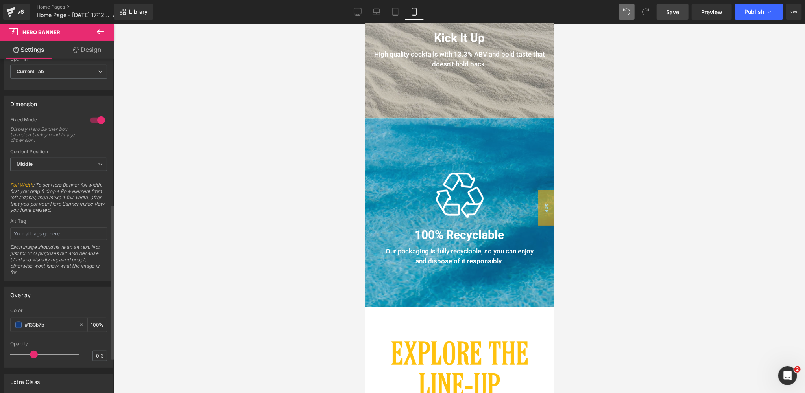
scroll to position [350, 0]
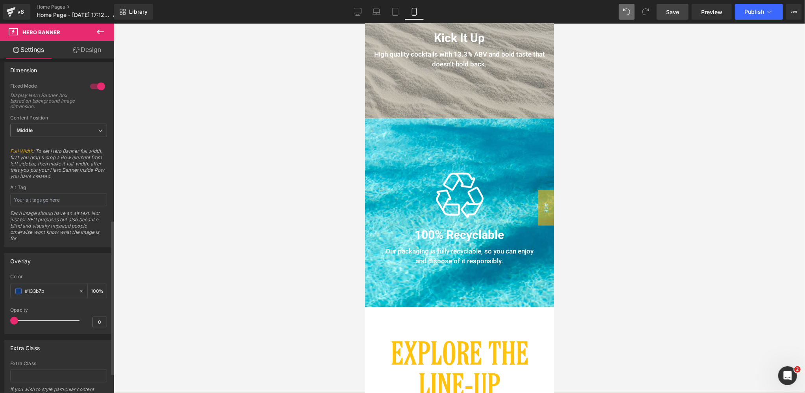
drag, startPoint x: 31, startPoint y: 319, endPoint x: 0, endPoint y: 322, distance: 31.6
click at [0, 322] on div "Overlay rgba(19, 59, 123, 1) Color #133b7b 100 % 0 Opacity 0" at bounding box center [59, 290] width 118 height 87
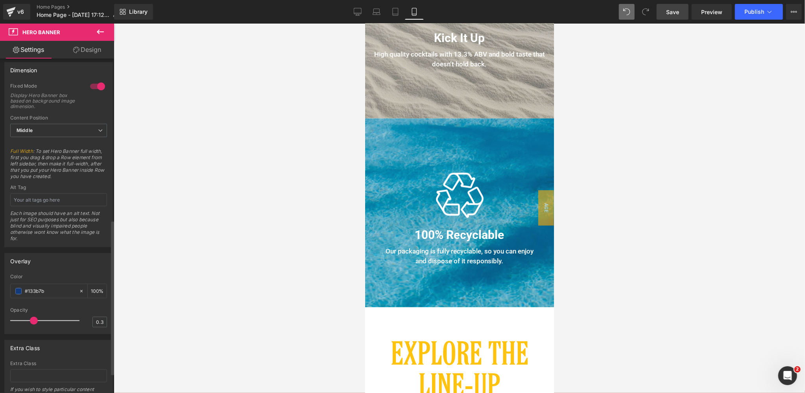
drag, startPoint x: 14, startPoint y: 320, endPoint x: 31, endPoint y: 318, distance: 17.1
click at [31, 318] on span at bounding box center [34, 321] width 8 height 8
click at [672, 13] on span "Save" at bounding box center [672, 12] width 13 height 8
click at [379, 146] on span "Row" at bounding box center [382, 144] width 15 height 12
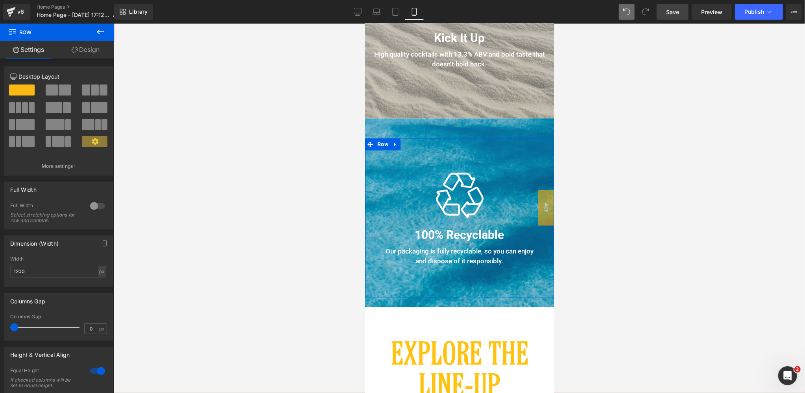
click at [93, 44] on link "Design" at bounding box center [85, 50] width 57 height 18
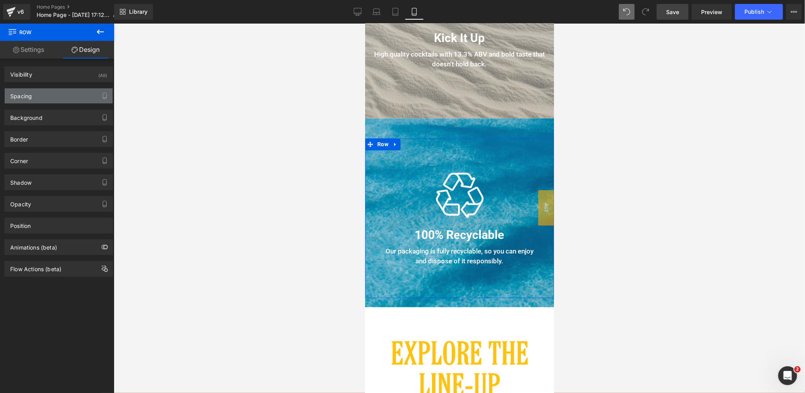
click at [46, 92] on div "Spacing" at bounding box center [59, 96] width 108 height 15
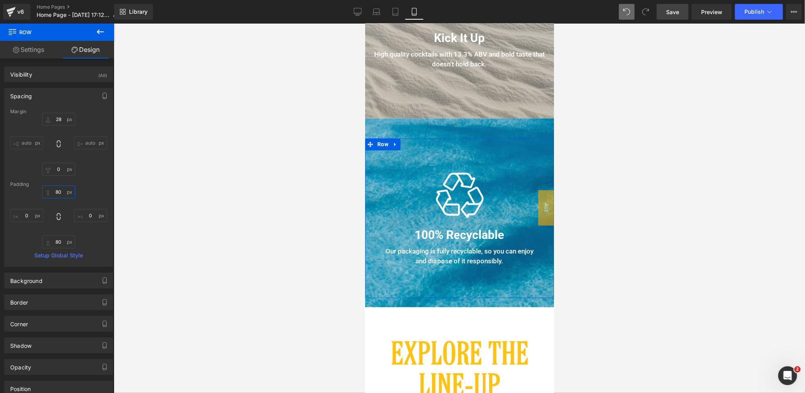
click at [61, 193] on input "80" at bounding box center [58, 192] width 33 height 13
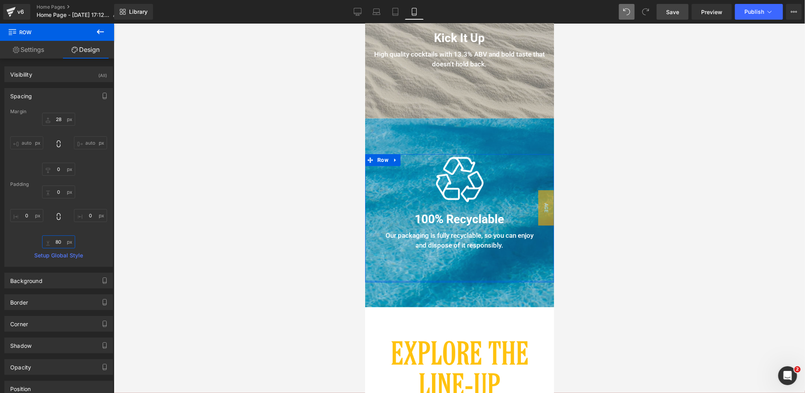
click at [59, 241] on input "80" at bounding box center [58, 242] width 33 height 13
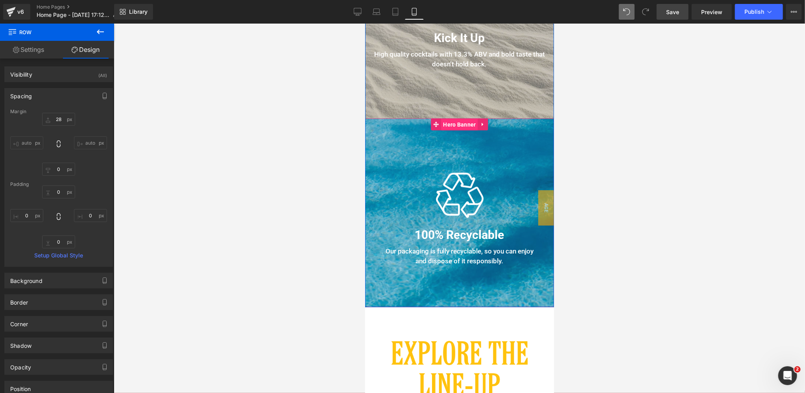
click at [459, 123] on span "Hero Banner" at bounding box center [459, 125] width 37 height 12
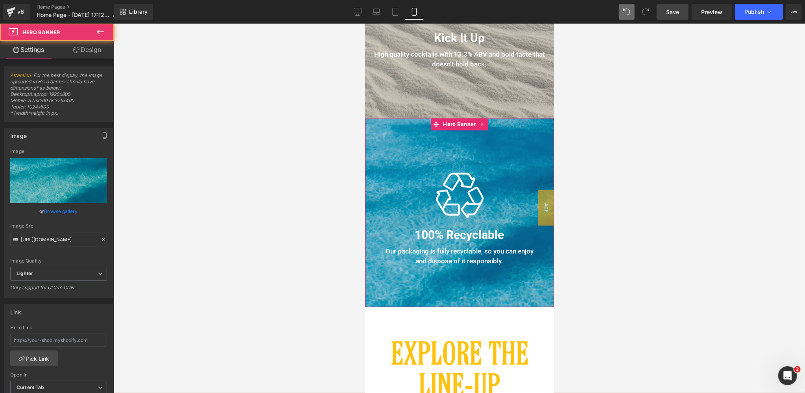
click at [96, 50] on link "Design" at bounding box center [87, 50] width 57 height 18
click at [0, 0] on div "Spacing" at bounding box center [0, 0] width 0 height 0
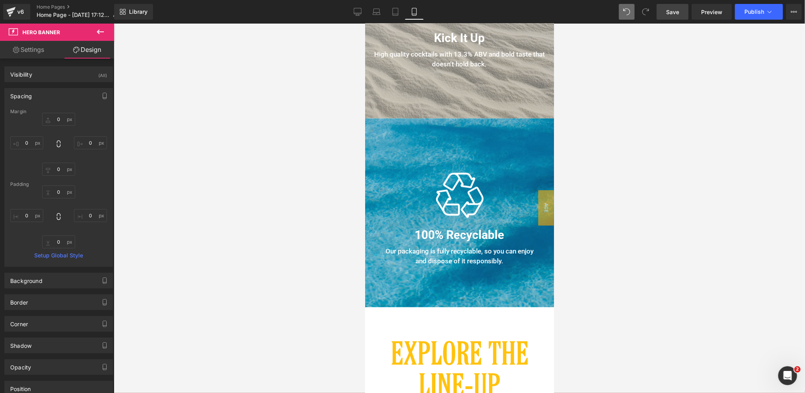
click at [670, 11] on span "Save" at bounding box center [672, 12] width 13 height 8
click at [449, 125] on span "Hero Banner" at bounding box center [459, 125] width 37 height 12
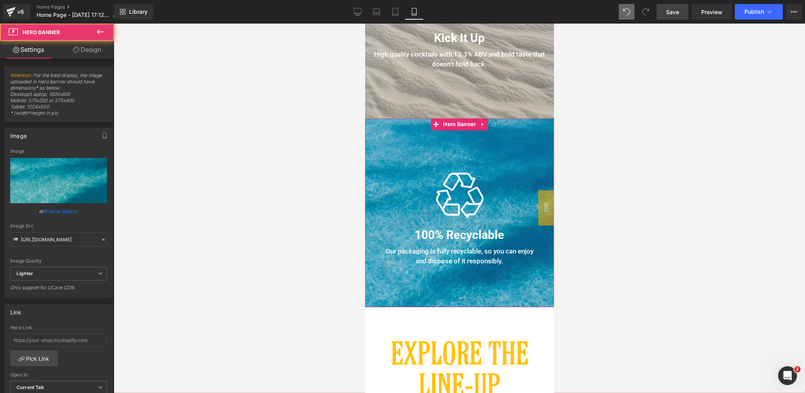
click at [88, 52] on link "Design" at bounding box center [87, 50] width 57 height 18
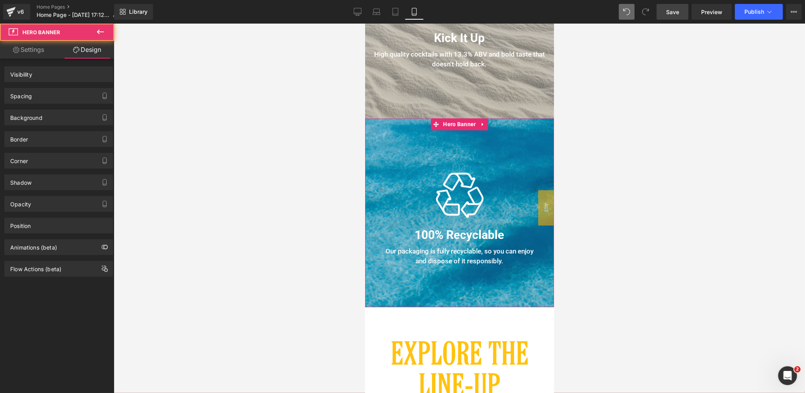
click at [45, 97] on div "Spacing" at bounding box center [59, 96] width 108 height 15
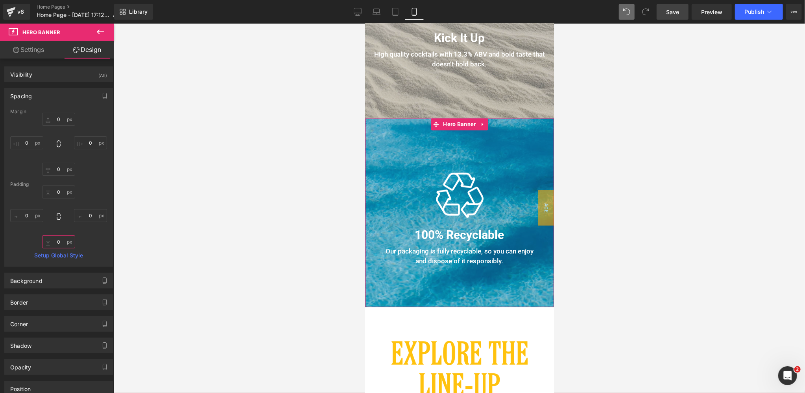
click at [60, 241] on input "0" at bounding box center [58, 242] width 33 height 13
click at [62, 190] on input "0" at bounding box center [58, 192] width 33 height 13
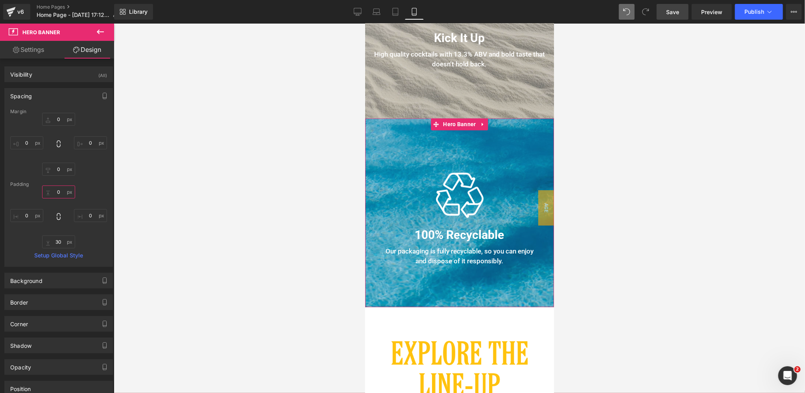
click at [62, 190] on input "0" at bounding box center [58, 192] width 33 height 13
click at [678, 7] on link "Save" at bounding box center [672, 12] width 32 height 16
drag, startPoint x: 459, startPoint y: 125, endPoint x: 619, endPoint y: 124, distance: 160.1
click at [459, 125] on span "Hero Banner" at bounding box center [459, 125] width 37 height 12
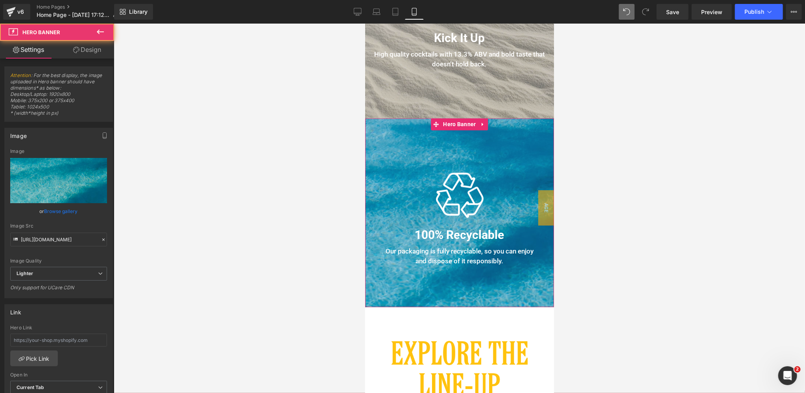
click at [92, 49] on link "Design" at bounding box center [87, 50] width 57 height 18
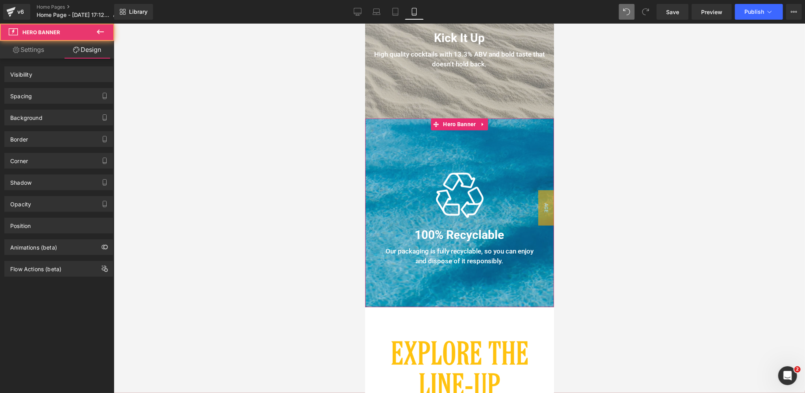
click at [18, 98] on div "Spacing" at bounding box center [21, 94] width 22 height 11
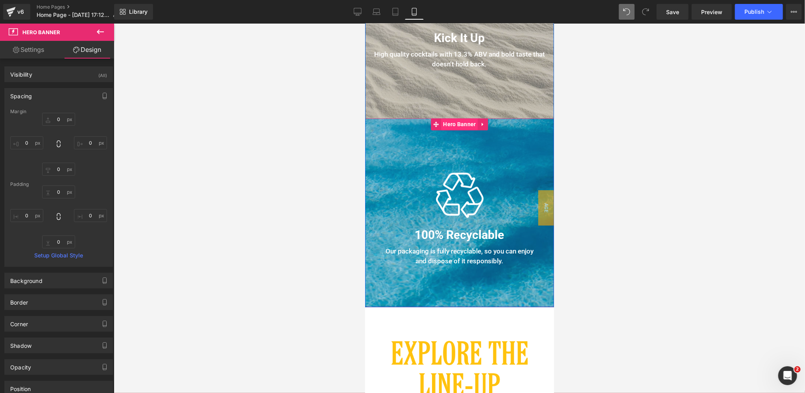
click at [458, 125] on span "Hero Banner" at bounding box center [459, 124] width 37 height 12
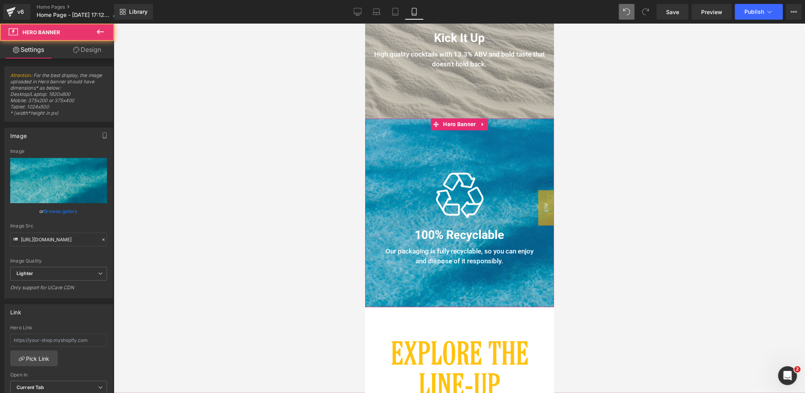
click at [89, 48] on link "Design" at bounding box center [87, 50] width 57 height 18
click at [0, 0] on div "Spacing" at bounding box center [0, 0] width 0 height 0
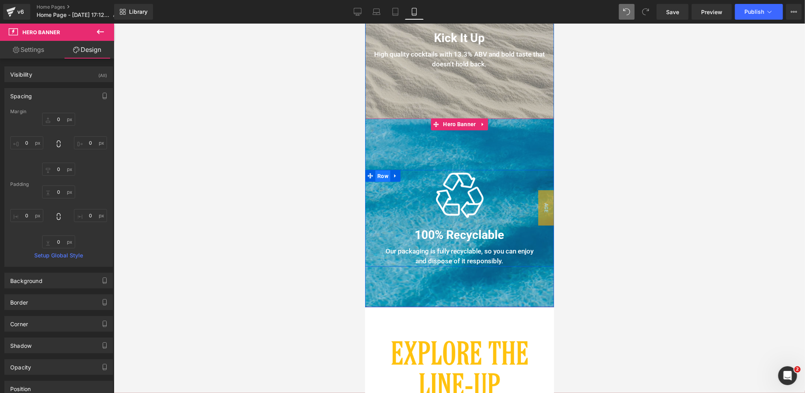
click at [386, 175] on span "Row" at bounding box center [382, 176] width 15 height 12
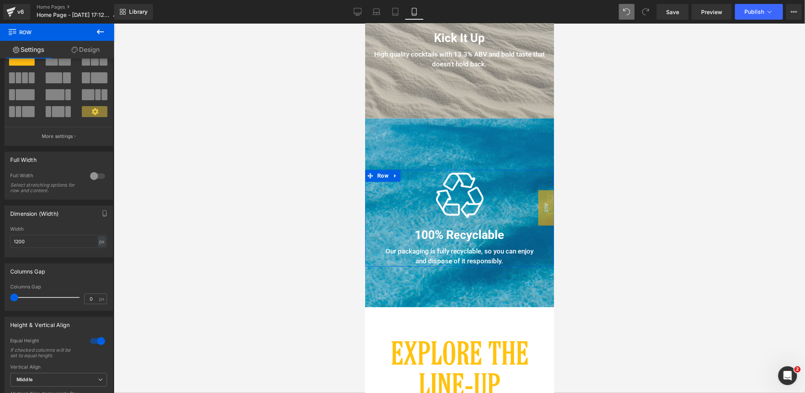
scroll to position [0, 0]
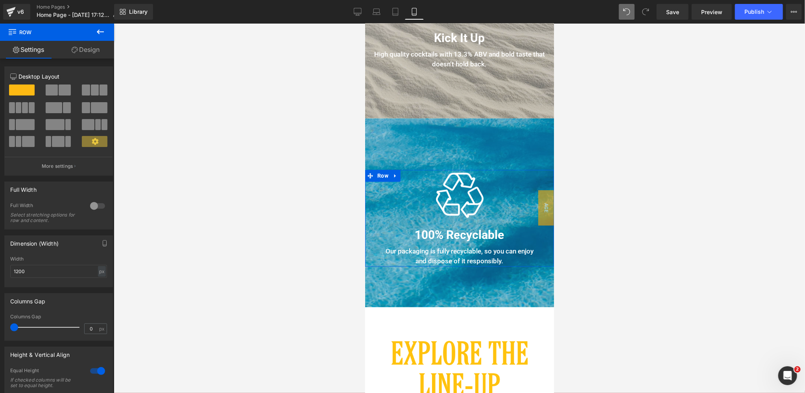
click at [87, 50] on link "Design" at bounding box center [85, 50] width 57 height 18
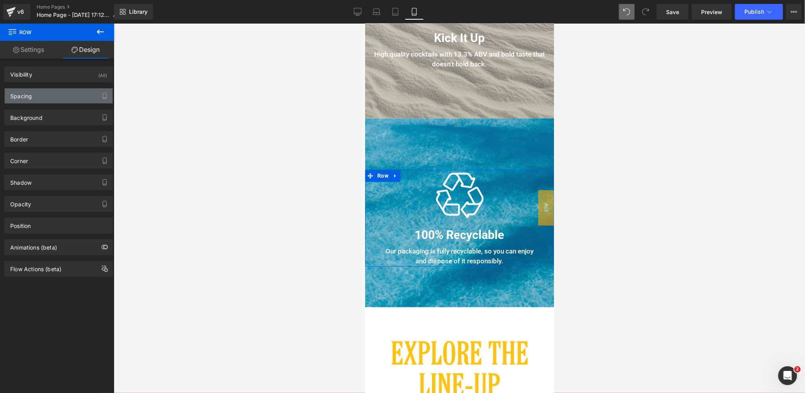
click at [39, 95] on div "Spacing" at bounding box center [59, 96] width 108 height 15
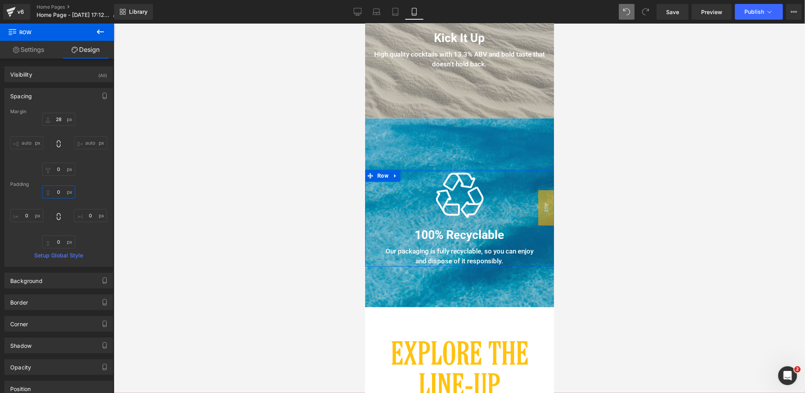
click at [60, 192] on input "0" at bounding box center [58, 192] width 33 height 13
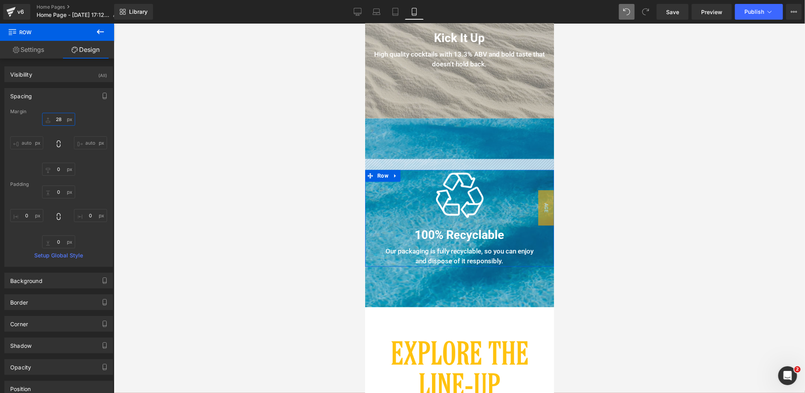
click at [63, 119] on input "28" at bounding box center [58, 119] width 33 height 13
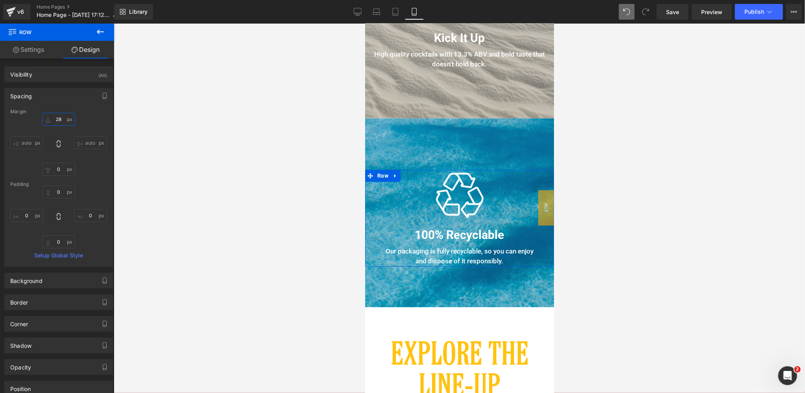
click at [63, 119] on input "28" at bounding box center [58, 119] width 33 height 13
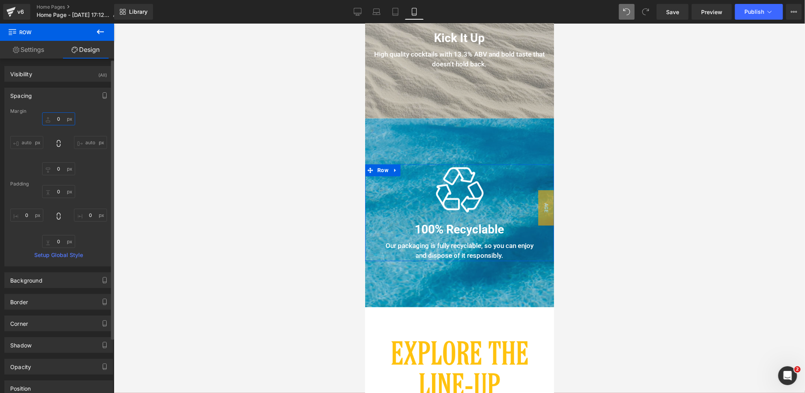
click at [59, 118] on input "0" at bounding box center [58, 118] width 33 height 13
click at [89, 164] on div "0 0 auto auto 0px 0 auto auto" at bounding box center [58, 143] width 97 height 63
click at [671, 12] on span "Save" at bounding box center [672, 12] width 13 height 8
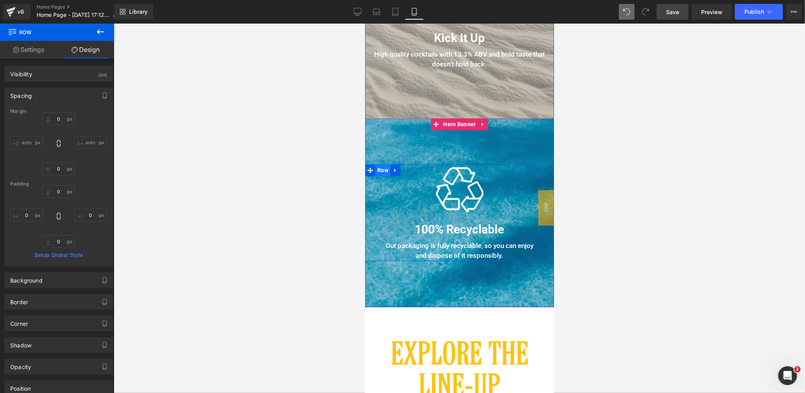
click at [380, 170] on span "Row" at bounding box center [382, 170] width 15 height 12
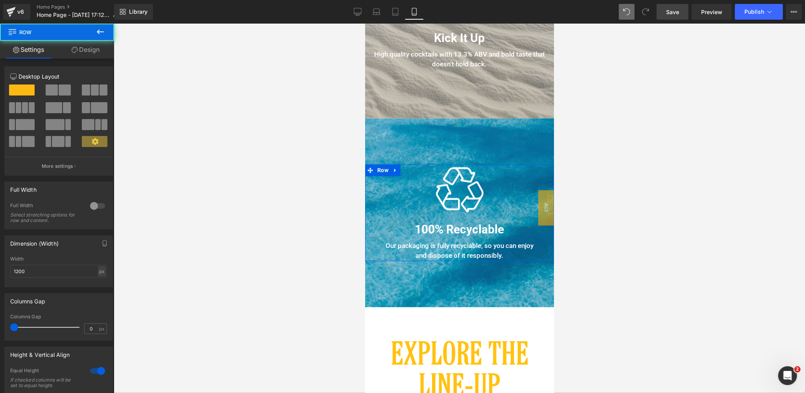
click at [84, 47] on link "Design" at bounding box center [85, 50] width 57 height 18
click at [0, 0] on div "Visibility" at bounding box center [0, 0] width 0 height 0
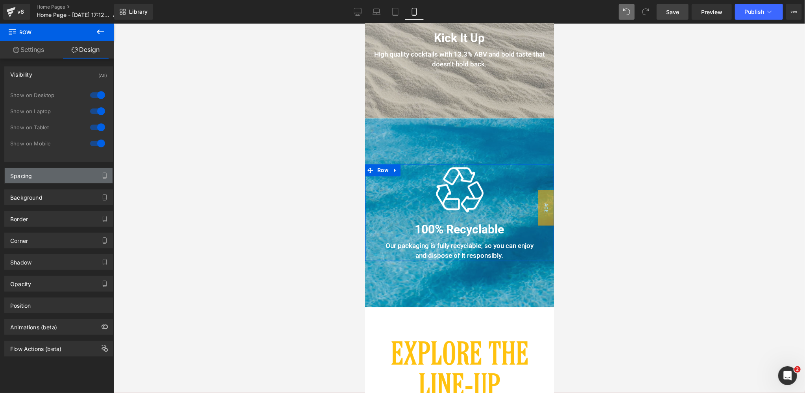
click at [38, 176] on div "Spacing" at bounding box center [59, 175] width 108 height 15
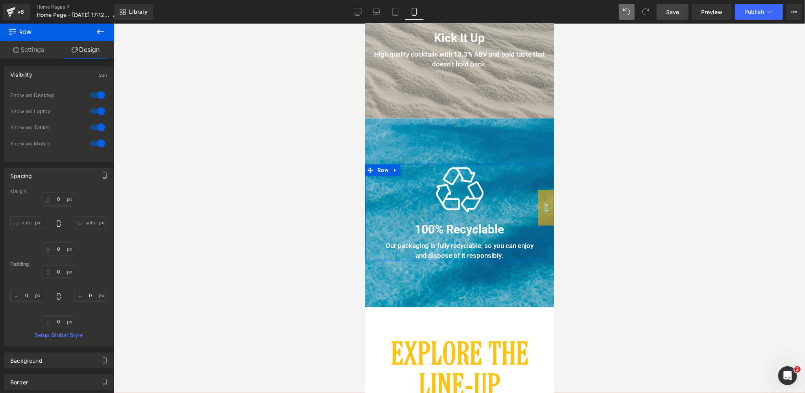
click at [79, 76] on div "Visibility (All)" at bounding box center [59, 74] width 108 height 15
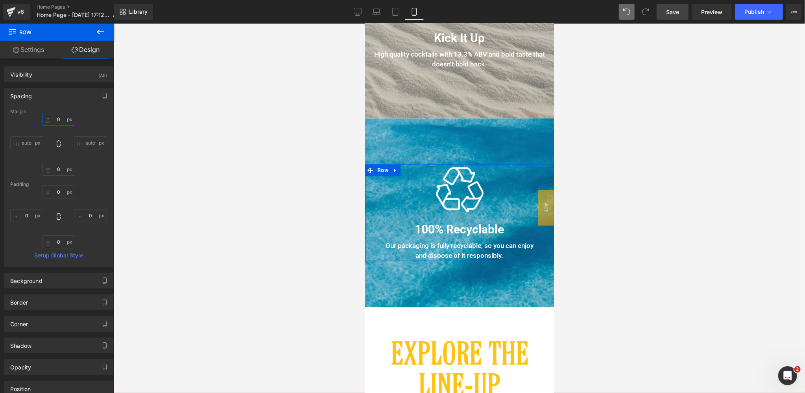
click at [61, 118] on input "0" at bounding box center [58, 119] width 33 height 13
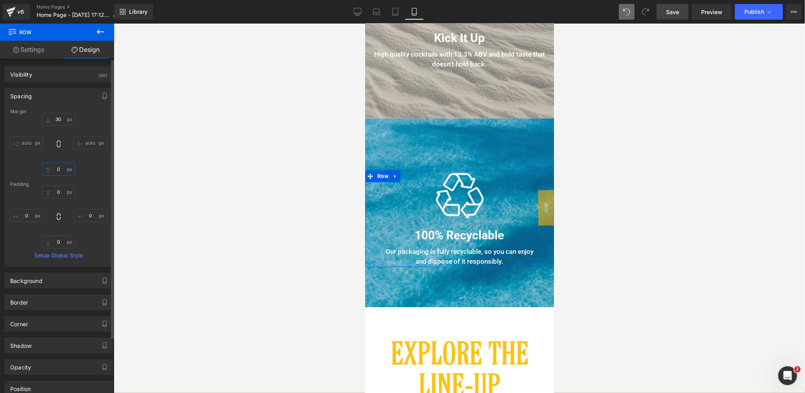
click at [57, 167] on input "0" at bounding box center [58, 169] width 33 height 13
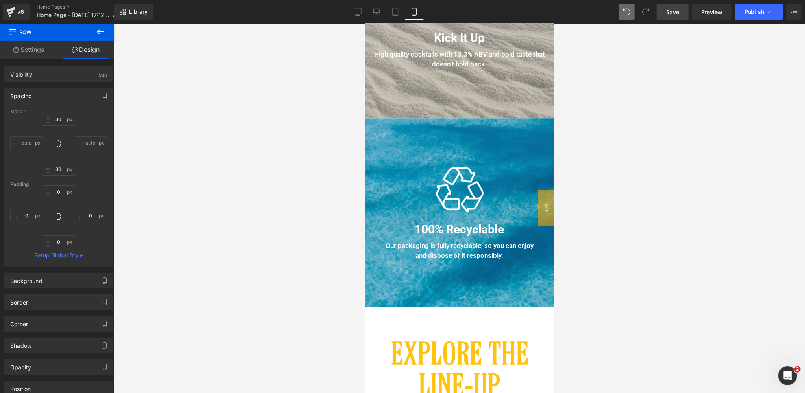
click at [677, 16] on link "Save" at bounding box center [672, 12] width 32 height 16
click at [381, 171] on span "Row" at bounding box center [382, 170] width 15 height 12
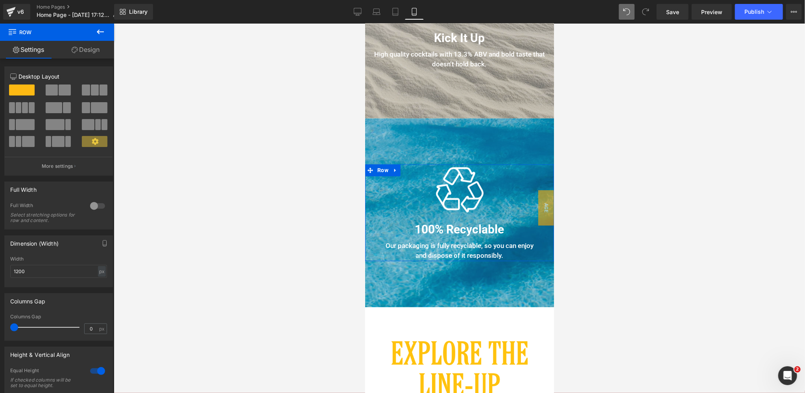
click at [85, 48] on link "Design" at bounding box center [85, 50] width 57 height 18
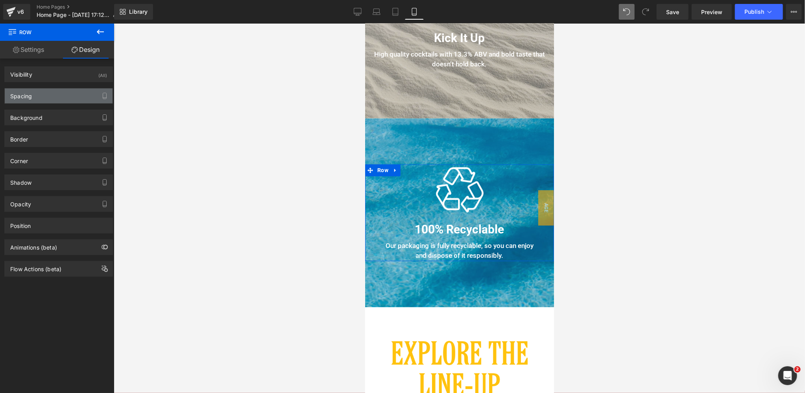
click at [47, 96] on div "Spacing" at bounding box center [59, 96] width 108 height 15
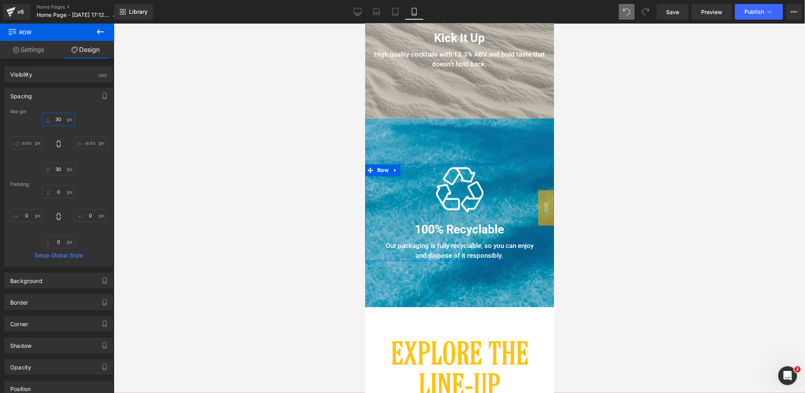
click at [57, 119] on input "30" at bounding box center [58, 119] width 33 height 13
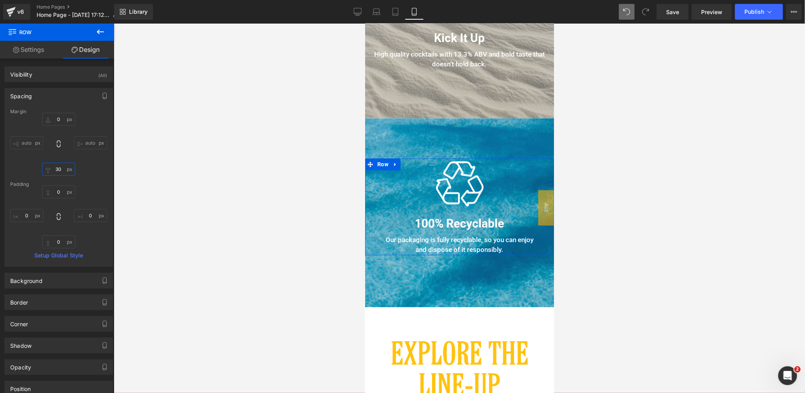
click at [59, 170] on input "30" at bounding box center [58, 169] width 33 height 13
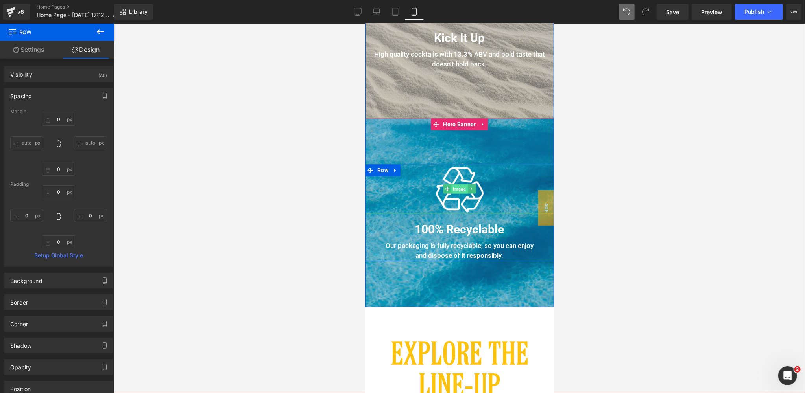
click at [459, 188] on span "Image" at bounding box center [459, 188] width 16 height 9
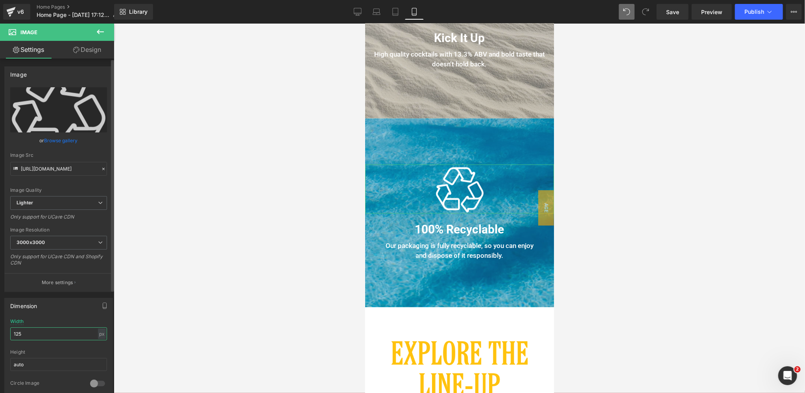
drag, startPoint x: 31, startPoint y: 332, endPoint x: 1, endPoint y: 331, distance: 29.9
click at [1, 331] on div "Dimension 125px Width 125 px % px auto Height auto 0 Circle Image" at bounding box center [59, 345] width 118 height 106
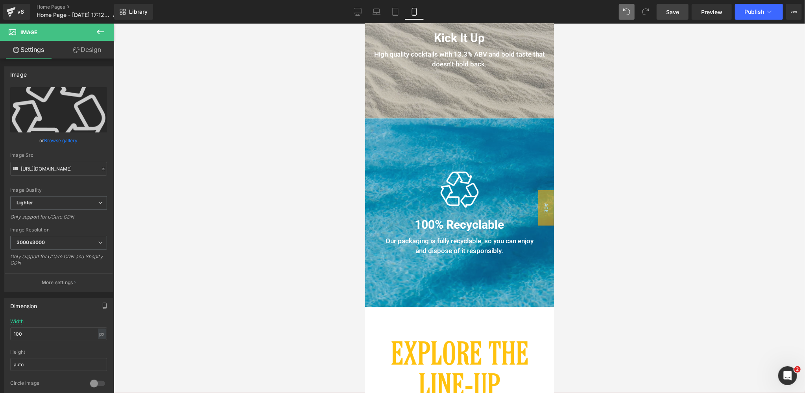
click at [674, 11] on span "Save" at bounding box center [672, 12] width 13 height 8
click at [459, 245] on span "Text Block" at bounding box center [455, 244] width 25 height 9
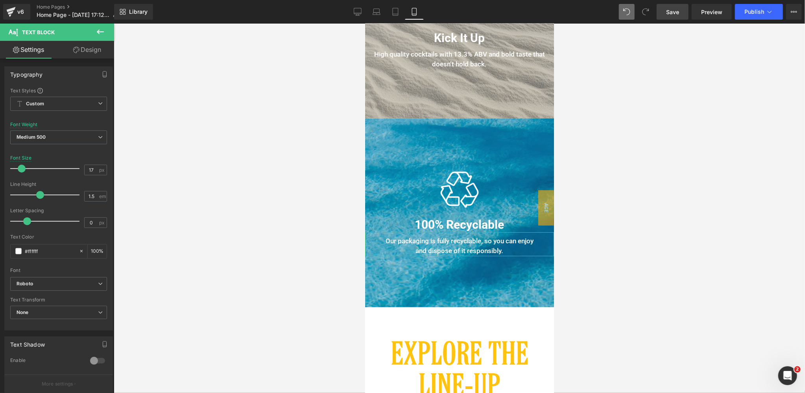
click at [97, 48] on link "Design" at bounding box center [87, 50] width 57 height 18
click at [0, 0] on div "Spacing" at bounding box center [0, 0] width 0 height 0
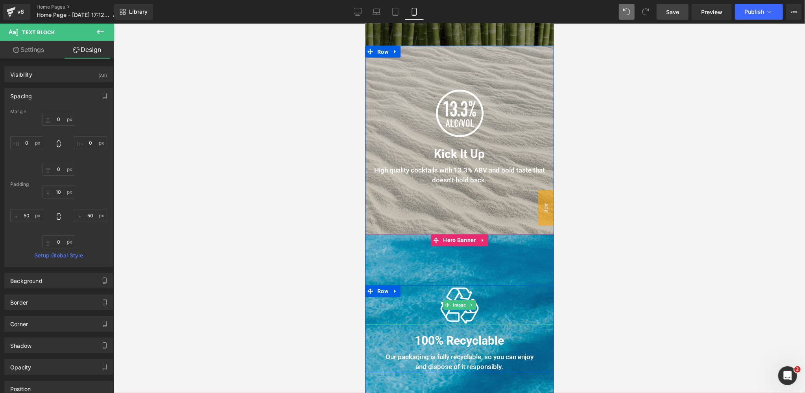
scroll to position [817, 0]
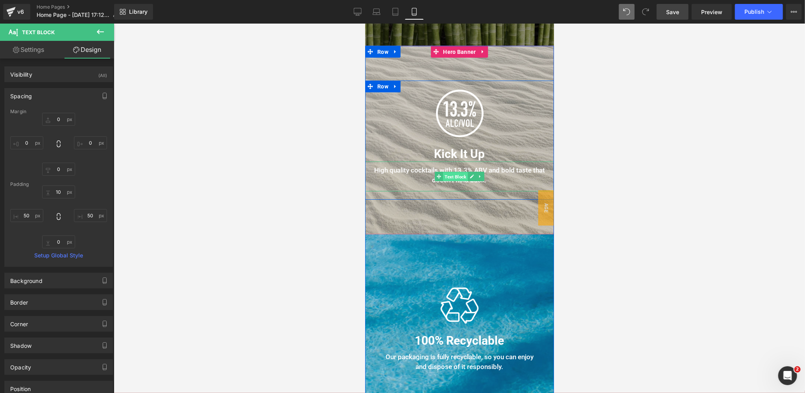
click at [458, 176] on span "Text Block" at bounding box center [455, 176] width 25 height 9
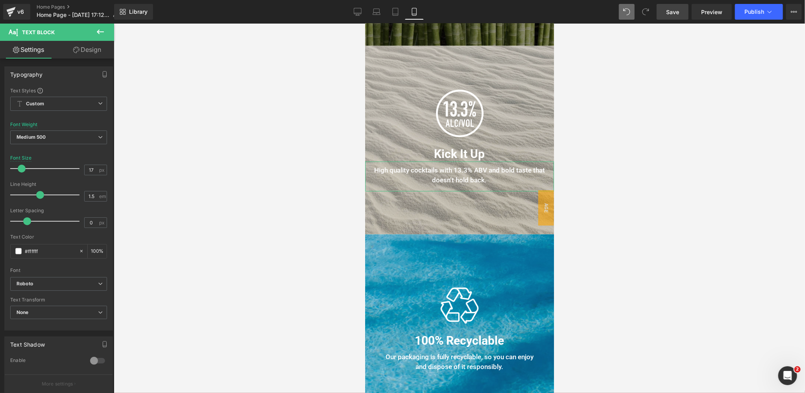
click at [93, 53] on link "Design" at bounding box center [87, 50] width 57 height 18
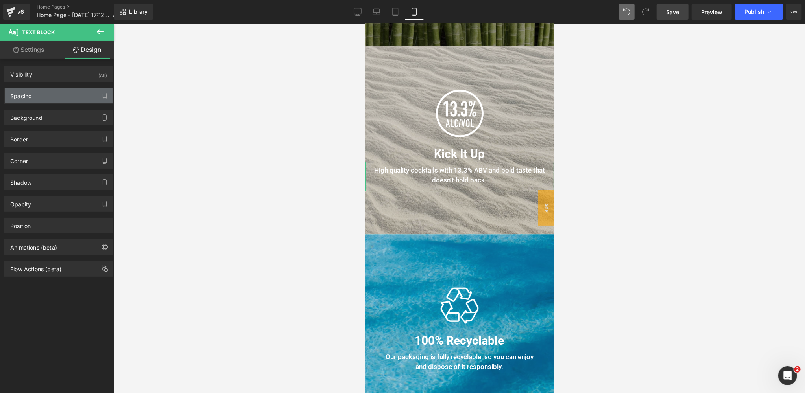
click at [44, 95] on div "Spacing" at bounding box center [59, 96] width 108 height 15
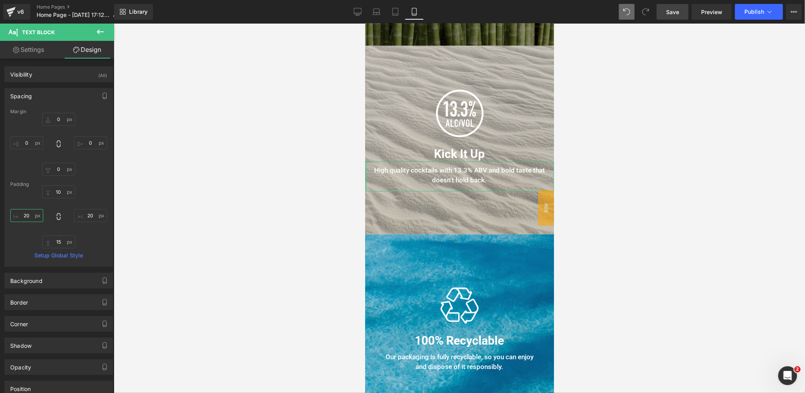
click at [29, 212] on input "20" at bounding box center [26, 215] width 33 height 13
click at [93, 215] on input "20" at bounding box center [90, 215] width 33 height 13
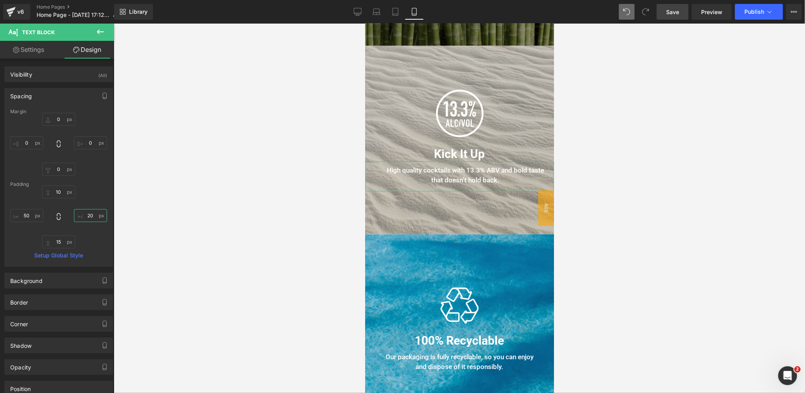
click at [93, 215] on input "20" at bounding box center [90, 215] width 33 height 13
click at [59, 240] on input "15" at bounding box center [58, 242] width 33 height 13
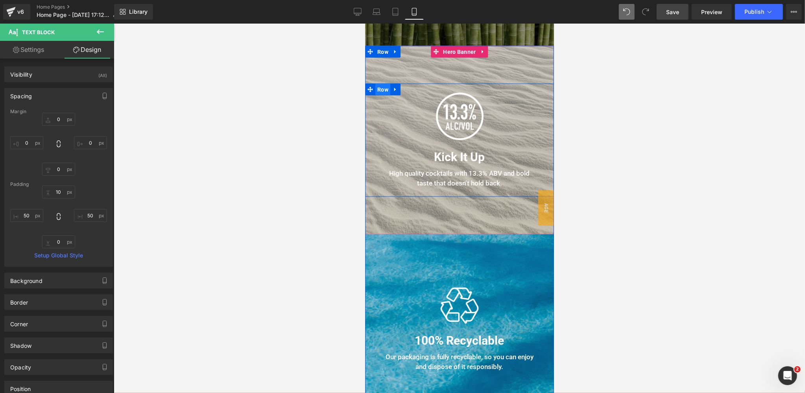
click at [384, 89] on span "Row" at bounding box center [382, 89] width 15 height 12
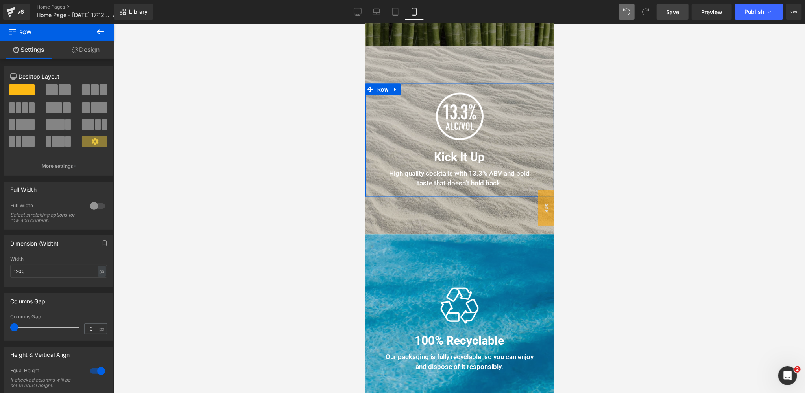
click at [89, 53] on link "Design" at bounding box center [85, 50] width 57 height 18
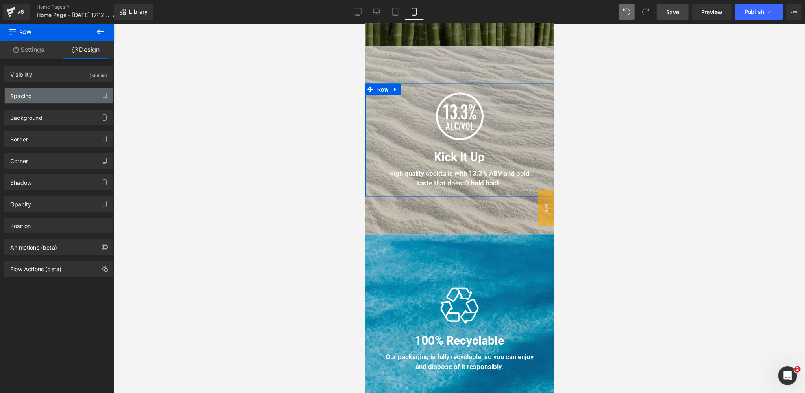
click at [31, 94] on div "Spacing" at bounding box center [21, 94] width 22 height 11
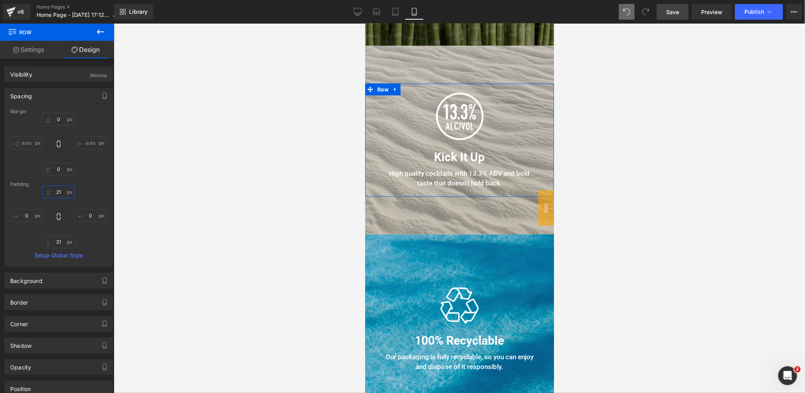
click at [60, 191] on input "21" at bounding box center [58, 192] width 33 height 13
click at [61, 239] on input "21" at bounding box center [58, 242] width 33 height 13
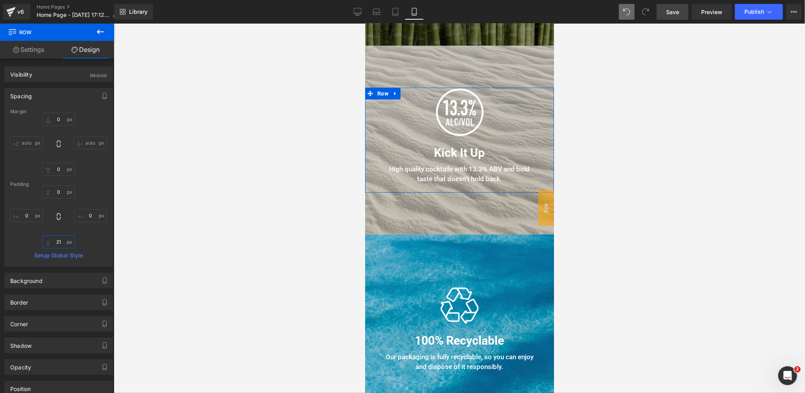
click at [61, 239] on input "21" at bounding box center [58, 242] width 33 height 13
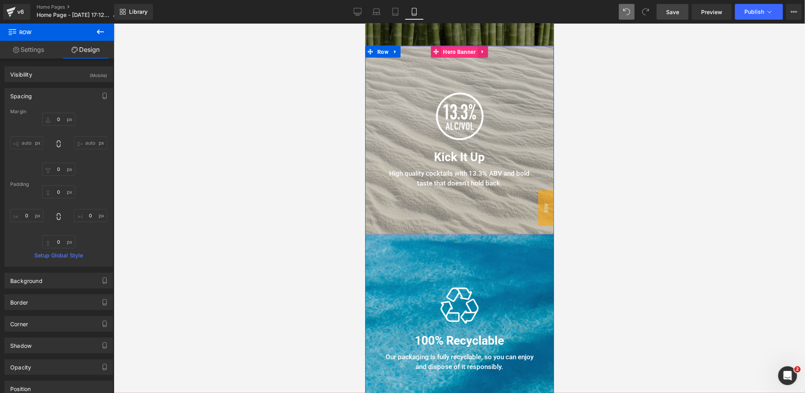
click at [452, 51] on span "Hero Banner" at bounding box center [459, 52] width 37 height 12
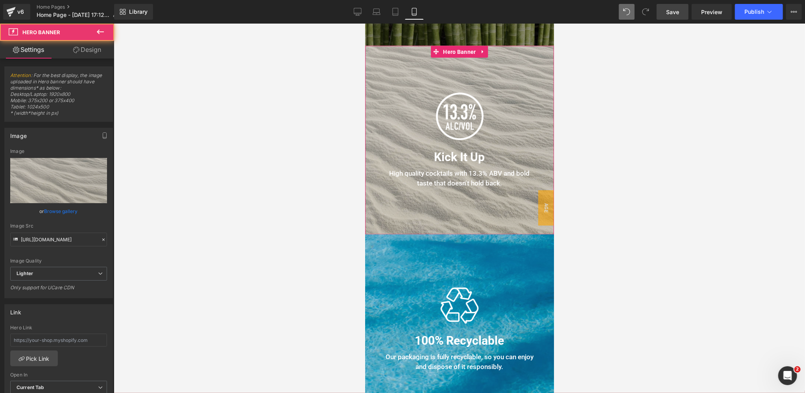
click at [94, 52] on link "Design" at bounding box center [87, 50] width 57 height 18
click at [0, 0] on div "Spacing" at bounding box center [0, 0] width 0 height 0
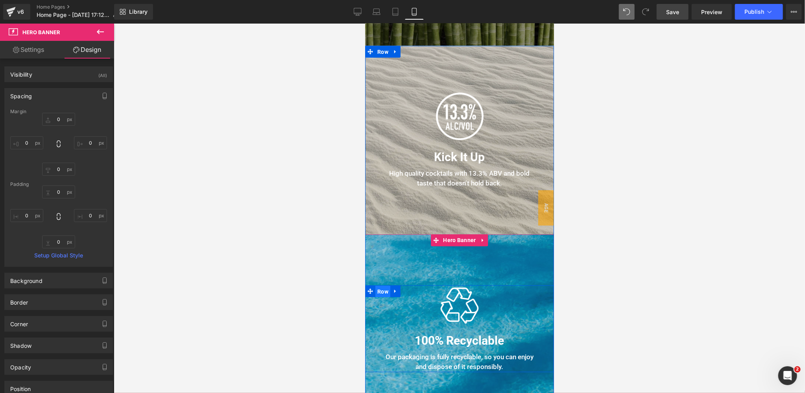
click at [383, 293] on span "Row" at bounding box center [382, 292] width 15 height 12
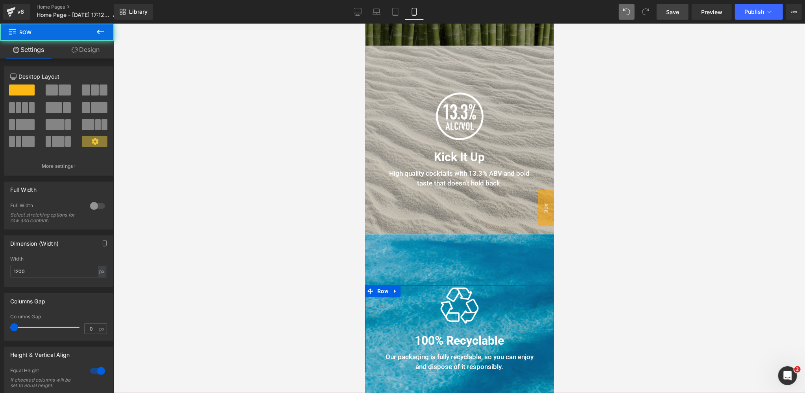
click at [92, 49] on link "Design" at bounding box center [85, 50] width 57 height 18
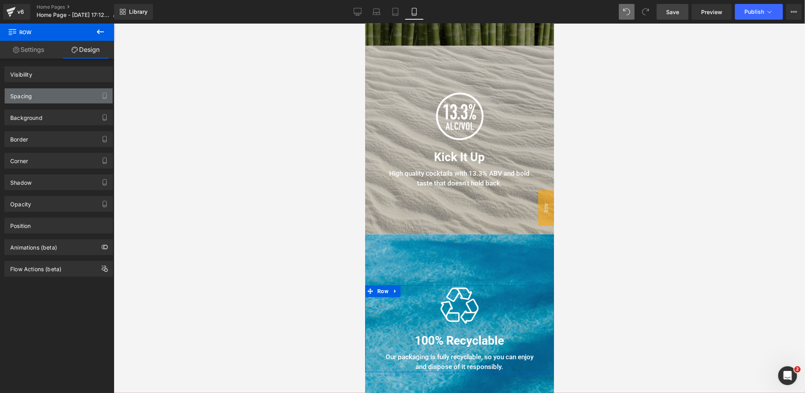
click at [41, 98] on div "Spacing" at bounding box center [59, 96] width 108 height 15
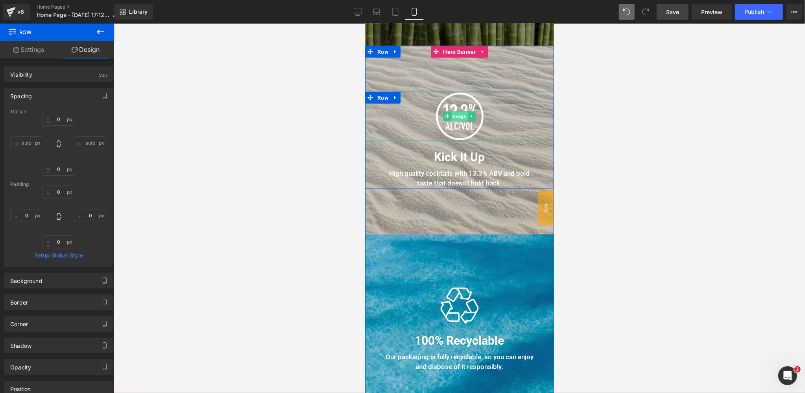
click at [461, 116] on span "Image" at bounding box center [459, 116] width 16 height 9
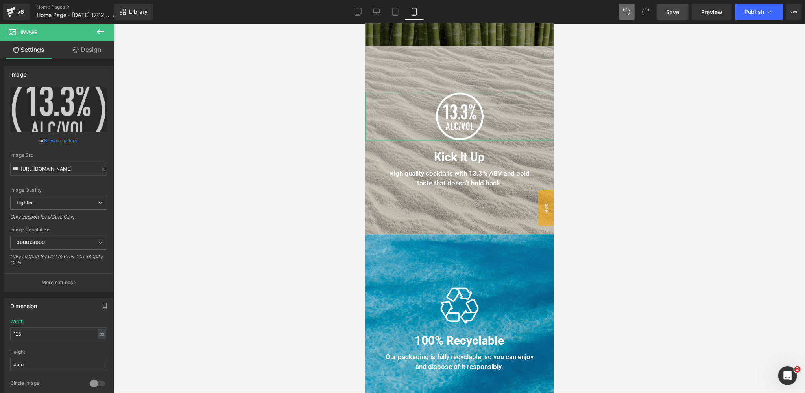
click at [92, 52] on link "Design" at bounding box center [87, 50] width 57 height 18
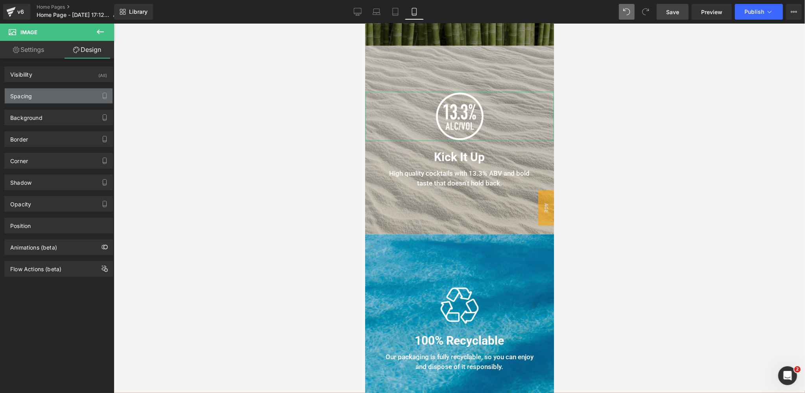
click at [44, 96] on div "Spacing" at bounding box center [59, 96] width 108 height 15
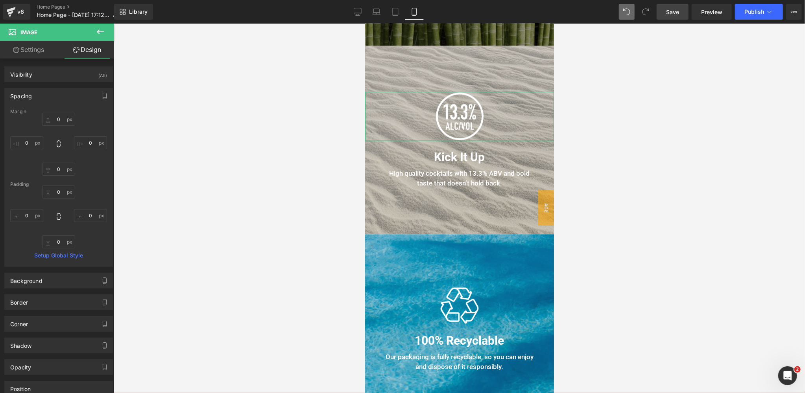
click at [33, 52] on link "Settings" at bounding box center [28, 50] width 57 height 18
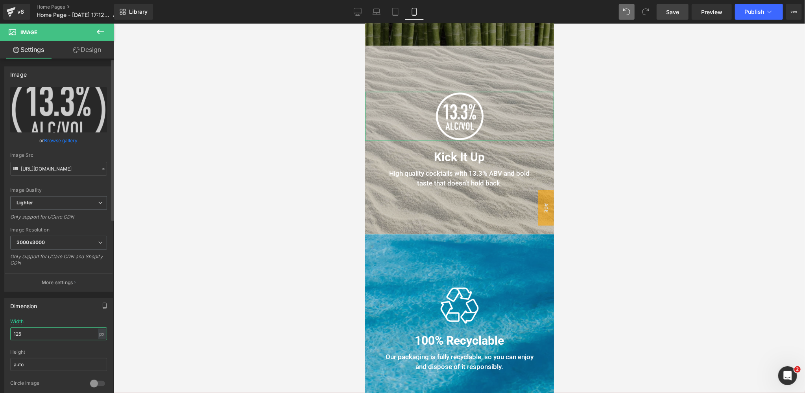
drag, startPoint x: 26, startPoint y: 330, endPoint x: 0, endPoint y: 329, distance: 26.4
click at [0, 329] on div "Dimension 125px Width 125 px % px auto Height auto 0 Circle Image" at bounding box center [59, 345] width 118 height 106
drag, startPoint x: 23, startPoint y: 332, endPoint x: 2, endPoint y: 332, distance: 20.5
click at [3, 332] on div "Dimension 125px Width 125 px % px auto Height auto 0 Circle Image" at bounding box center [59, 345] width 118 height 106
click at [675, 11] on span "Save" at bounding box center [672, 12] width 13 height 8
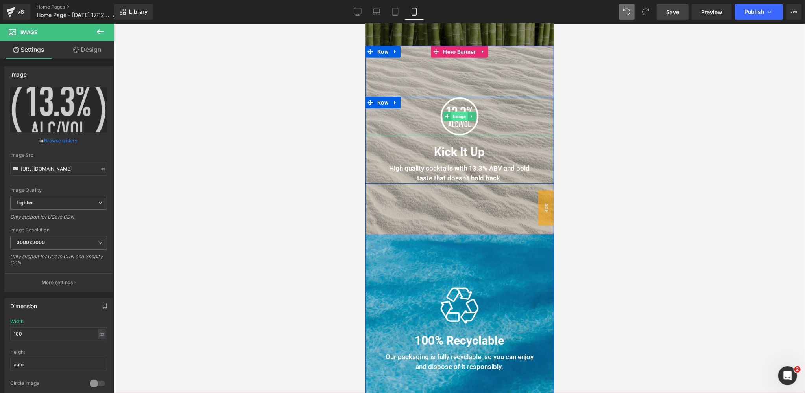
click at [458, 116] on span "Image" at bounding box center [459, 115] width 16 height 9
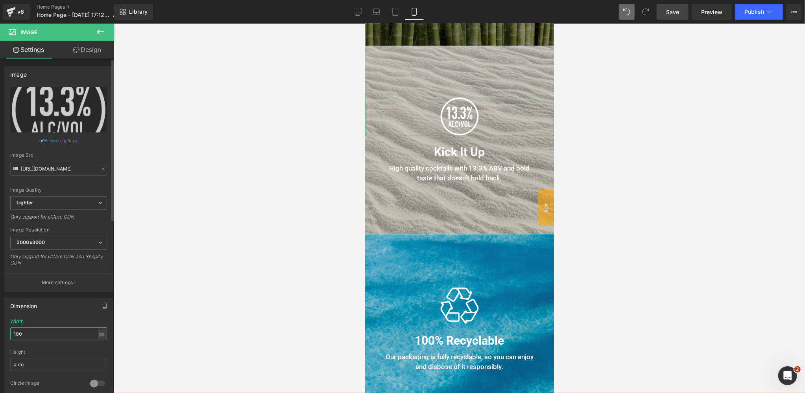
drag, startPoint x: 26, startPoint y: 331, endPoint x: 13, endPoint y: 331, distance: 13.0
click at [13, 331] on input "100" at bounding box center [58, 334] width 97 height 13
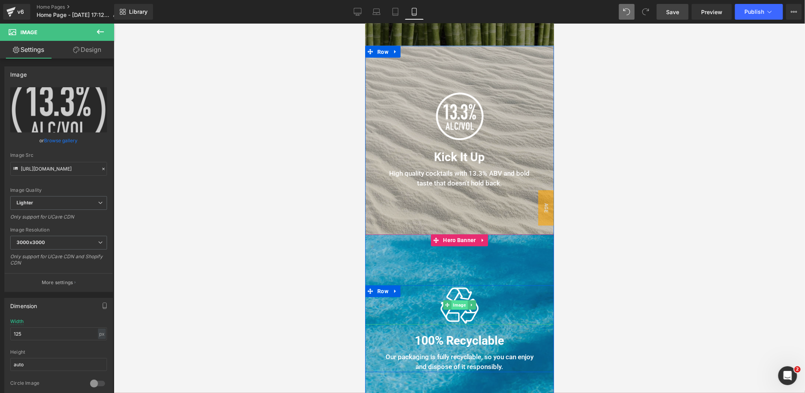
click at [461, 303] on span "Image" at bounding box center [459, 304] width 16 height 9
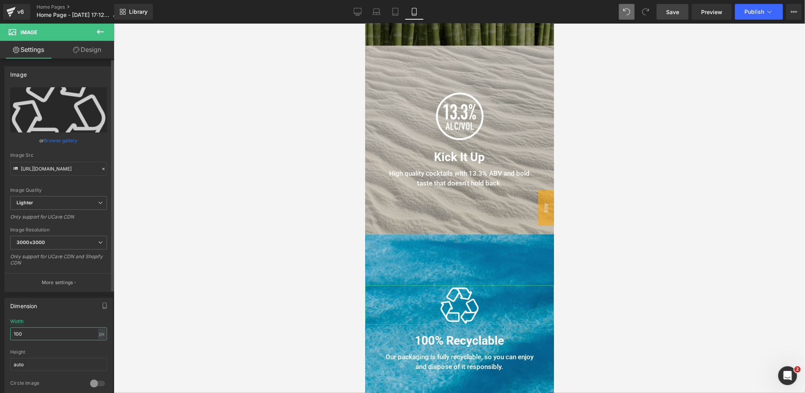
drag, startPoint x: 27, startPoint y: 333, endPoint x: 0, endPoint y: 333, distance: 26.7
click at [0, 333] on div "Dimension 100px Width 100 px % px auto Height auto 0 Circle Image" at bounding box center [59, 345] width 118 height 106
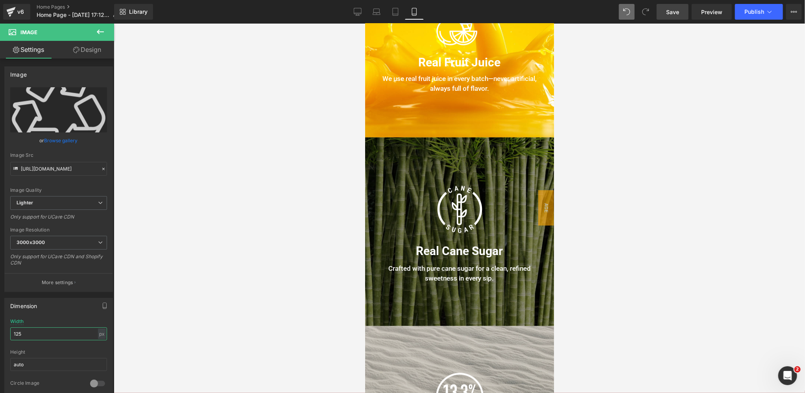
scroll to position [549, 0]
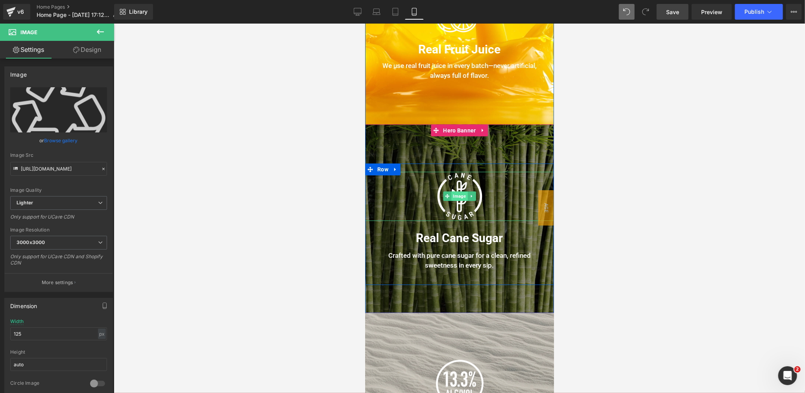
click at [459, 197] on span "Image" at bounding box center [459, 196] width 16 height 9
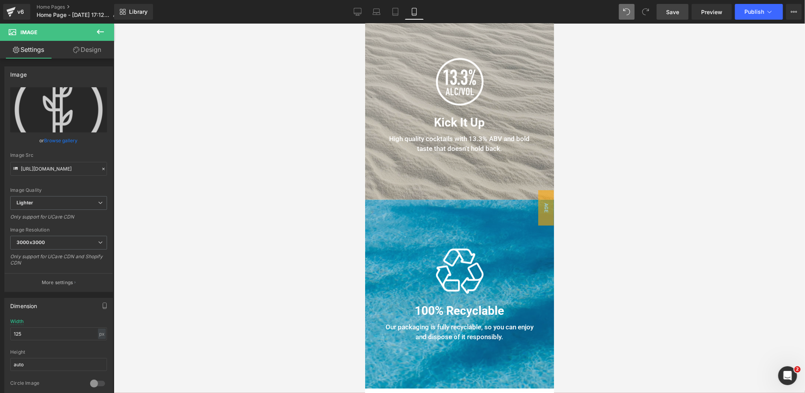
scroll to position [889, 0]
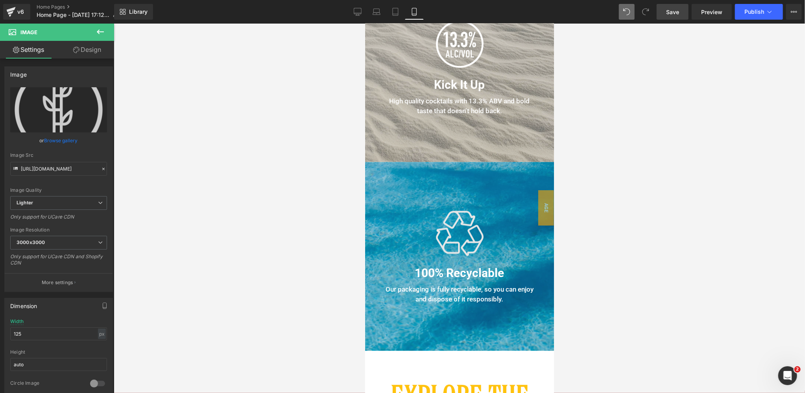
click at [457, 235] on div "Image" at bounding box center [459, 232] width 189 height 49
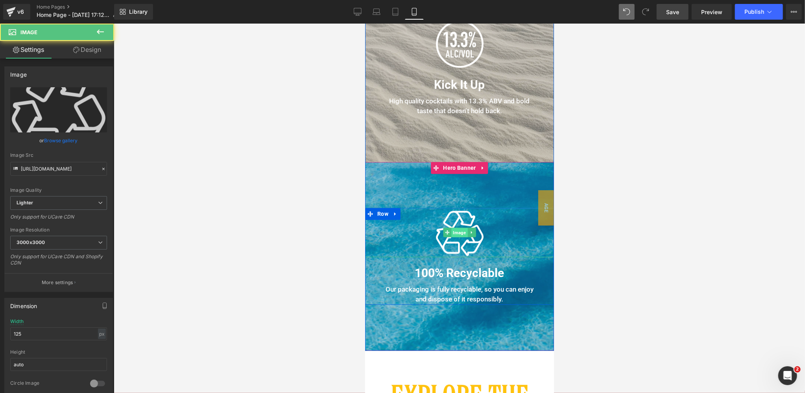
click at [458, 234] on span "Image" at bounding box center [459, 232] width 16 height 9
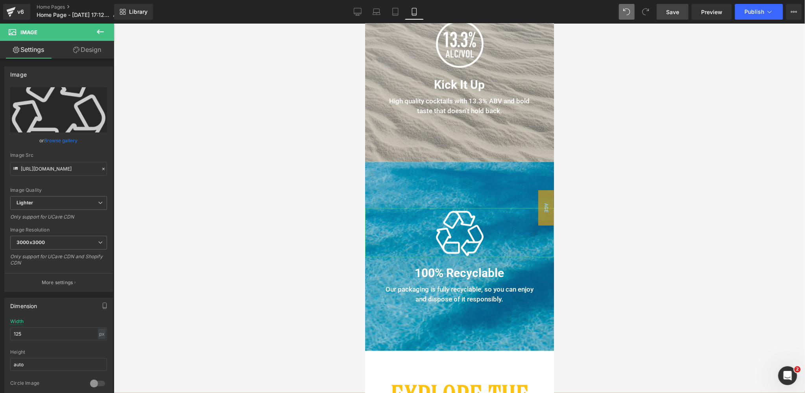
click at [85, 50] on link "Design" at bounding box center [87, 50] width 57 height 18
click at [0, 0] on div "Spacing" at bounding box center [0, 0] width 0 height 0
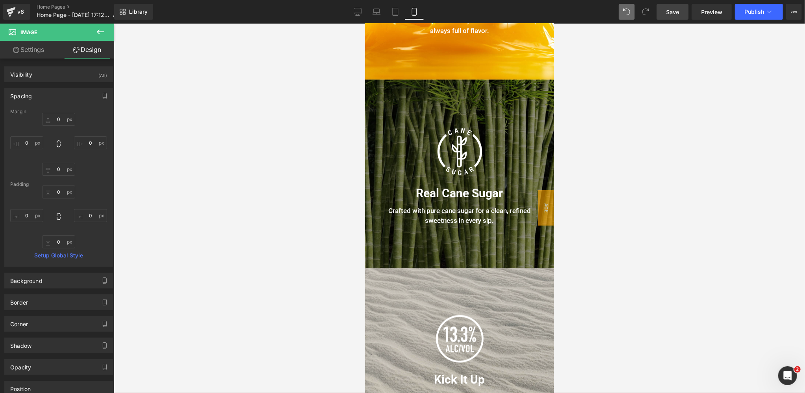
scroll to position [594, 0]
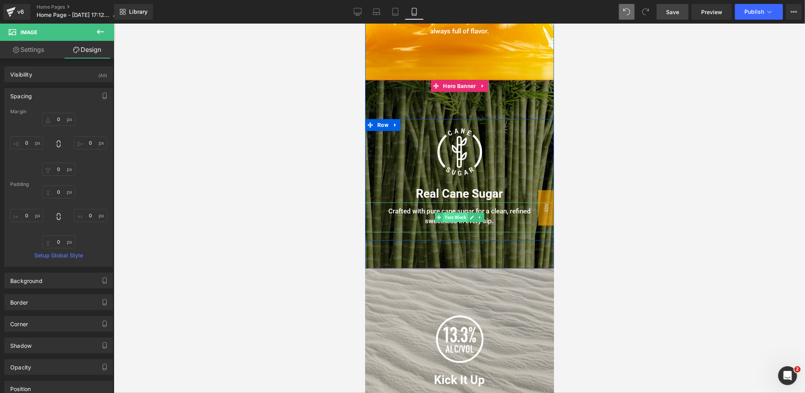
click at [458, 217] on span "Text Block" at bounding box center [455, 216] width 25 height 9
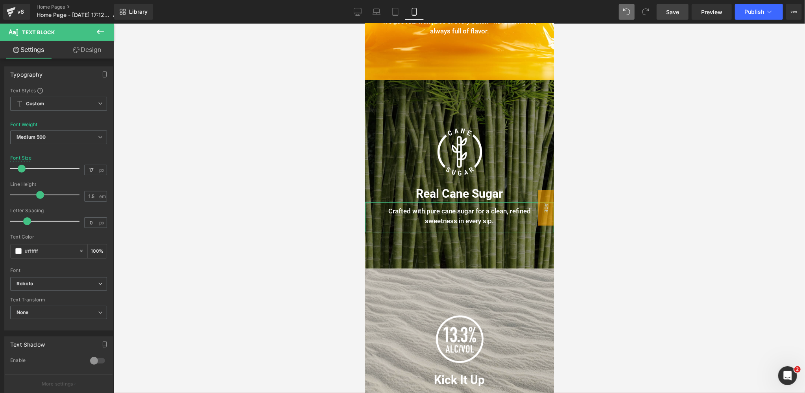
click at [92, 48] on link "Design" at bounding box center [87, 50] width 57 height 18
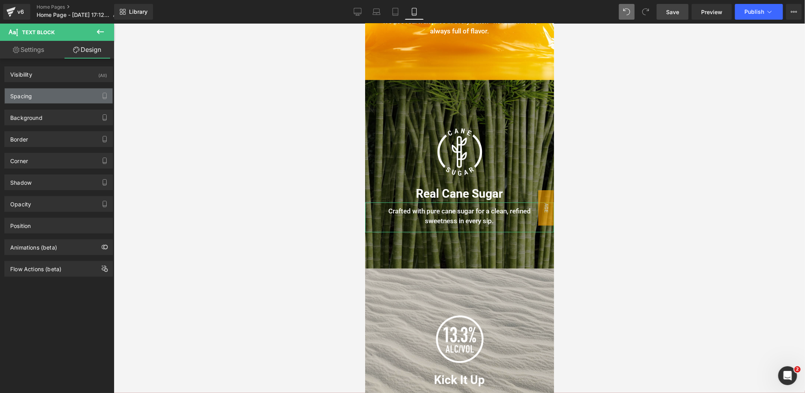
click at [44, 94] on div "Spacing" at bounding box center [59, 96] width 108 height 15
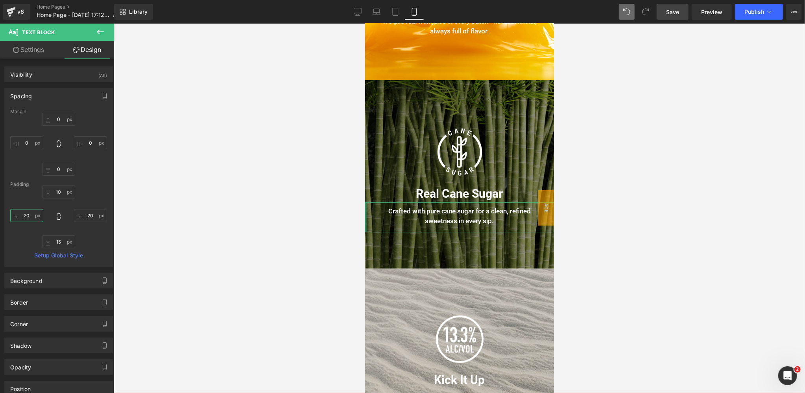
click at [33, 216] on input "20" at bounding box center [26, 215] width 33 height 13
click at [55, 192] on input "10" at bounding box center [58, 192] width 33 height 13
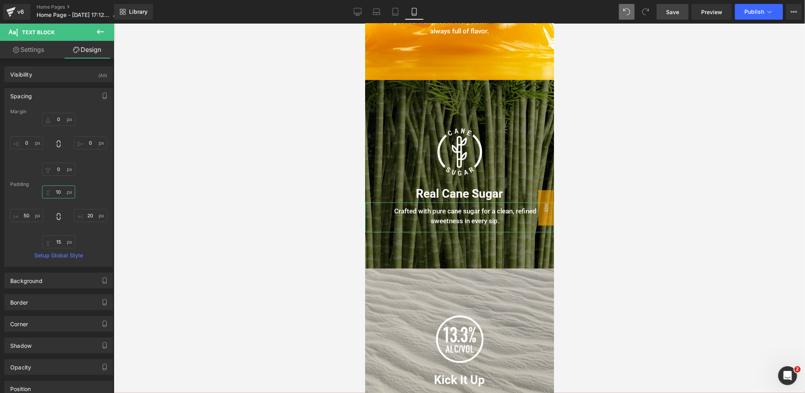
click at [55, 192] on input "10" at bounding box center [58, 192] width 33 height 13
click at [89, 217] on input "20" at bounding box center [90, 215] width 33 height 13
click at [61, 242] on input "15" at bounding box center [58, 242] width 33 height 13
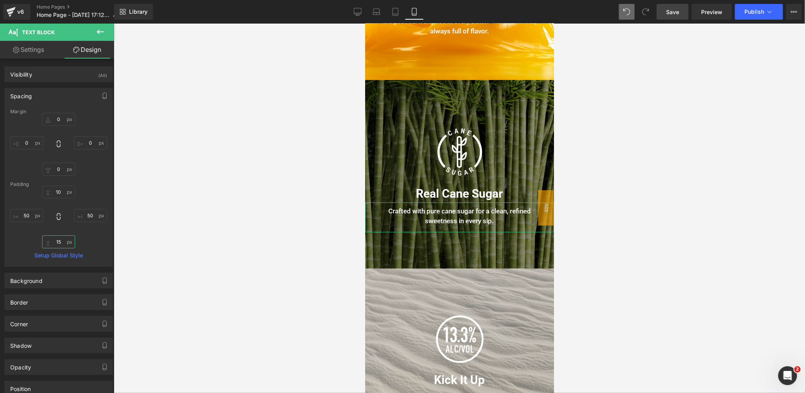
click at [61, 242] on input "15" at bounding box center [58, 242] width 33 height 13
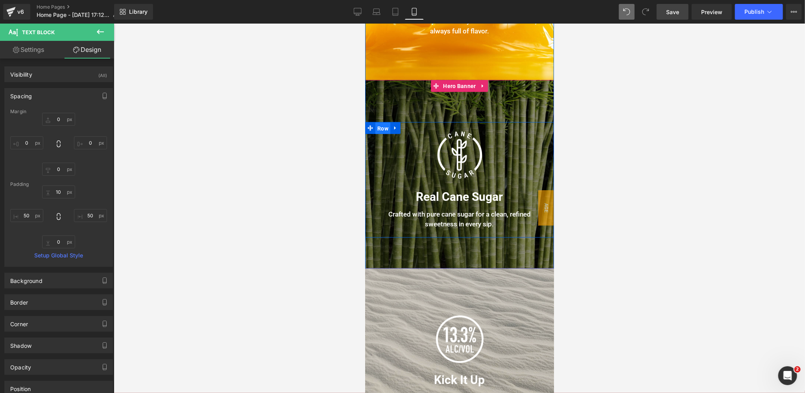
click at [385, 127] on span "Row" at bounding box center [382, 128] width 15 height 12
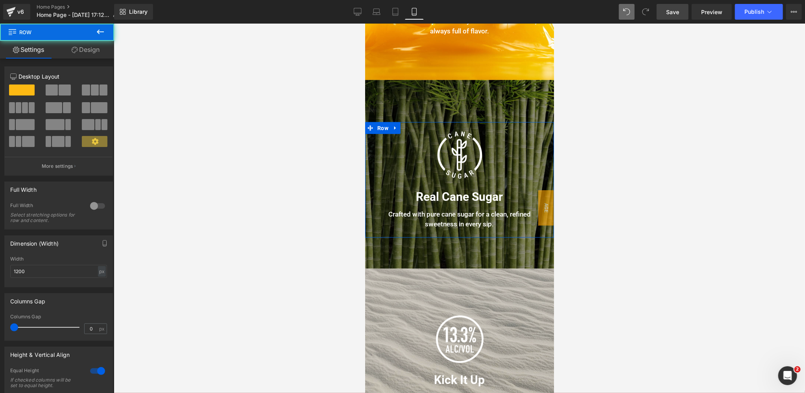
click at [92, 50] on link "Design" at bounding box center [85, 50] width 57 height 18
click at [0, 0] on div "Spacing" at bounding box center [0, 0] width 0 height 0
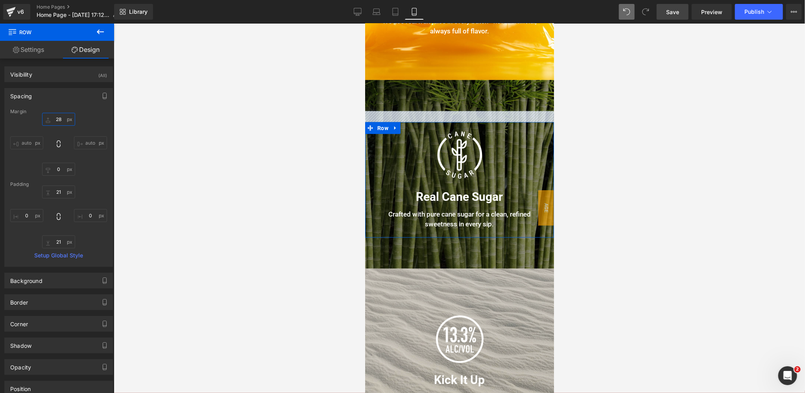
click at [60, 120] on input "28" at bounding box center [58, 119] width 33 height 13
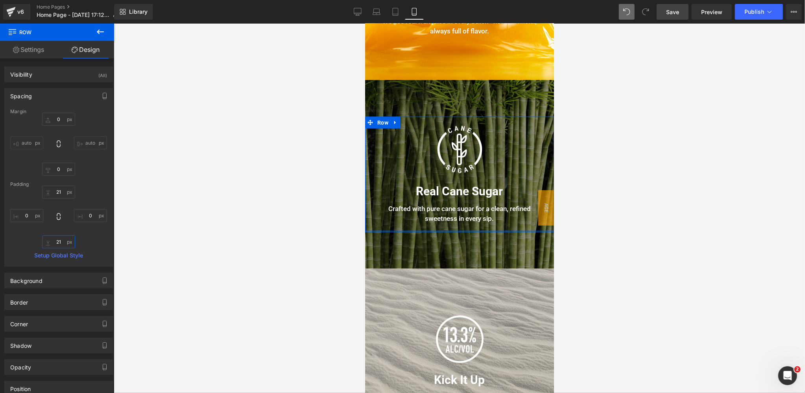
click at [59, 241] on input "21" at bounding box center [58, 242] width 33 height 13
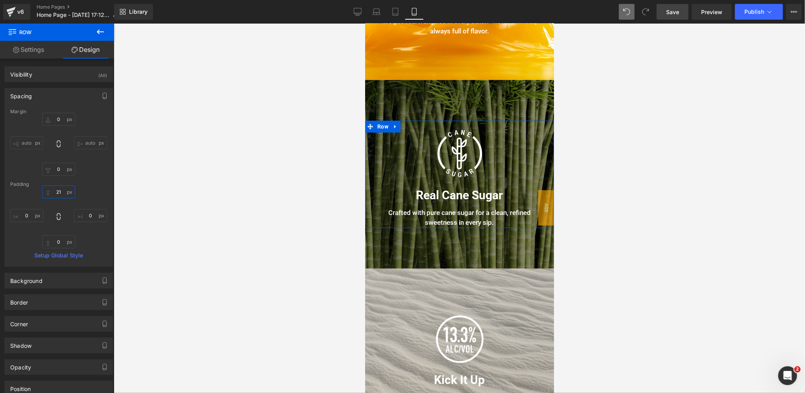
click at [59, 192] on input "21" at bounding box center [58, 192] width 33 height 13
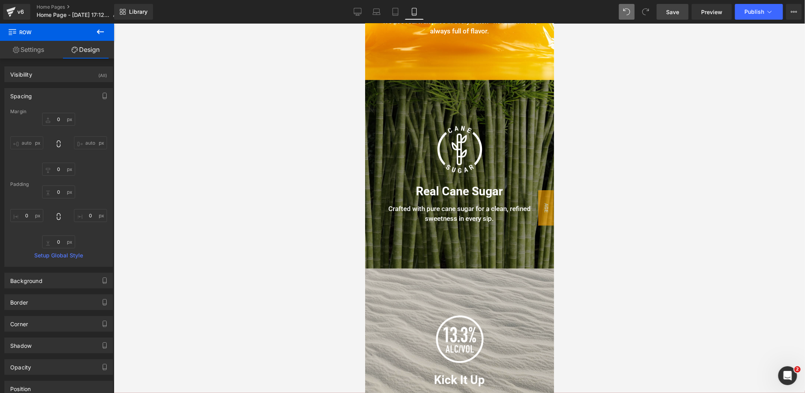
click at [679, 10] on span "Save" at bounding box center [672, 12] width 13 height 8
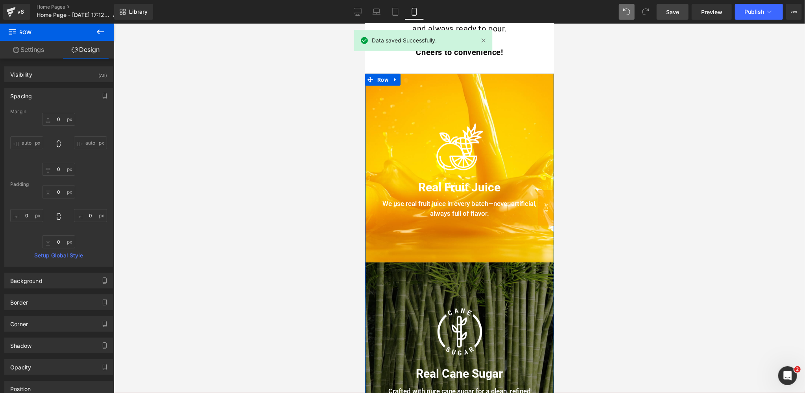
scroll to position [405, 0]
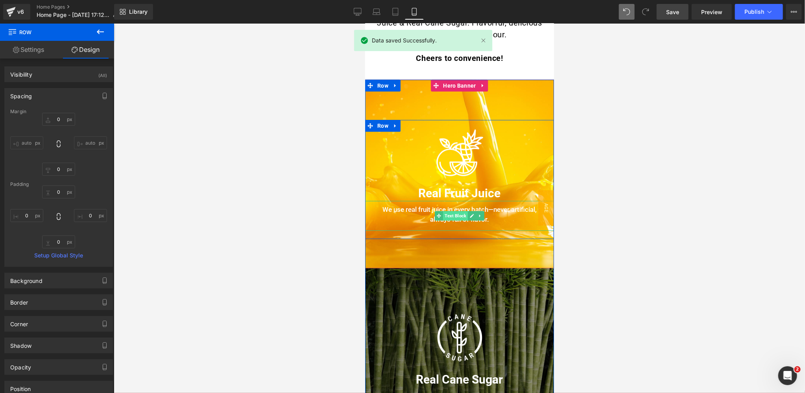
click at [457, 215] on span "Text Block" at bounding box center [455, 215] width 25 height 9
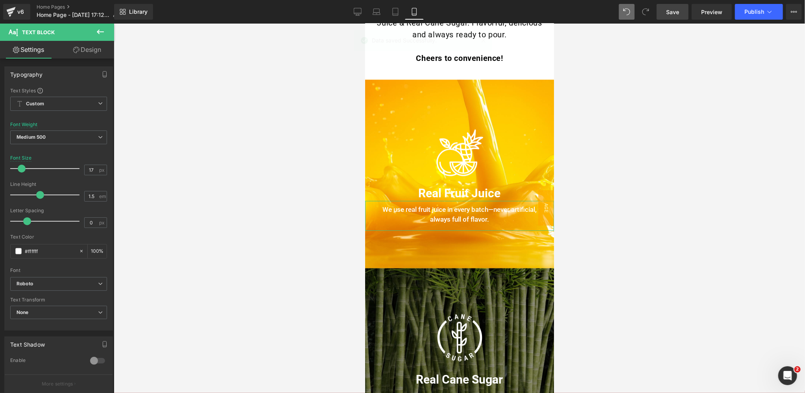
click at [85, 52] on link "Design" at bounding box center [87, 50] width 57 height 18
click at [0, 0] on div "Spacing" at bounding box center [0, 0] width 0 height 0
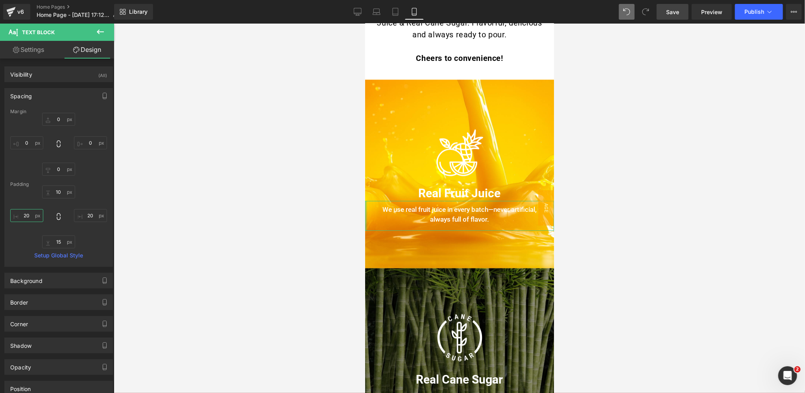
click at [25, 216] on input "20" at bounding box center [26, 215] width 33 height 13
click at [87, 216] on input "20" at bounding box center [90, 215] width 33 height 13
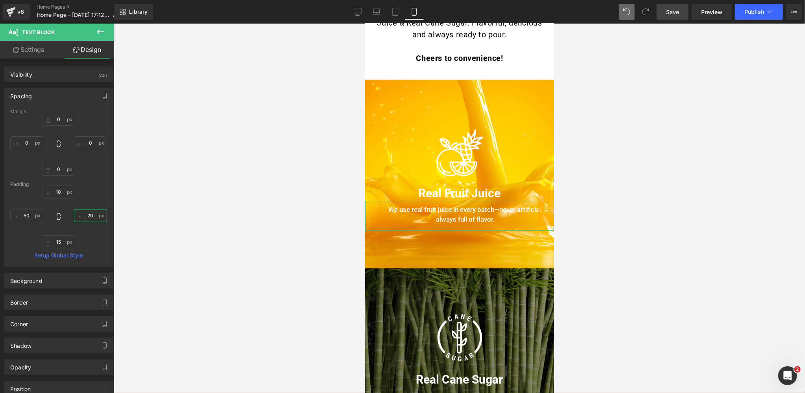
click at [87, 216] on input "20" at bounding box center [90, 215] width 33 height 13
click at [60, 242] on input "15" at bounding box center [58, 242] width 33 height 13
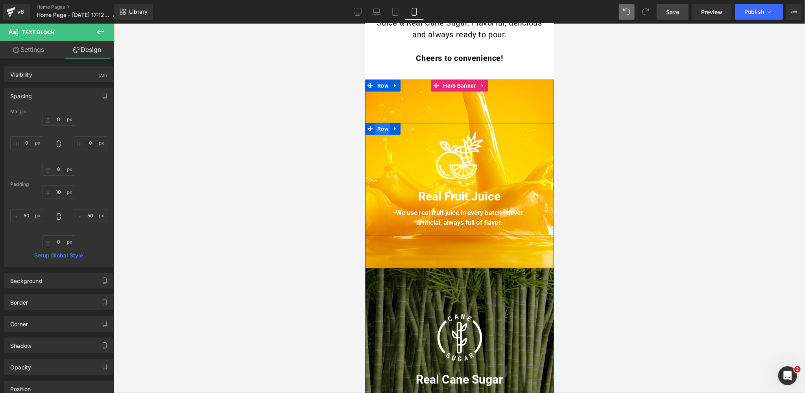
click at [379, 127] on span "Row" at bounding box center [382, 129] width 15 height 12
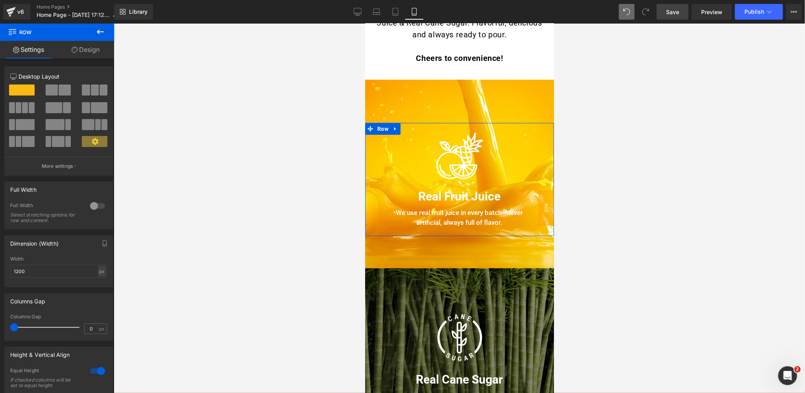
click at [100, 48] on link "Design" at bounding box center [85, 50] width 57 height 18
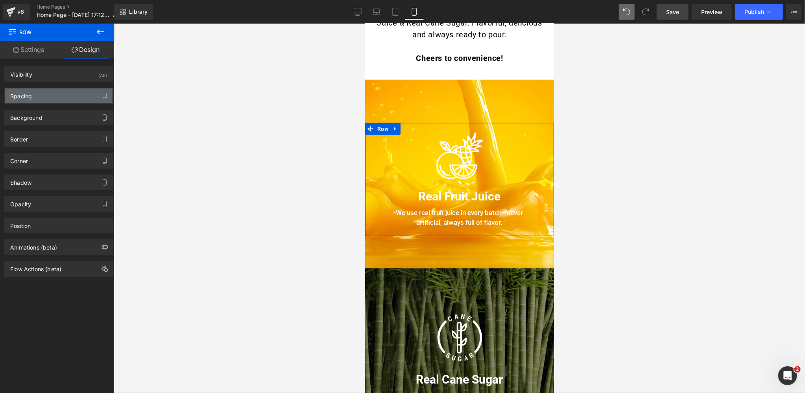
click at [42, 92] on div "Spacing" at bounding box center [59, 96] width 108 height 15
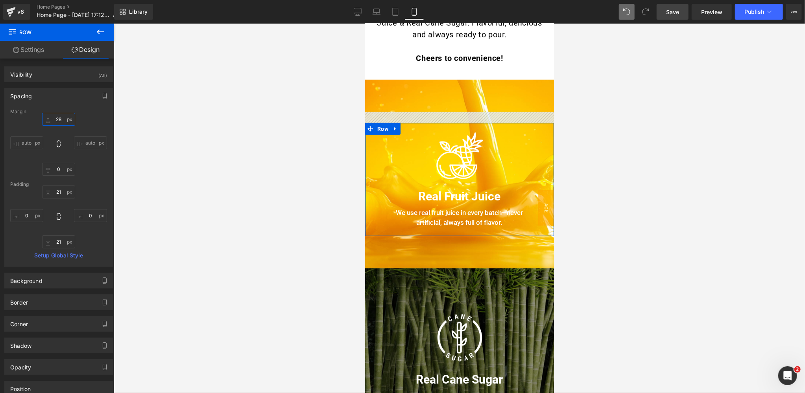
click at [57, 117] on input "28" at bounding box center [58, 119] width 33 height 13
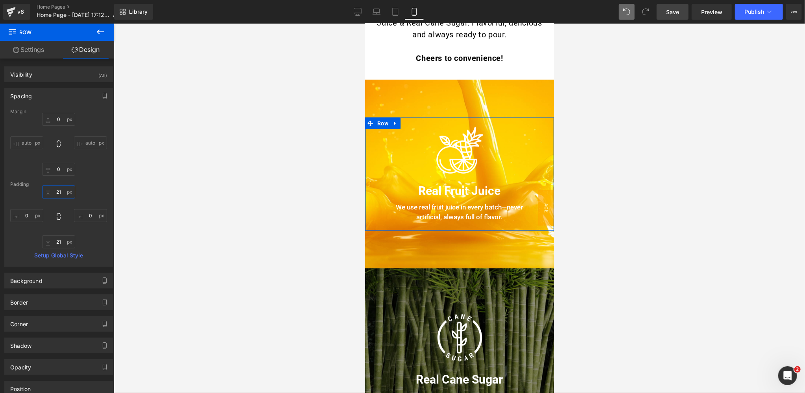
click at [60, 189] on input "21" at bounding box center [58, 192] width 33 height 13
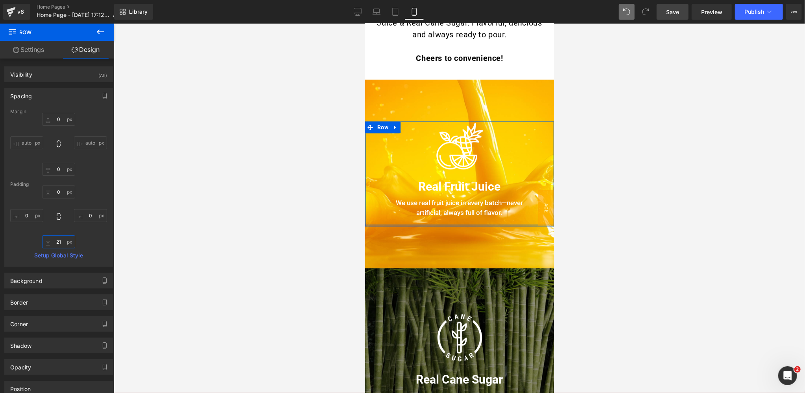
click at [59, 242] on input "21" at bounding box center [58, 242] width 33 height 13
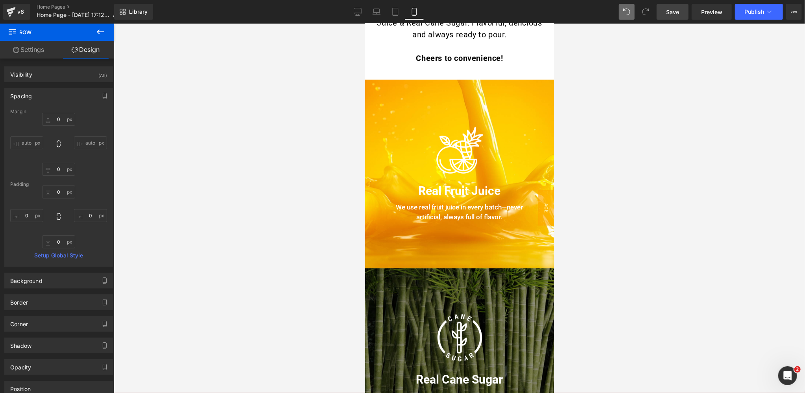
click at [677, 11] on span "Save" at bounding box center [672, 12] width 13 height 8
click at [400, 86] on div "Image Real Fruit Juice Heading We use real fruit juice in every batch—never art…" at bounding box center [459, 173] width 189 height 189
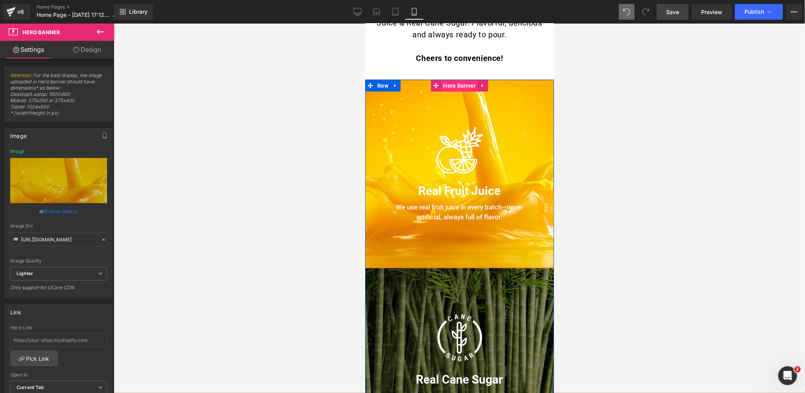
click at [463, 85] on span "Hero Banner" at bounding box center [459, 85] width 37 height 12
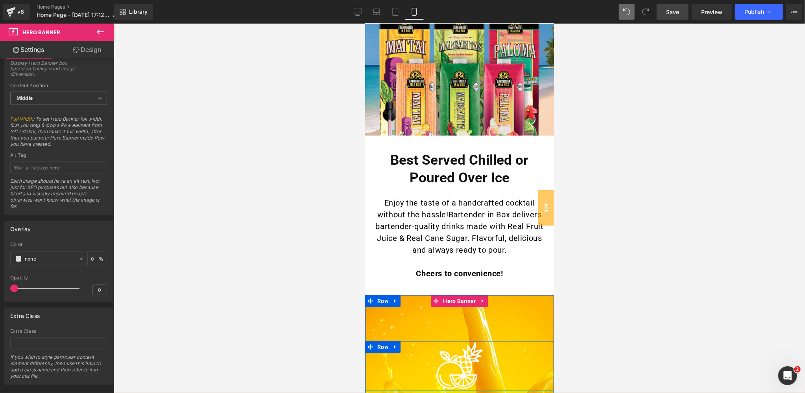
scroll to position [176, 0]
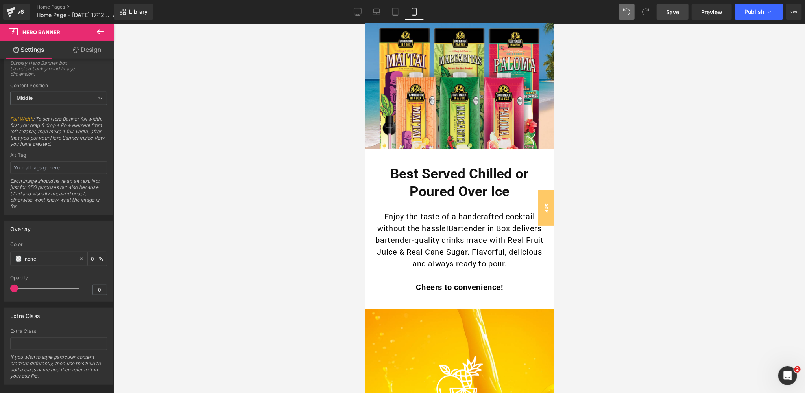
click at [679, 13] on span "Save" at bounding box center [672, 12] width 13 height 8
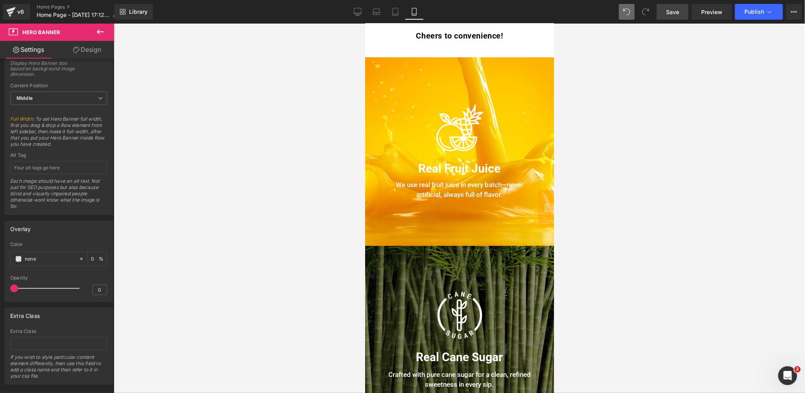
scroll to position [426, 0]
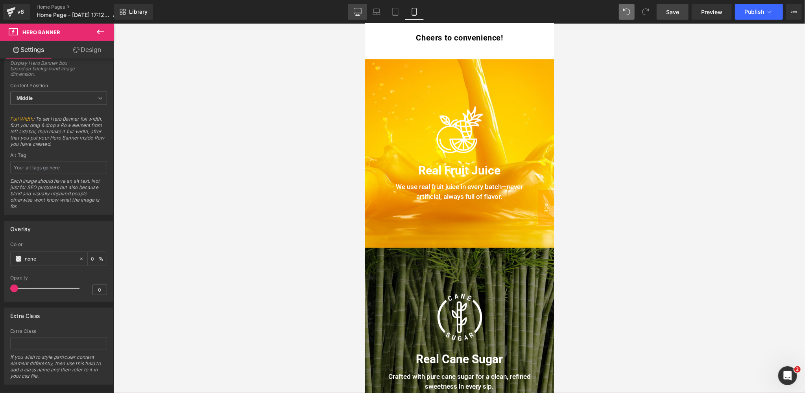
drag, startPoint x: 357, startPoint y: 9, endPoint x: 189, endPoint y: 72, distance: 179.5
click at [357, 9] on icon at bounding box center [358, 12] width 8 height 8
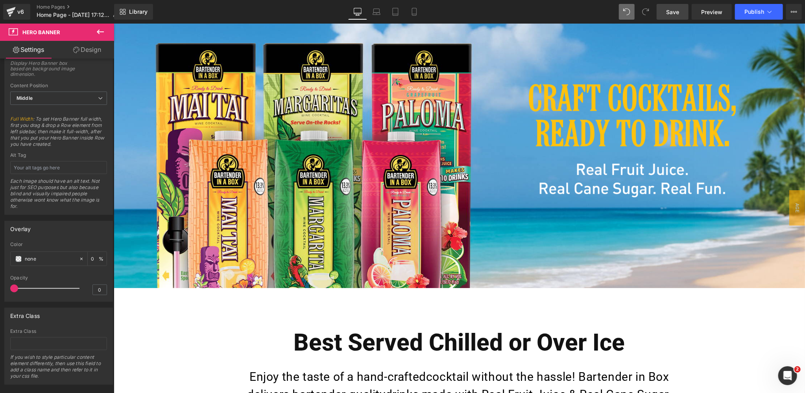
scroll to position [0, 0]
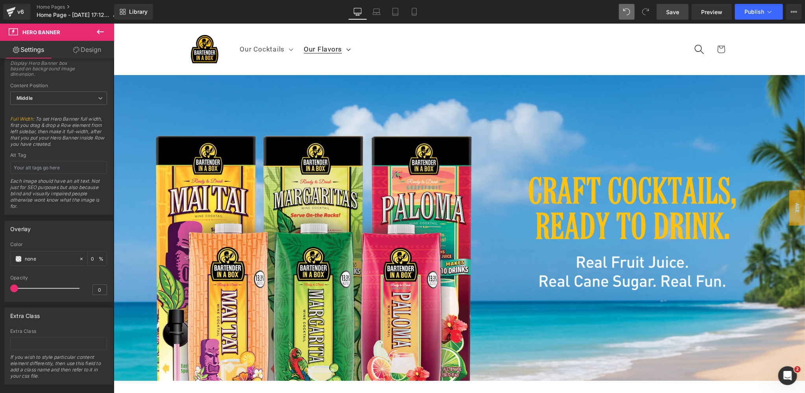
click at [333, 50] on span "Our Flavors" at bounding box center [322, 49] width 38 height 9
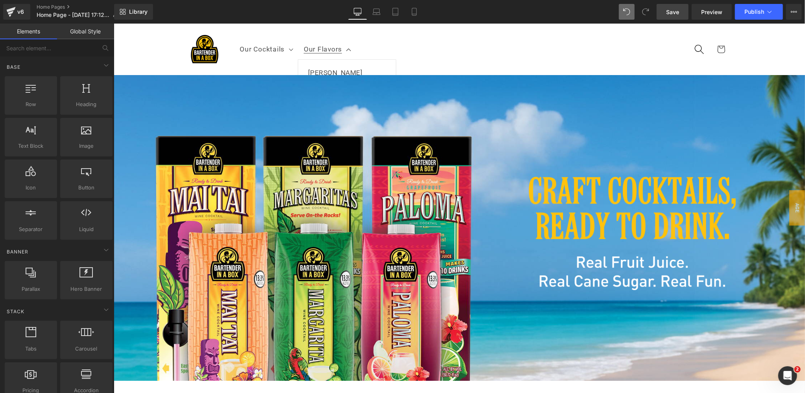
click at [415, 38] on header "Our Cocktails Our Cocktails 500ml Cocktails 1.5L Cocktails Our Flavors Our Flav…" at bounding box center [459, 49] width 590 height 52
click at [267, 52] on span "Our Cocktails" at bounding box center [261, 49] width 45 height 9
click at [311, 45] on span "Our Flavors" at bounding box center [322, 49] width 38 height 9
click at [268, 48] on span "Our Cocktails" at bounding box center [261, 49] width 45 height 9
click at [432, 43] on header "Our Cocktails Our Cocktails 500ml Cocktails 1.5L Cocktails Our Flavors Our Flav…" at bounding box center [459, 49] width 590 height 52
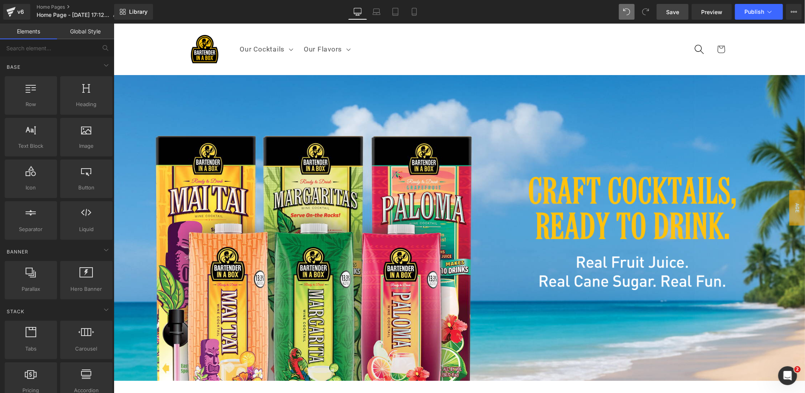
drag, startPoint x: 674, startPoint y: 13, endPoint x: 505, endPoint y: 35, distance: 169.9
click at [674, 13] on span "Save" at bounding box center [672, 12] width 13 height 8
click at [46, 6] on link "Home Pages" at bounding box center [81, 7] width 88 height 6
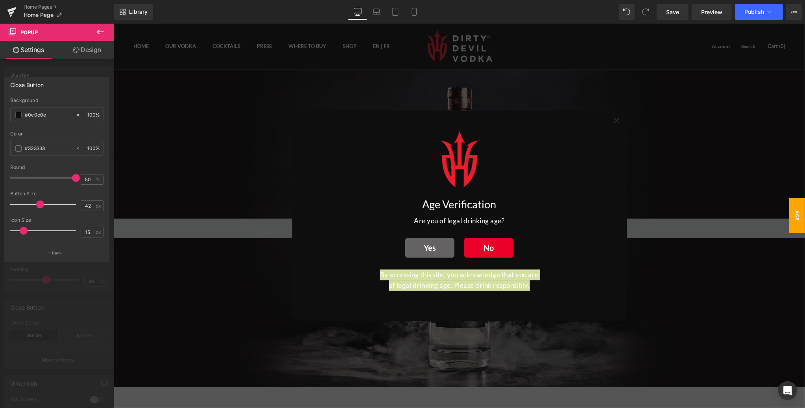
scroll to position [94, 0]
